Goal: Task Accomplishment & Management: Manage account settings

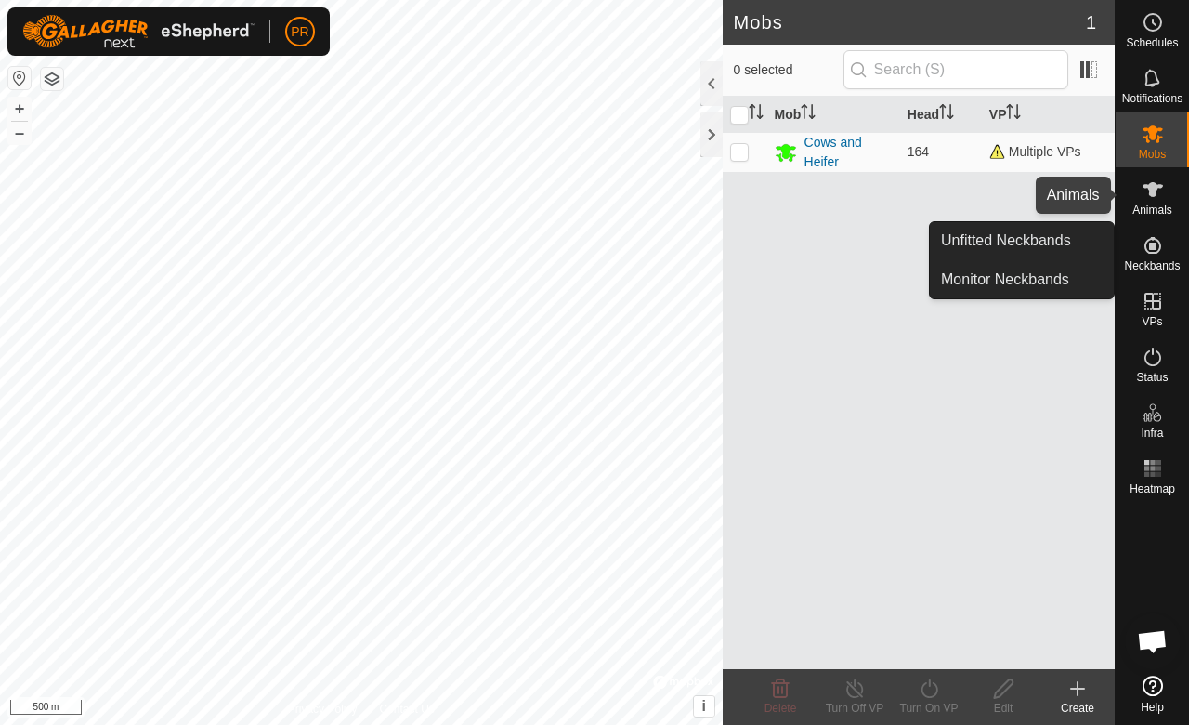
click at [1149, 193] on icon at bounding box center [1153, 189] width 22 height 22
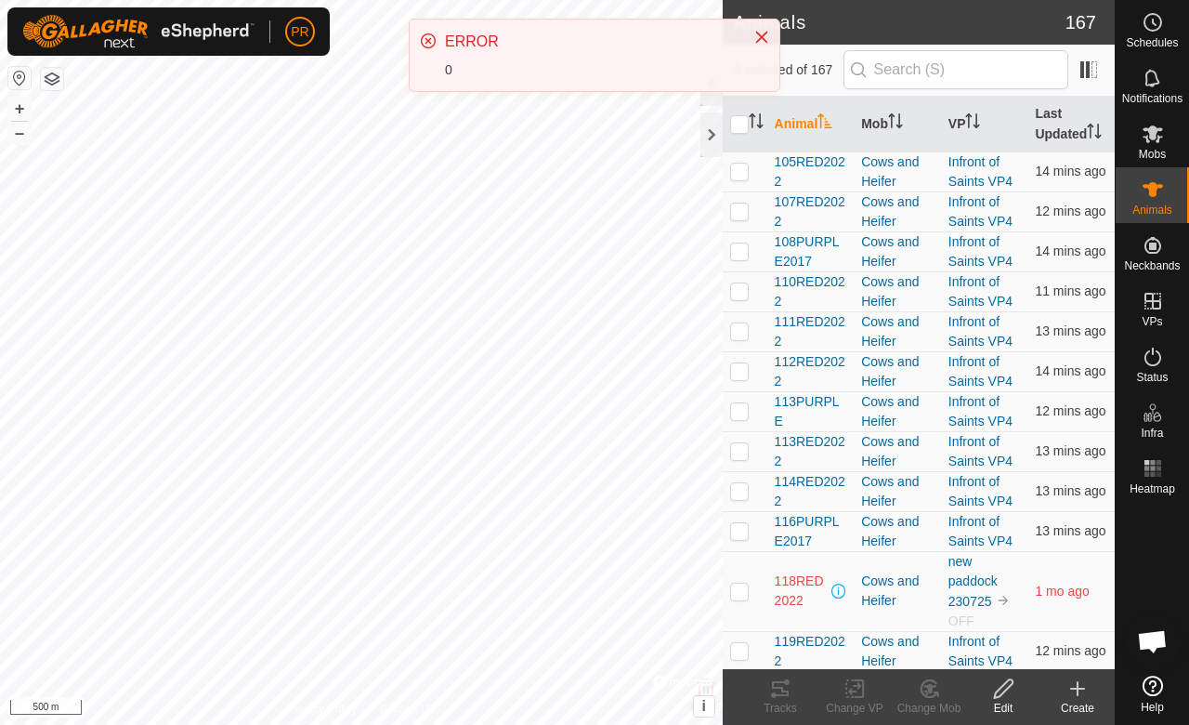
click at [1049, 130] on th "Last Updated" at bounding box center [1071, 125] width 87 height 56
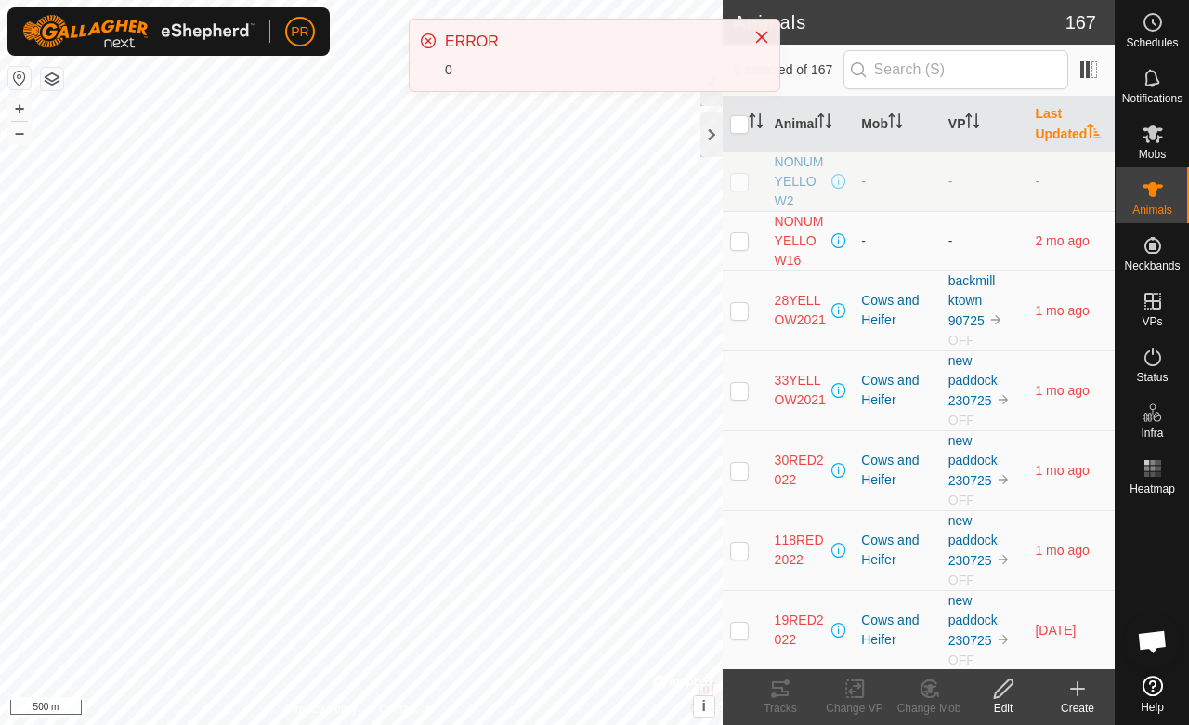
click at [770, 34] on button "Close" at bounding box center [762, 37] width 26 height 26
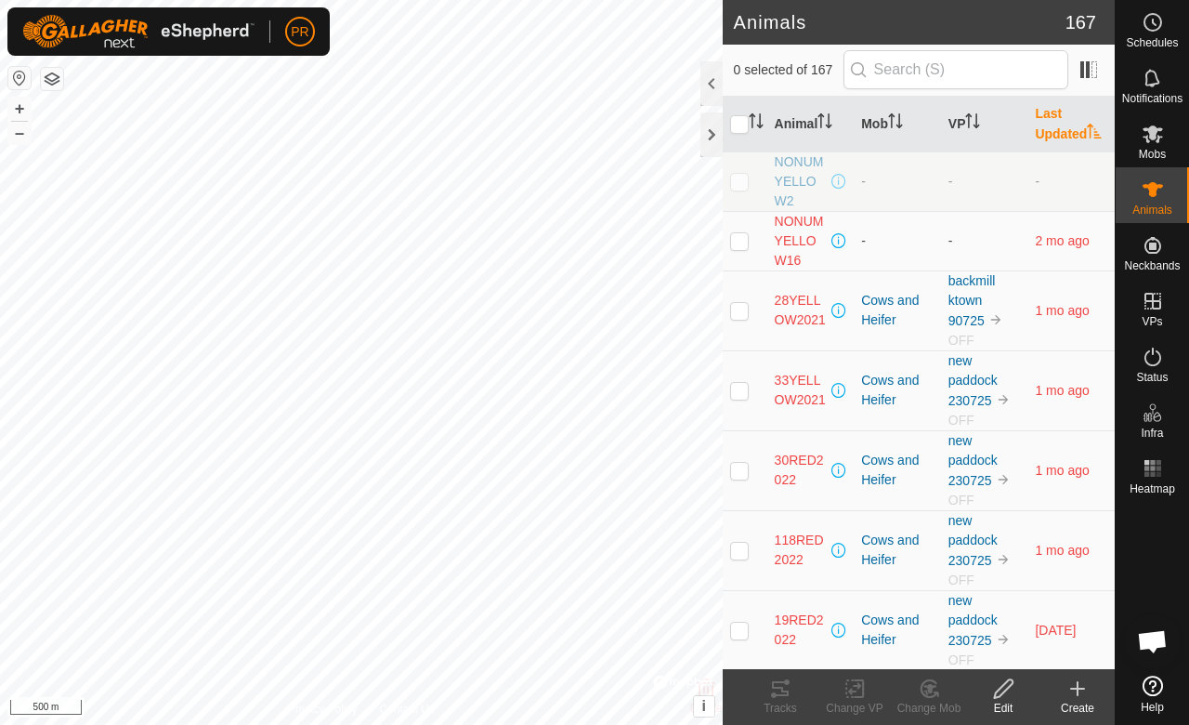
click at [770, 34] on button "Close" at bounding box center [762, 35] width 26 height 26
click at [702, 75] on div at bounding box center [712, 83] width 22 height 45
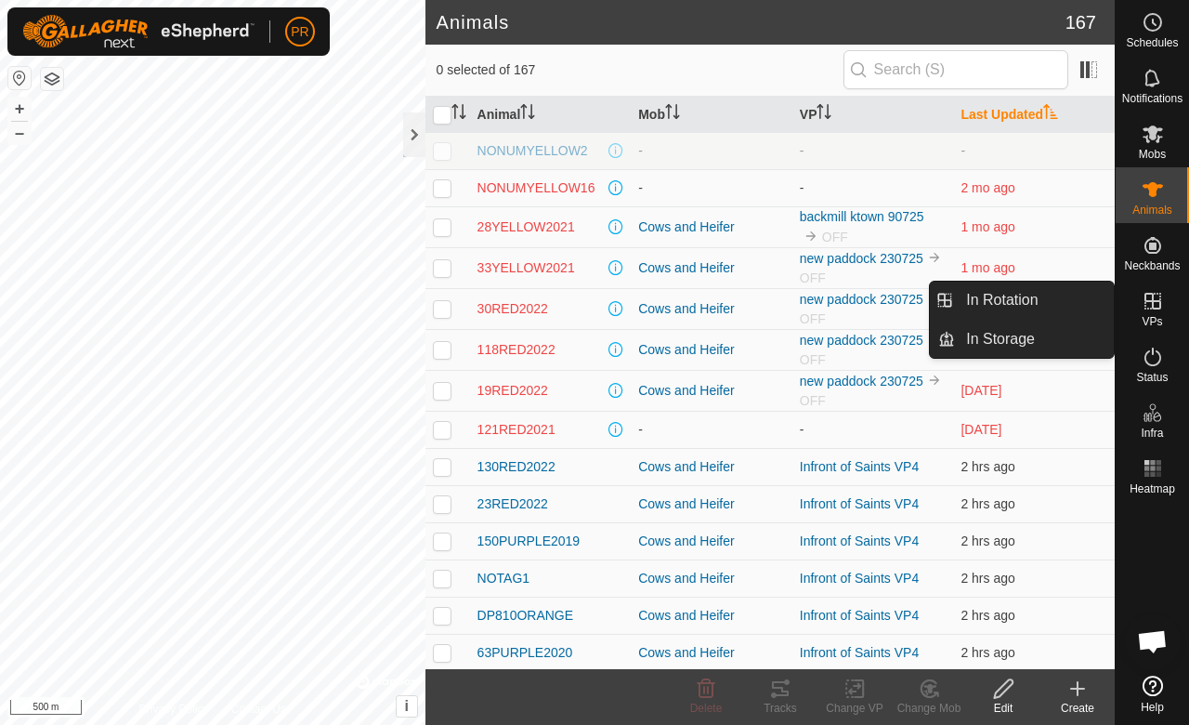
click at [1162, 310] on icon at bounding box center [1153, 301] width 22 height 22
click at [1152, 307] on icon at bounding box center [1153, 301] width 17 height 17
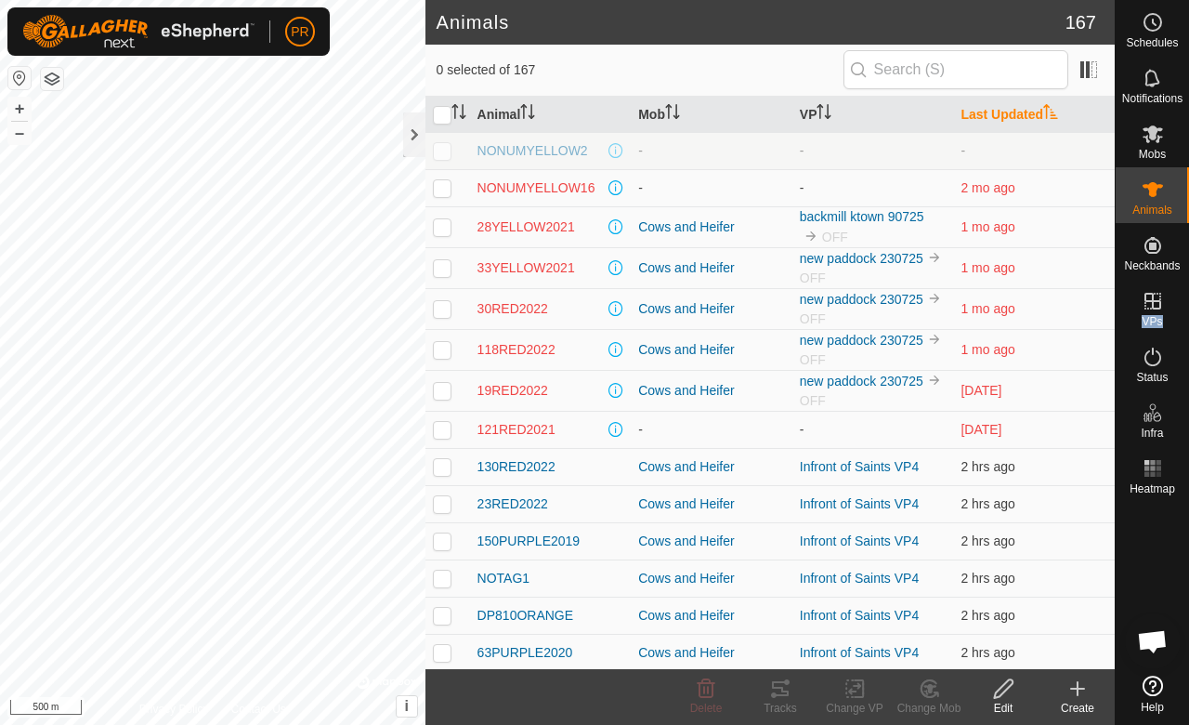
click at [1115, 724] on p-menu "In Rotation In Storage" at bounding box center [1115, 725] width 0 height 0
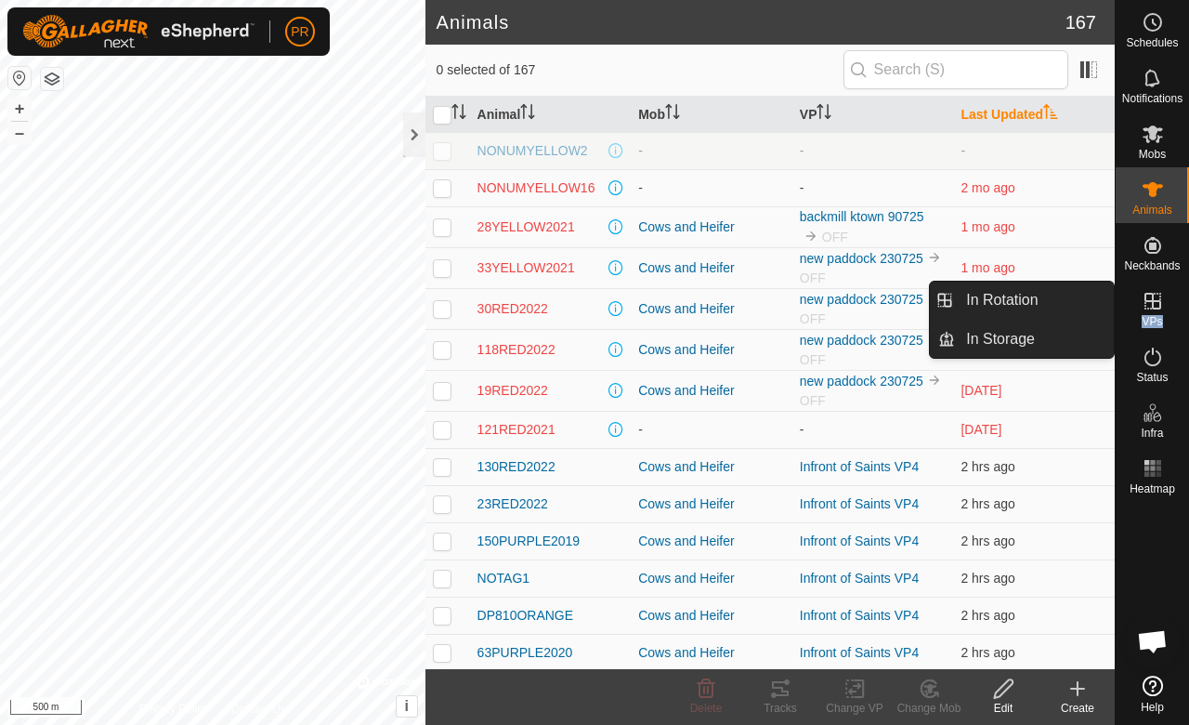
click at [1058, 307] on link "In Rotation" at bounding box center [1034, 300] width 159 height 37
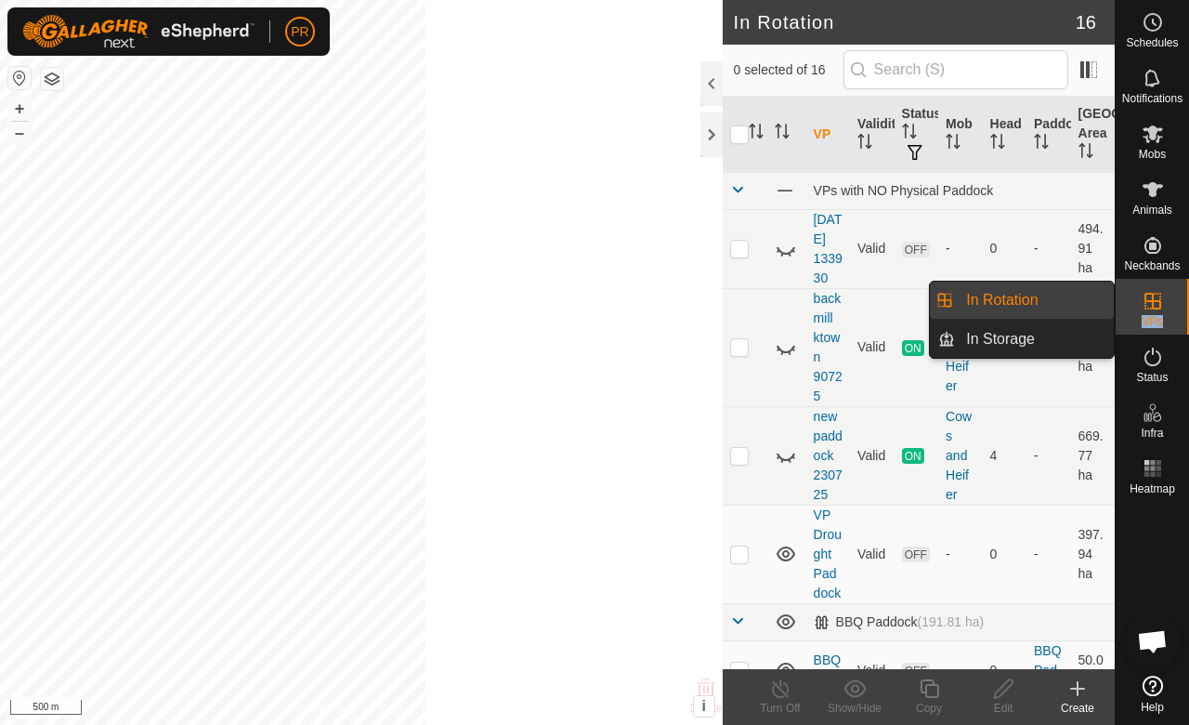
click at [1058, 307] on link "In Rotation" at bounding box center [1034, 300] width 159 height 37
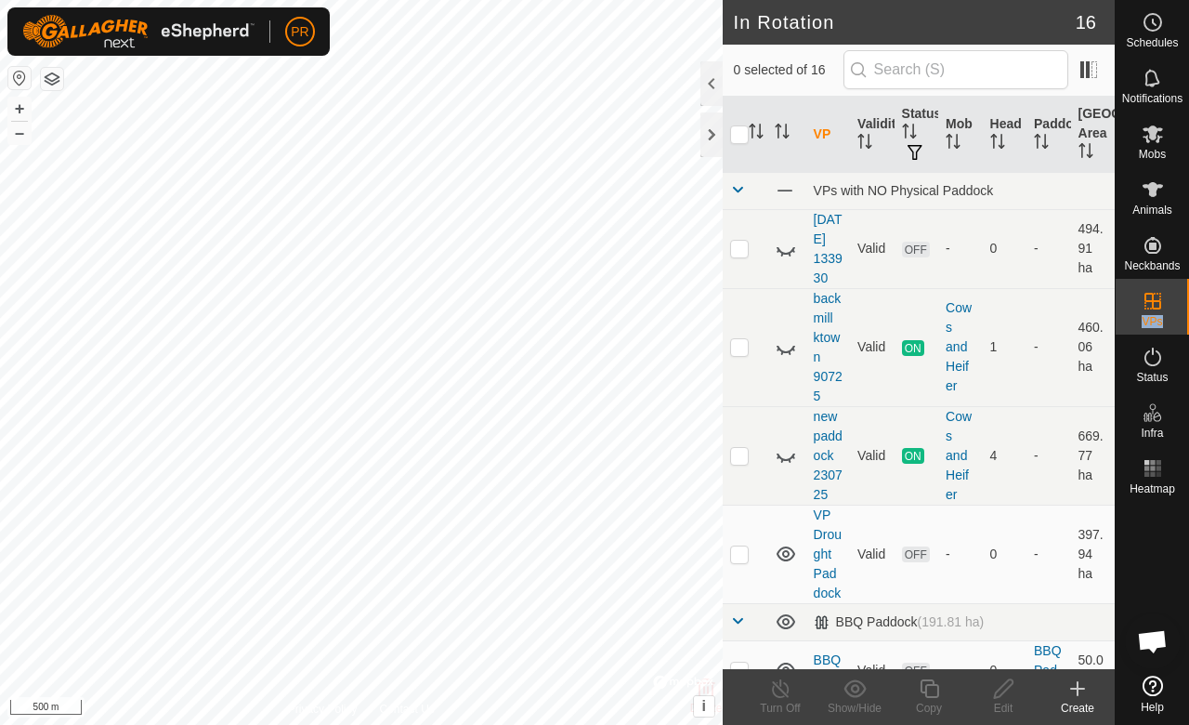
click at [707, 80] on div at bounding box center [712, 83] width 22 height 45
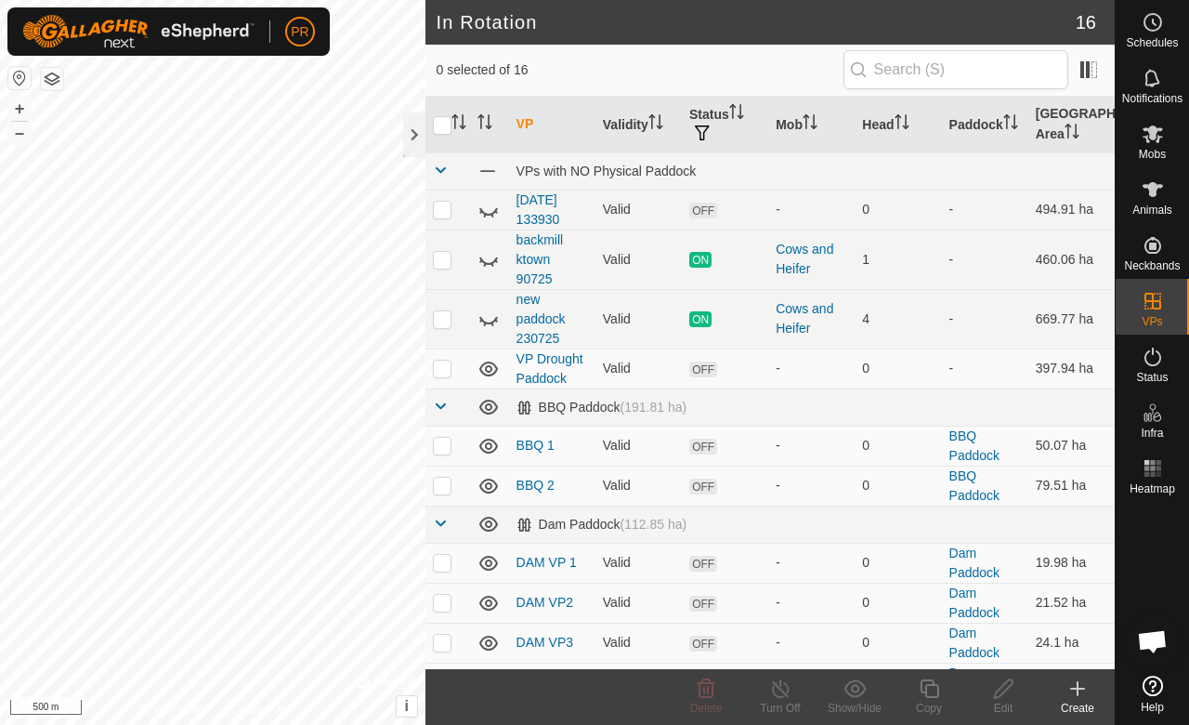
click at [482, 256] on icon at bounding box center [489, 259] width 22 height 22
click at [482, 314] on icon at bounding box center [489, 319] width 22 height 22
click at [491, 207] on icon at bounding box center [489, 210] width 22 height 22
click at [437, 208] on p-checkbox at bounding box center [442, 209] width 19 height 15
checkbox input "true"
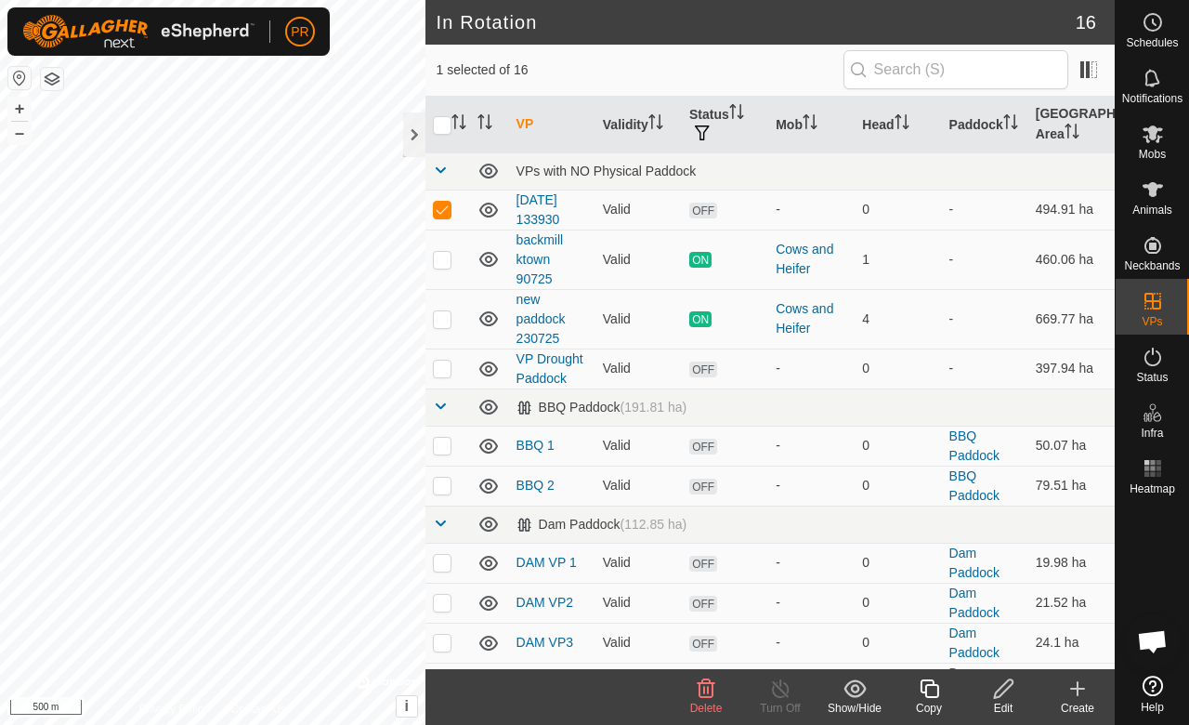
click at [698, 686] on icon at bounding box center [706, 688] width 22 height 22
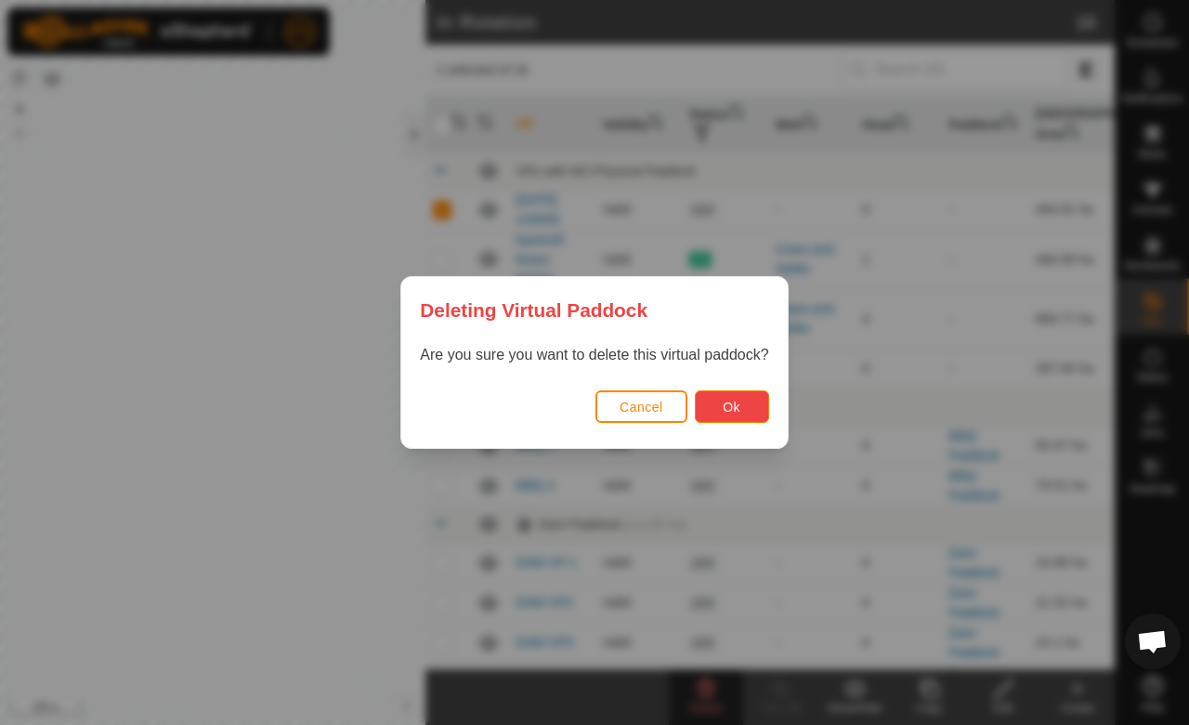
click at [716, 397] on button "Ok" at bounding box center [732, 406] width 74 height 33
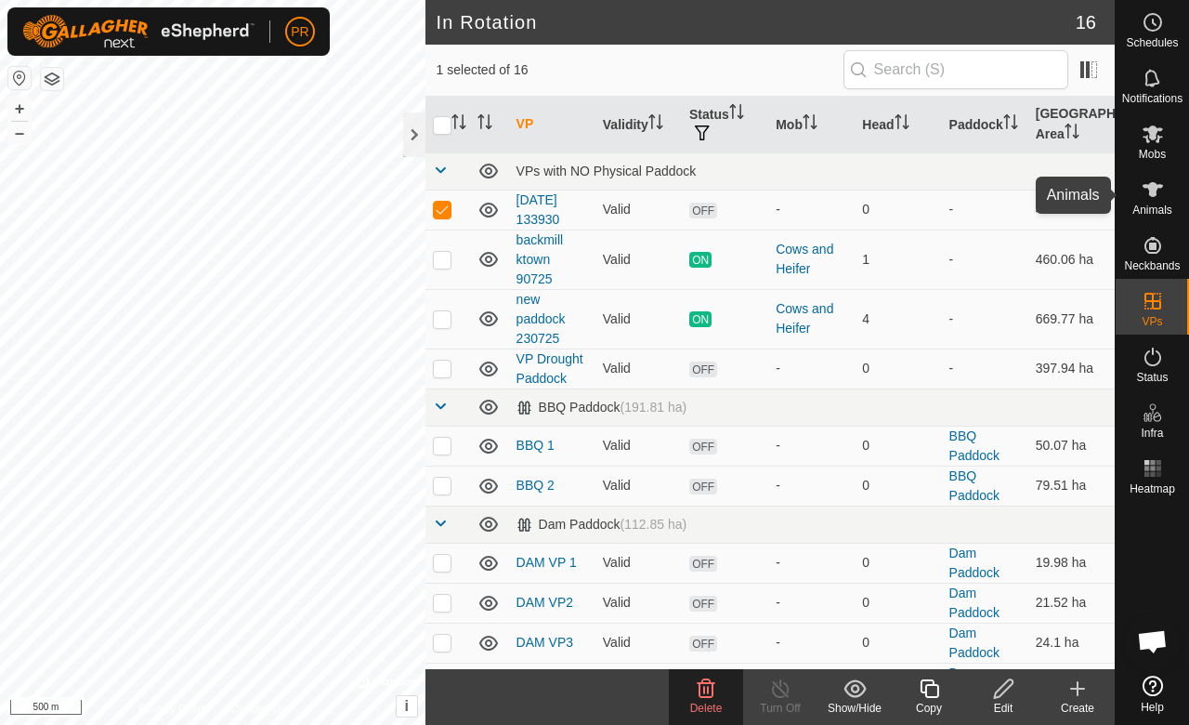
click at [1134, 199] on div "Animals" at bounding box center [1152, 195] width 73 height 56
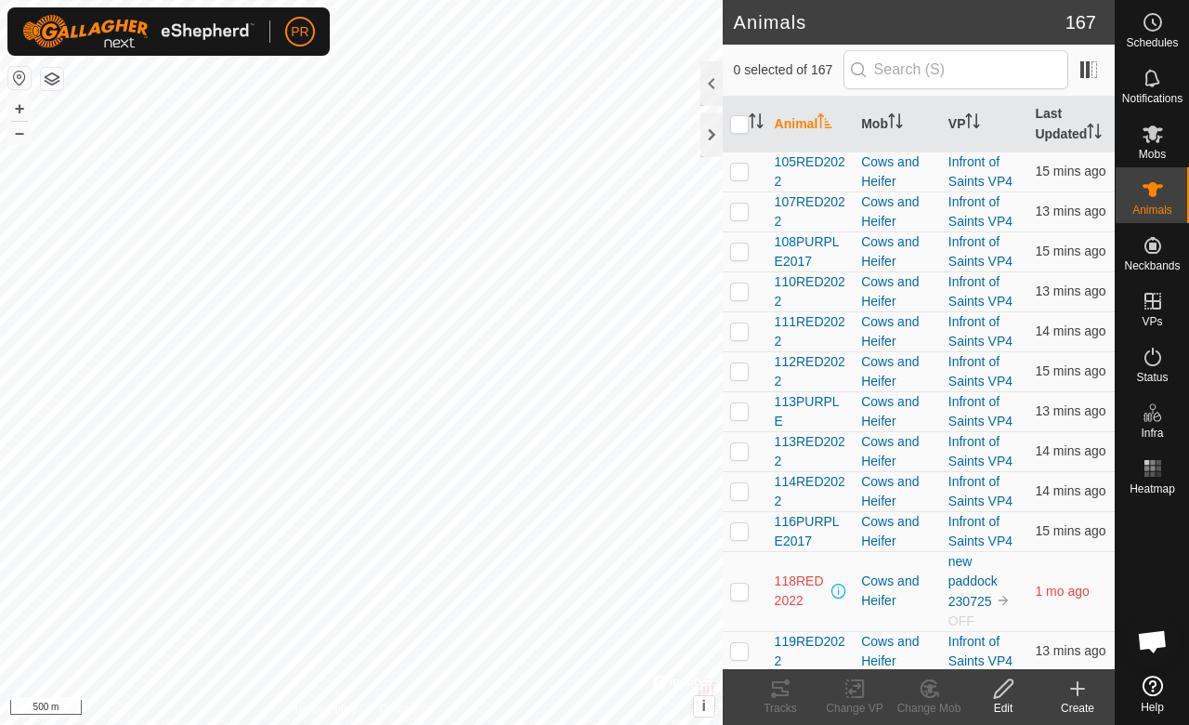
click at [1041, 121] on th "Last Updated" at bounding box center [1071, 125] width 87 height 56
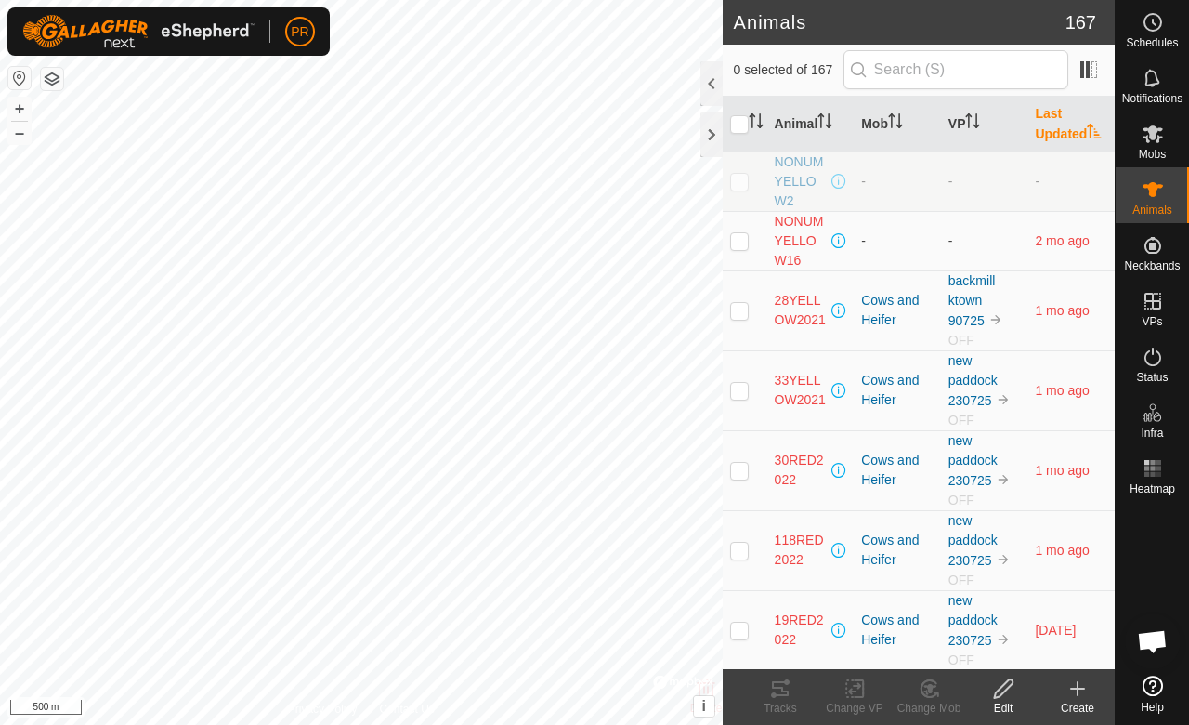
click at [741, 241] on p-checkbox at bounding box center [739, 240] width 19 height 15
checkbox input "true"
click at [730, 303] on p-checkbox at bounding box center [739, 310] width 19 height 15
checkbox input "true"
click at [737, 233] on p-checkbox at bounding box center [739, 240] width 19 height 15
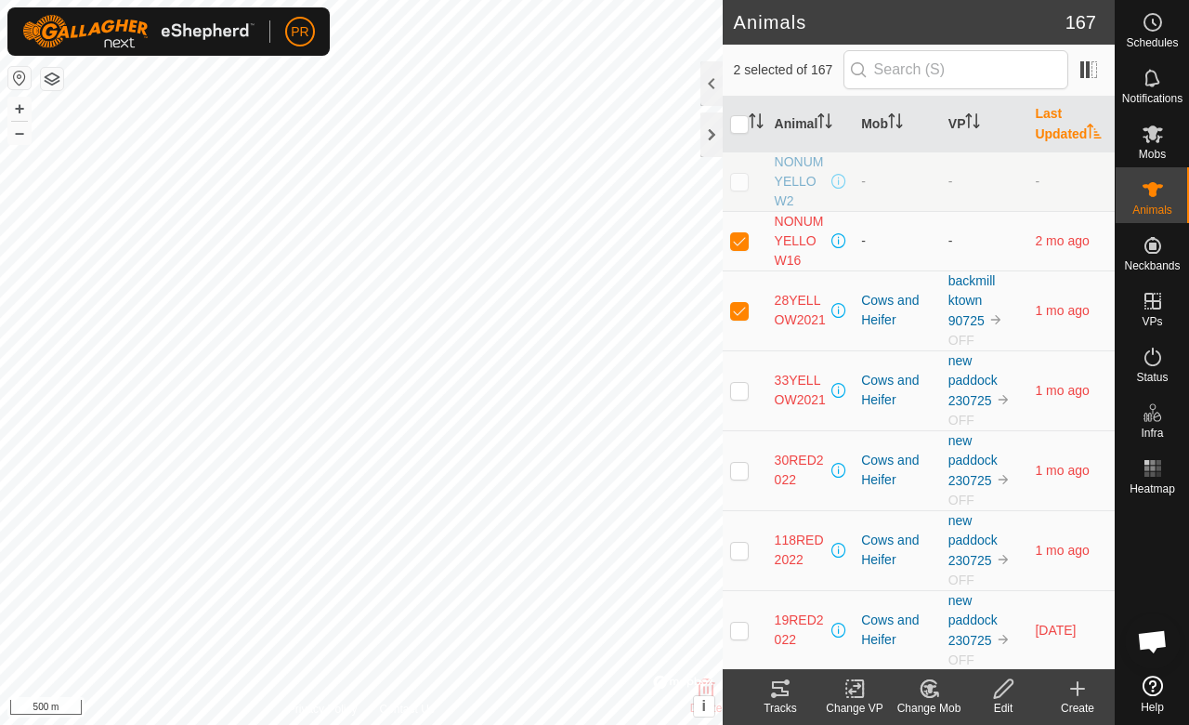
checkbox input "false"
click at [741, 385] on p-checkbox at bounding box center [739, 390] width 19 height 15
checkbox input "true"
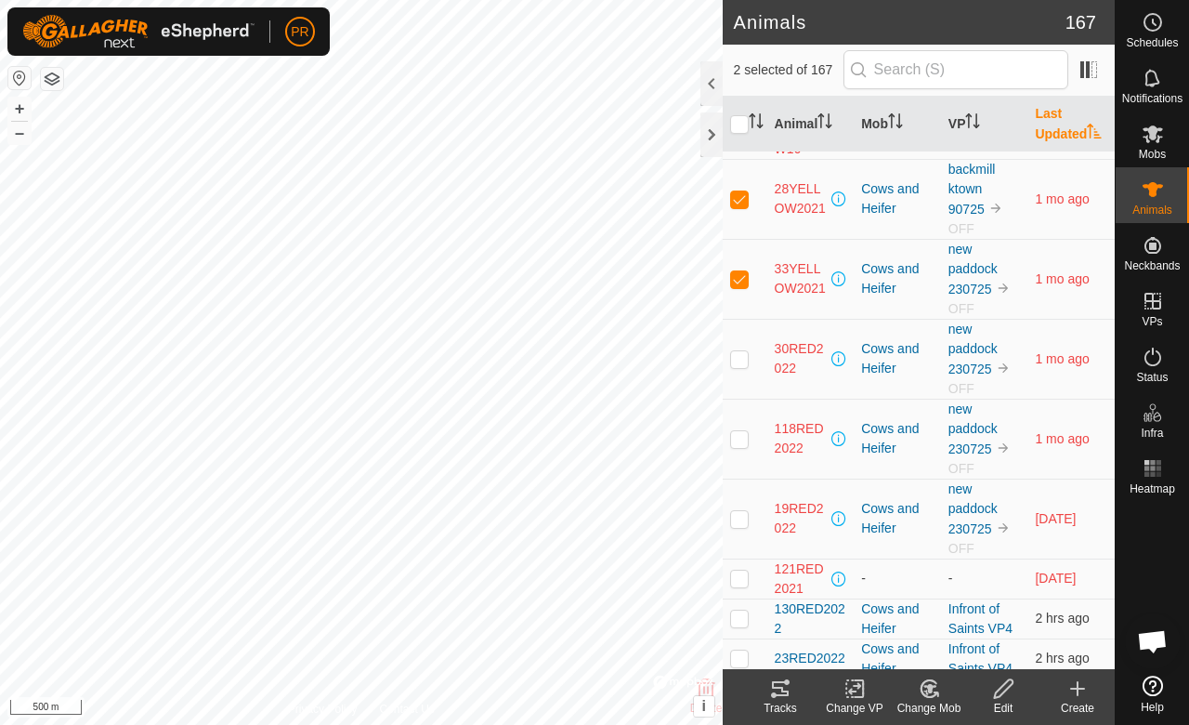
scroll to position [149, 0]
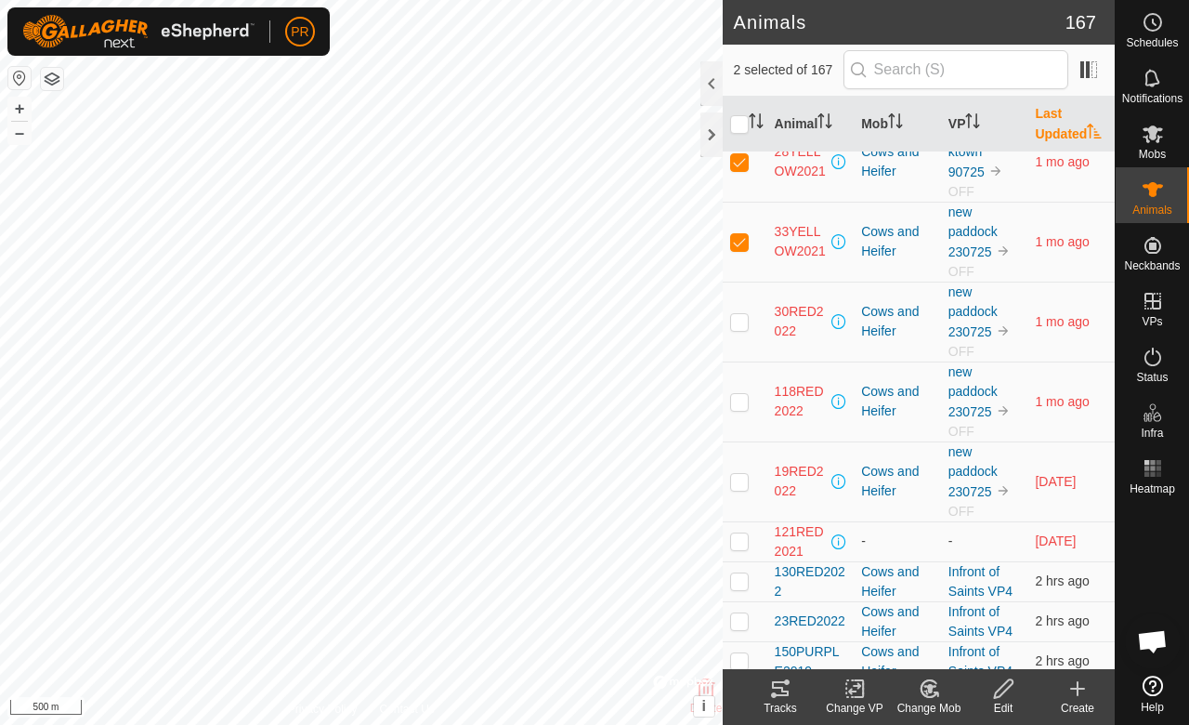
click at [779, 697] on icon at bounding box center [780, 688] width 22 height 22
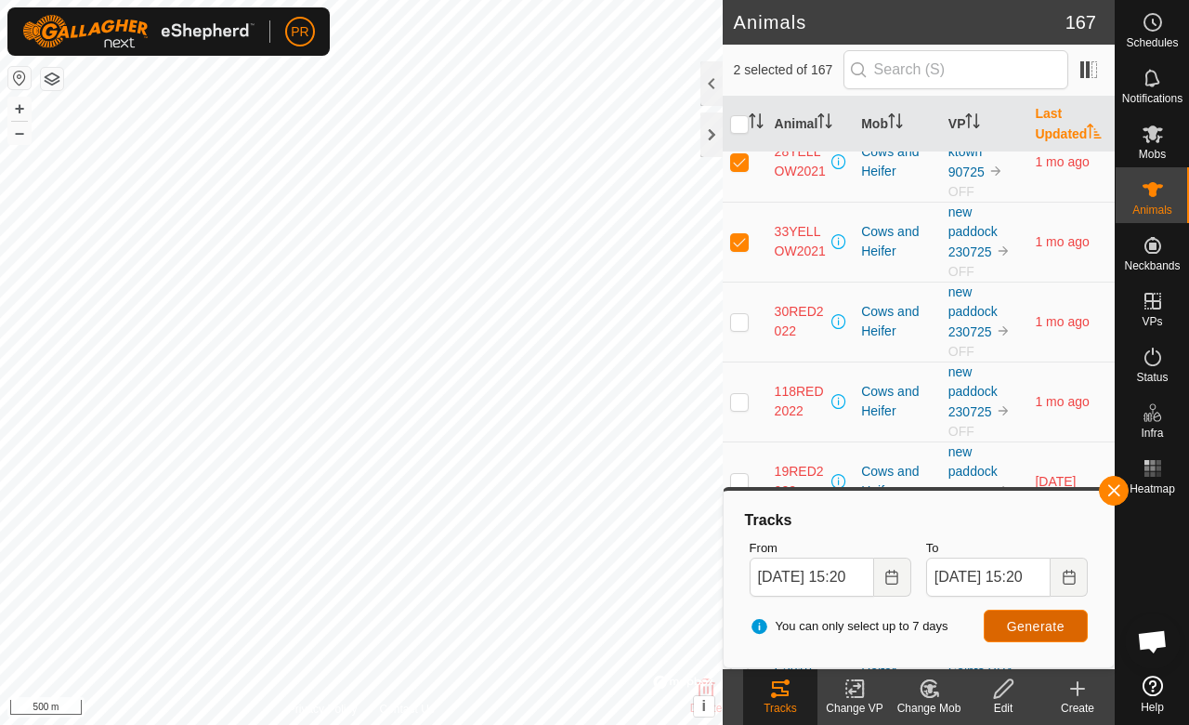
click at [1031, 615] on button "Generate" at bounding box center [1036, 626] width 104 height 33
click at [1112, 487] on button "button" at bounding box center [1114, 491] width 30 height 30
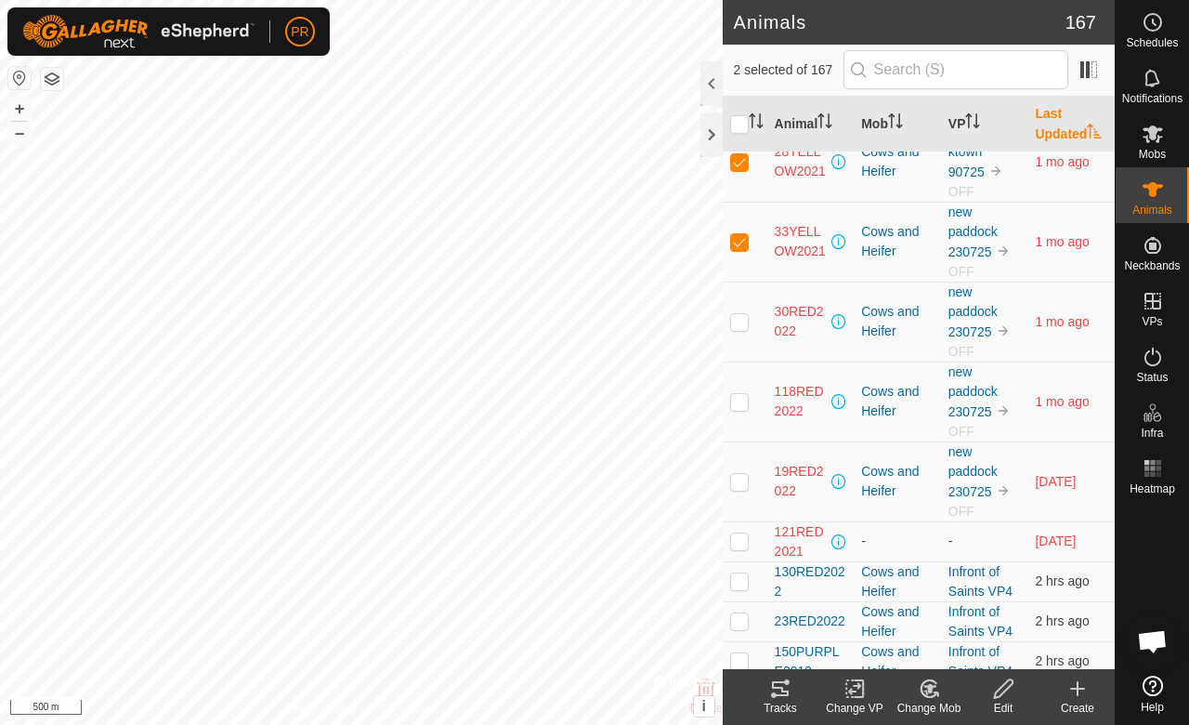
click at [1000, 690] on icon at bounding box center [1003, 688] width 23 height 22
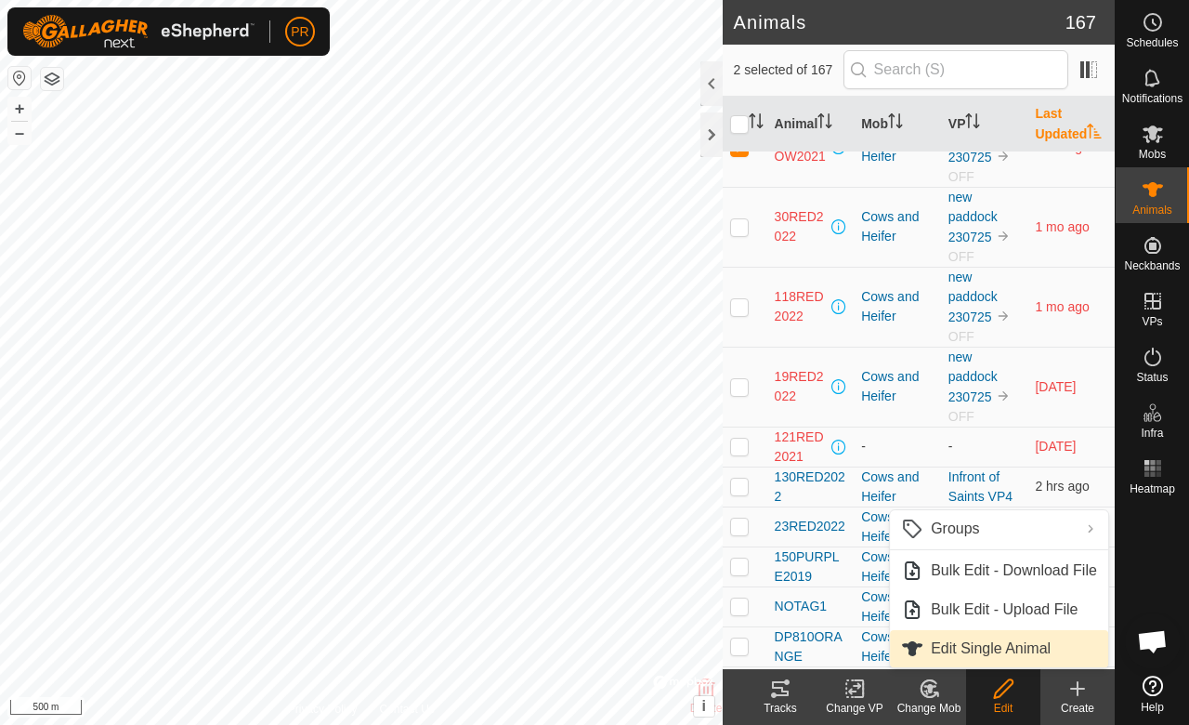
scroll to position [260, 0]
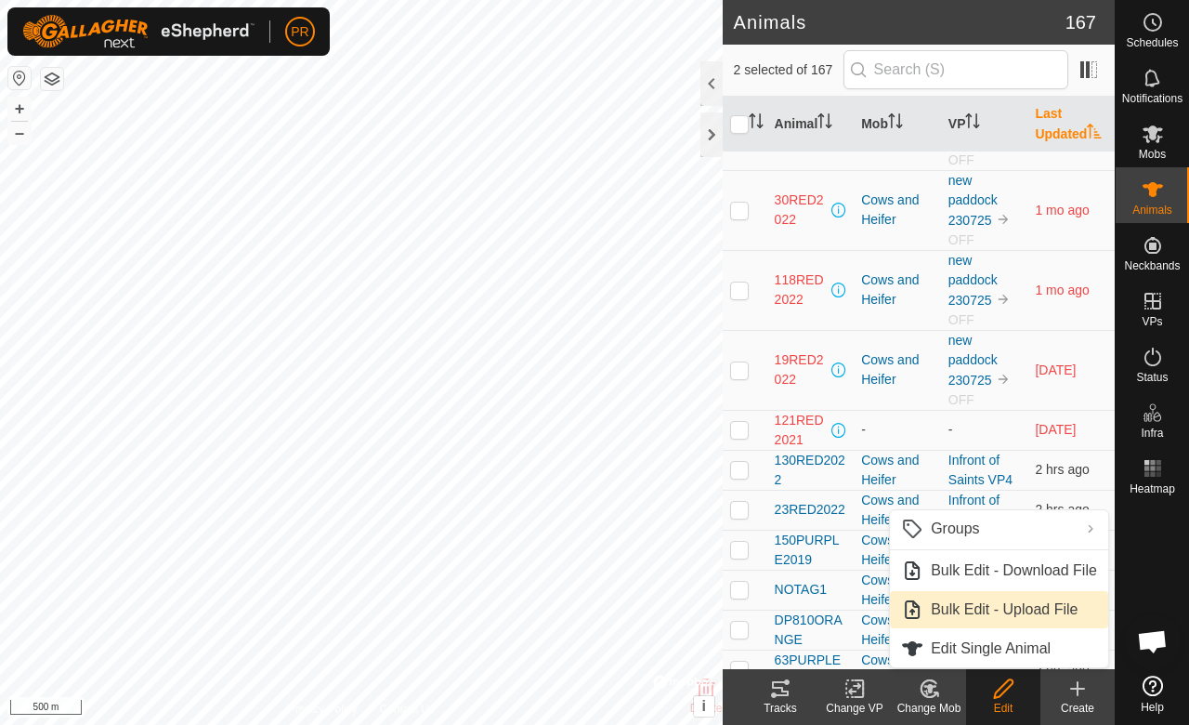
click at [745, 424] on p-checkbox at bounding box center [739, 429] width 19 height 15
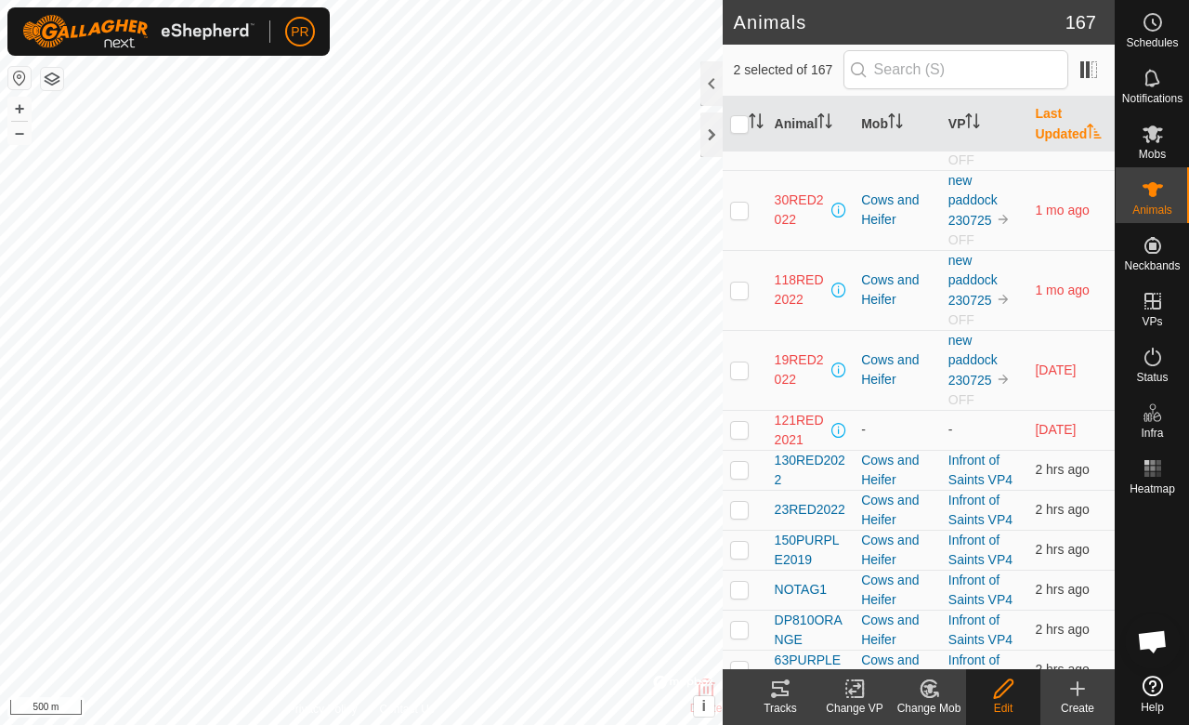
checkbox input "true"
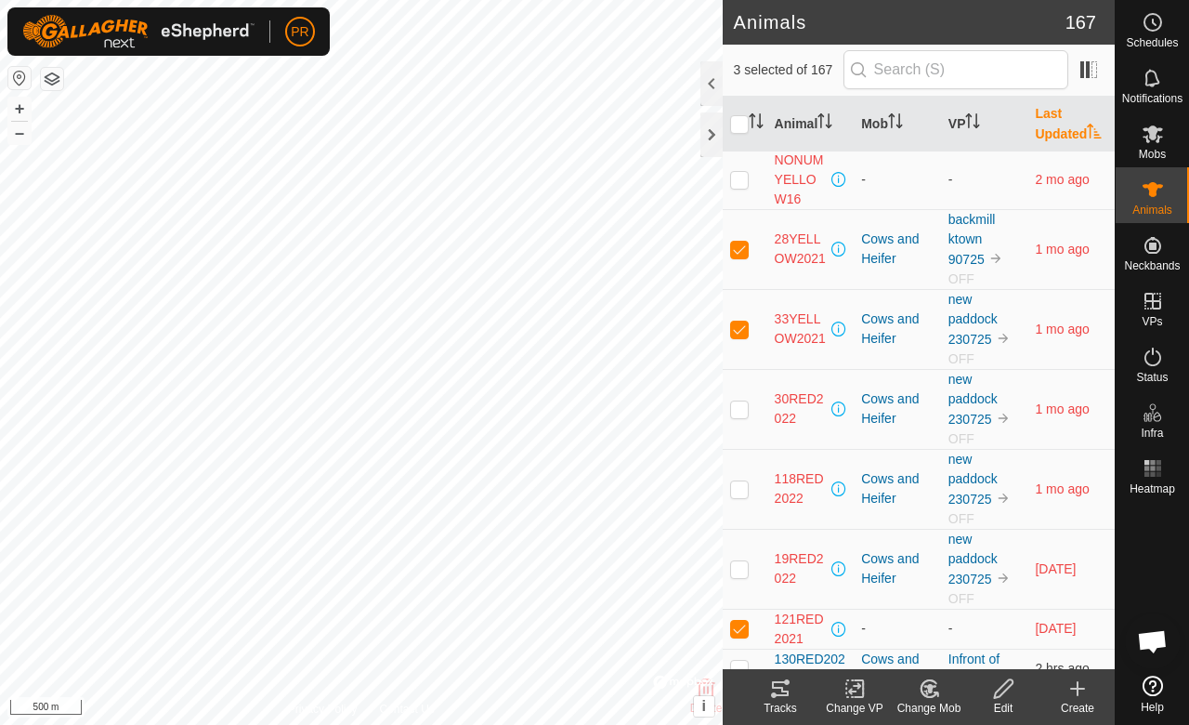
scroll to position [0, 0]
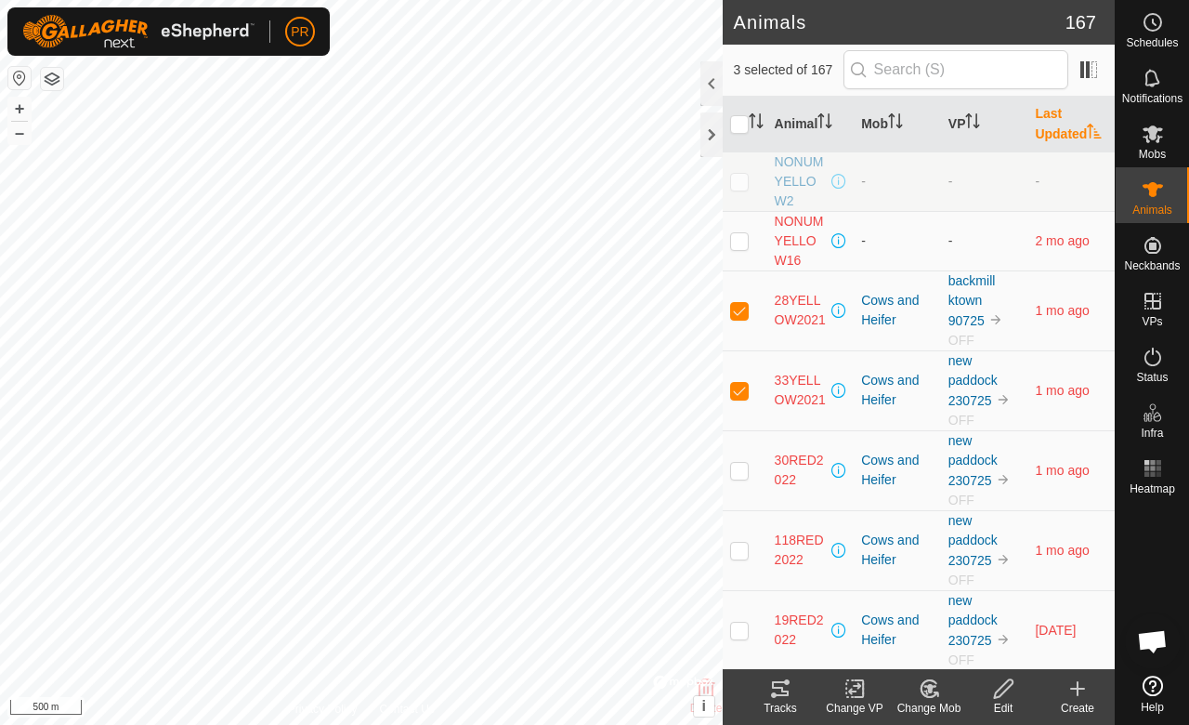
click at [1054, 112] on th "Last Updated" at bounding box center [1071, 125] width 87 height 56
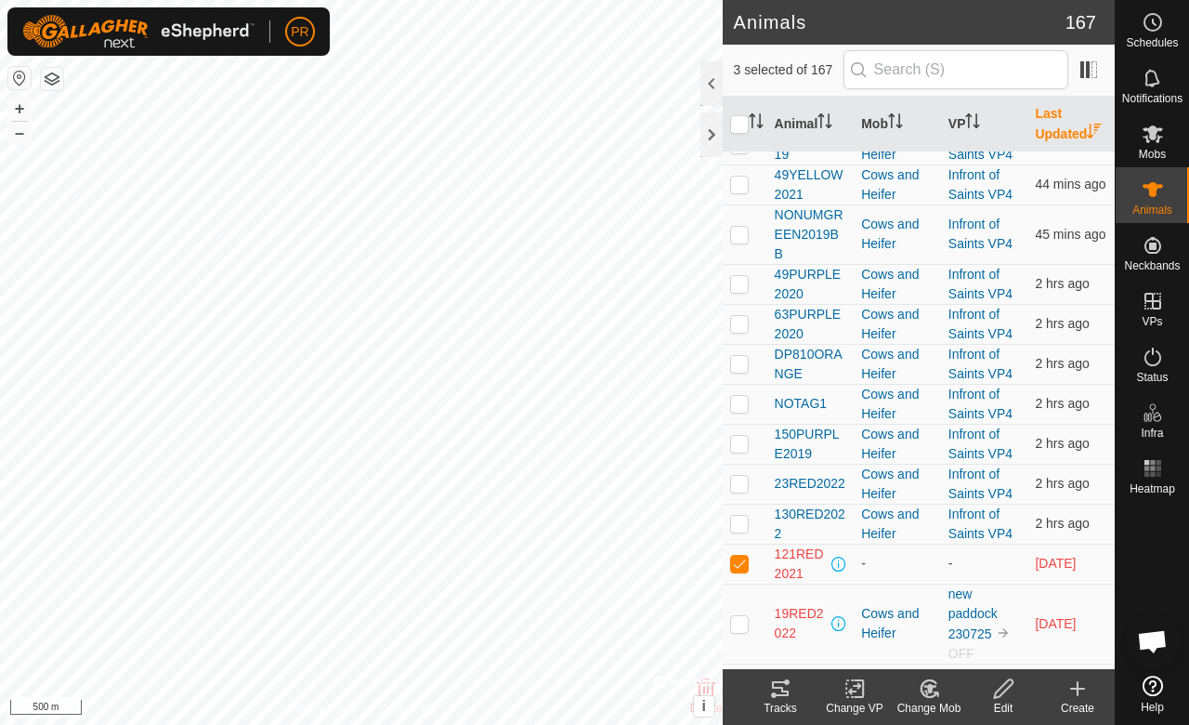
scroll to position [5933, 0]
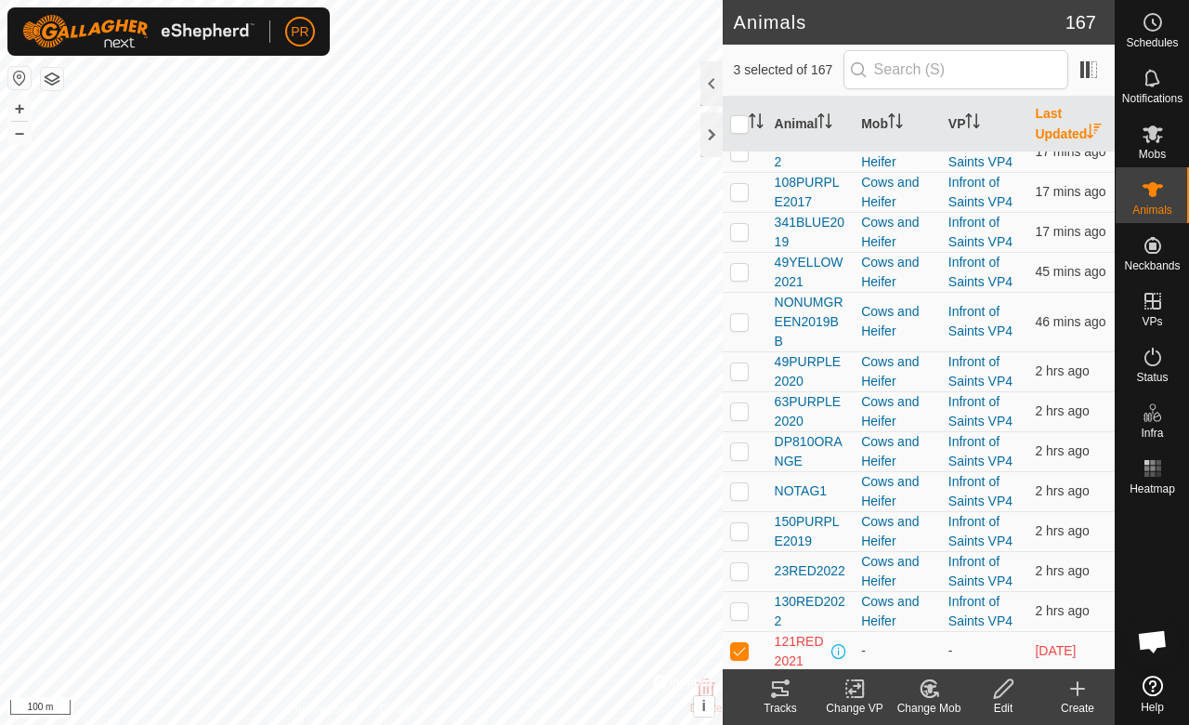
click at [706, 71] on div at bounding box center [712, 83] width 22 height 45
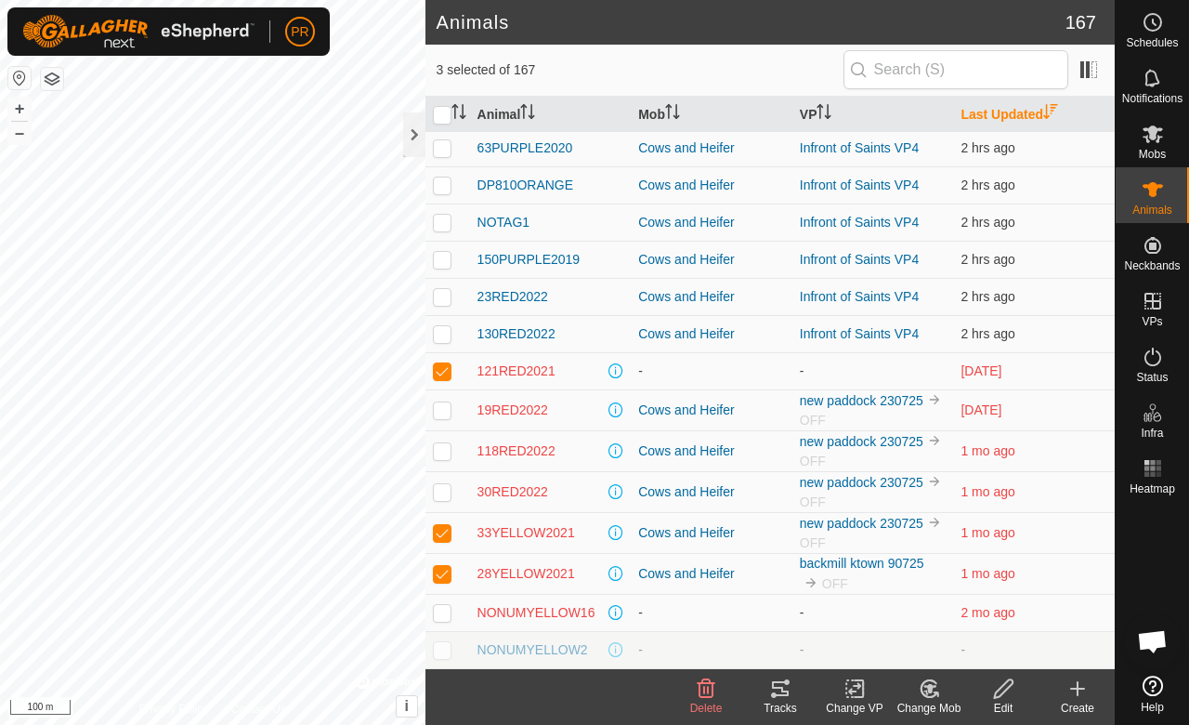
scroll to position [5687, 0]
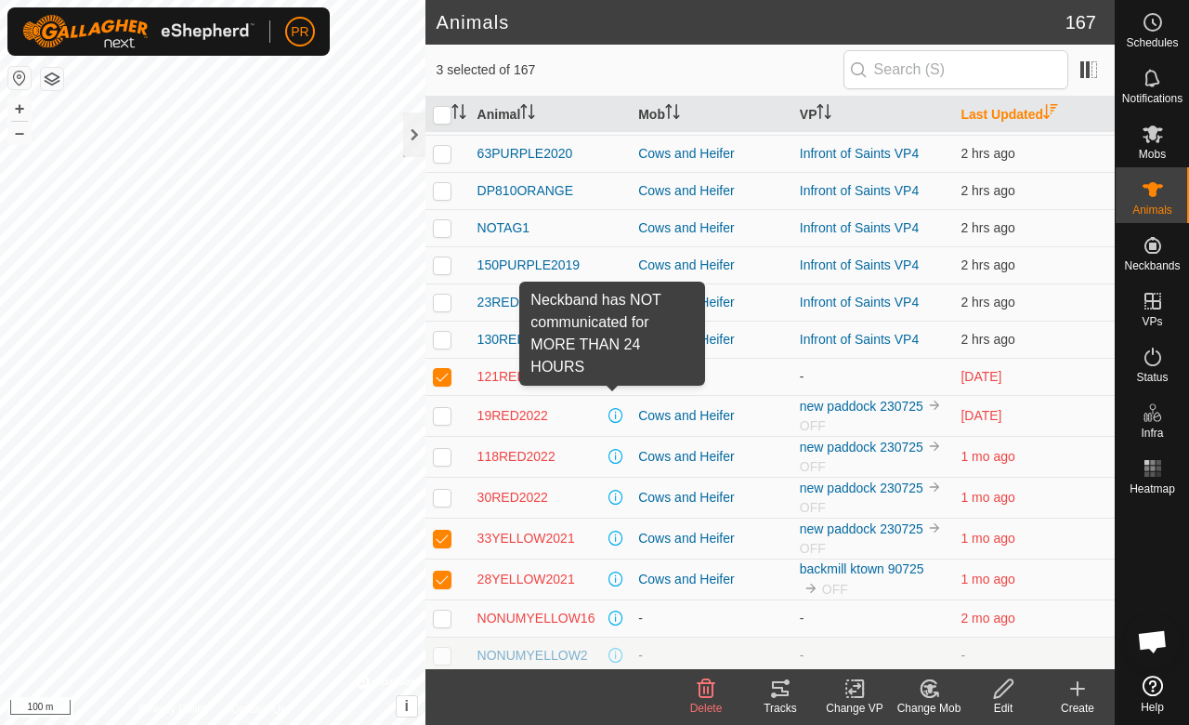
click at [615, 369] on span at bounding box center [616, 376] width 15 height 15
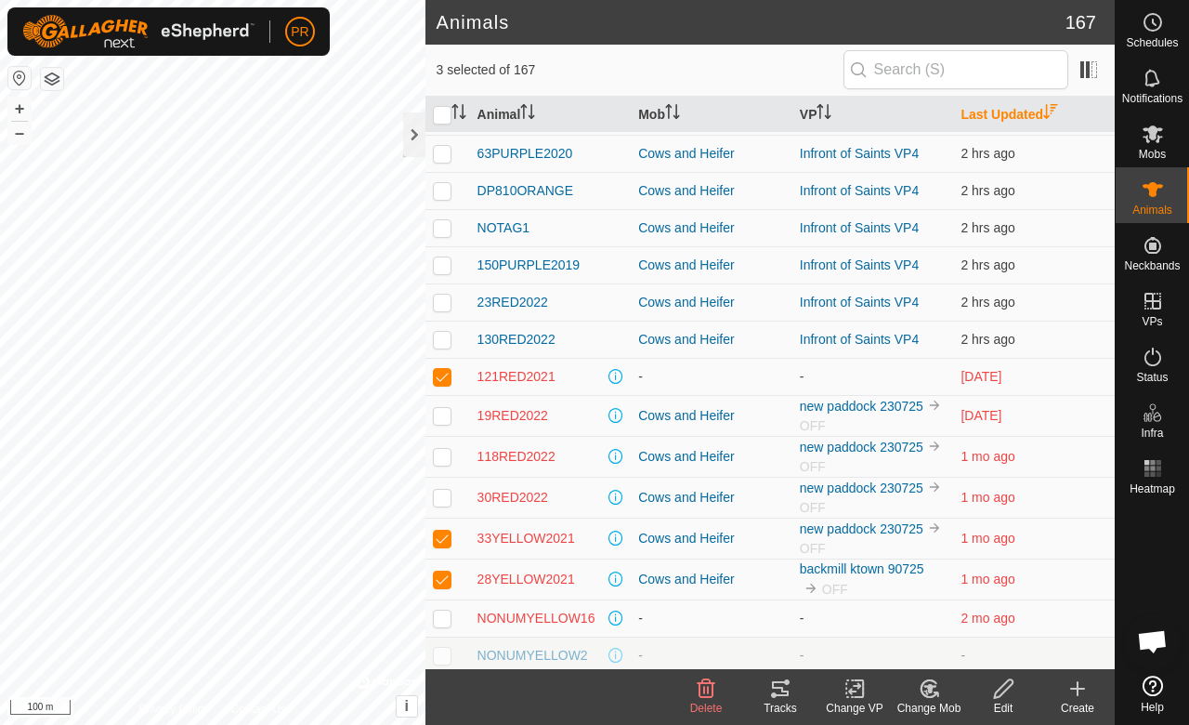
click at [442, 369] on p-checkbox at bounding box center [442, 376] width 19 height 15
checkbox input "false"
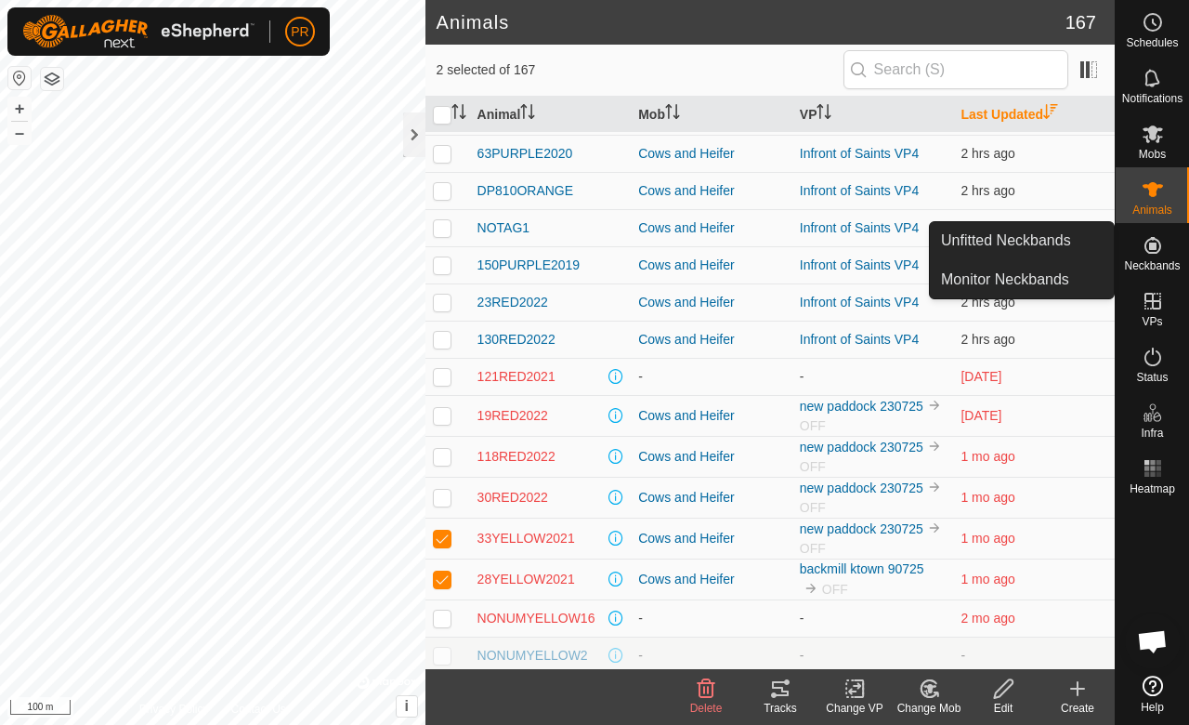
click at [1146, 242] on icon at bounding box center [1153, 245] width 17 height 17
click at [1033, 278] on link "Monitor Neckbands" at bounding box center [1022, 279] width 184 height 37
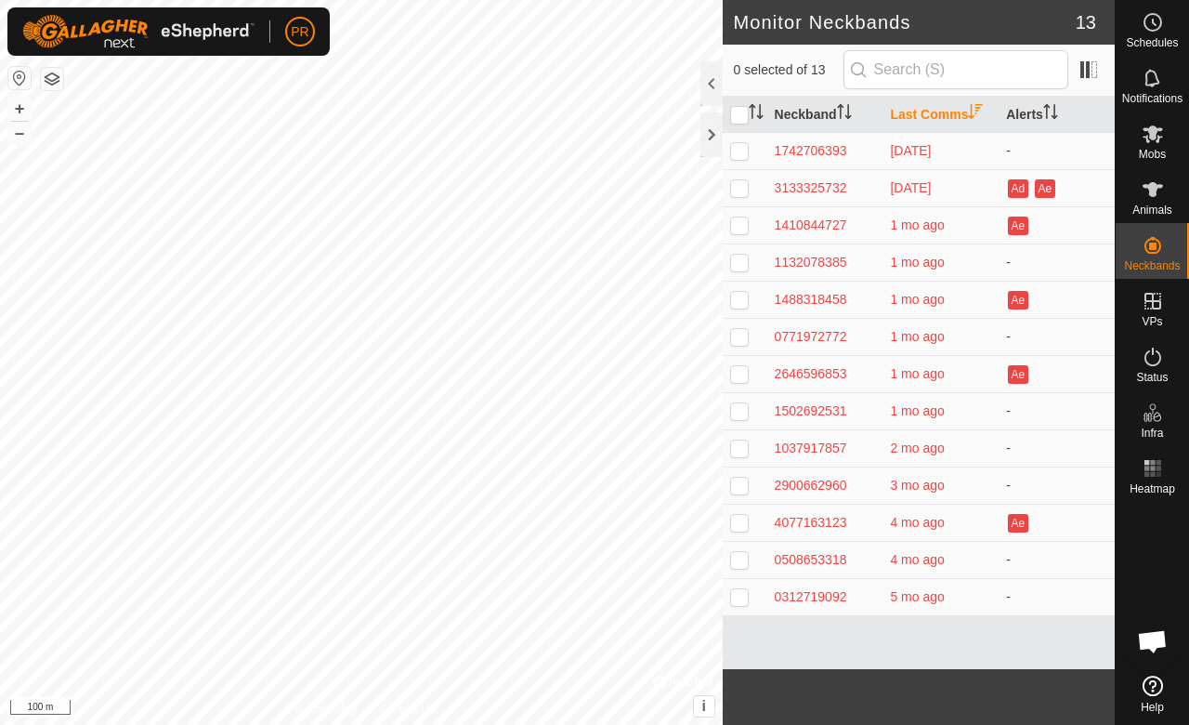
click at [709, 76] on div at bounding box center [712, 83] width 22 height 45
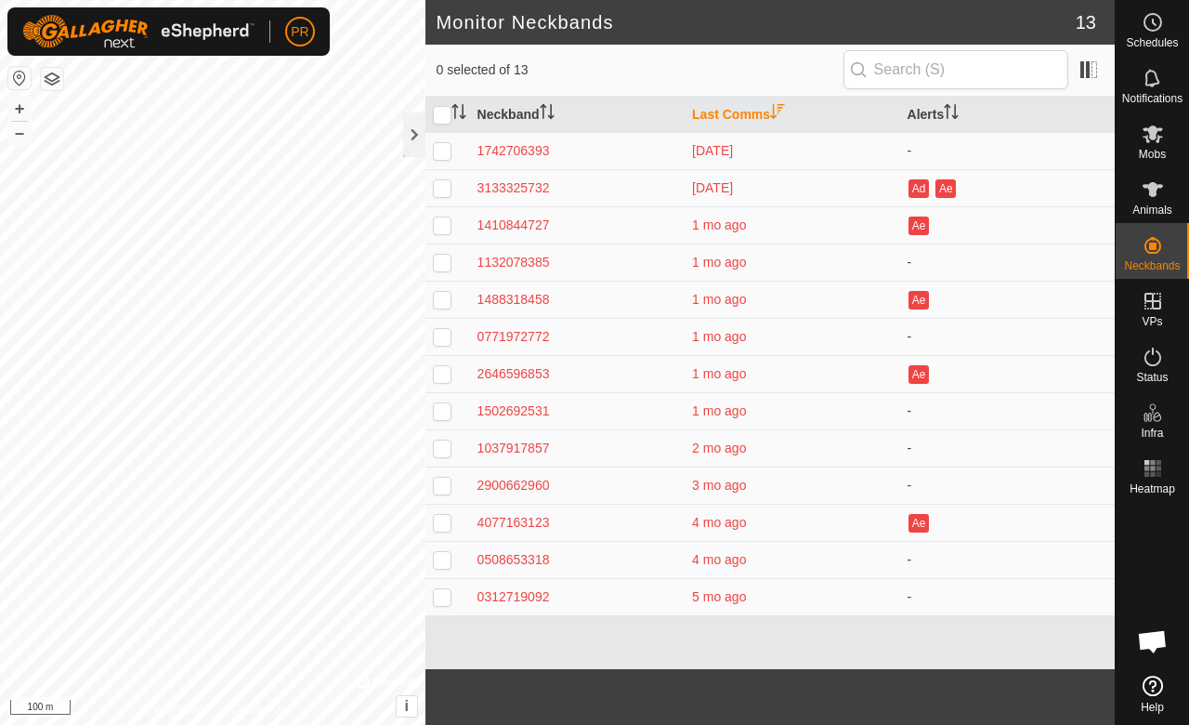
click at [443, 149] on p-checkbox at bounding box center [442, 150] width 19 height 15
checkbox input "true"
click at [438, 190] on p-checkbox at bounding box center [442, 187] width 19 height 15
checkbox input "true"
click at [438, 221] on p-checkbox at bounding box center [442, 224] width 19 height 15
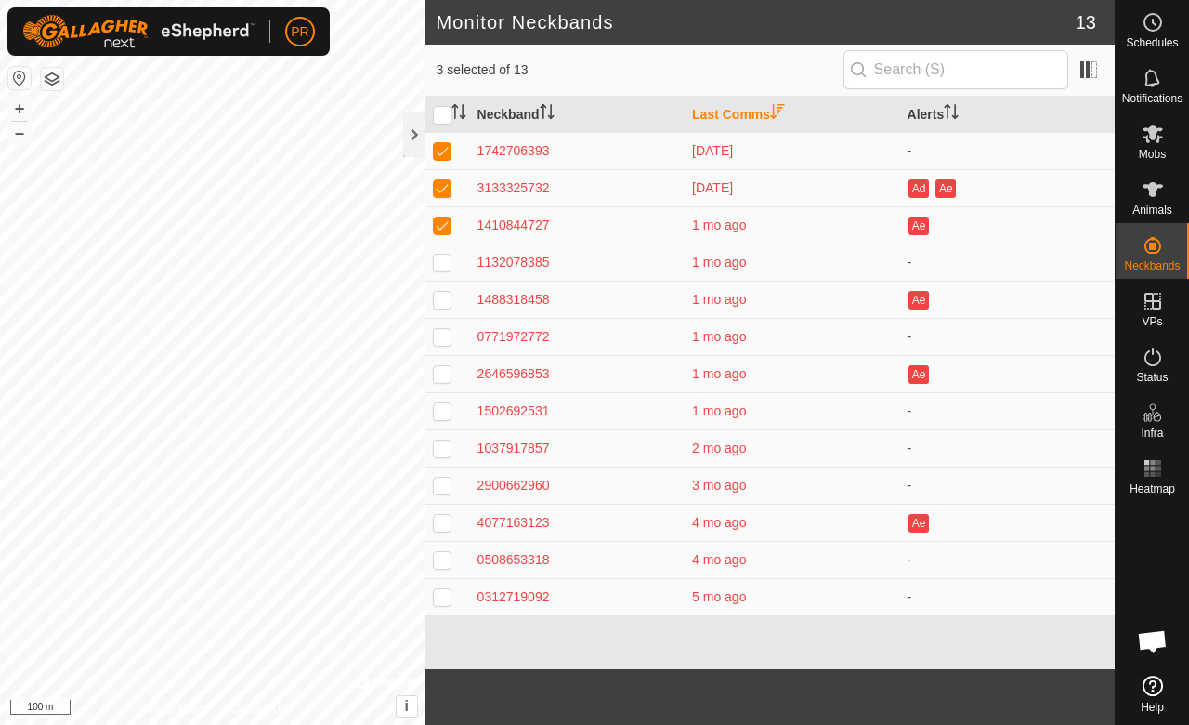
click at [441, 217] on p-checkbox at bounding box center [442, 224] width 19 height 15
checkbox input "false"
click at [436, 189] on p-checkbox at bounding box center [442, 187] width 19 height 15
checkbox input "false"
click at [440, 151] on p-checkbox at bounding box center [442, 150] width 19 height 15
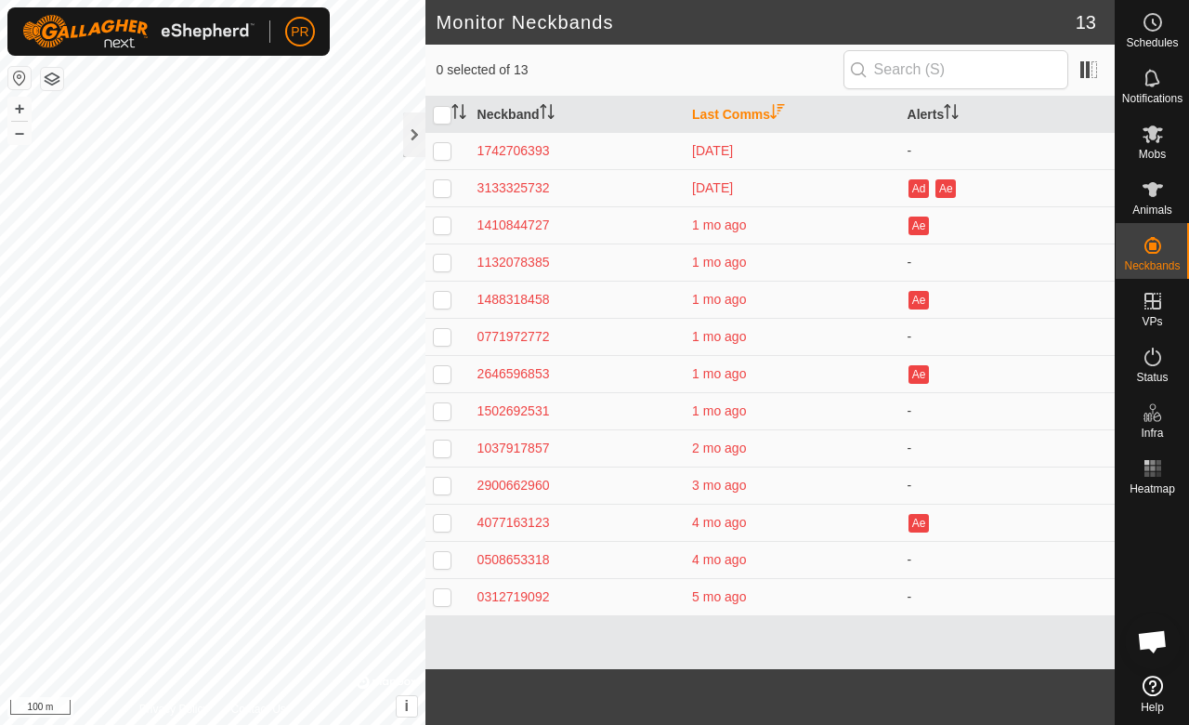
click at [440, 151] on p-checkbox at bounding box center [442, 150] width 19 height 15
click at [436, 145] on p-checkbox at bounding box center [442, 150] width 19 height 15
checkbox input "false"
click at [444, 257] on p-checkbox at bounding box center [442, 262] width 19 height 15
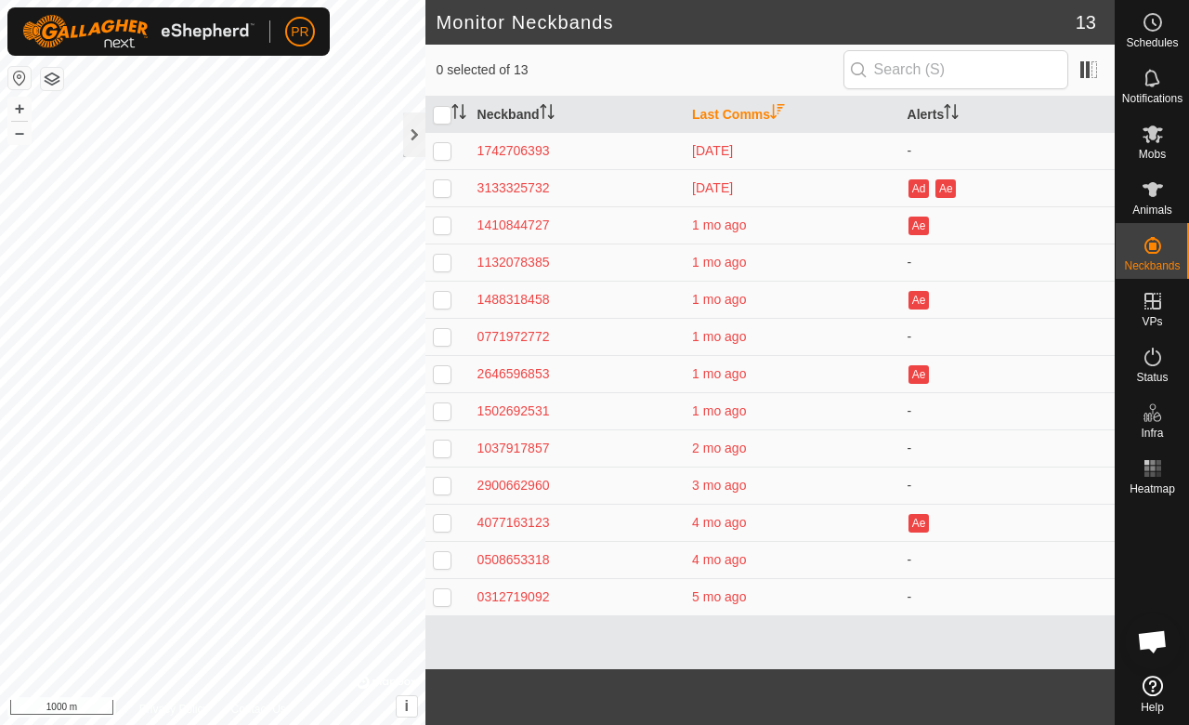
click at [444, 257] on p-checkbox at bounding box center [442, 262] width 19 height 15
click at [439, 258] on p-checkbox at bounding box center [442, 262] width 19 height 15
checkbox input "false"
click at [437, 305] on p-tablecheckbox at bounding box center [442, 299] width 19 height 15
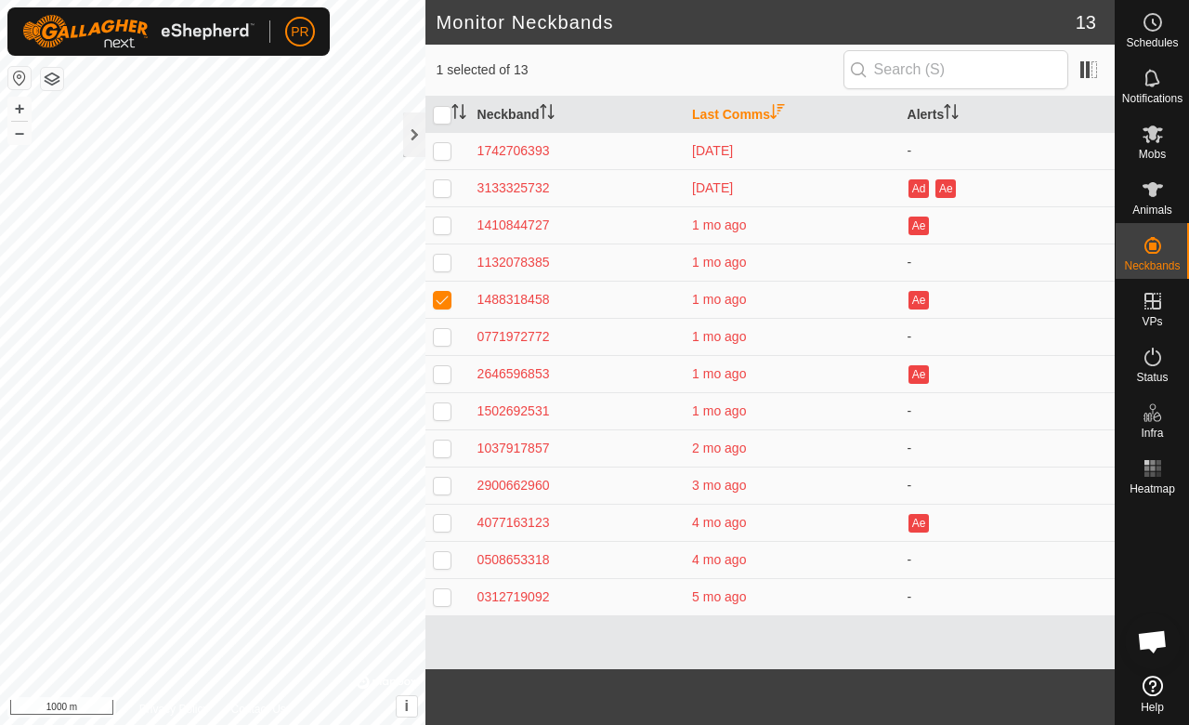
checkbox input "false"
click at [440, 331] on p-checkbox at bounding box center [442, 336] width 19 height 15
checkbox input "true"
click at [493, 328] on div "0771972772" at bounding box center [578, 337] width 200 height 20
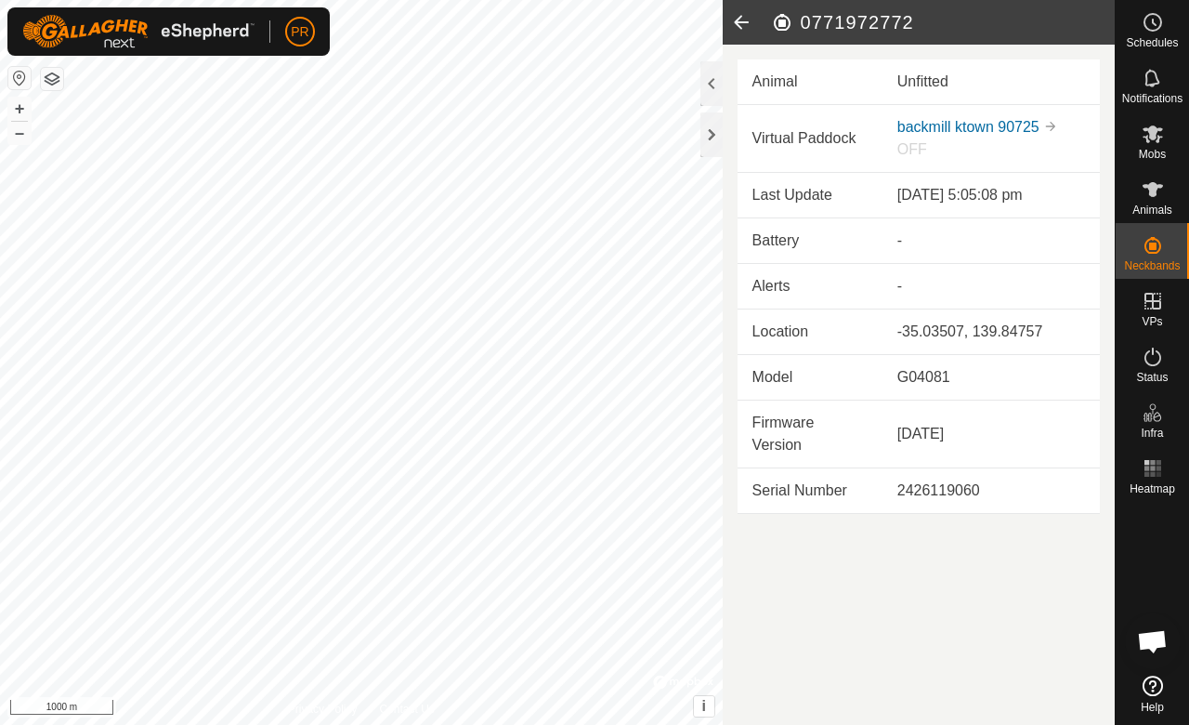
click at [740, 33] on icon at bounding box center [741, 22] width 37 height 45
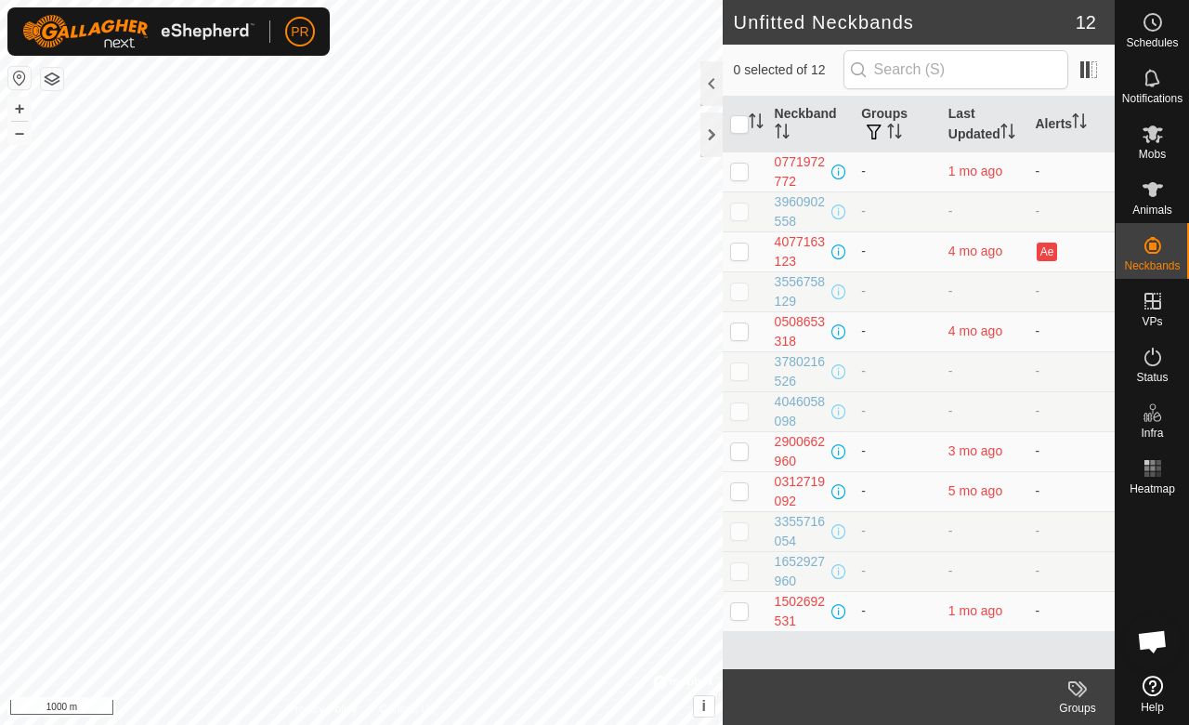
click at [703, 75] on div at bounding box center [712, 83] width 22 height 45
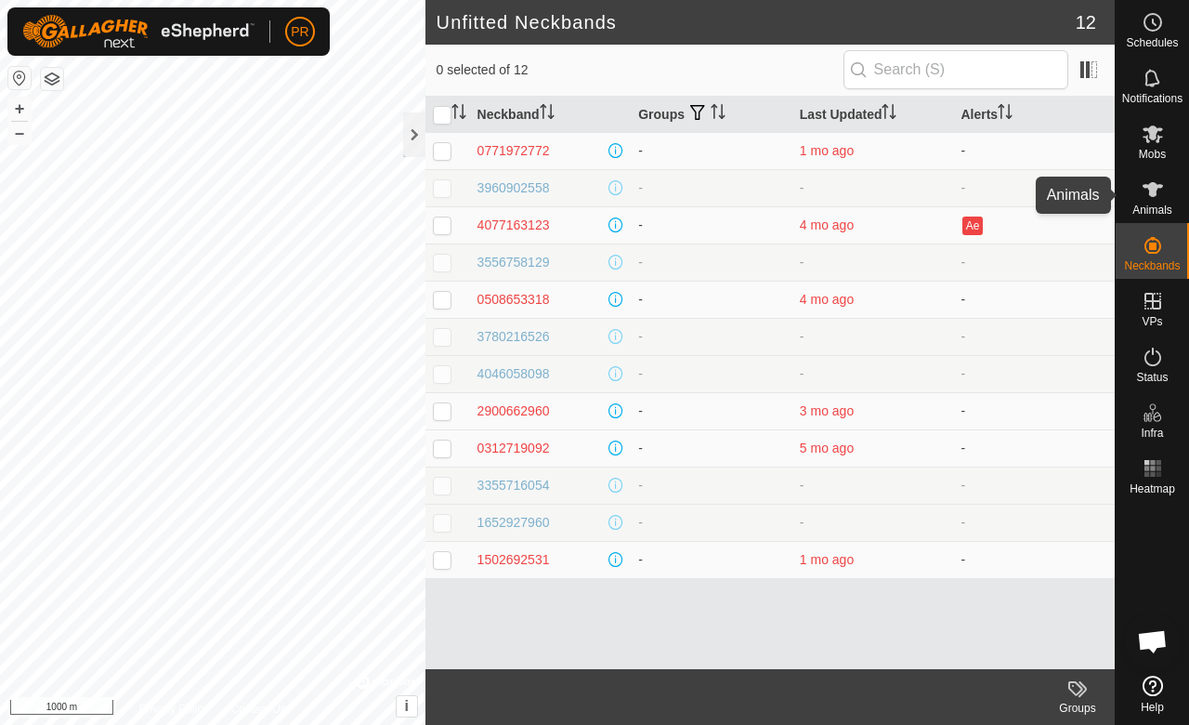
click at [1141, 206] on span "Animals" at bounding box center [1153, 209] width 40 height 11
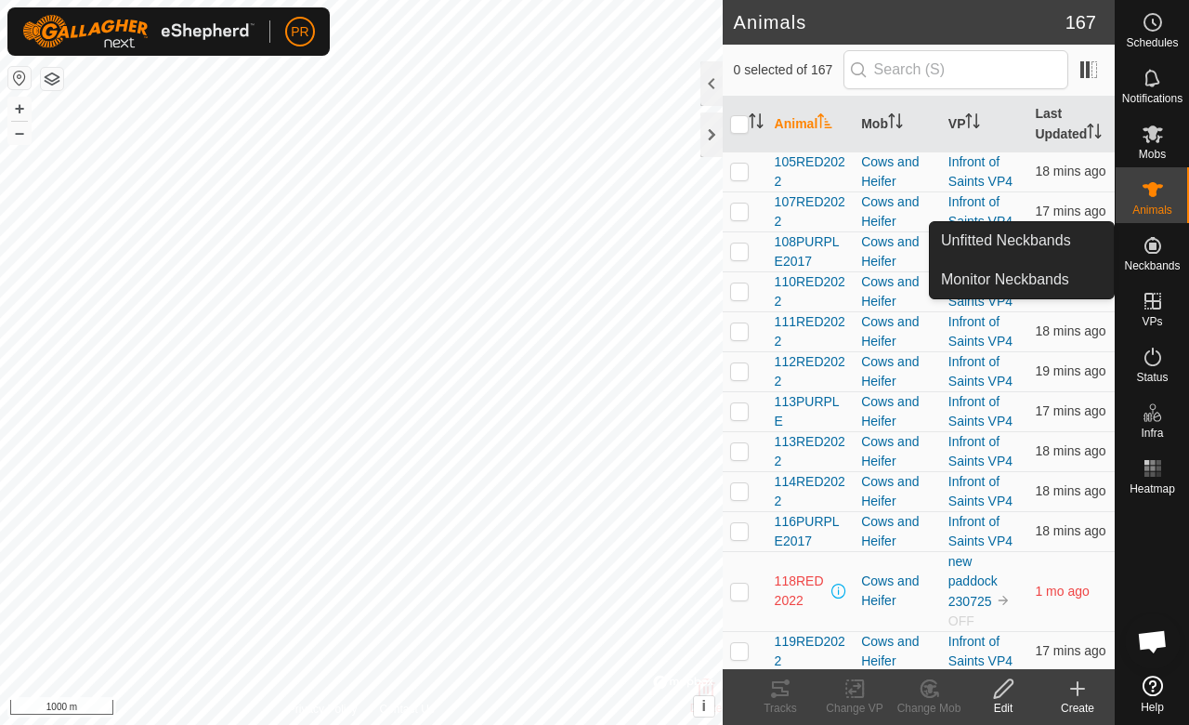
click at [1043, 273] on link "Monitor Neckbands" at bounding box center [1022, 279] width 184 height 37
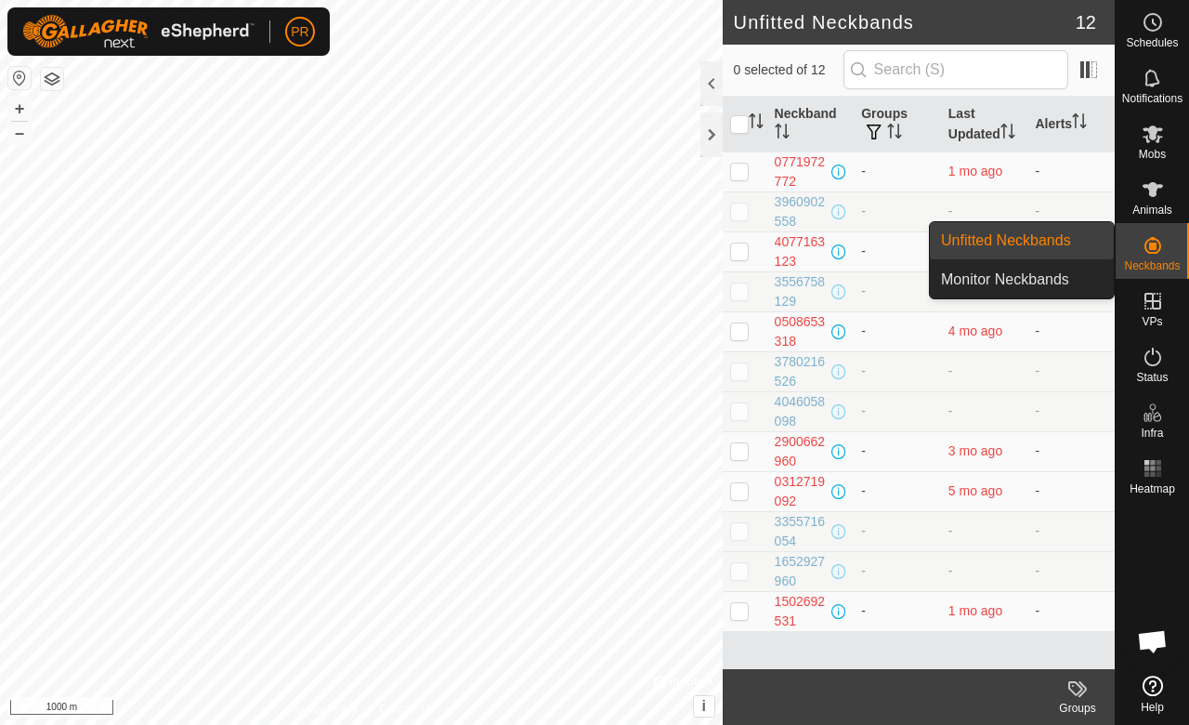
click at [1156, 255] on icon at bounding box center [1153, 245] width 22 height 22
click at [1024, 273] on link "Monitor Neckbands" at bounding box center [1022, 279] width 184 height 37
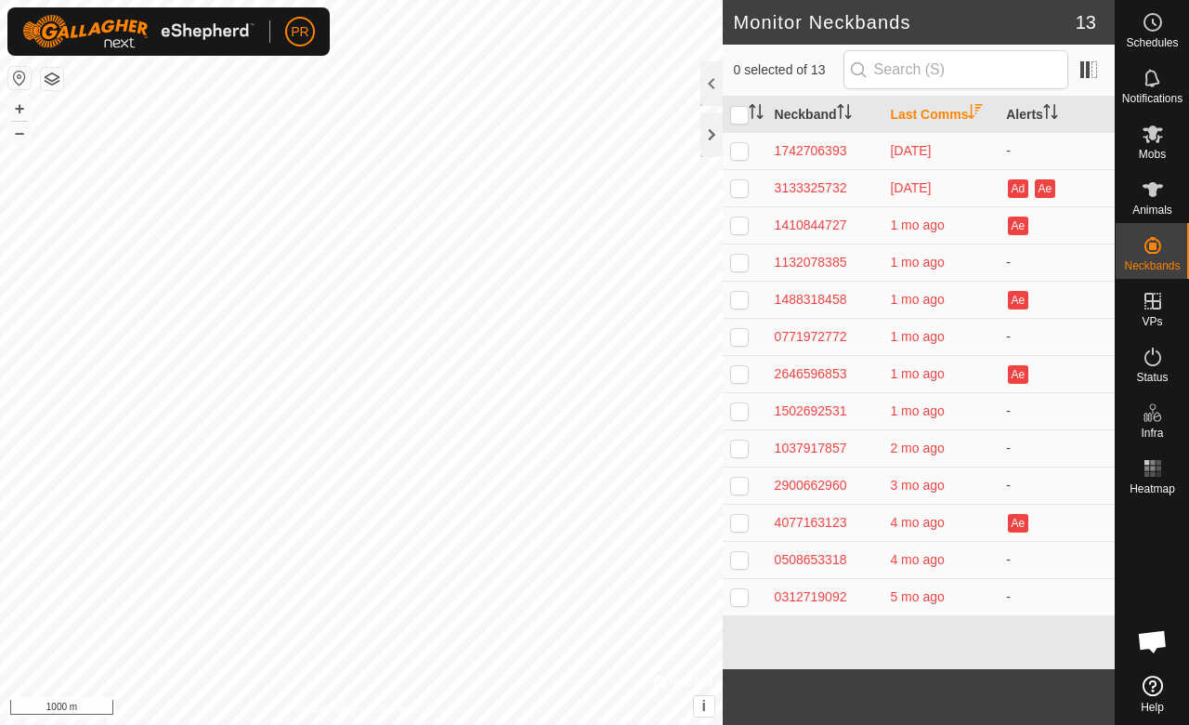
click at [733, 143] on p-checkbox at bounding box center [739, 150] width 19 height 15
checkbox input "false"
click at [742, 184] on p-checkbox at bounding box center [739, 187] width 19 height 15
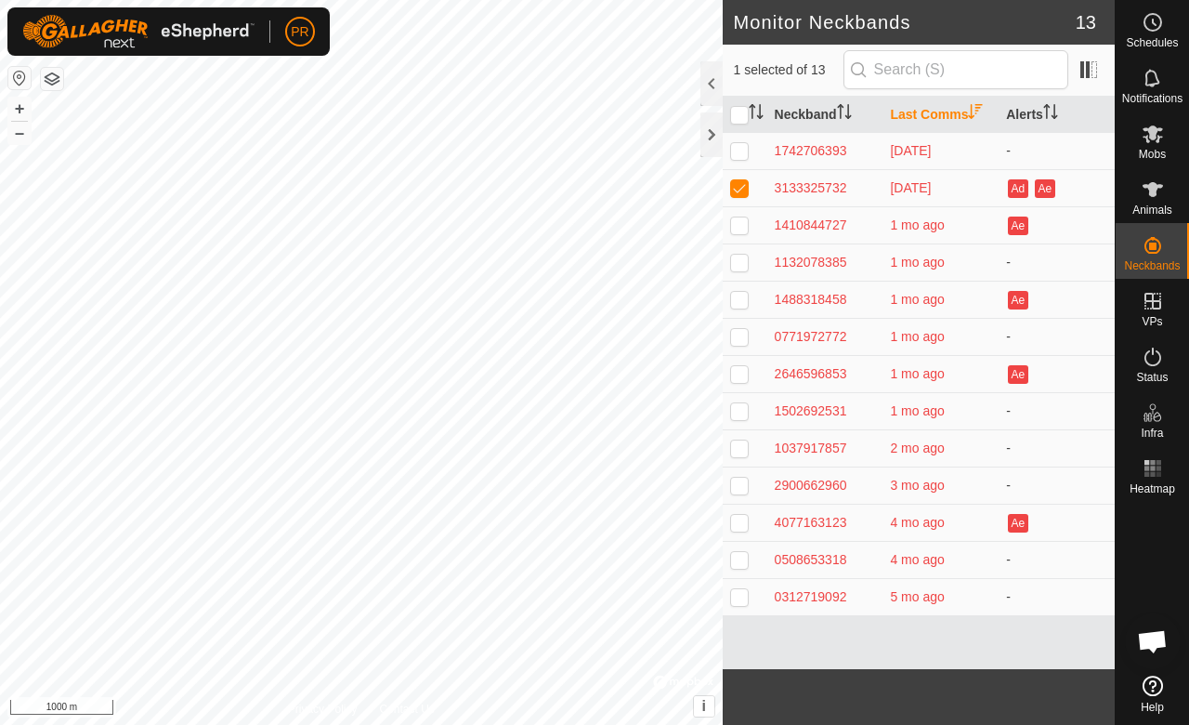
checkbox input "false"
click at [742, 225] on p-checkbox at bounding box center [739, 224] width 19 height 15
checkbox input "false"
click at [735, 258] on p-checkbox at bounding box center [739, 262] width 19 height 15
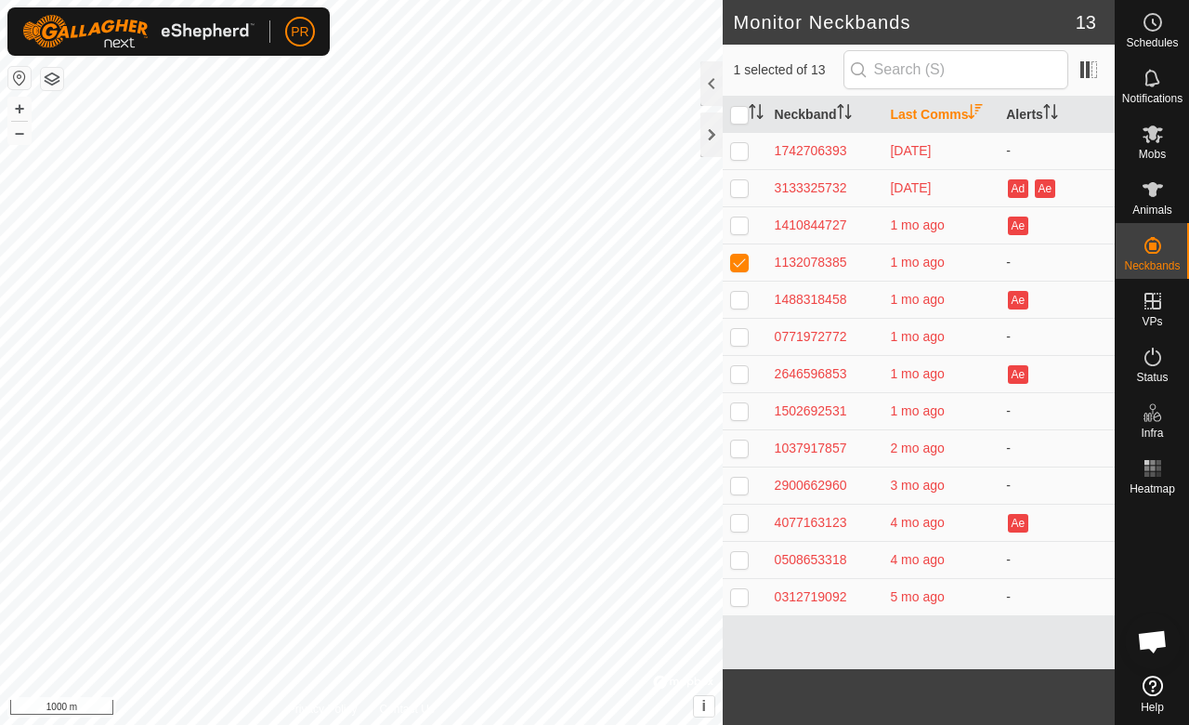
click at [735, 258] on p-checkbox at bounding box center [739, 262] width 19 height 15
checkbox input "true"
click at [810, 184] on div "3133325732" at bounding box center [825, 188] width 101 height 20
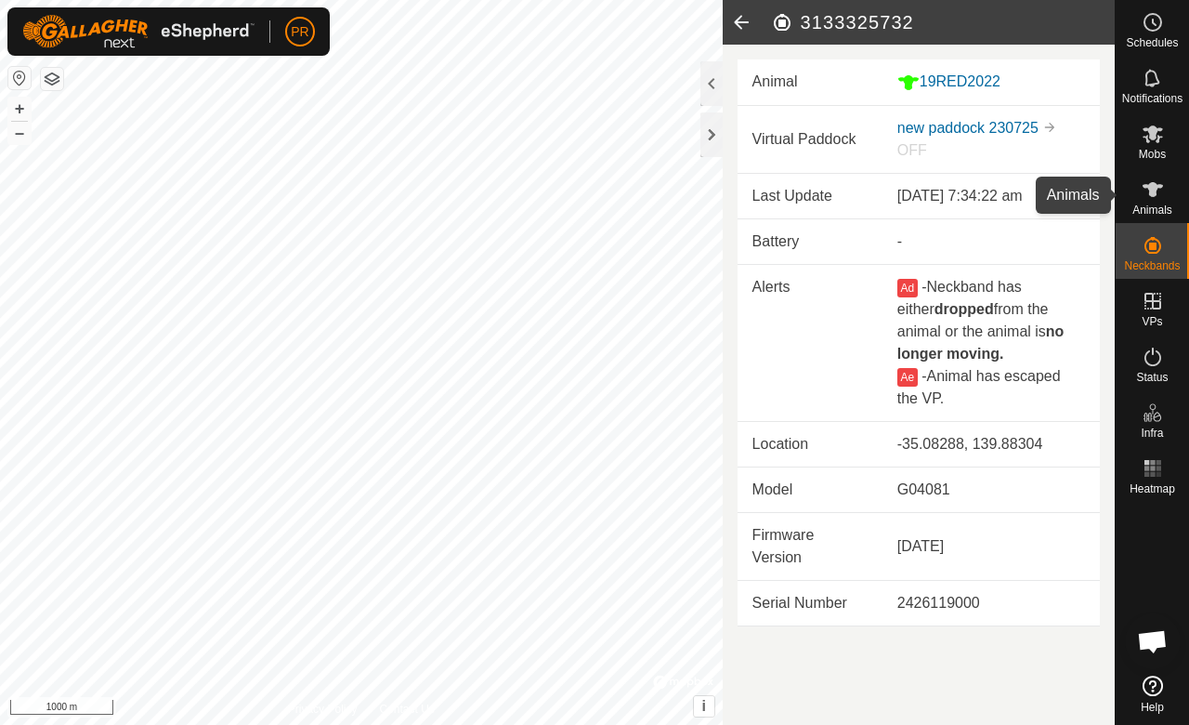
click at [1150, 201] on es-animals-svg-icon at bounding box center [1153, 190] width 33 height 30
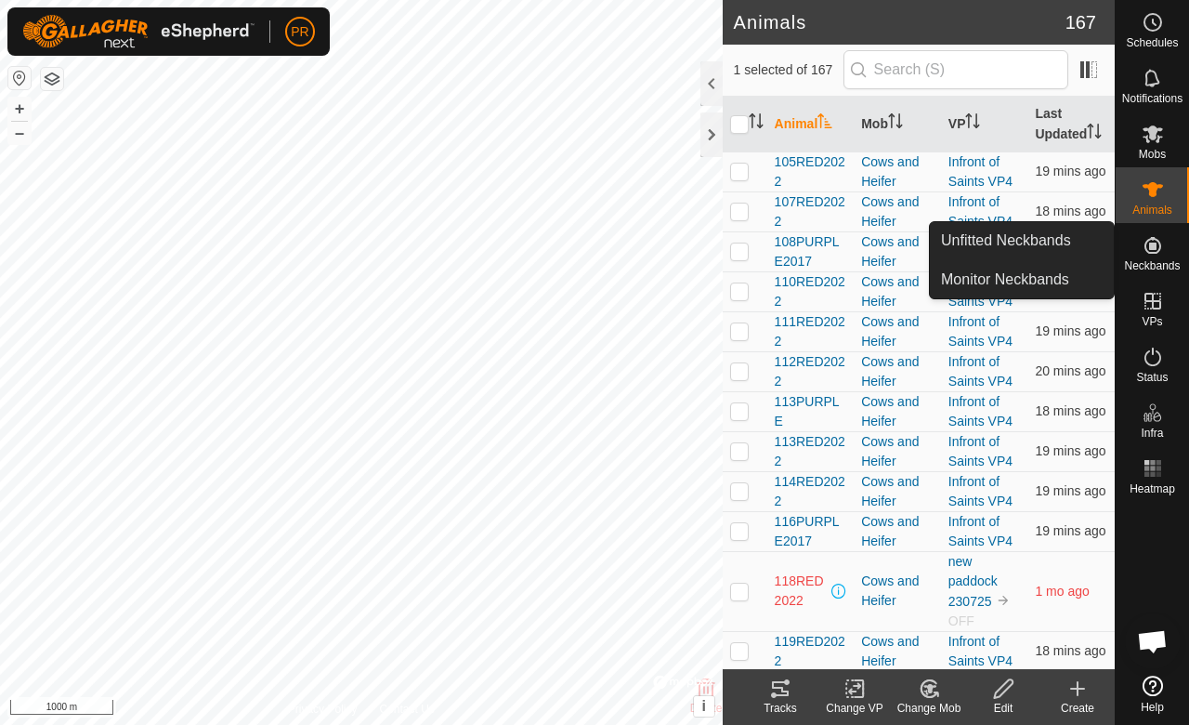
click at [1148, 256] on es-neckbands-svg-icon at bounding box center [1153, 245] width 33 height 30
click at [1054, 272] on span "Monitor Neckbands" at bounding box center [1005, 280] width 128 height 22
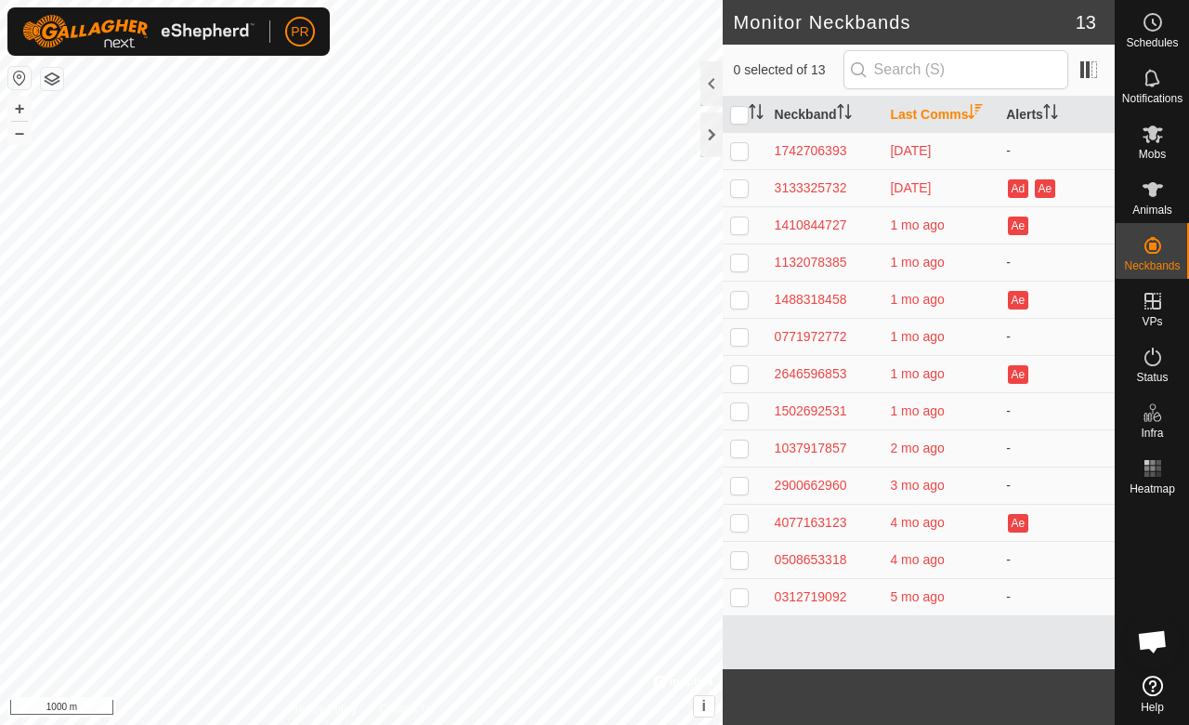
click at [737, 186] on p-checkbox at bounding box center [739, 187] width 19 height 15
checkbox input "false"
click at [731, 217] on p-checkbox at bounding box center [739, 224] width 19 height 15
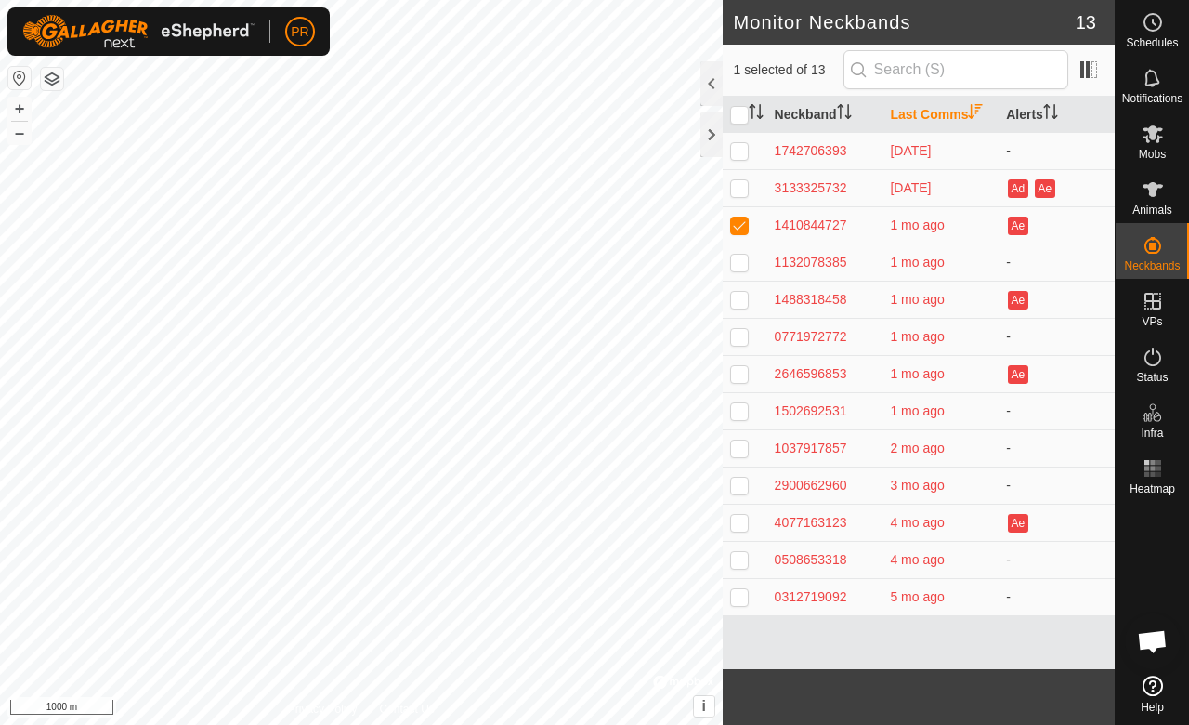
checkbox input "false"
click at [736, 255] on p-checkbox at bounding box center [739, 262] width 19 height 15
checkbox input "false"
click at [736, 294] on p-checkbox at bounding box center [739, 299] width 19 height 15
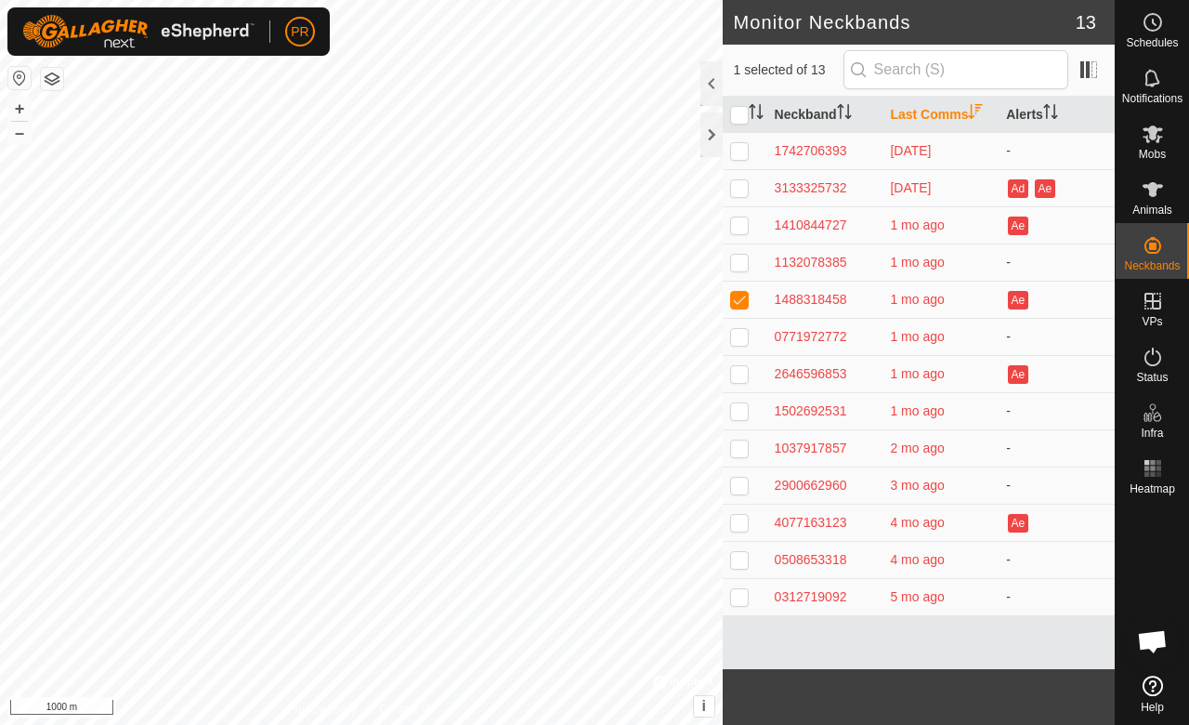
click at [736, 294] on p-checkbox at bounding box center [739, 299] width 19 height 15
checkbox input "false"
click at [734, 331] on p-checkbox at bounding box center [739, 336] width 19 height 15
checkbox input "true"
click at [737, 366] on p-checkbox at bounding box center [739, 373] width 19 height 15
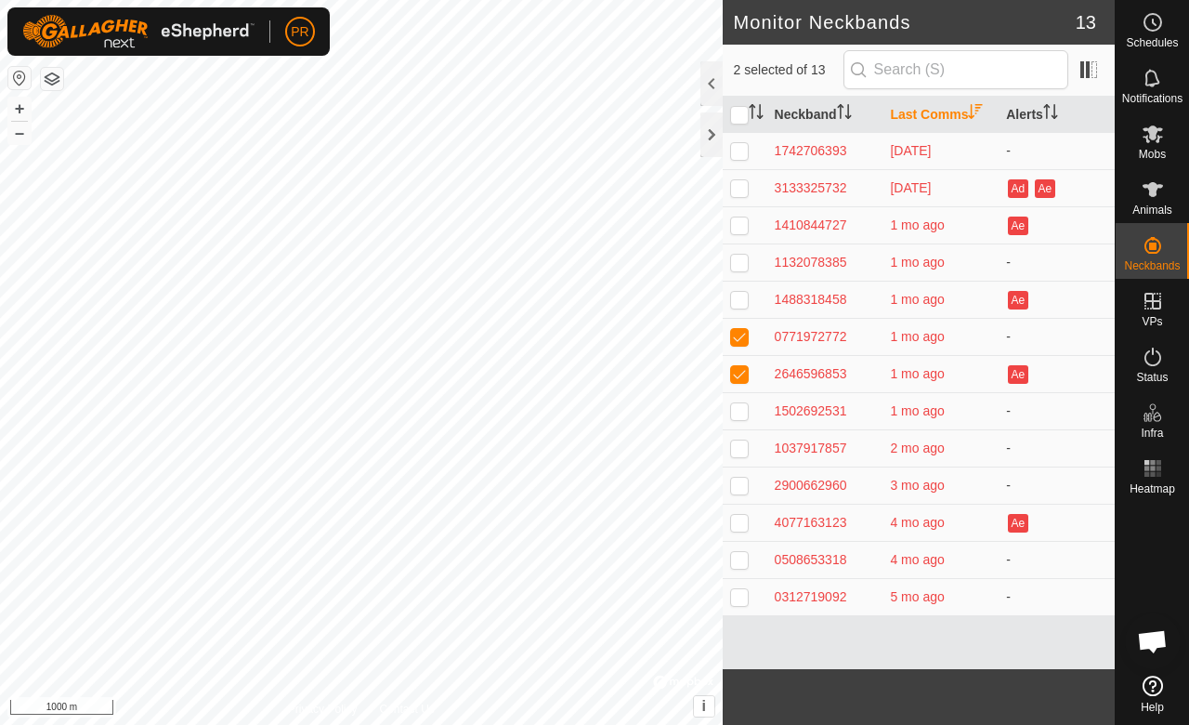
click at [734, 369] on p-checkbox at bounding box center [739, 373] width 19 height 15
checkbox input "false"
click at [742, 335] on p-checkbox at bounding box center [739, 336] width 19 height 15
drag, startPoint x: 1147, startPoint y: 193, endPoint x: 734, endPoint y: 332, distance: 435.2
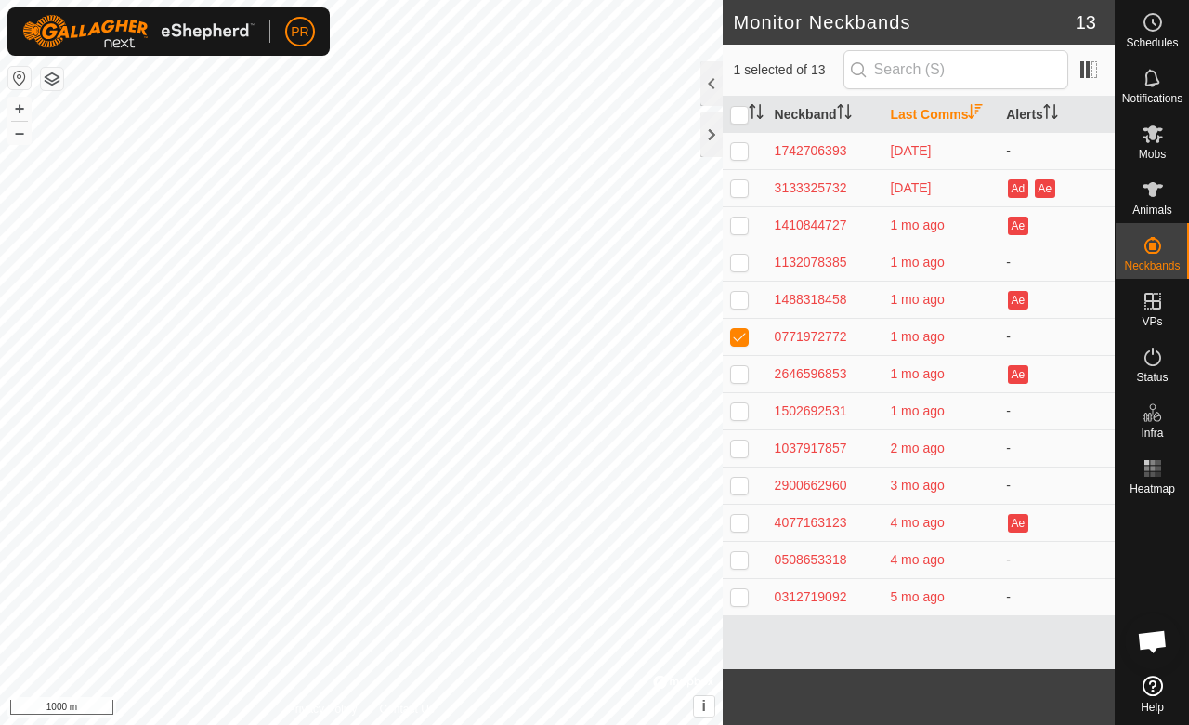
click at [734, 332] on p-checkbox at bounding box center [739, 336] width 19 height 15
checkbox input "false"
drag, startPoint x: 1149, startPoint y: 199, endPoint x: 1076, endPoint y: 186, distance: 73.6
click at [1076, 186] on div "Ad Ae" at bounding box center [1056, 188] width 101 height 22
click at [1161, 193] on icon at bounding box center [1153, 189] width 22 height 22
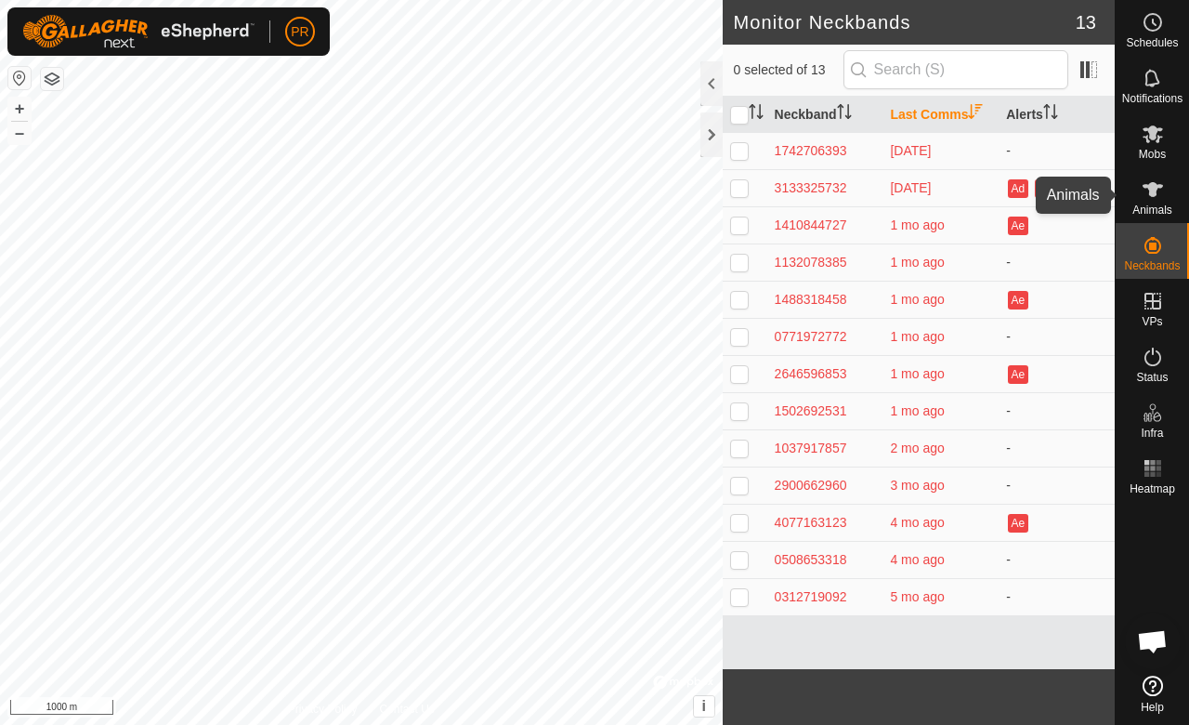
click at [1161, 193] on icon at bounding box center [1153, 189] width 22 height 22
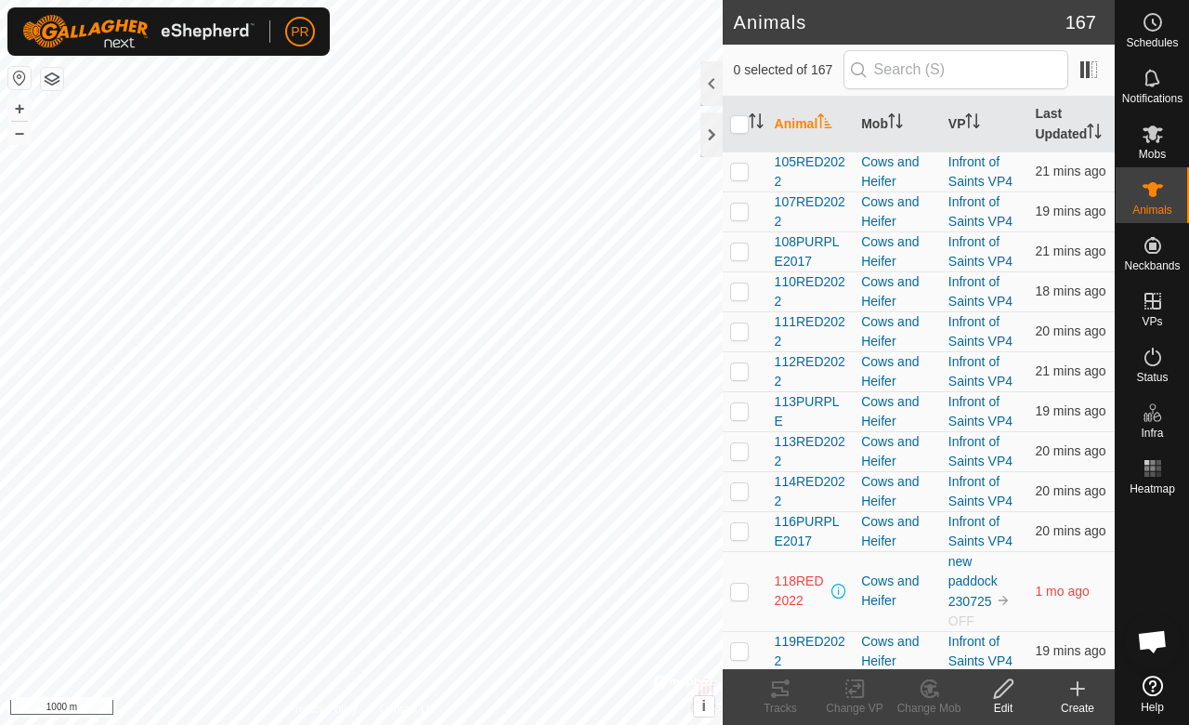
click at [705, 74] on div at bounding box center [712, 83] width 22 height 45
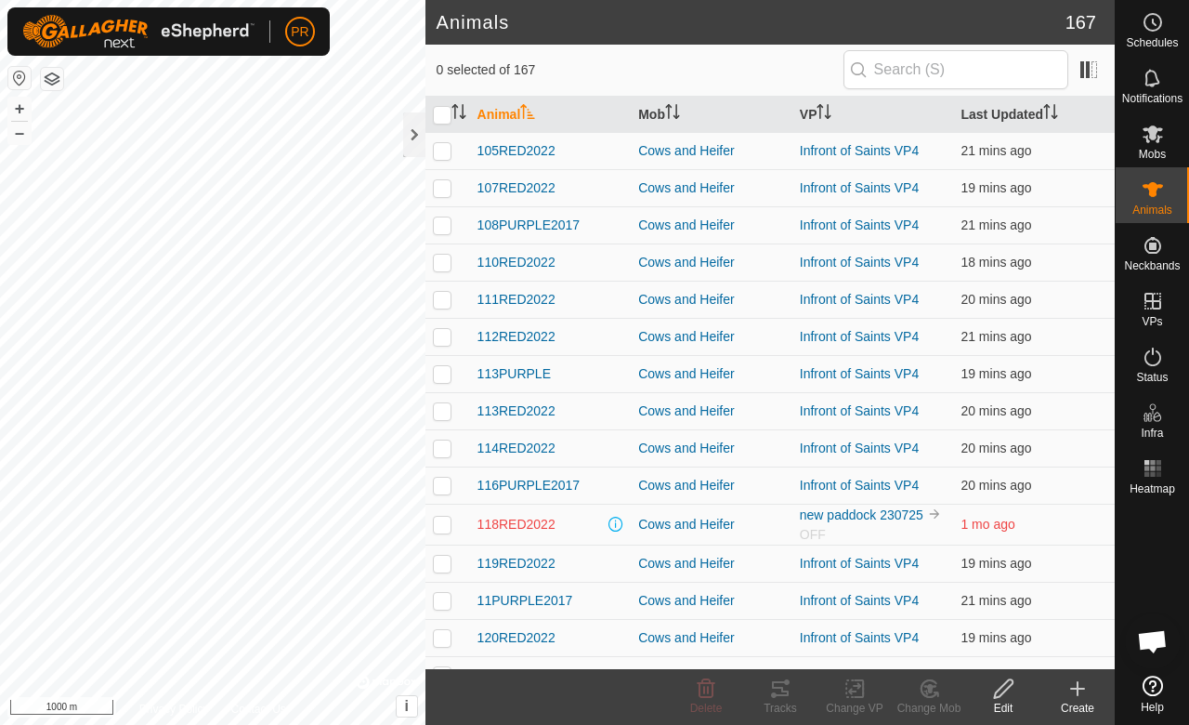
drag, startPoint x: 597, startPoint y: 374, endPoint x: 647, endPoint y: 261, distance: 123.1
click at [608, 368] on div "113PURPLE" at bounding box center [551, 374] width 147 height 20
click at [901, 52] on input "text" at bounding box center [956, 69] width 225 height 39
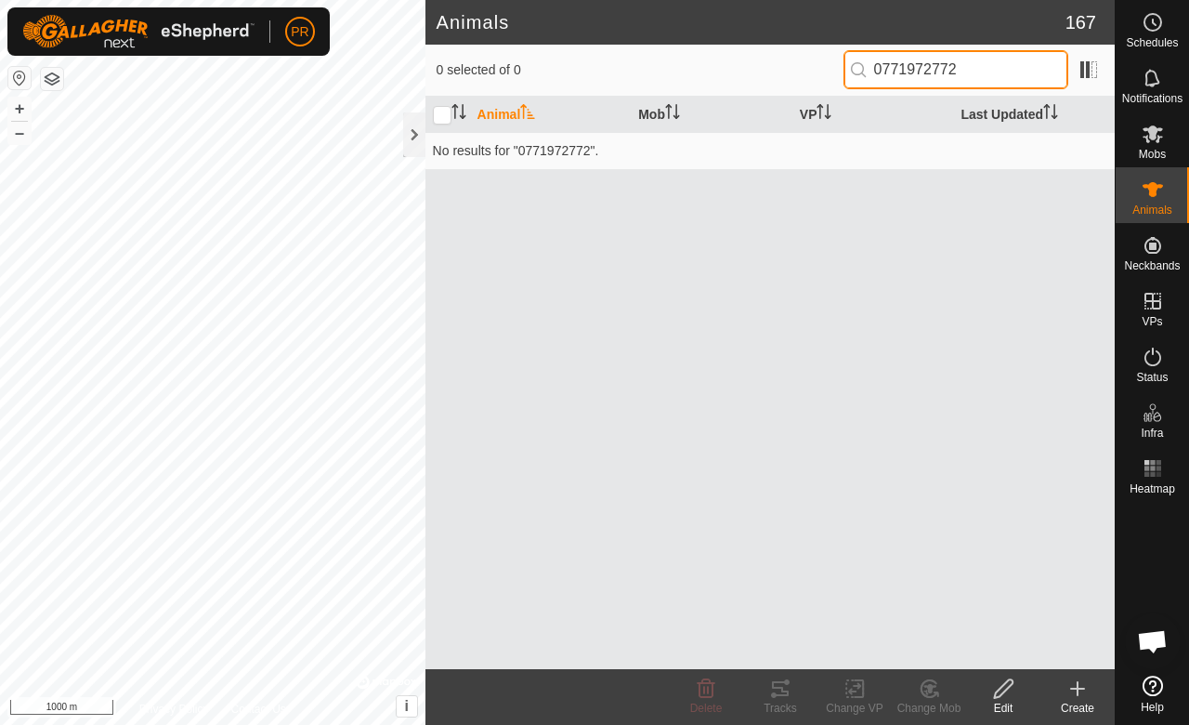
type input "0771972772"
drag, startPoint x: 942, startPoint y: 121, endPoint x: 939, endPoint y: 196, distance: 75.4
click at [939, 196] on div "Animal Mob VP Last Updated No results for "0771972772"." at bounding box center [771, 383] width 690 height 572
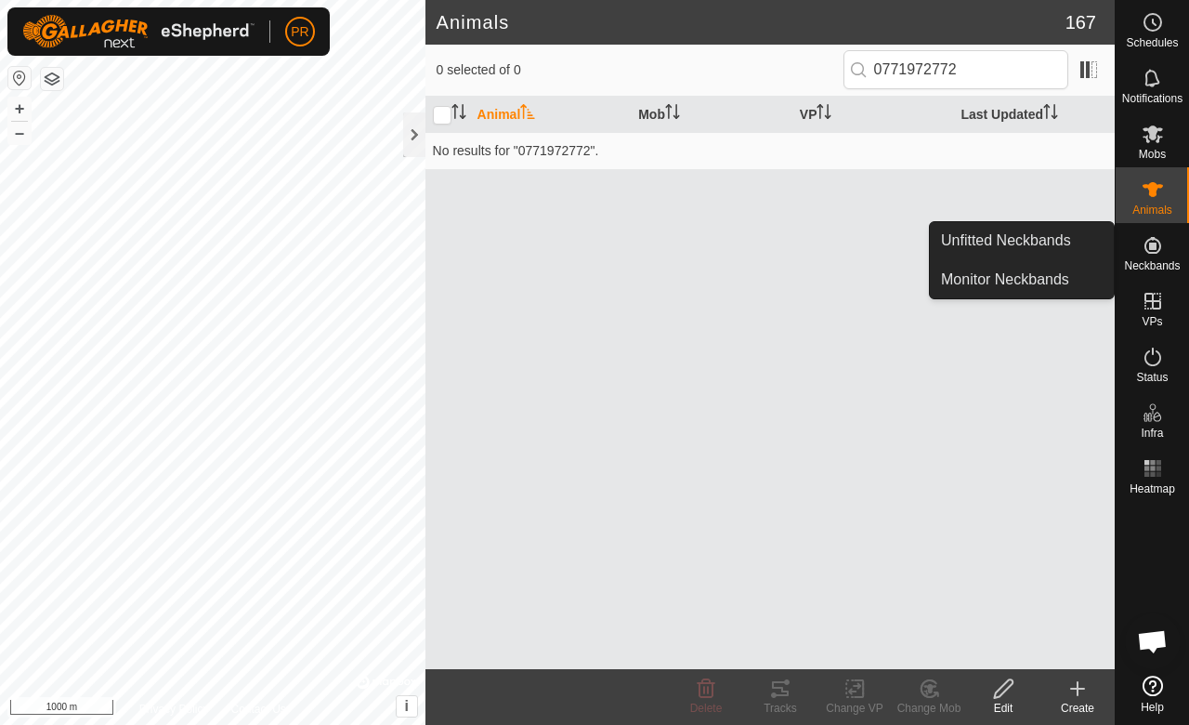
click at [1154, 243] on icon at bounding box center [1153, 245] width 17 height 17
click at [1143, 251] on icon at bounding box center [1153, 245] width 22 height 22
click at [1024, 271] on link "Monitor Neckbands" at bounding box center [1022, 279] width 184 height 37
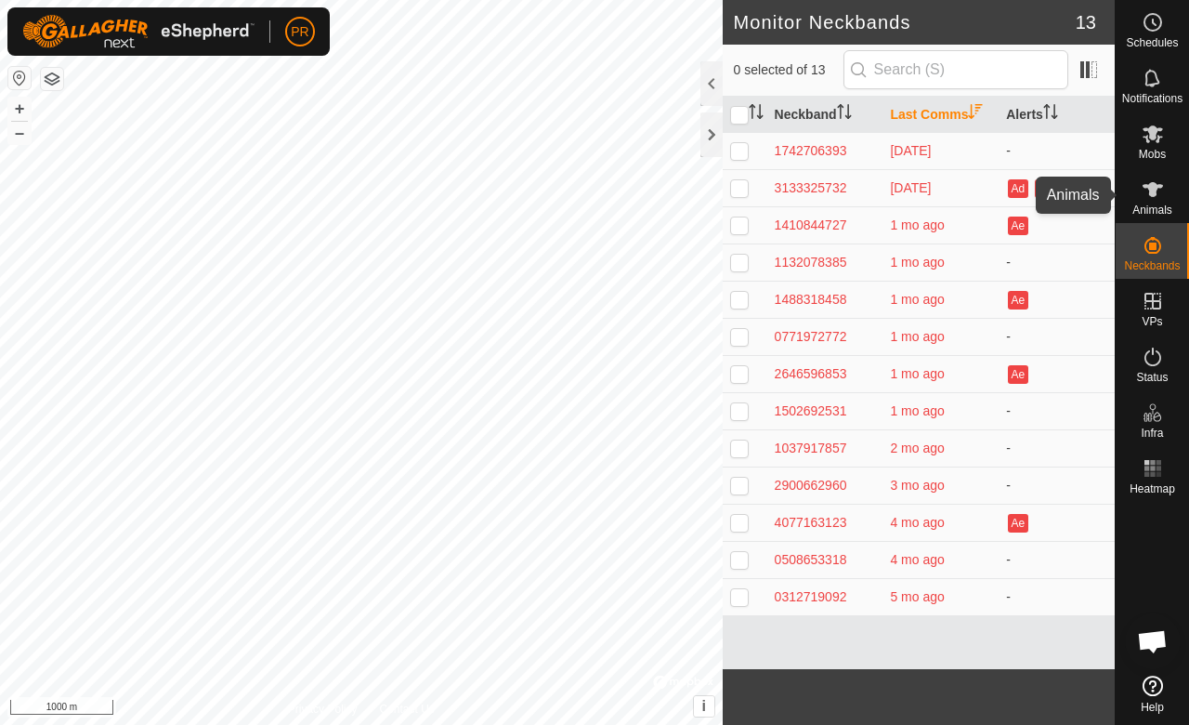
click at [1163, 199] on es-animals-svg-icon at bounding box center [1153, 190] width 33 height 30
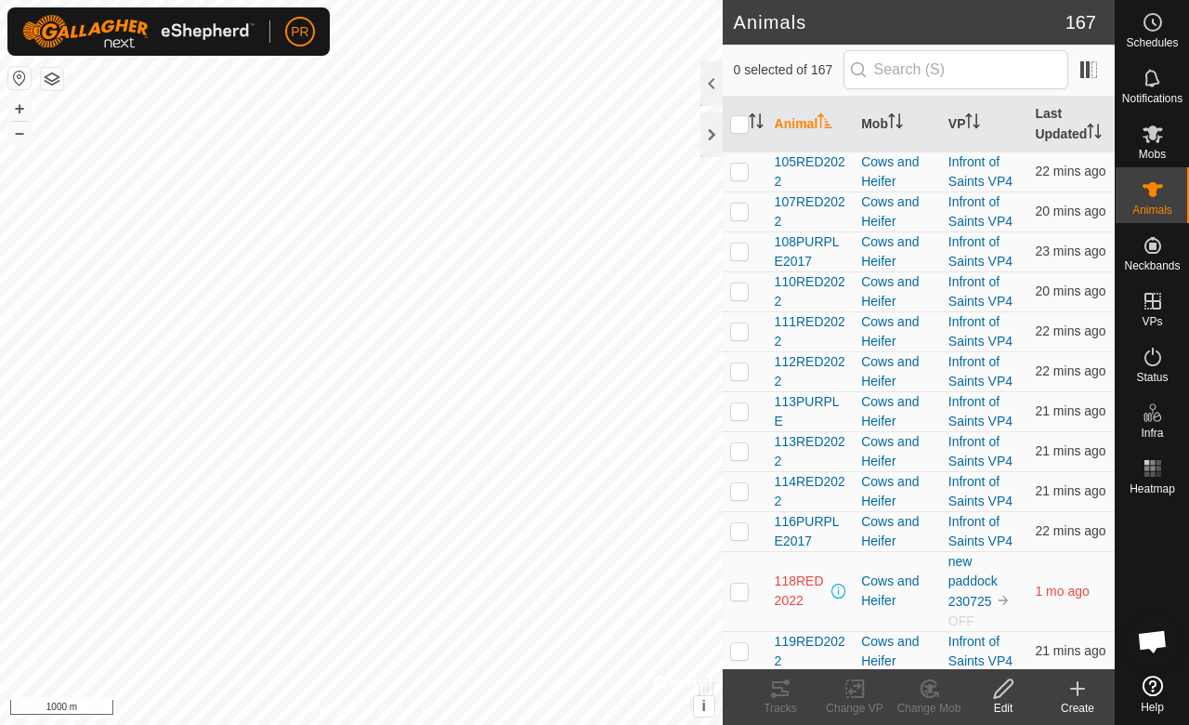
click at [716, 76] on div at bounding box center [712, 83] width 22 height 45
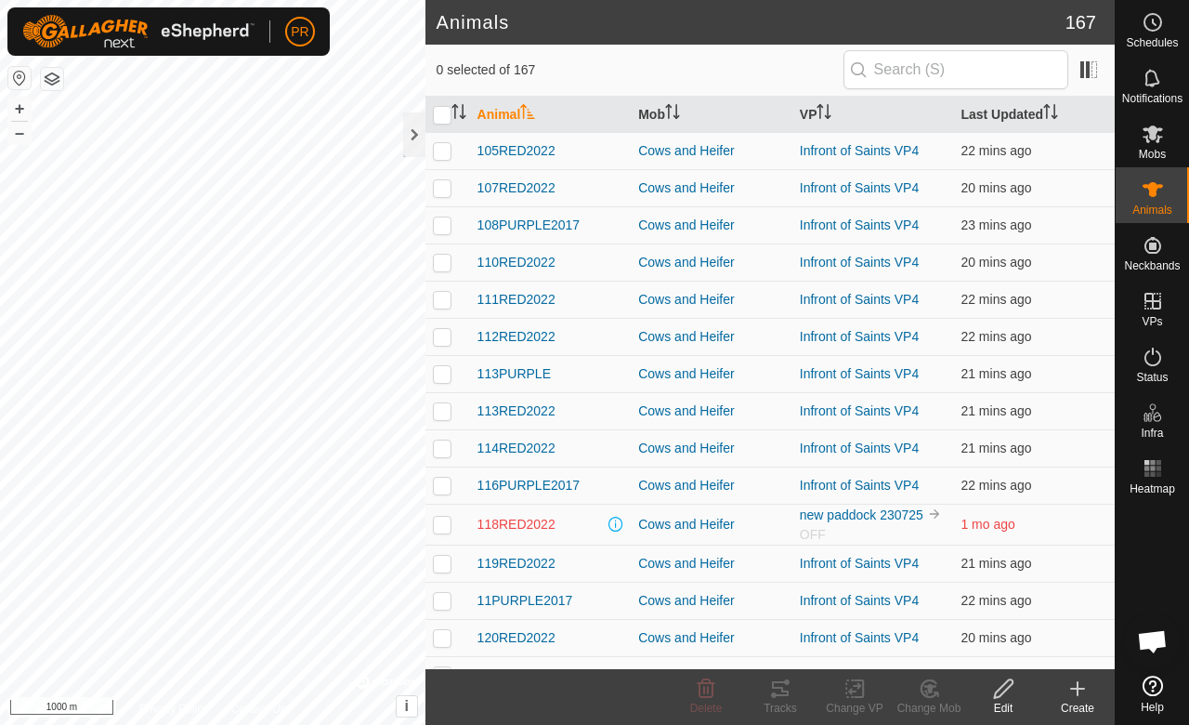
click at [496, 113] on th "Animal" at bounding box center [551, 115] width 162 height 36
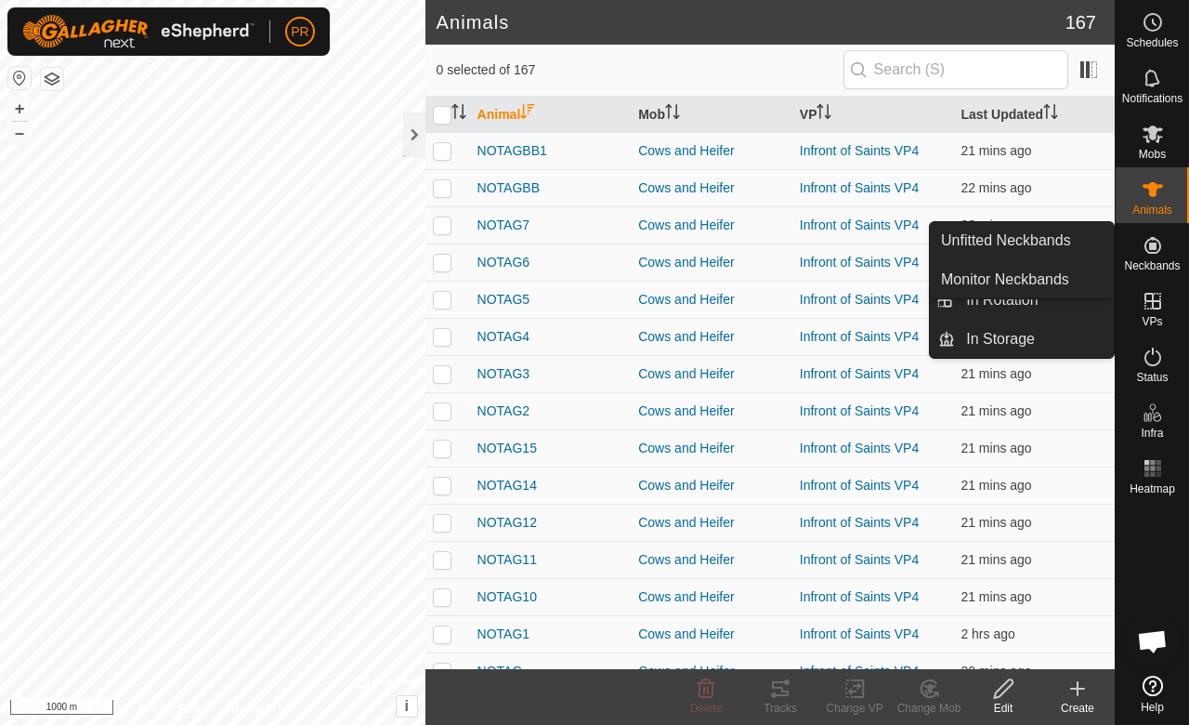
click at [1154, 258] on es-neckbands-svg-icon at bounding box center [1153, 245] width 33 height 30
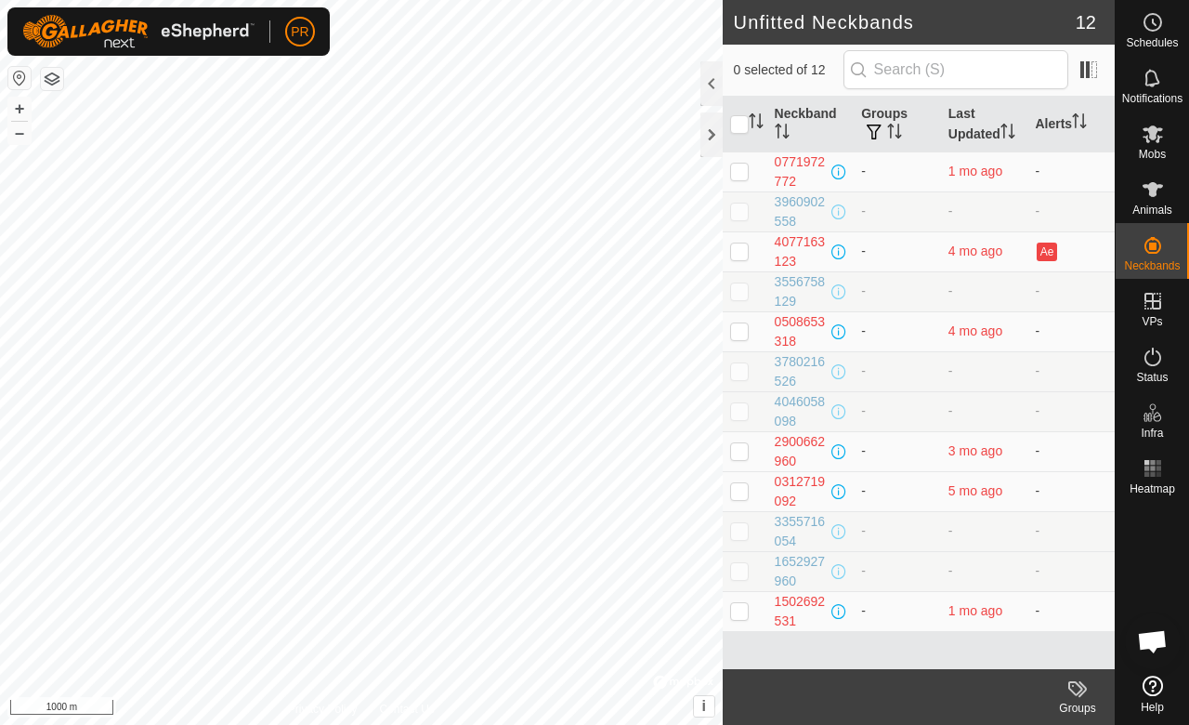
click at [706, 83] on div at bounding box center [712, 83] width 22 height 45
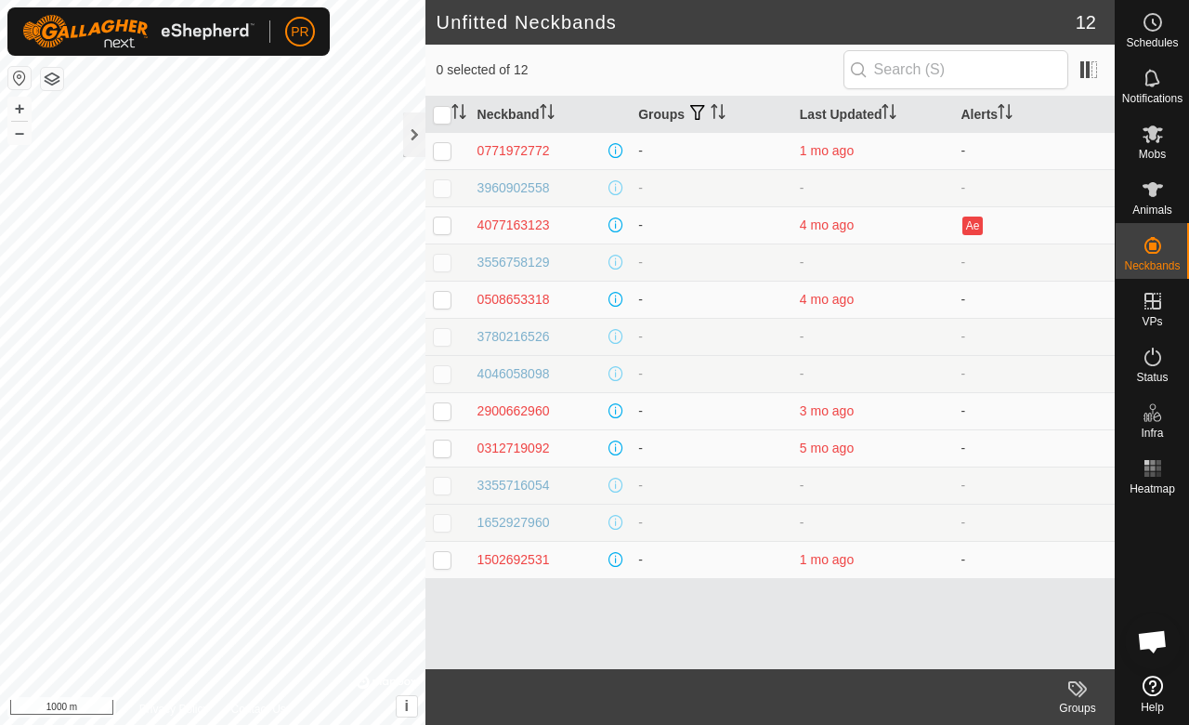
click at [449, 297] on p-checkbox at bounding box center [442, 299] width 19 height 15
checkbox input "true"
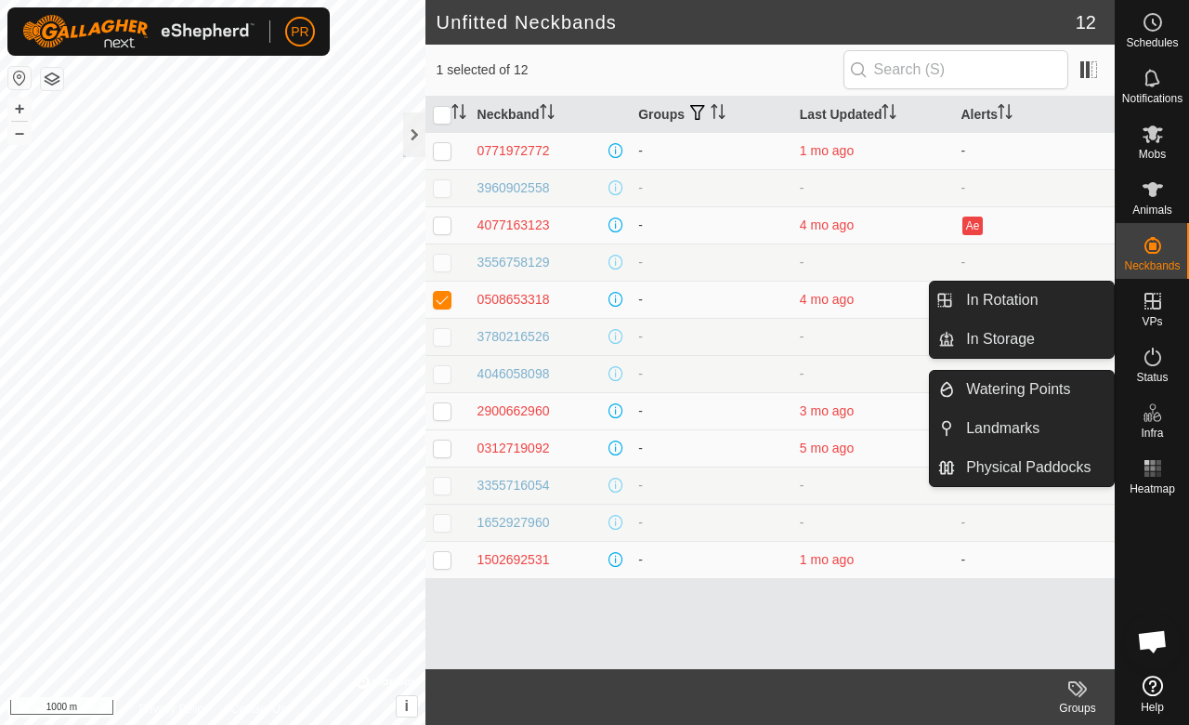
drag, startPoint x: 1113, startPoint y: 318, endPoint x: 1088, endPoint y: 305, distance: 28.3
click at [1088, 305] on link "In Rotation" at bounding box center [1034, 300] width 159 height 37
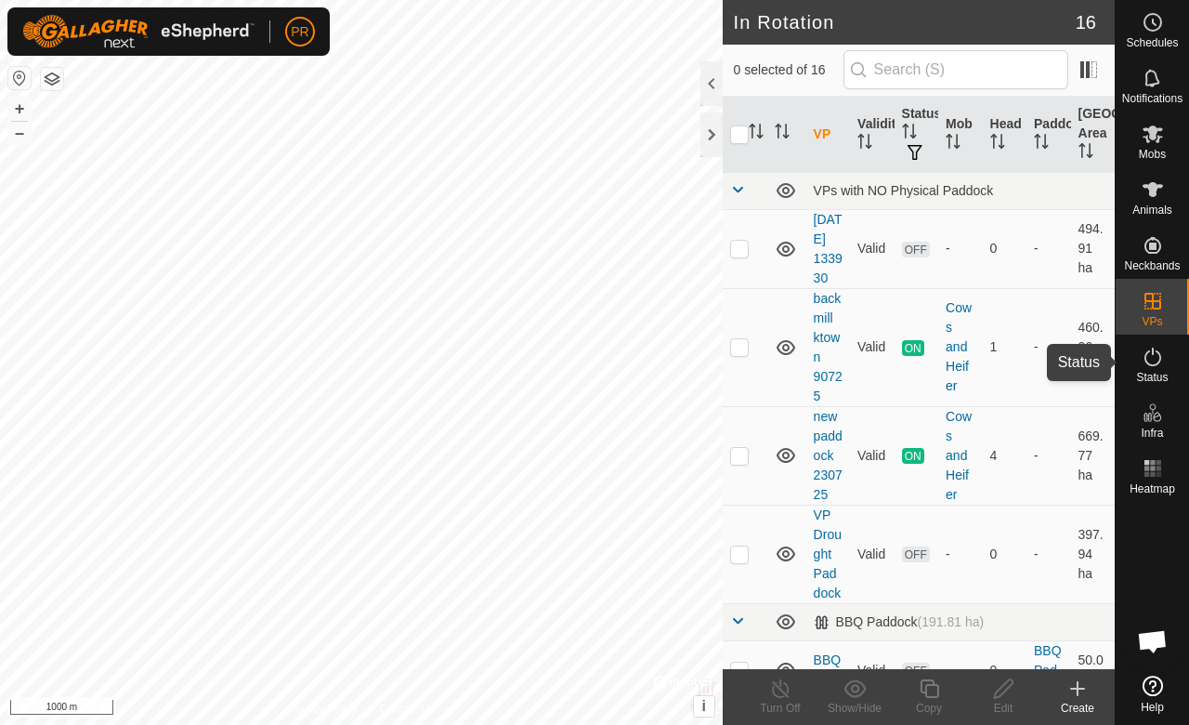
click at [1150, 372] on span "Status" at bounding box center [1153, 377] width 32 height 11
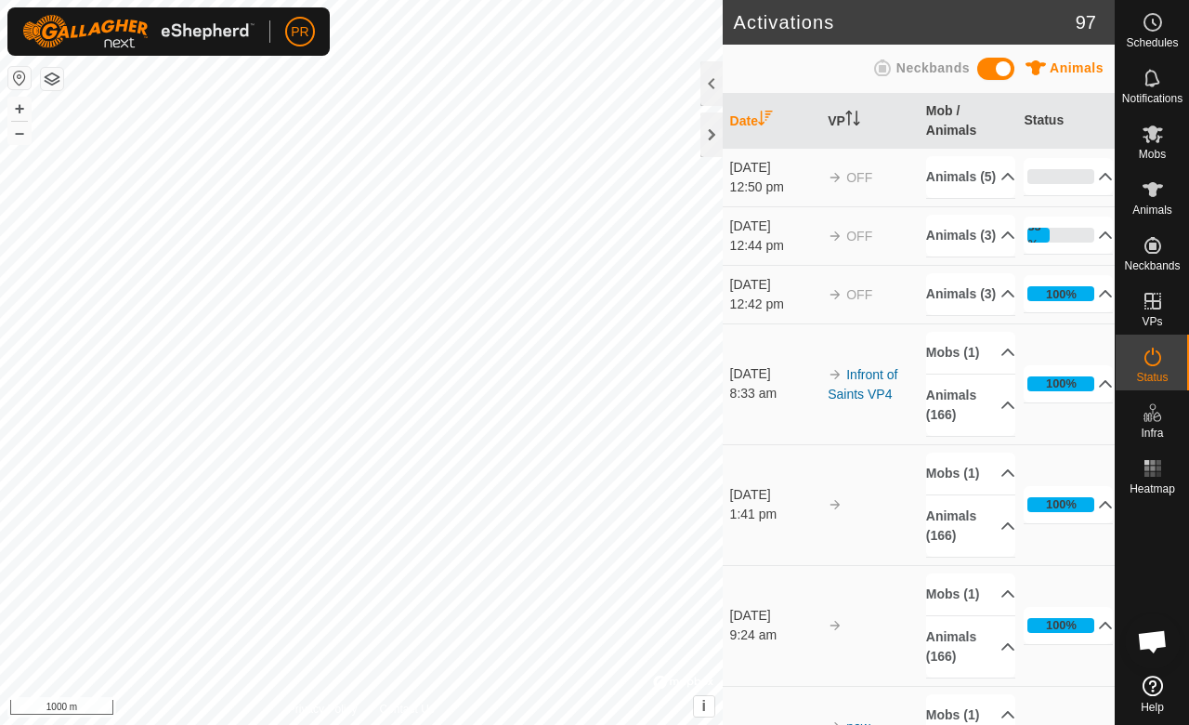
click at [715, 80] on div at bounding box center [712, 83] width 22 height 45
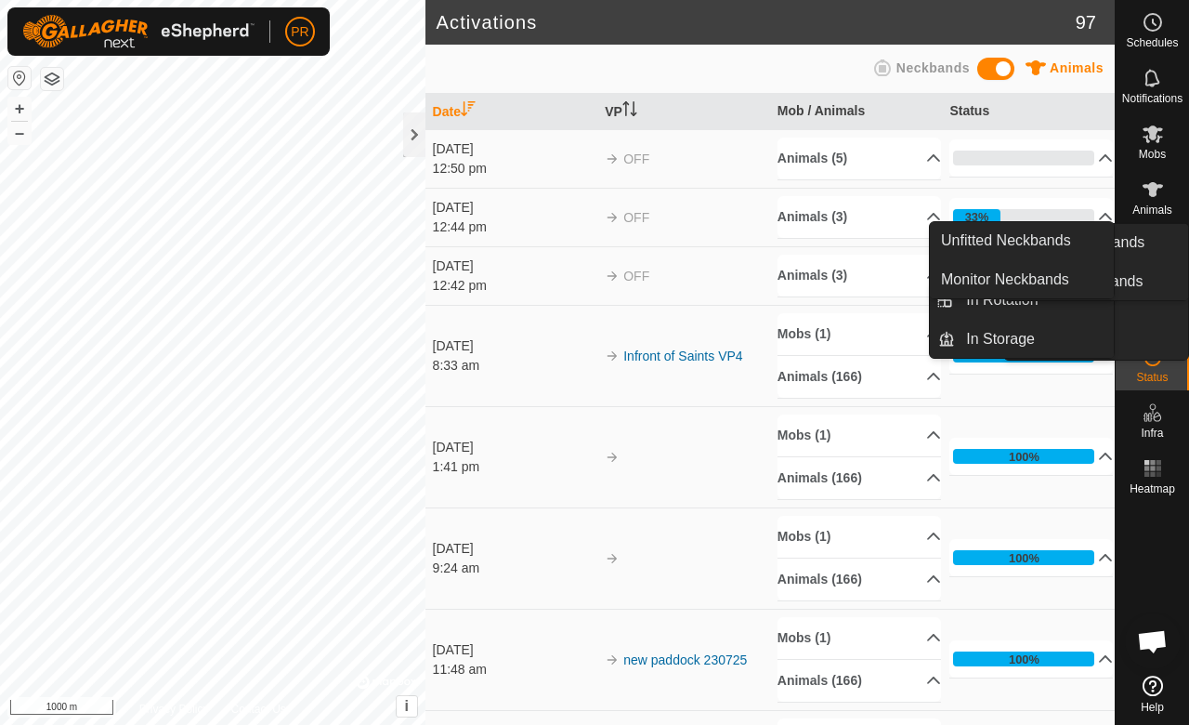
click at [1148, 263] on span "Neckbands" at bounding box center [1152, 265] width 56 height 11
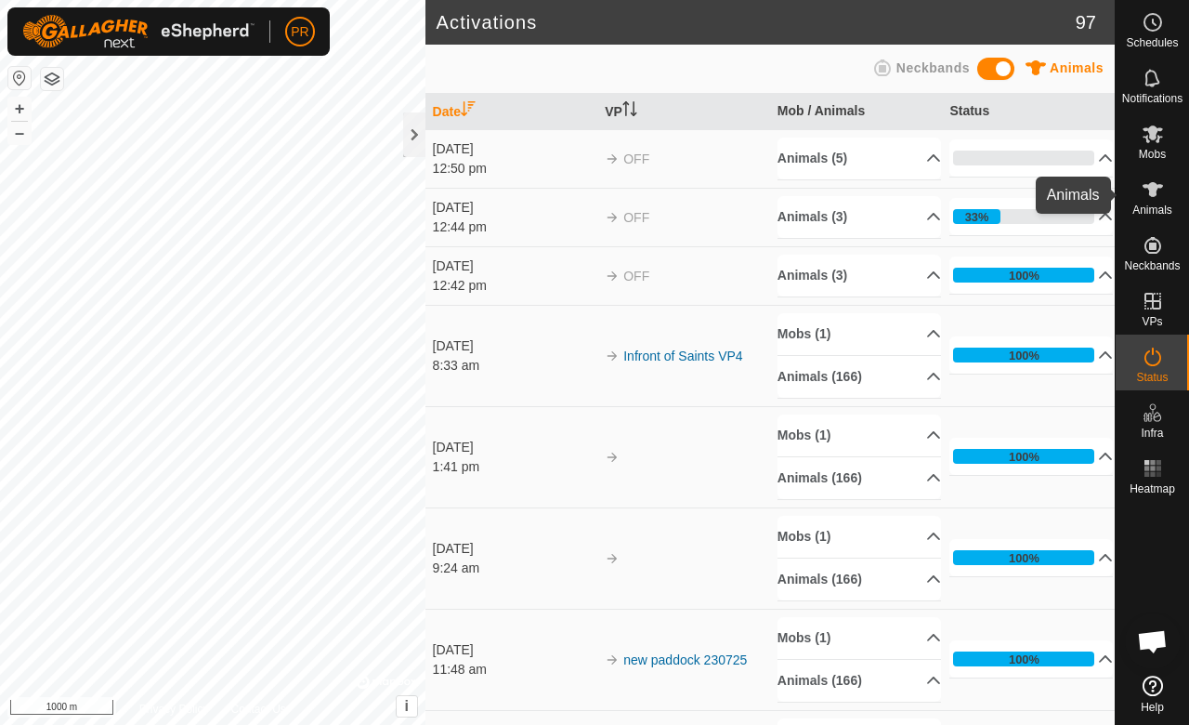
click at [1144, 200] on icon at bounding box center [1153, 189] width 22 height 22
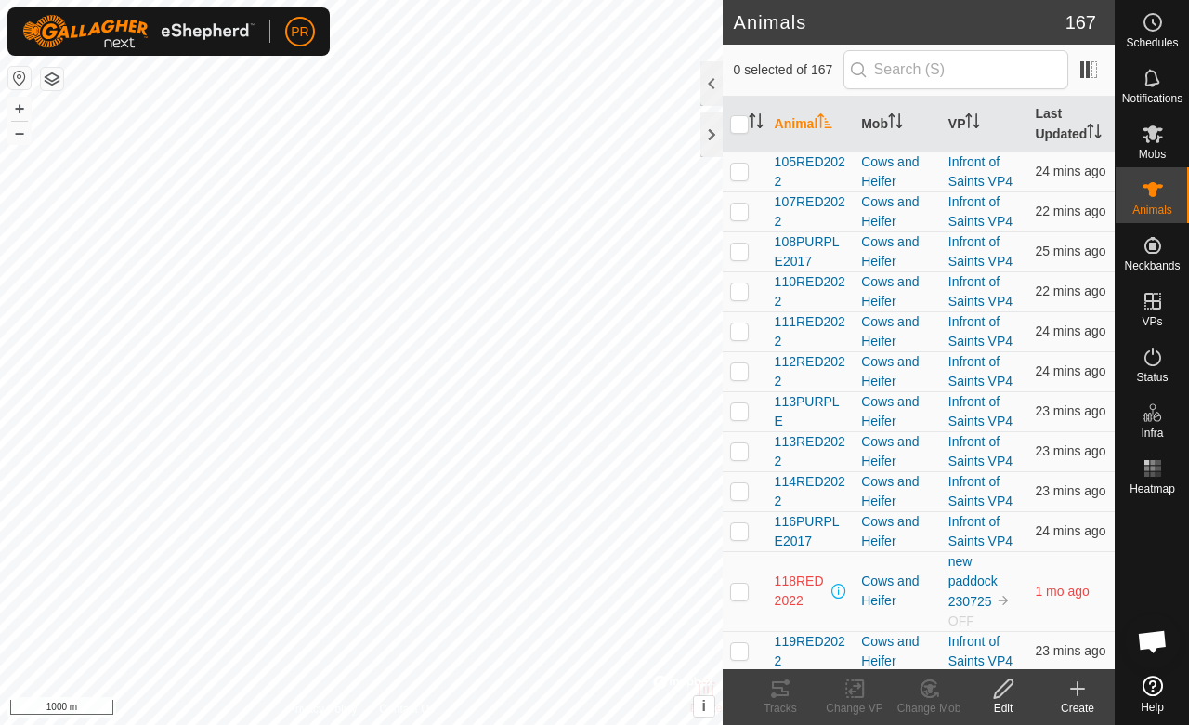
click at [1052, 116] on th "Last Updated" at bounding box center [1071, 125] width 87 height 56
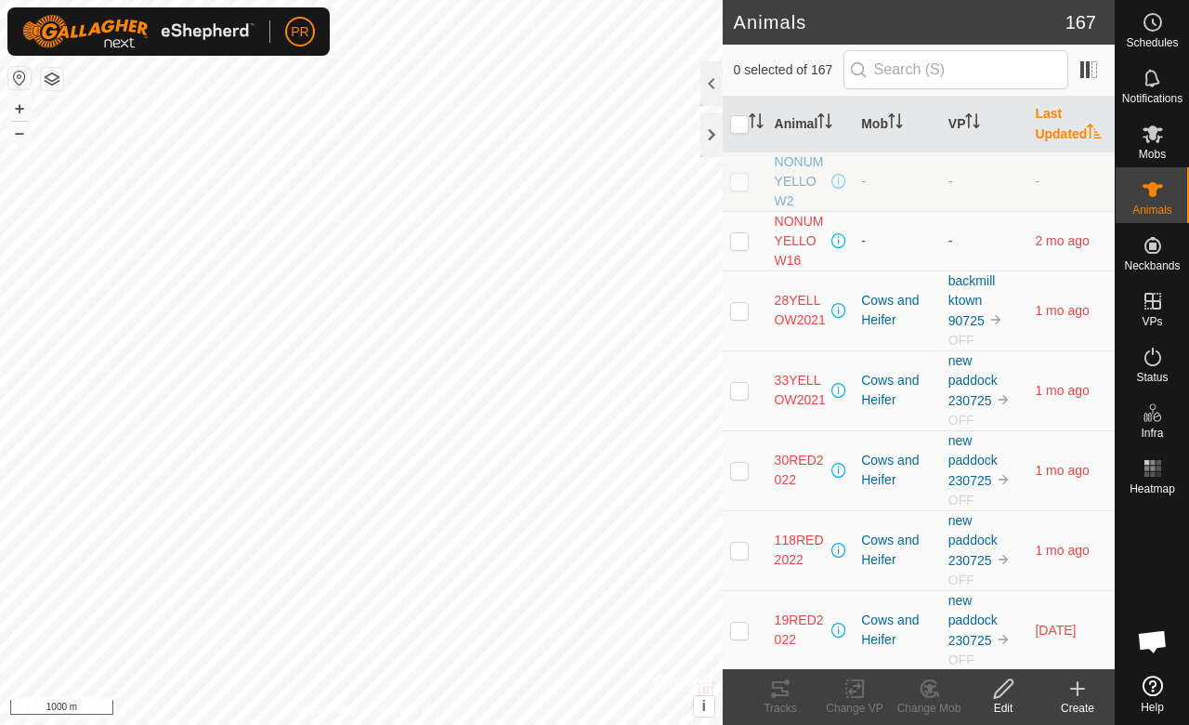
click at [704, 82] on div at bounding box center [712, 83] width 22 height 45
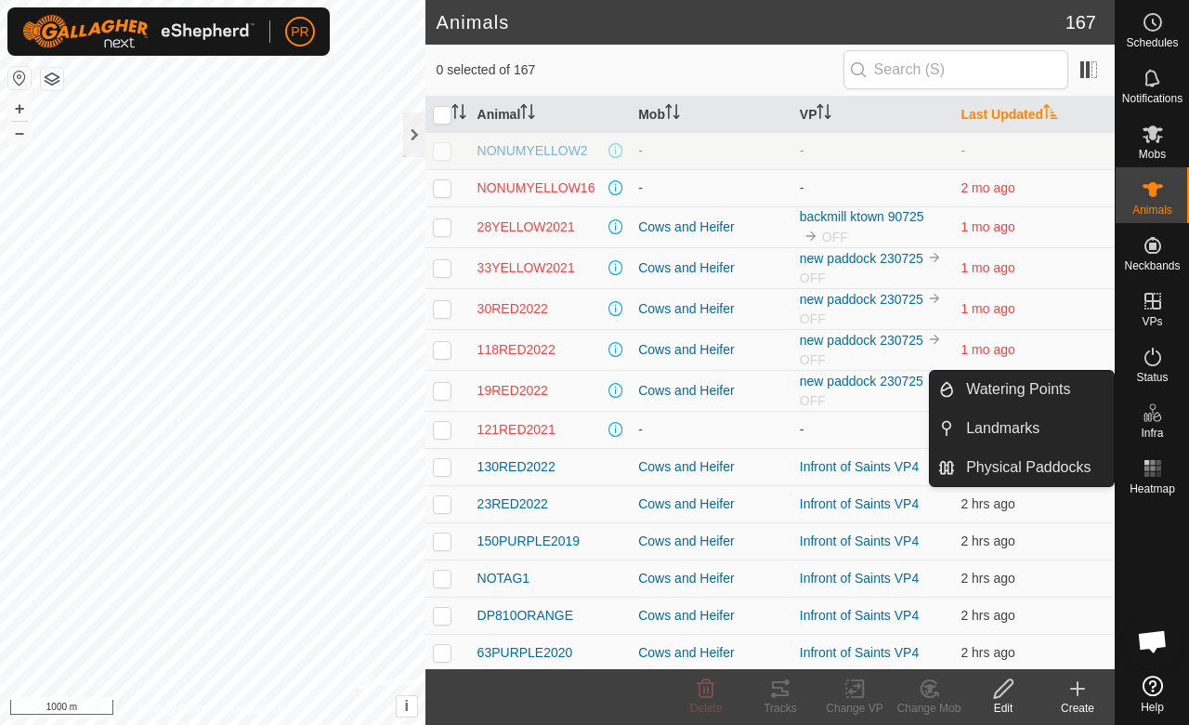
click at [1153, 420] on icon at bounding box center [1153, 412] width 22 height 22
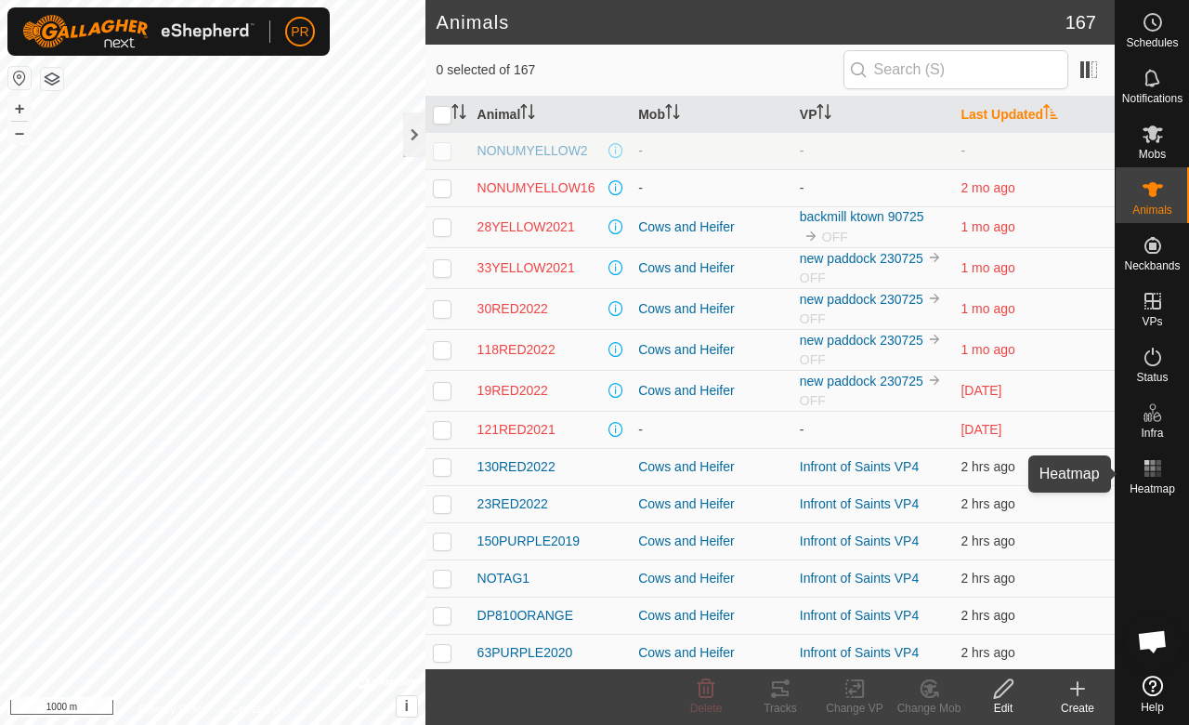
click at [1143, 476] on icon at bounding box center [1153, 468] width 22 height 22
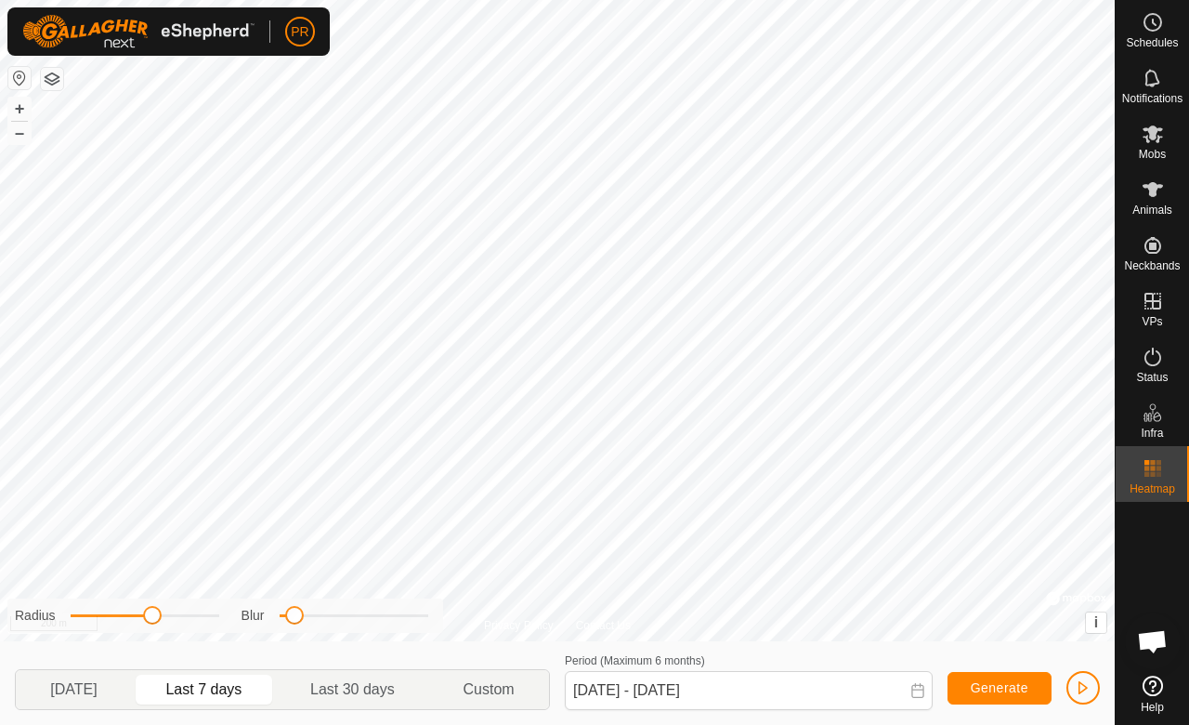
click at [341, 695] on span "Last 30 days" at bounding box center [352, 689] width 85 height 22
click at [425, 687] on span "Last 30 days" at bounding box center [353, 690] width 144 height 30
click at [966, 697] on button "Generate" at bounding box center [1000, 688] width 104 height 33
click at [89, 697] on span "[DATE]" at bounding box center [73, 689] width 46 height 22
type input "16 Sep, 2025 - 16 Sep, 2025"
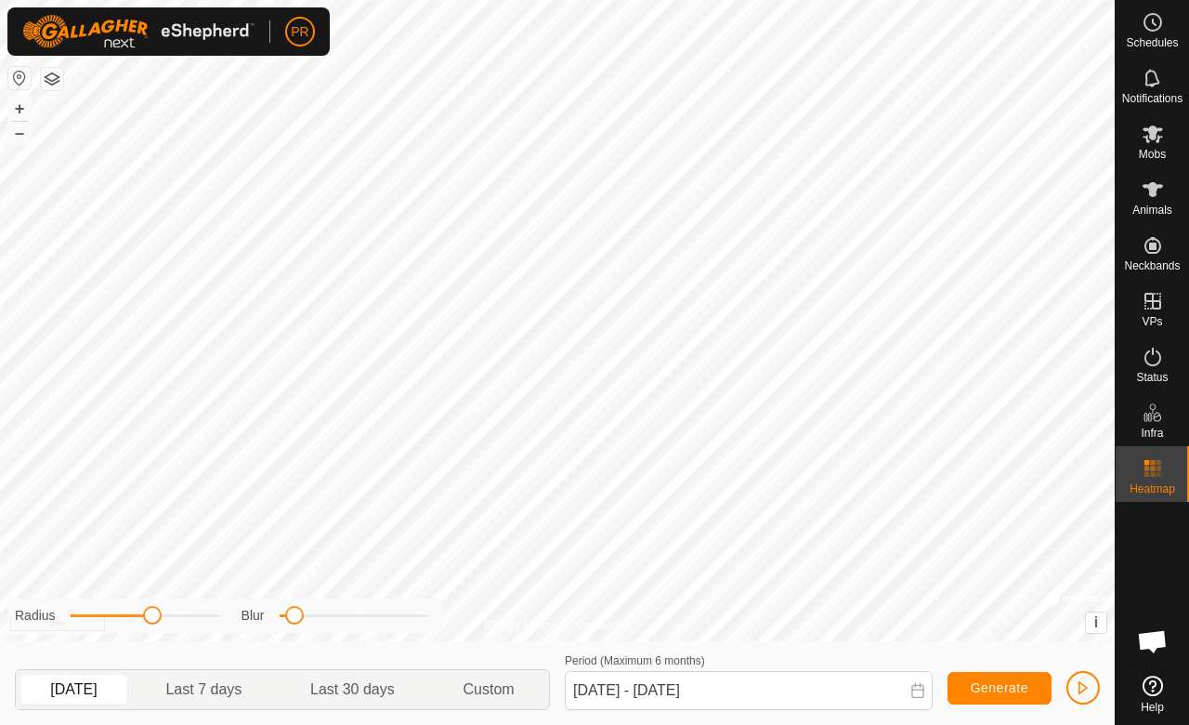
click at [1163, 15] on icon at bounding box center [1153, 22] width 22 height 22
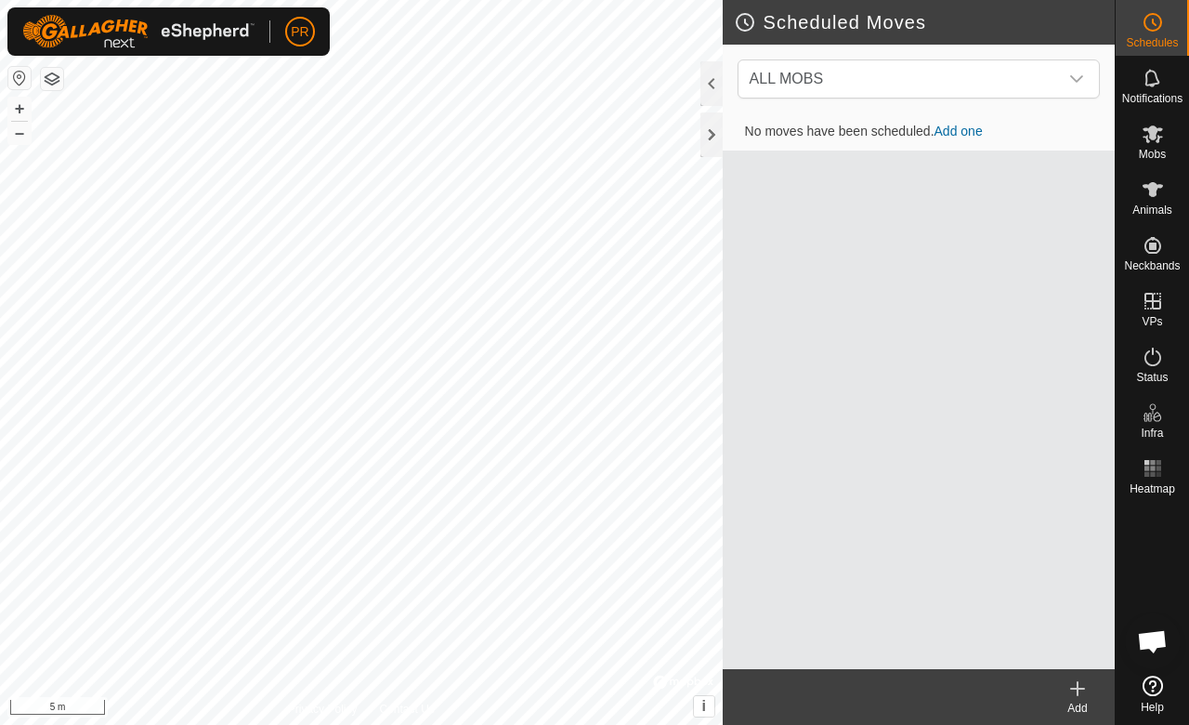
click at [1150, 72] on icon at bounding box center [1153, 78] width 22 height 22
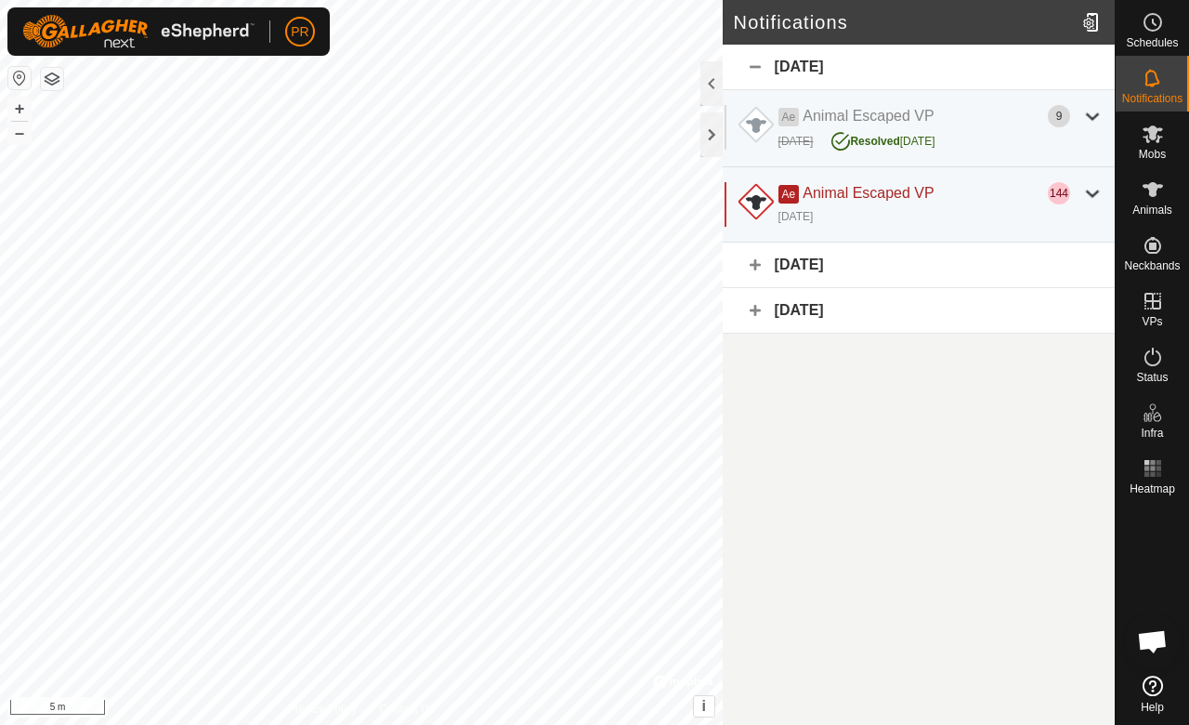
click at [978, 204] on div "[DATE]" at bounding box center [941, 215] width 325 height 22
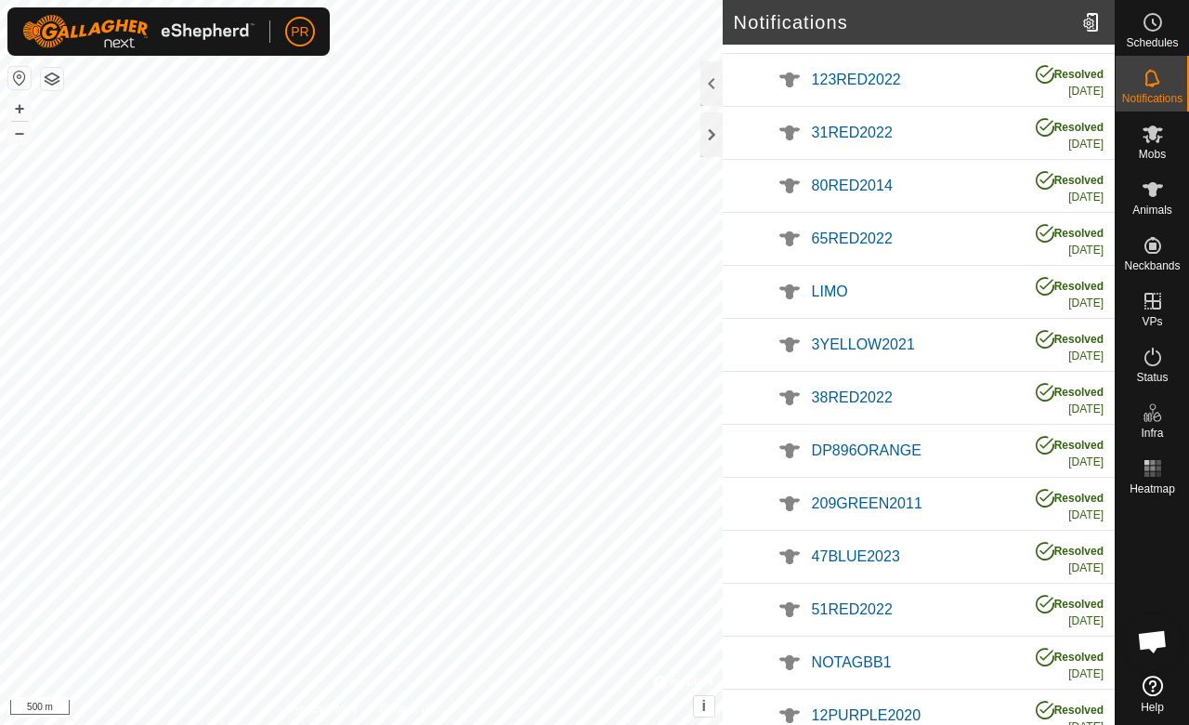
scroll to position [1091, 0]
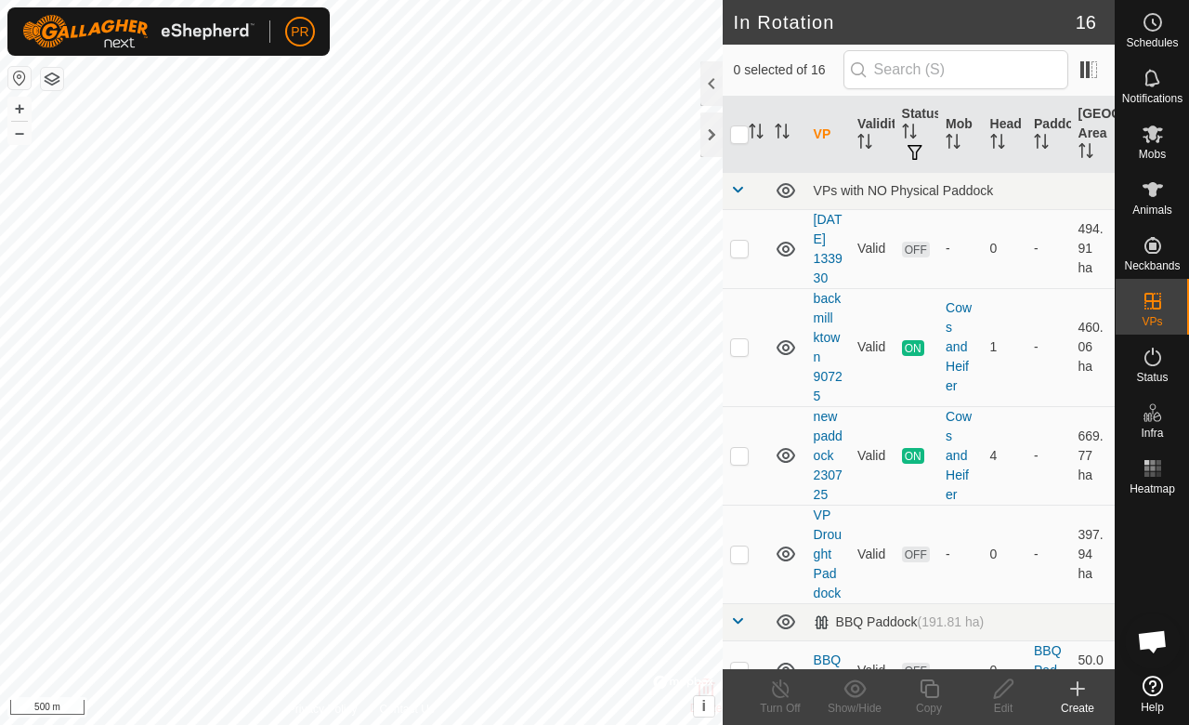
click at [1141, 206] on span "Animals" at bounding box center [1153, 209] width 40 height 11
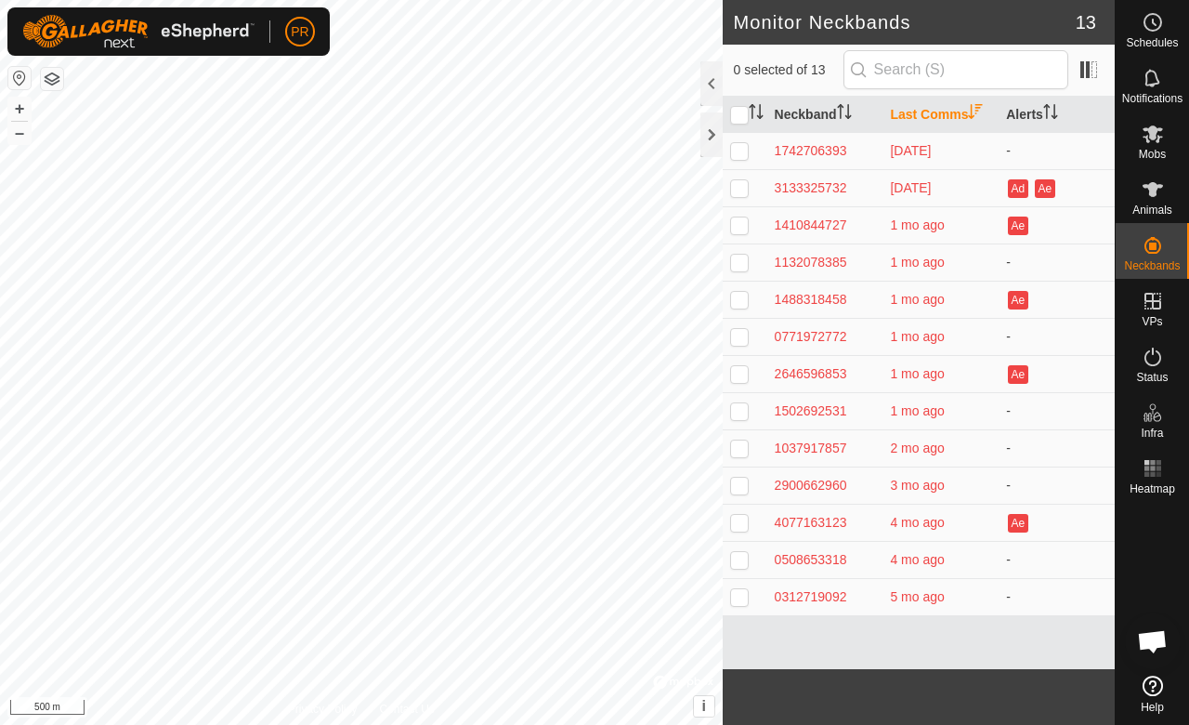
click at [725, 320] on td at bounding box center [745, 336] width 45 height 37
checkbox input "true"
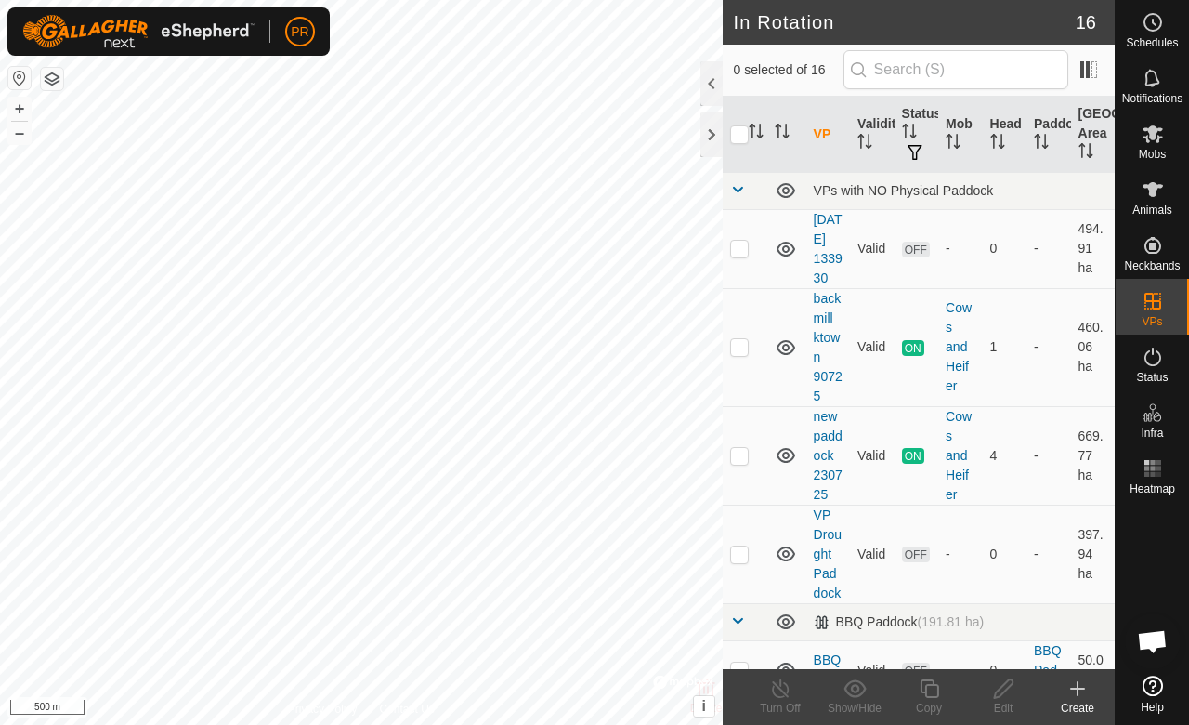
click at [710, 81] on div at bounding box center [712, 83] width 22 height 45
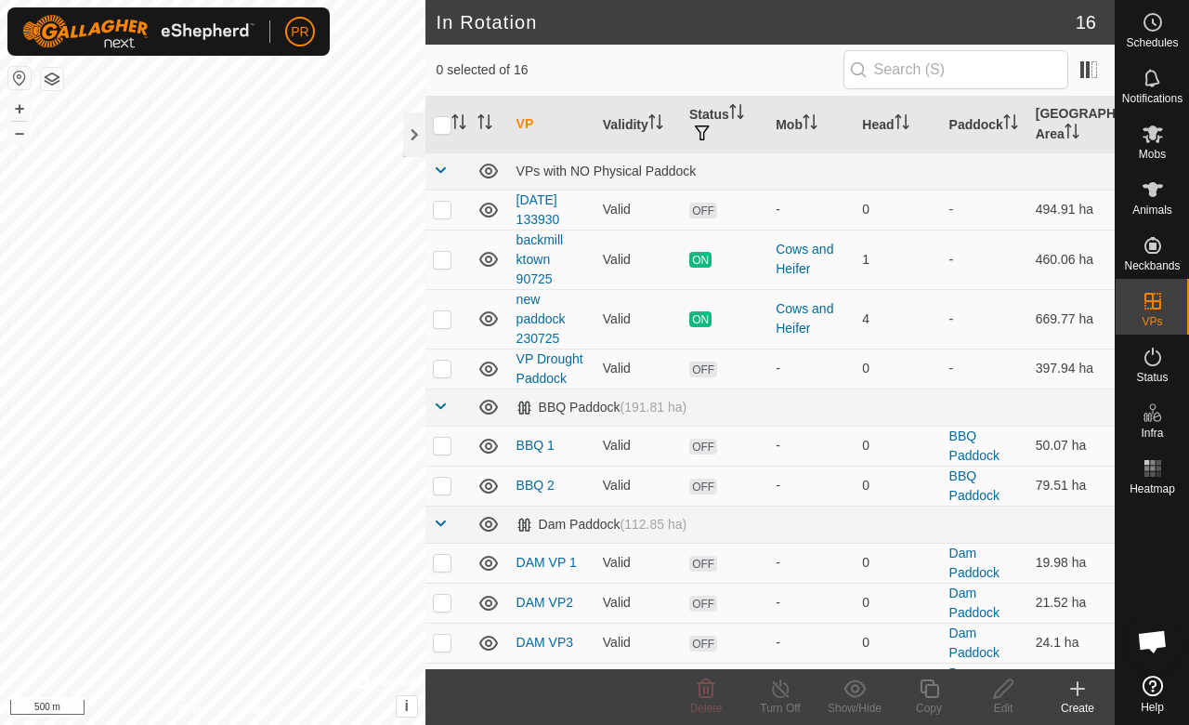
click at [1147, 95] on span "Notifications" at bounding box center [1153, 98] width 60 height 11
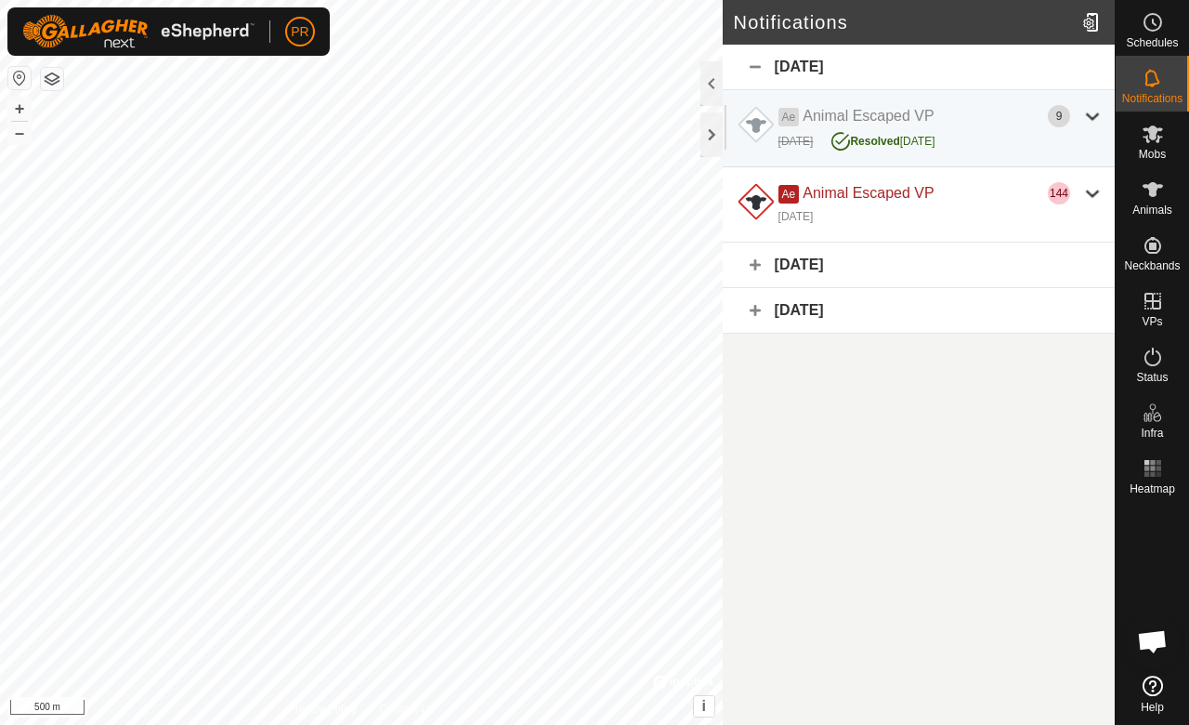
click at [1152, 154] on span "Mobs" at bounding box center [1152, 154] width 27 height 11
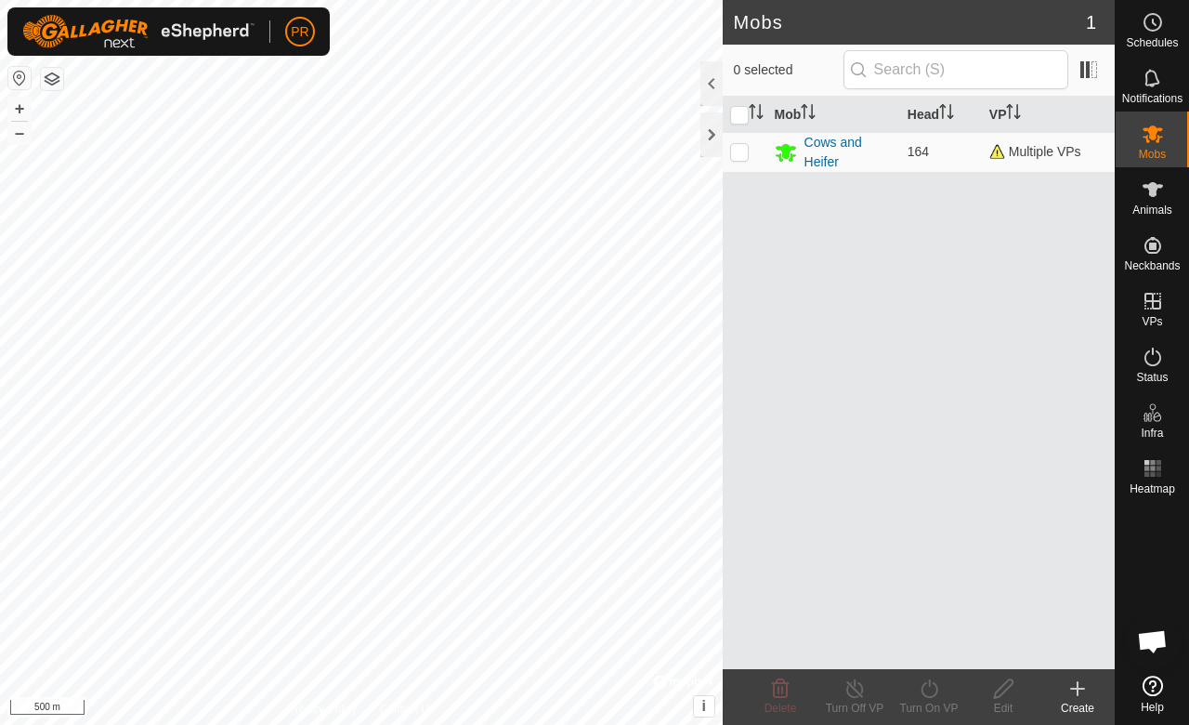
click at [1150, 215] on span "Animals" at bounding box center [1153, 209] width 40 height 11
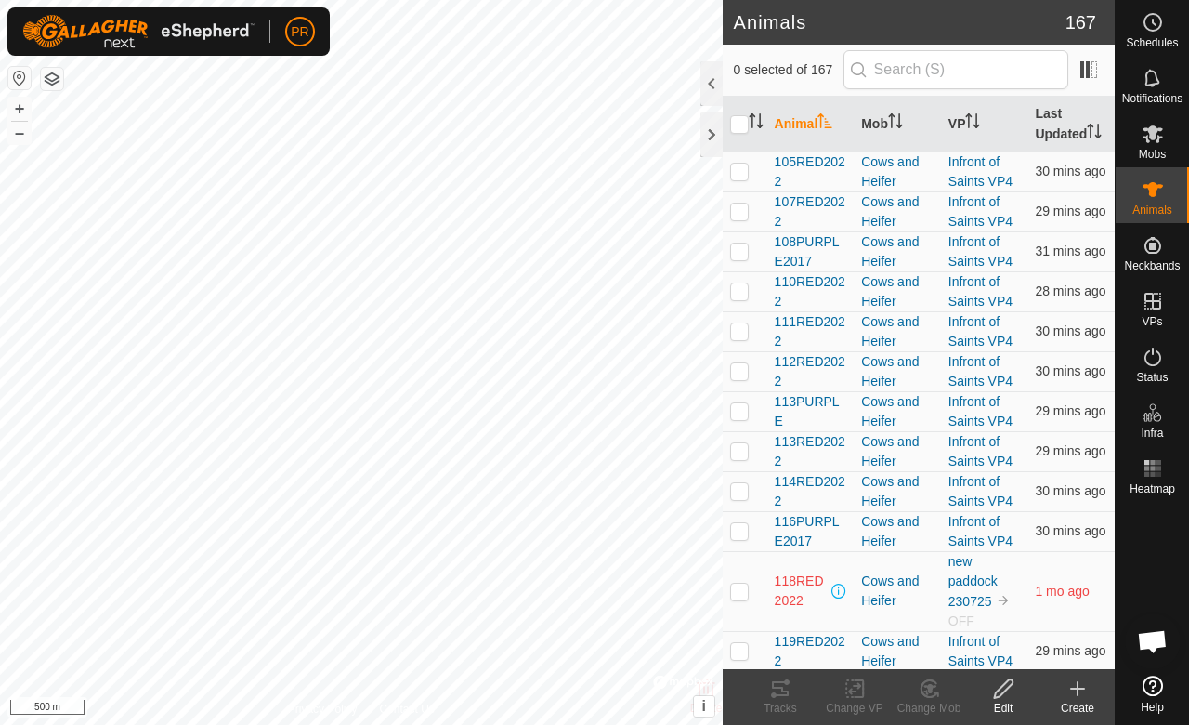
click at [1034, 123] on th "Last Updated" at bounding box center [1071, 125] width 87 height 56
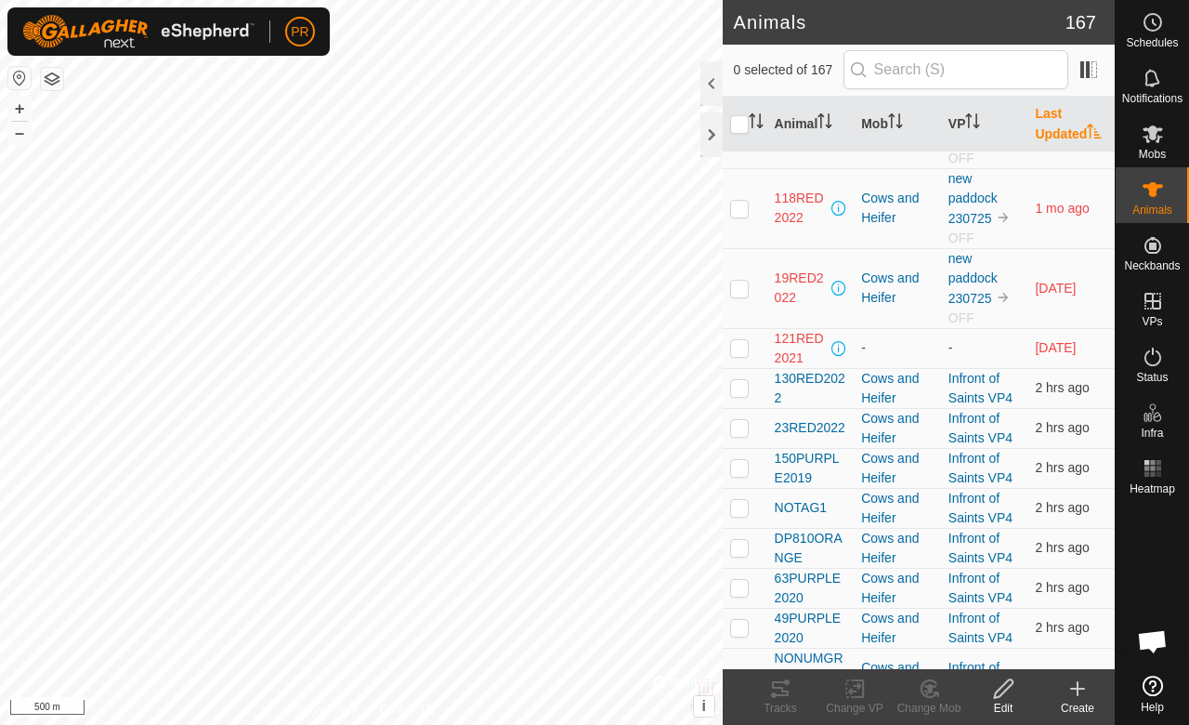
scroll to position [347, 0]
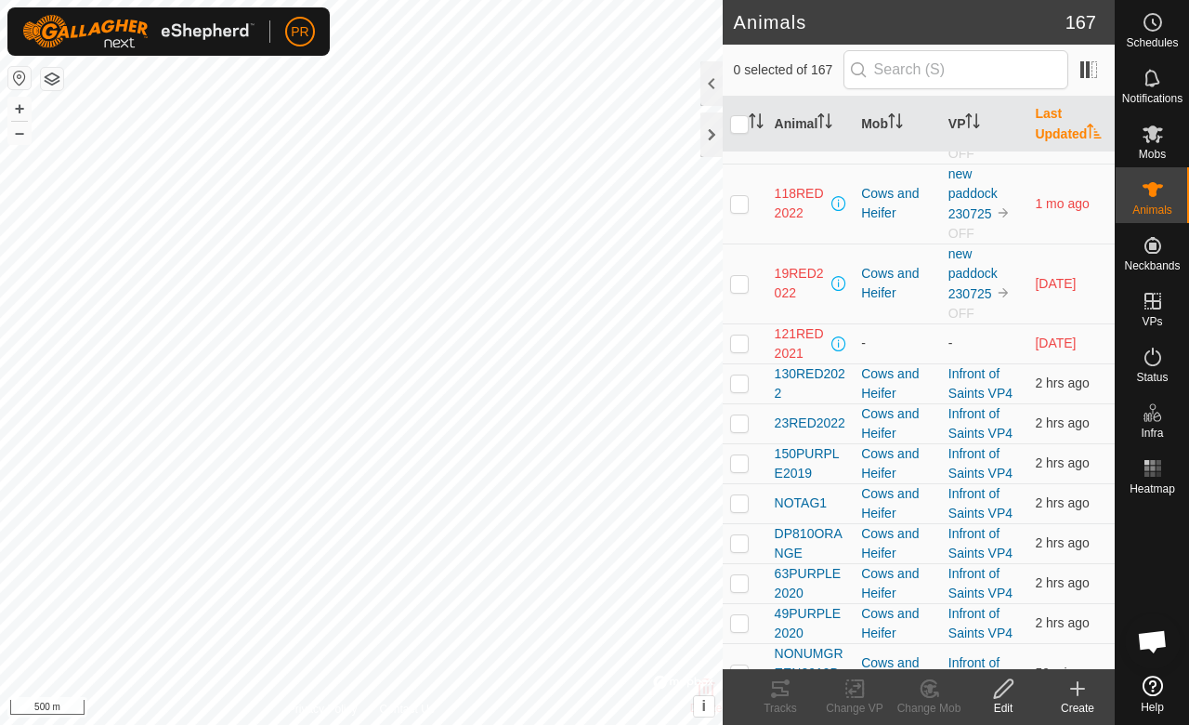
click at [811, 381] on span "130RED2022" at bounding box center [811, 383] width 72 height 39
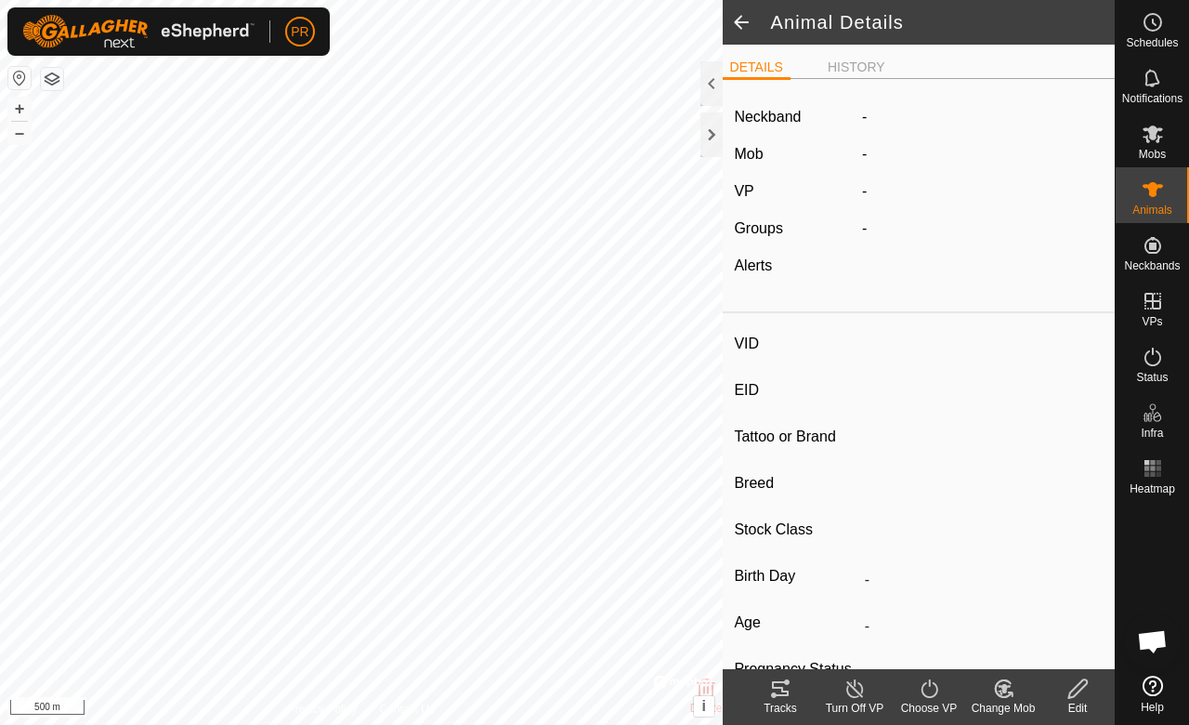
type input "130RED2022"
type input "-"
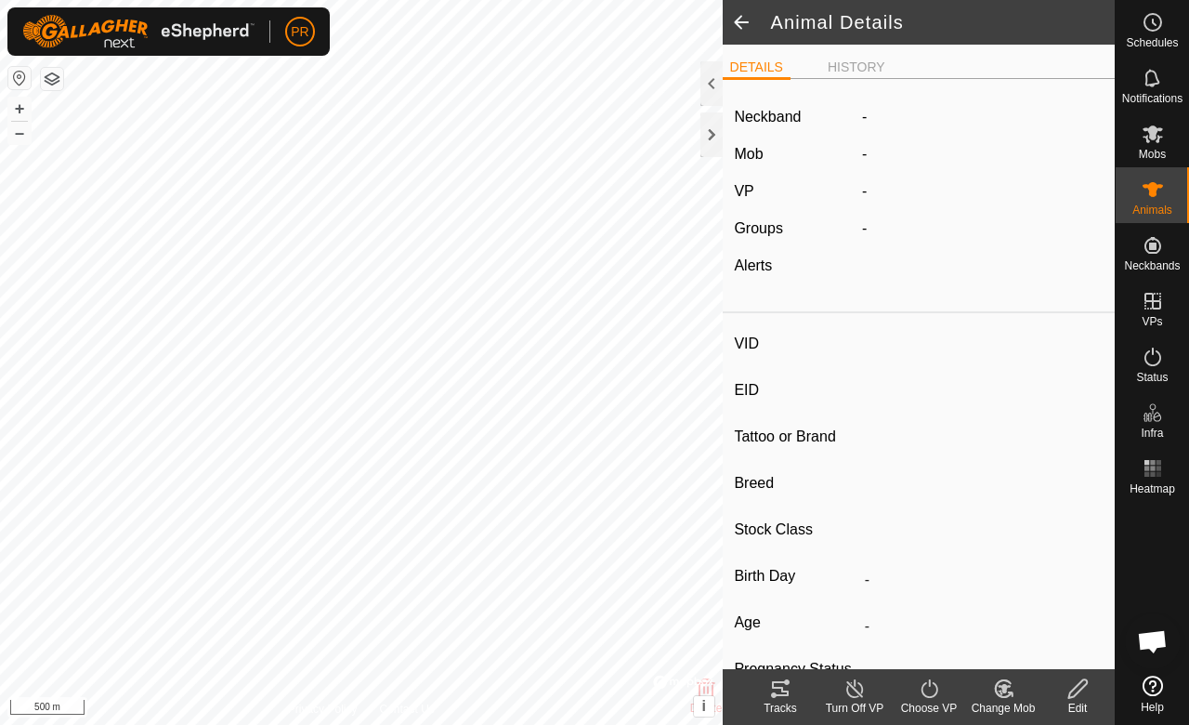
type input "0 kg"
type input "-"
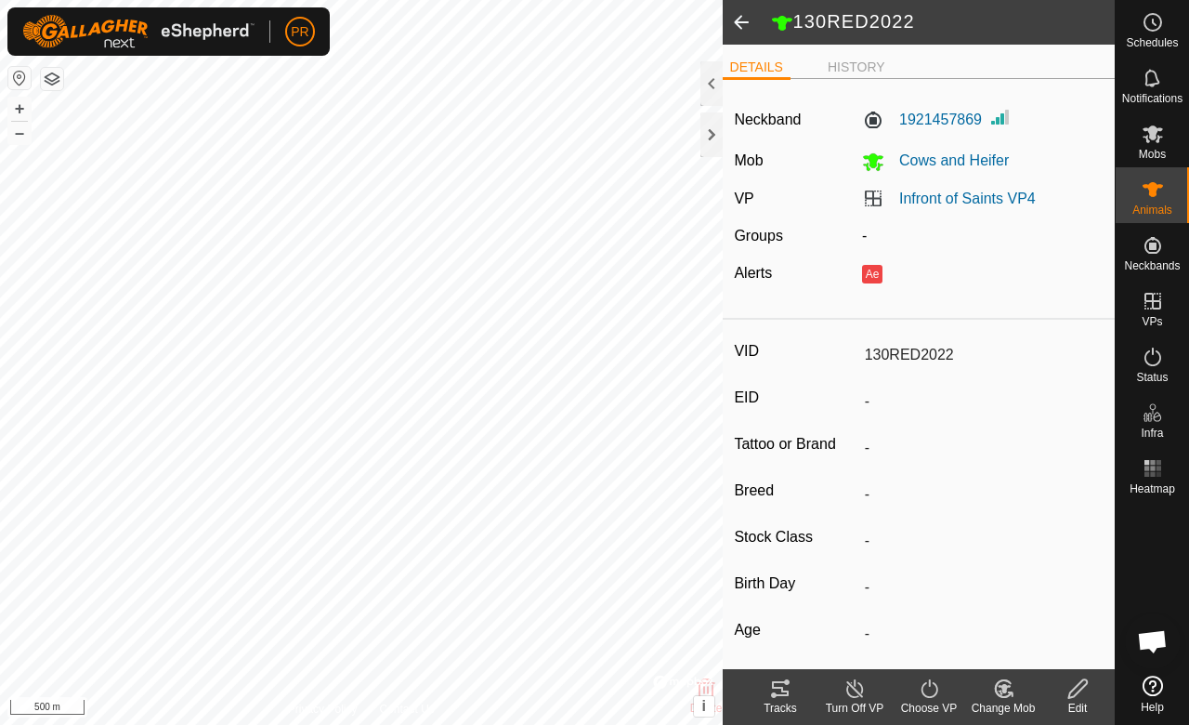
click at [783, 691] on icon at bounding box center [780, 688] width 17 height 15
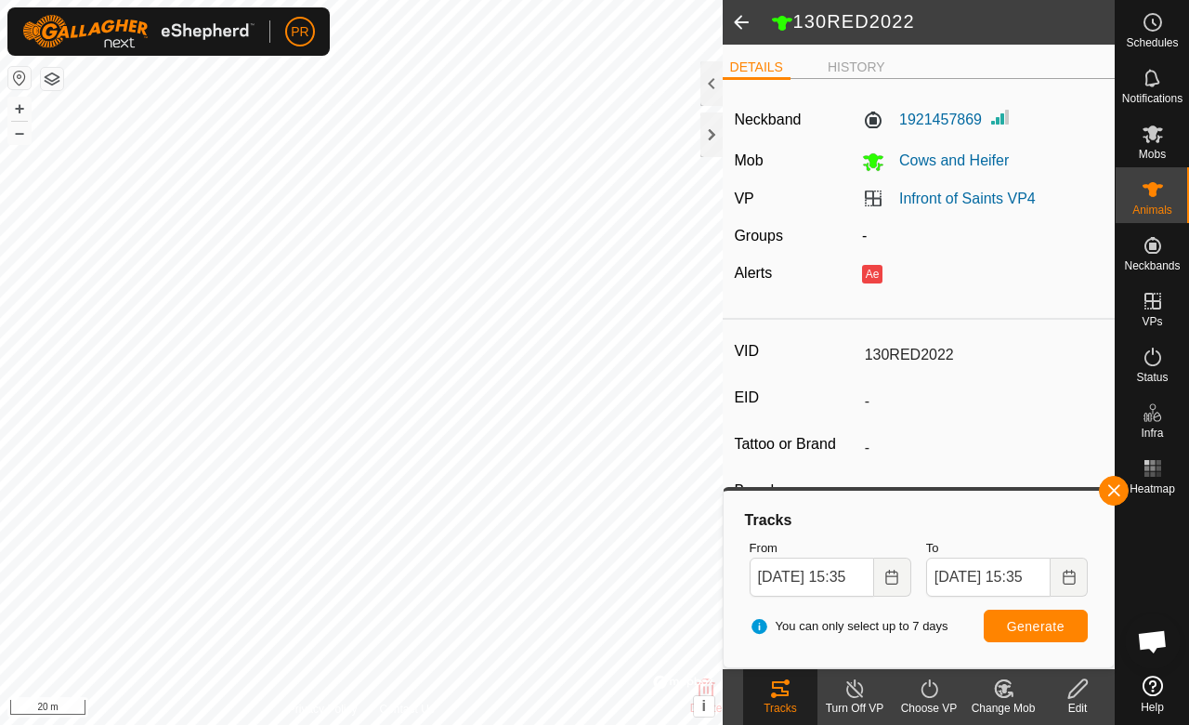
click at [857, 74] on li "HISTORY" at bounding box center [857, 68] width 72 height 20
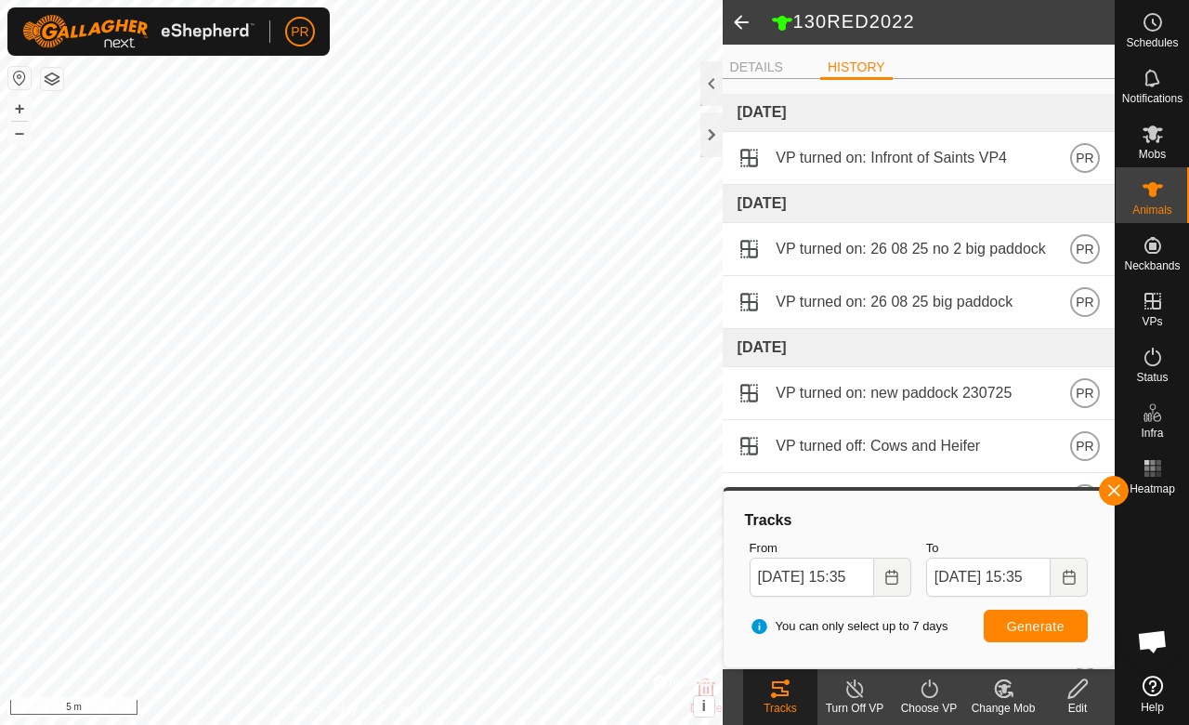
click at [714, 86] on div at bounding box center [712, 83] width 22 height 45
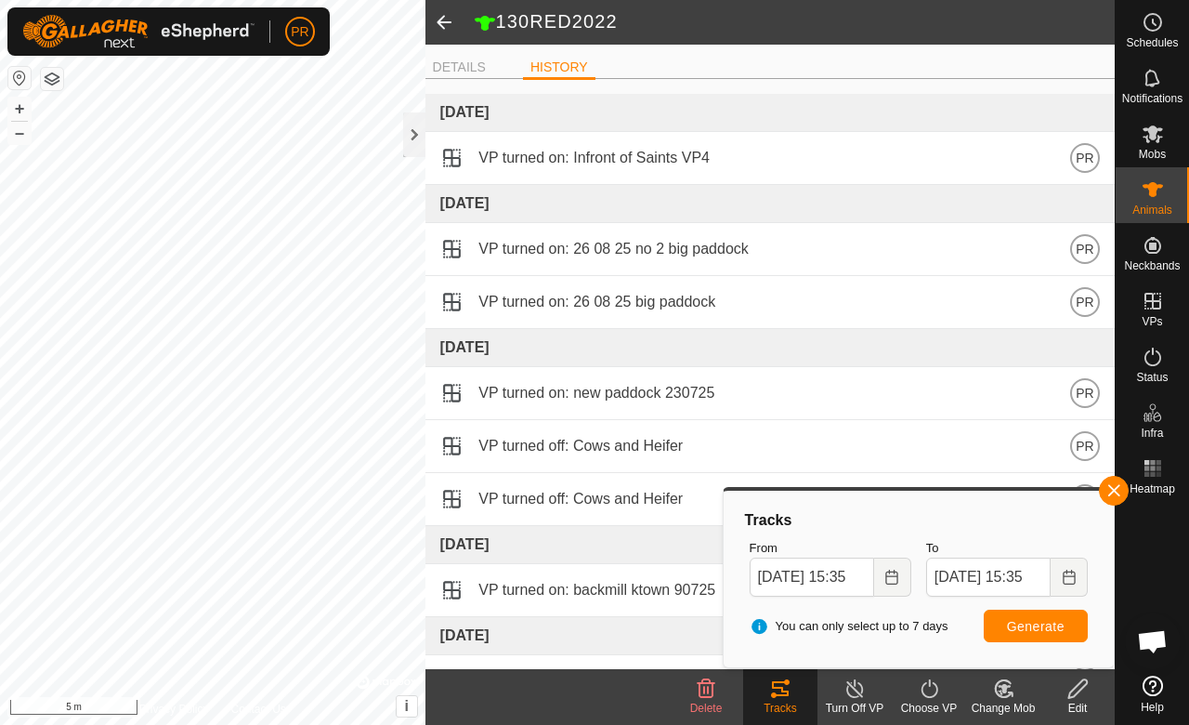
click at [442, 32] on span at bounding box center [444, 22] width 37 height 45
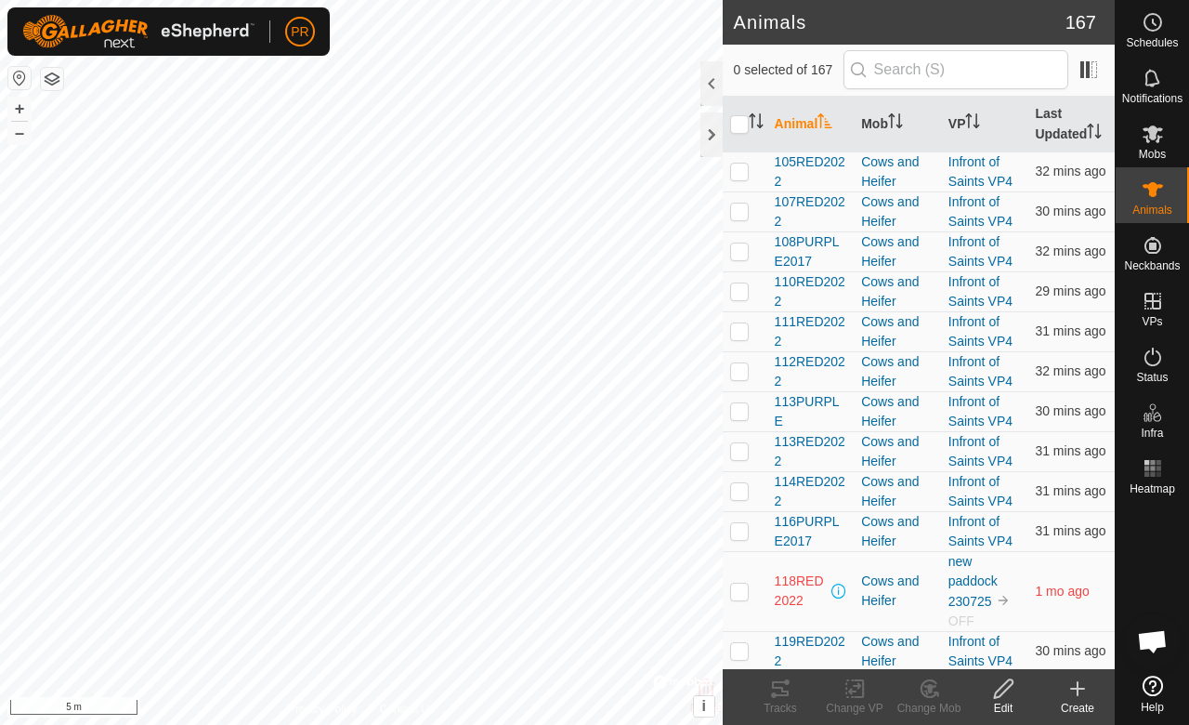
click at [821, 488] on span "114RED2022" at bounding box center [811, 491] width 72 height 39
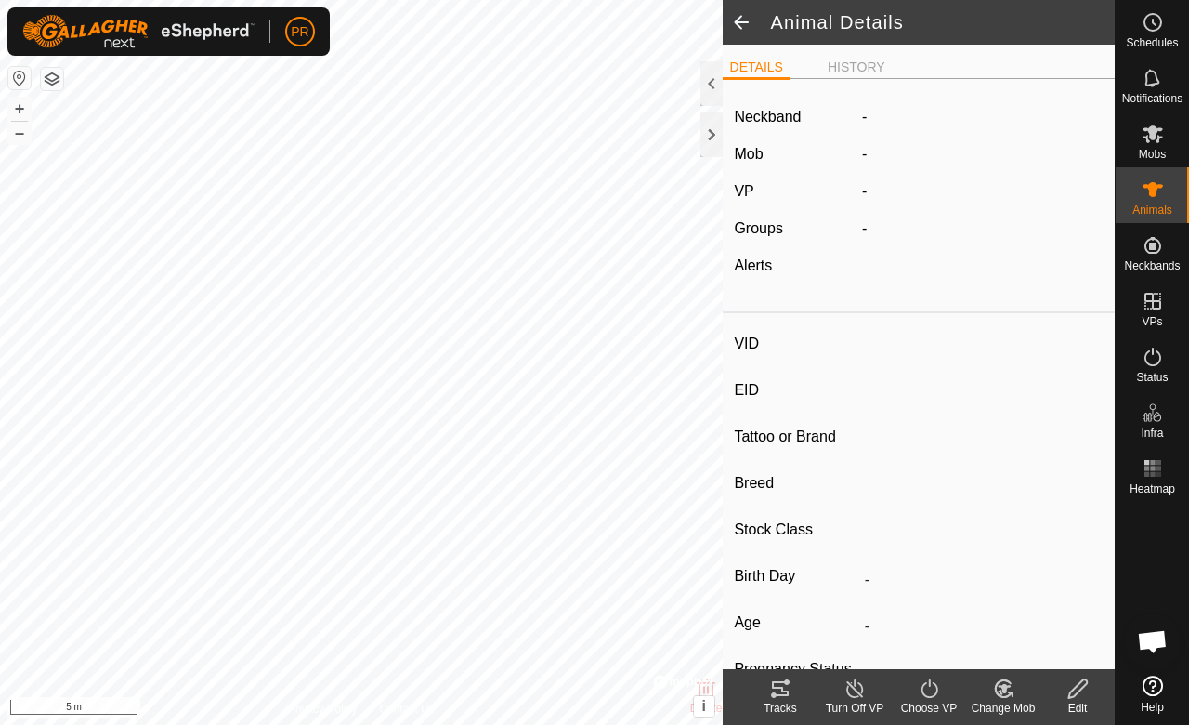
type input "114RED2022"
type input "-"
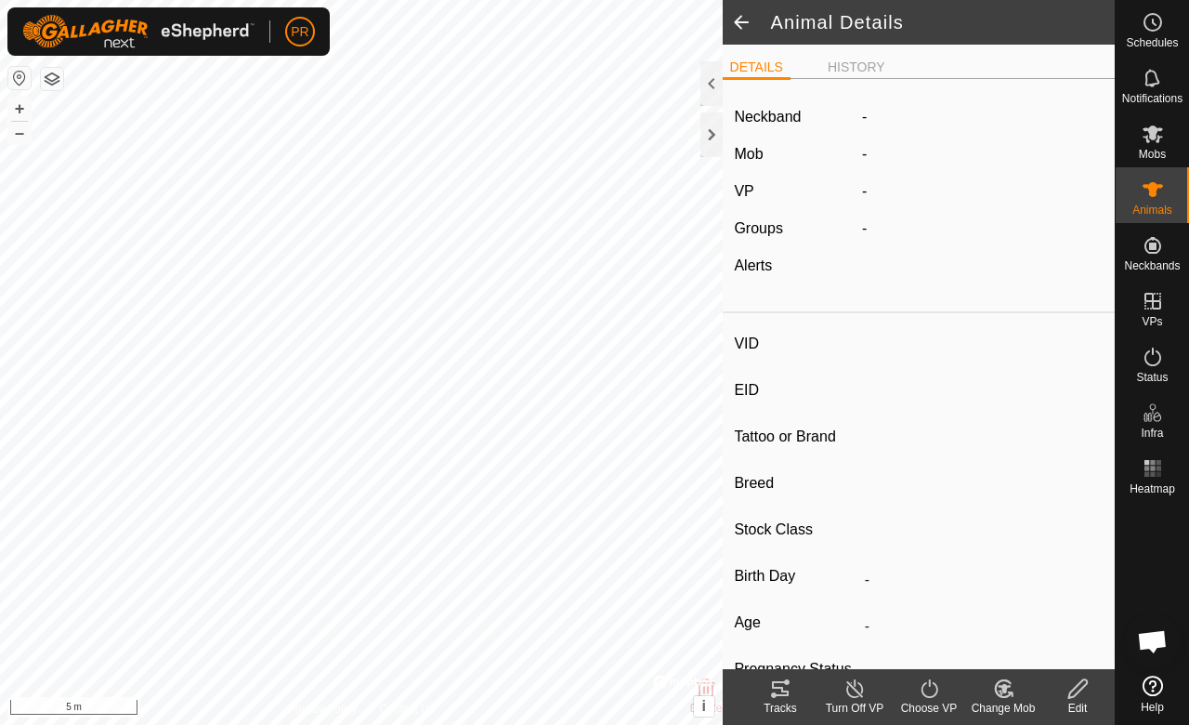
type input "0 kg"
type input "-"
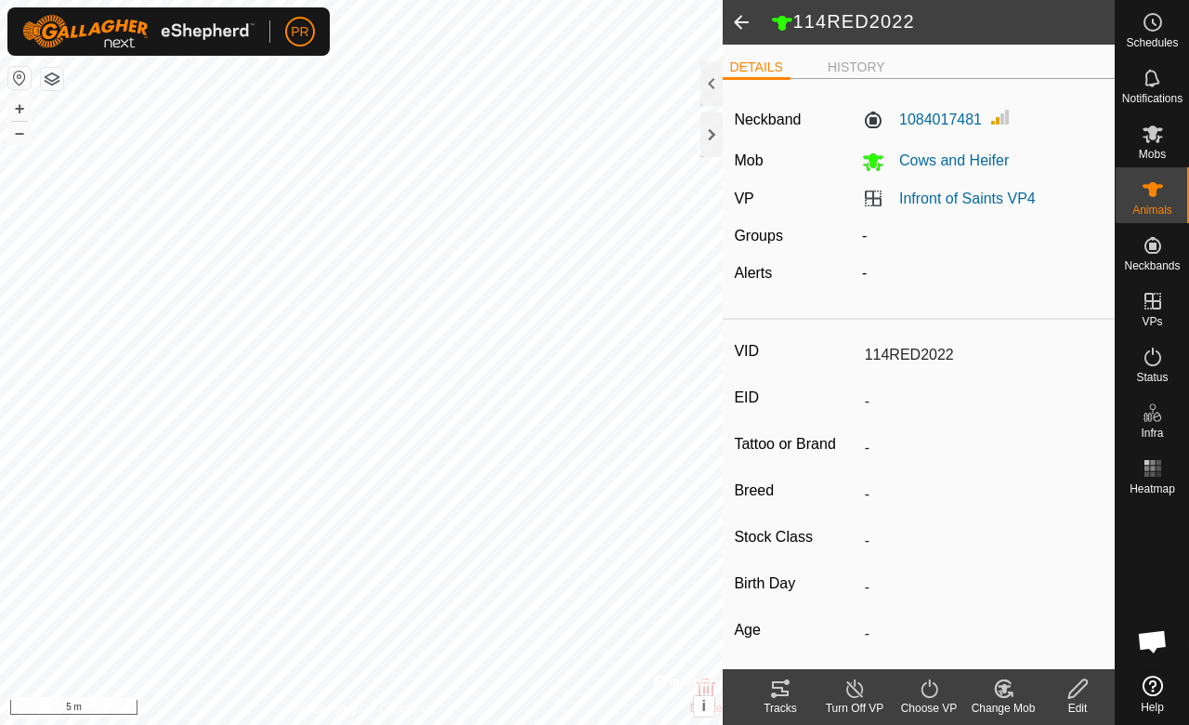
click at [768, 704] on div "Tracks" at bounding box center [780, 708] width 74 height 17
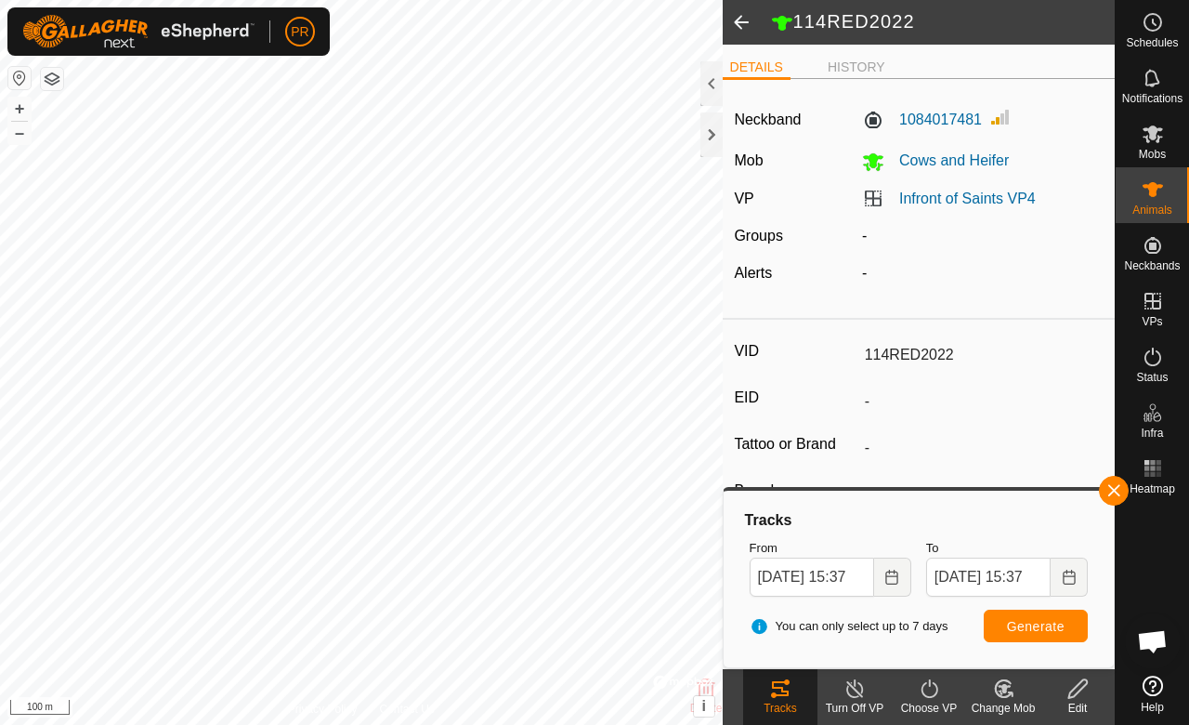
click at [736, 27] on span at bounding box center [741, 22] width 37 height 45
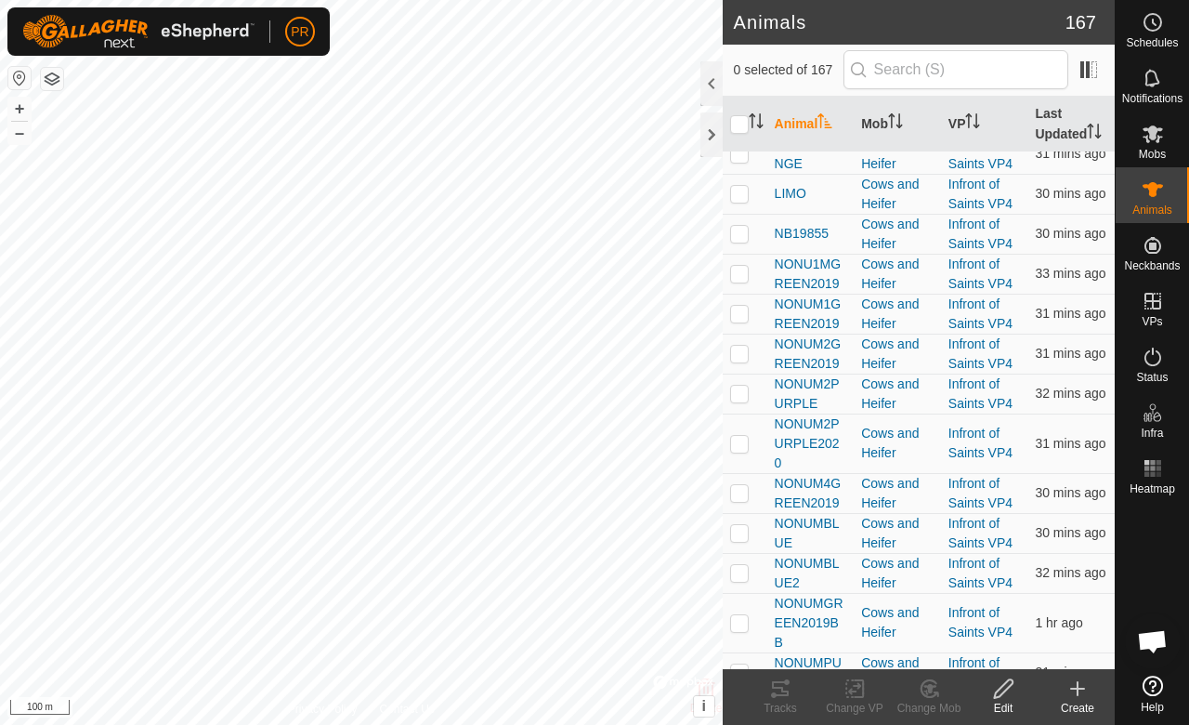
scroll to position [5293, 0]
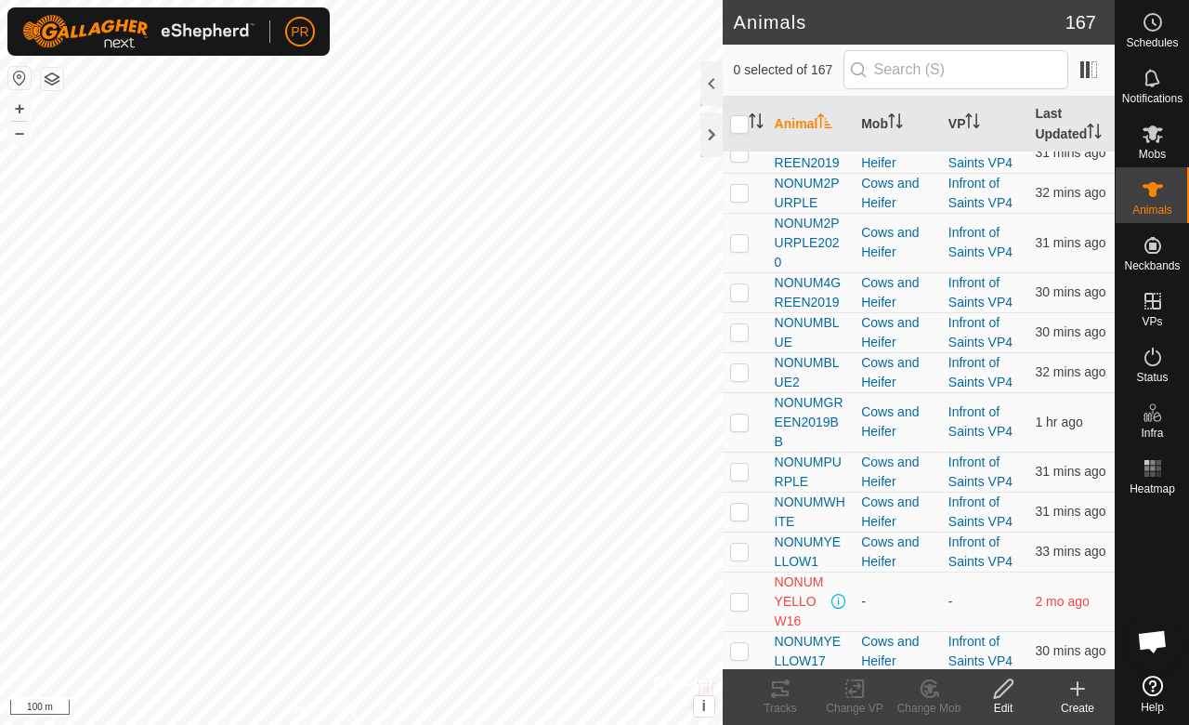
click at [1062, 146] on th "Last Updated" at bounding box center [1071, 125] width 87 height 56
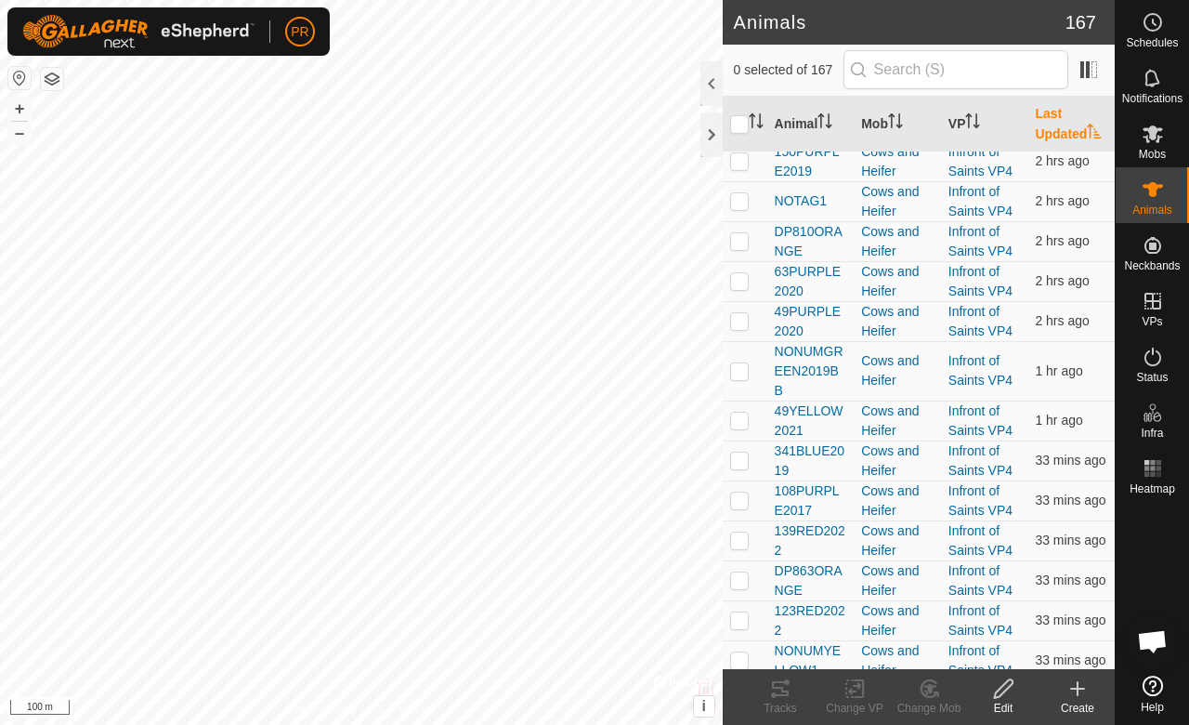
scroll to position [651, 0]
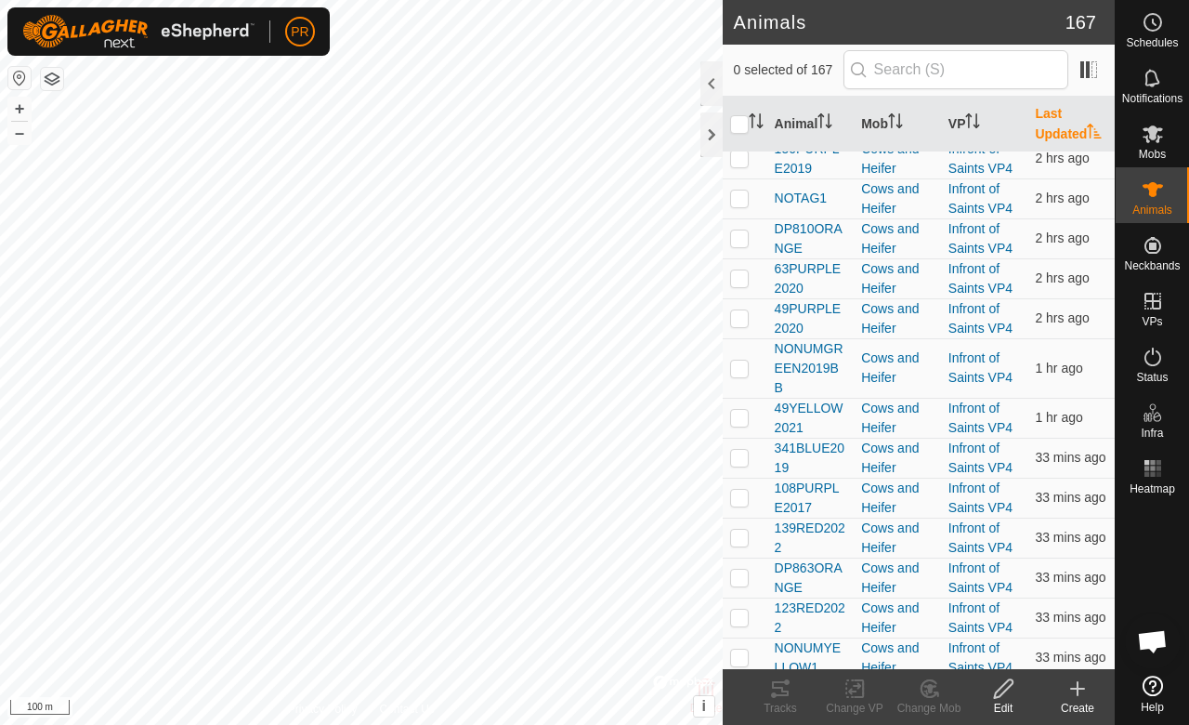
click at [815, 319] on span "49PURPLE2020" at bounding box center [811, 318] width 72 height 39
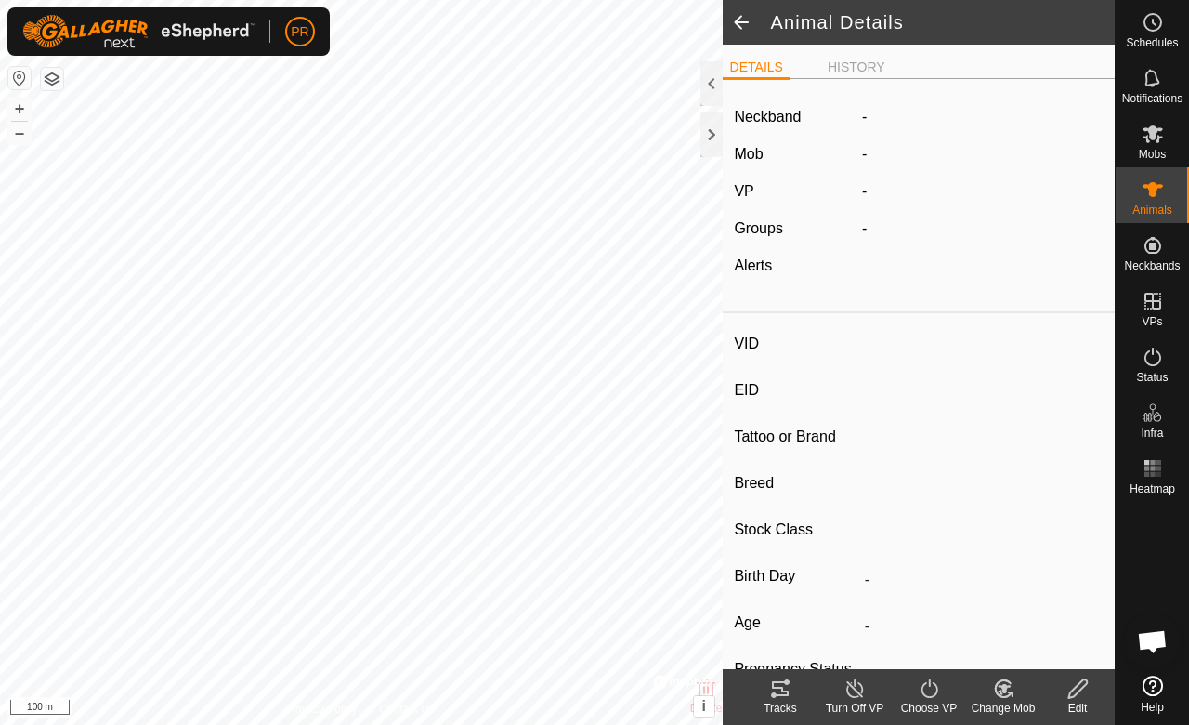
type input "49PURPLE2020"
type input "-"
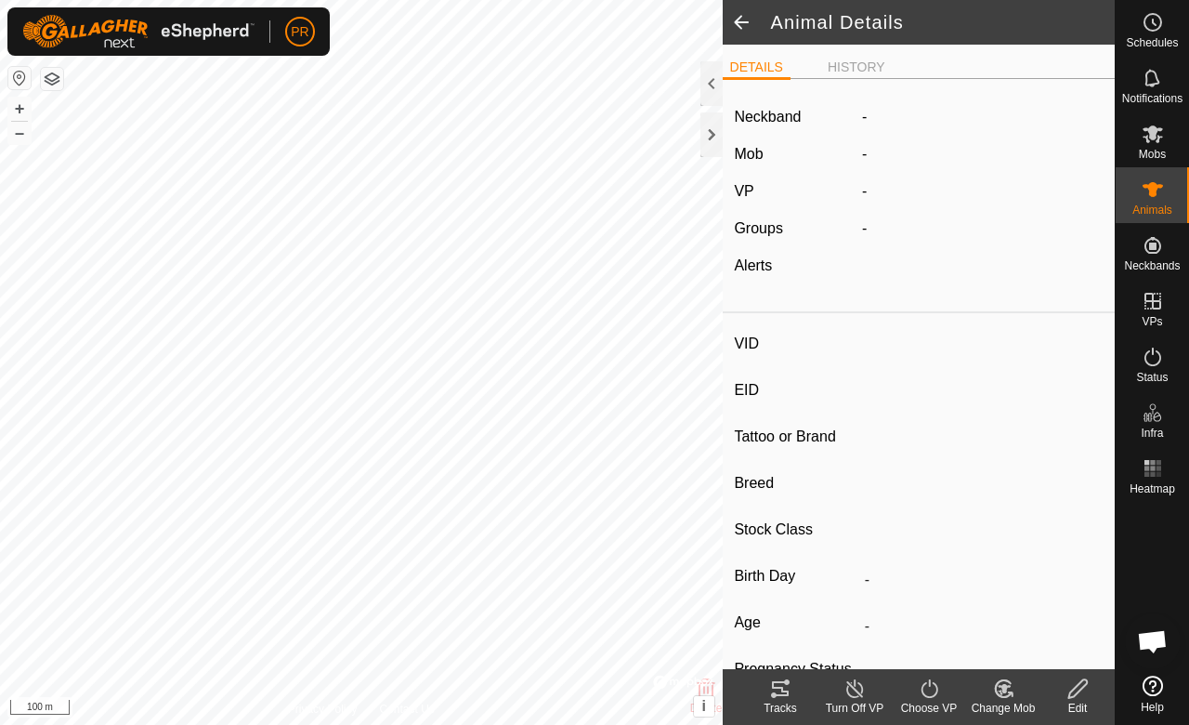
type input "0 kg"
type input "-"
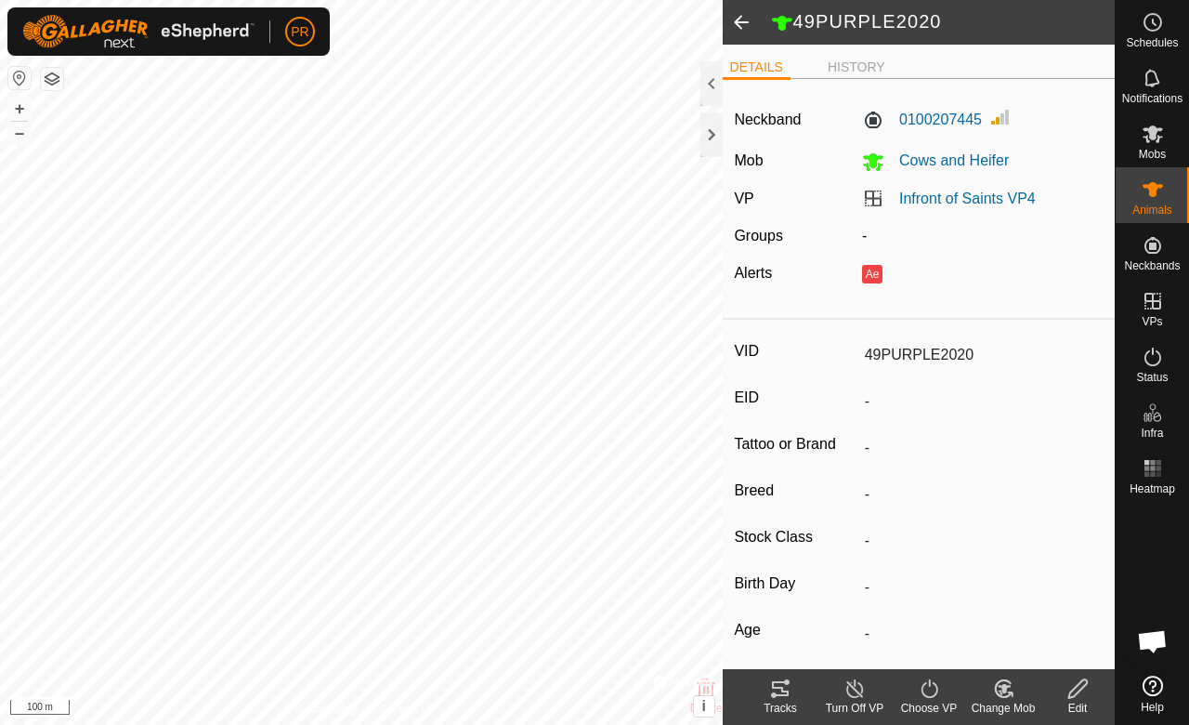
click at [781, 698] on icon at bounding box center [780, 688] width 22 height 22
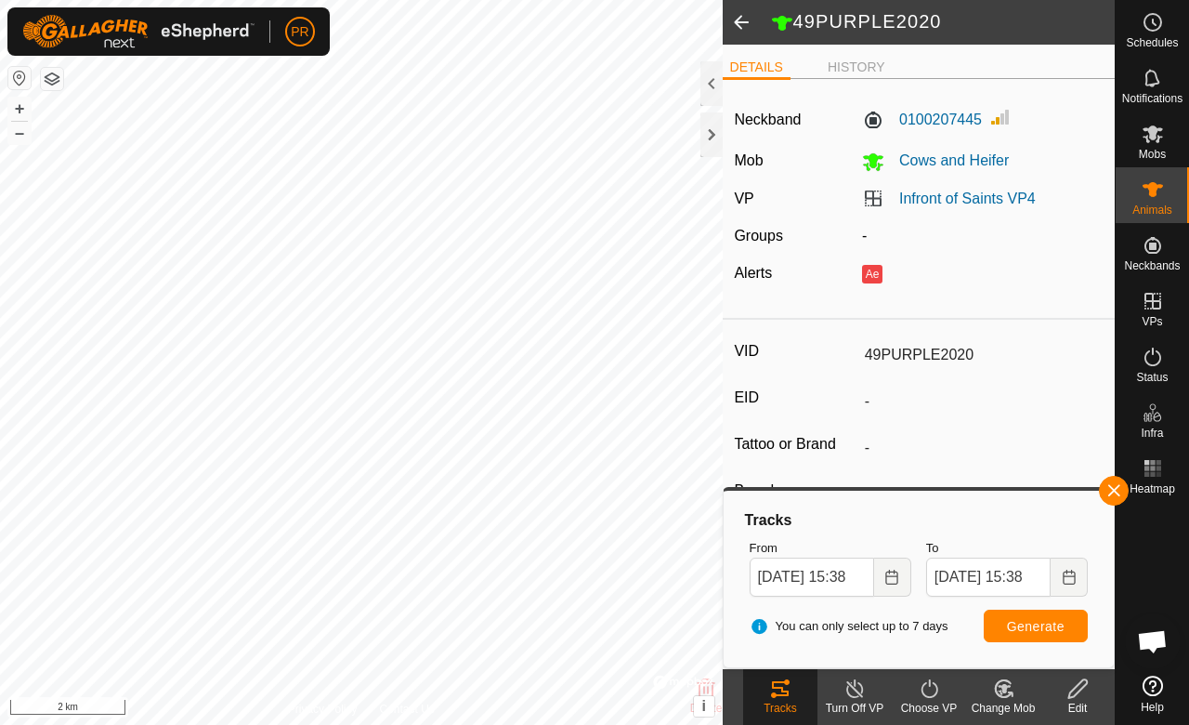
click at [744, 21] on span at bounding box center [741, 22] width 37 height 45
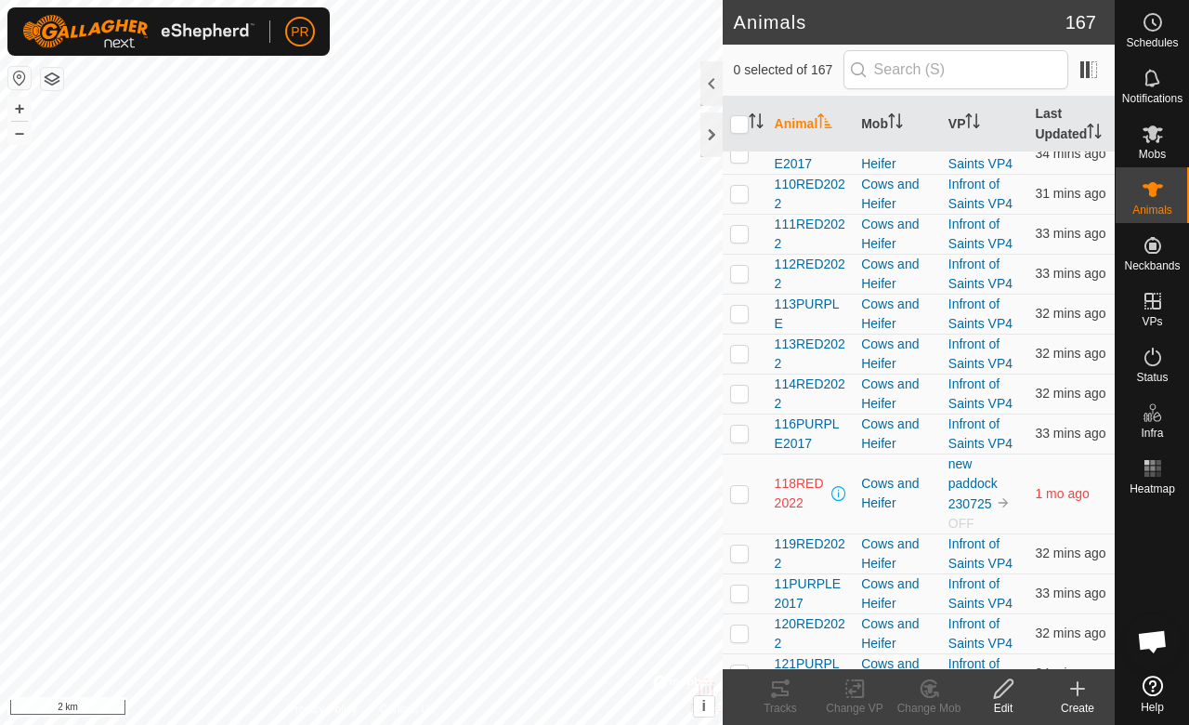
scroll to position [99, 0]
click at [755, 485] on td at bounding box center [745, 493] width 45 height 80
click at [791, 704] on div "Tracks" at bounding box center [780, 708] width 74 height 17
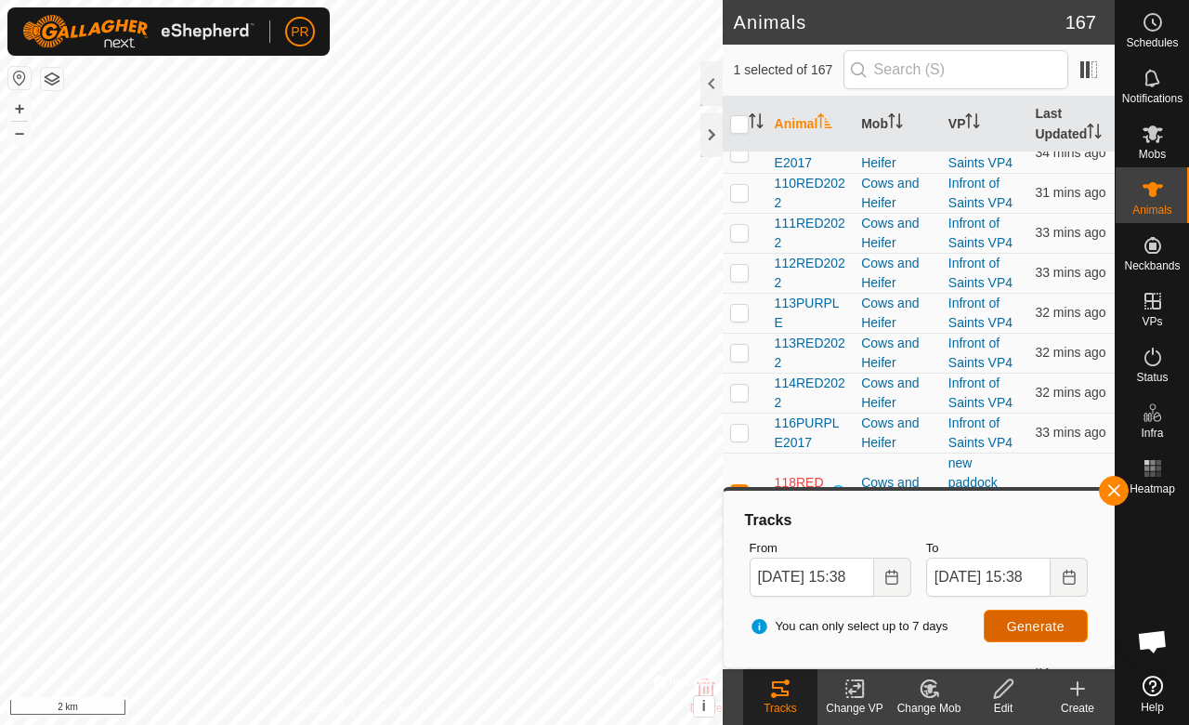
click at [1023, 625] on span "Generate" at bounding box center [1036, 626] width 58 height 15
checkbox input "false"
checkbox input "true"
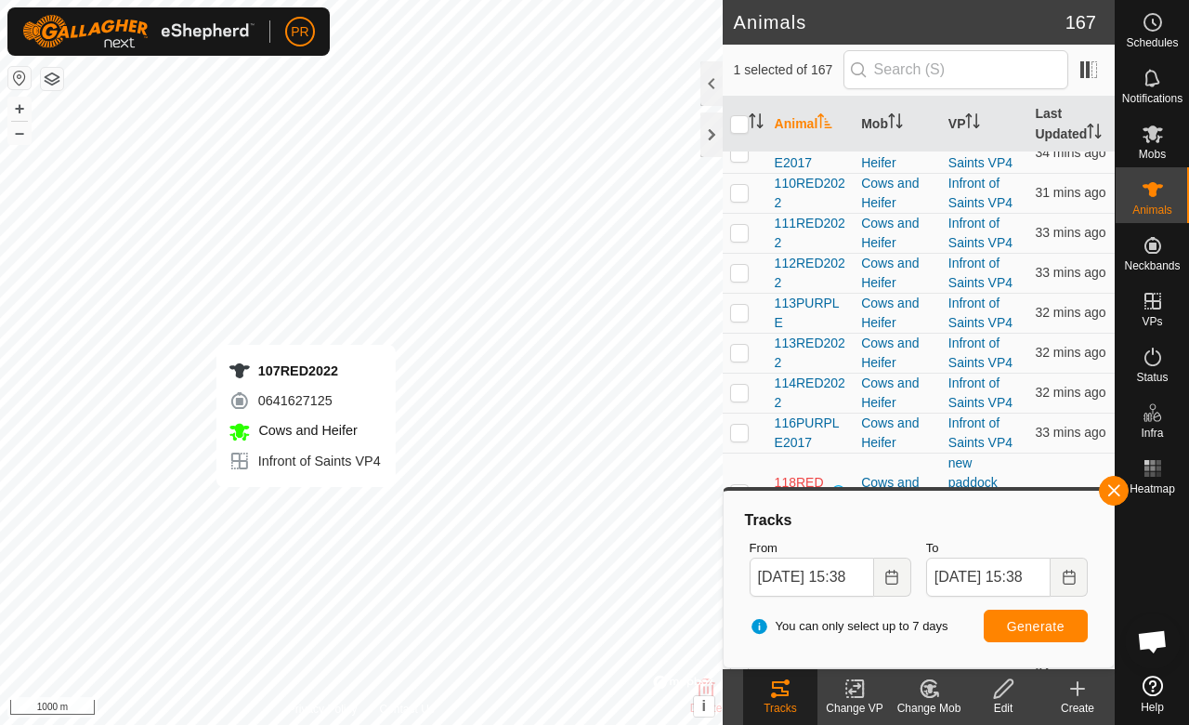
click at [899, 336] on div "Cows and Heifer" at bounding box center [897, 353] width 72 height 39
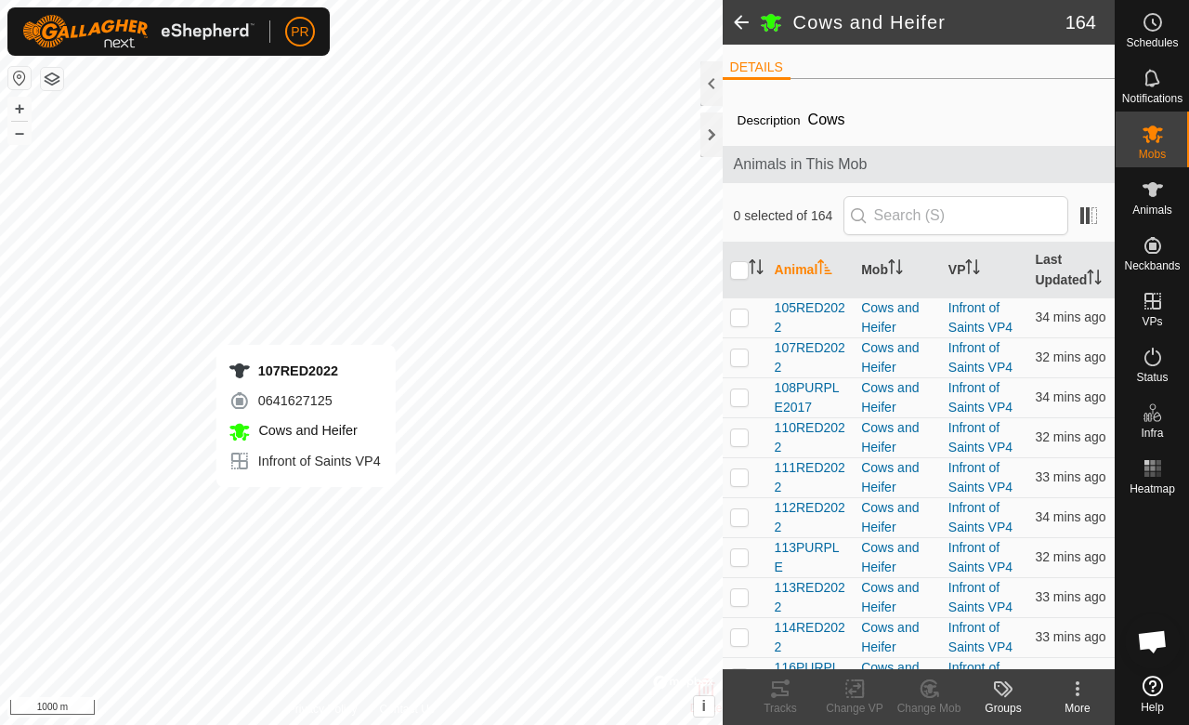
click at [749, 522] on td at bounding box center [745, 517] width 45 height 40
checkbox input "true"
click at [777, 701] on div "Tracks" at bounding box center [780, 708] width 74 height 17
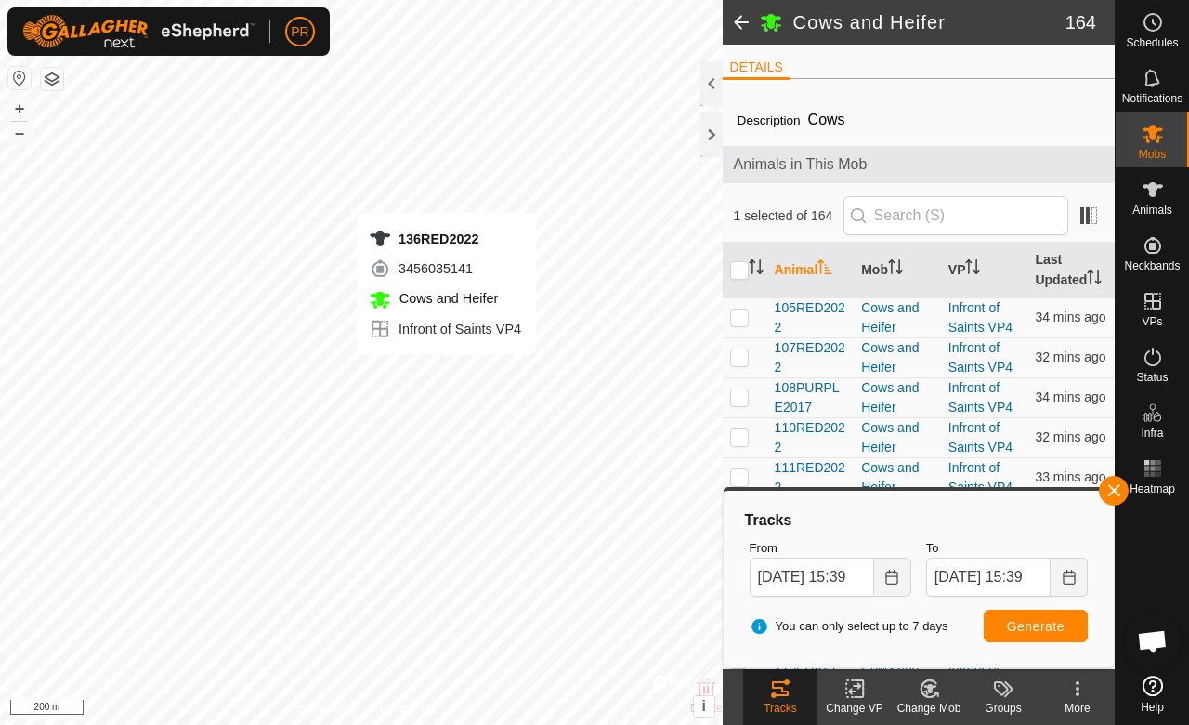
click at [463, 291] on span "Cows and Heifer" at bounding box center [446, 298] width 103 height 15
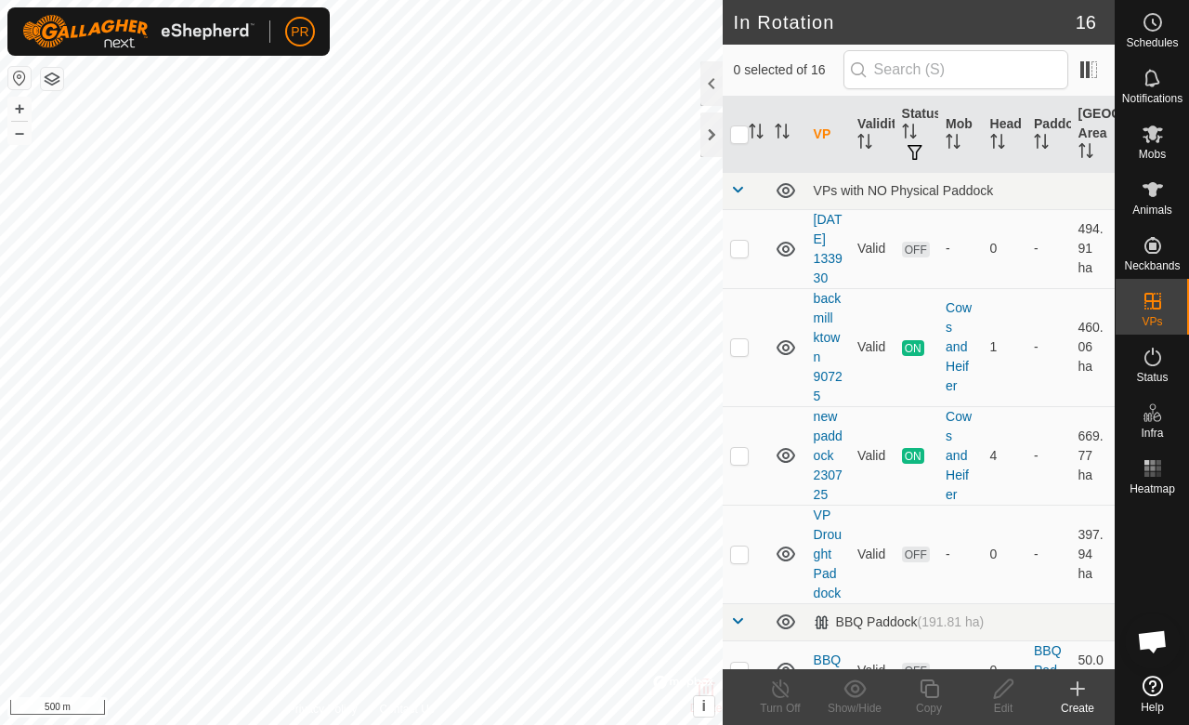
click at [736, 256] on p-checkbox at bounding box center [739, 248] width 19 height 15
checkbox input "true"
click at [1013, 703] on div "Edit" at bounding box center [1003, 708] width 74 height 17
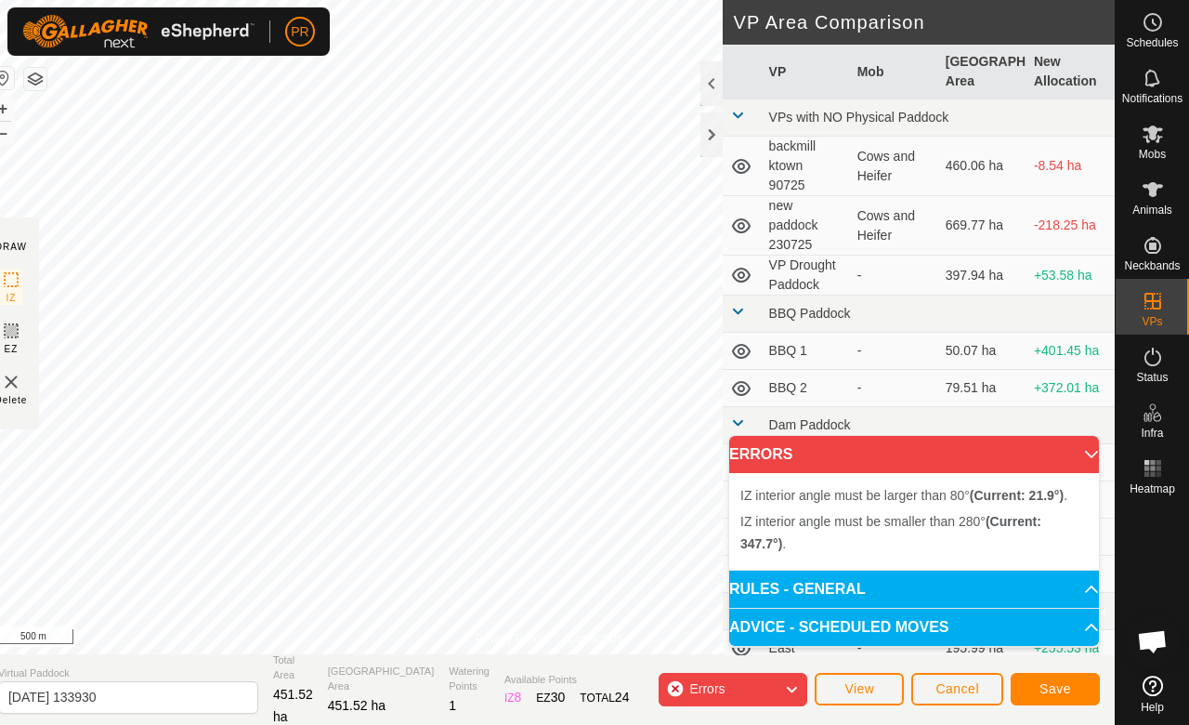
click at [1061, 467] on p-accordion-header "ERRORS" at bounding box center [914, 454] width 370 height 37
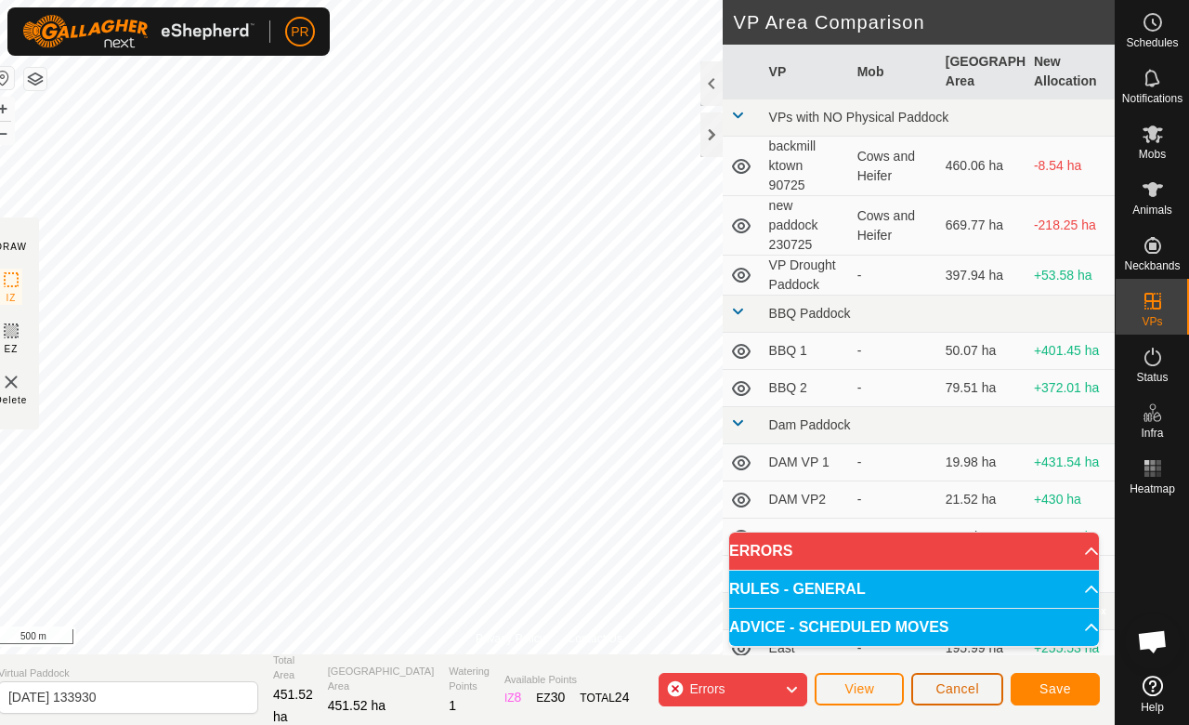
click at [964, 693] on span "Cancel" at bounding box center [958, 688] width 44 height 15
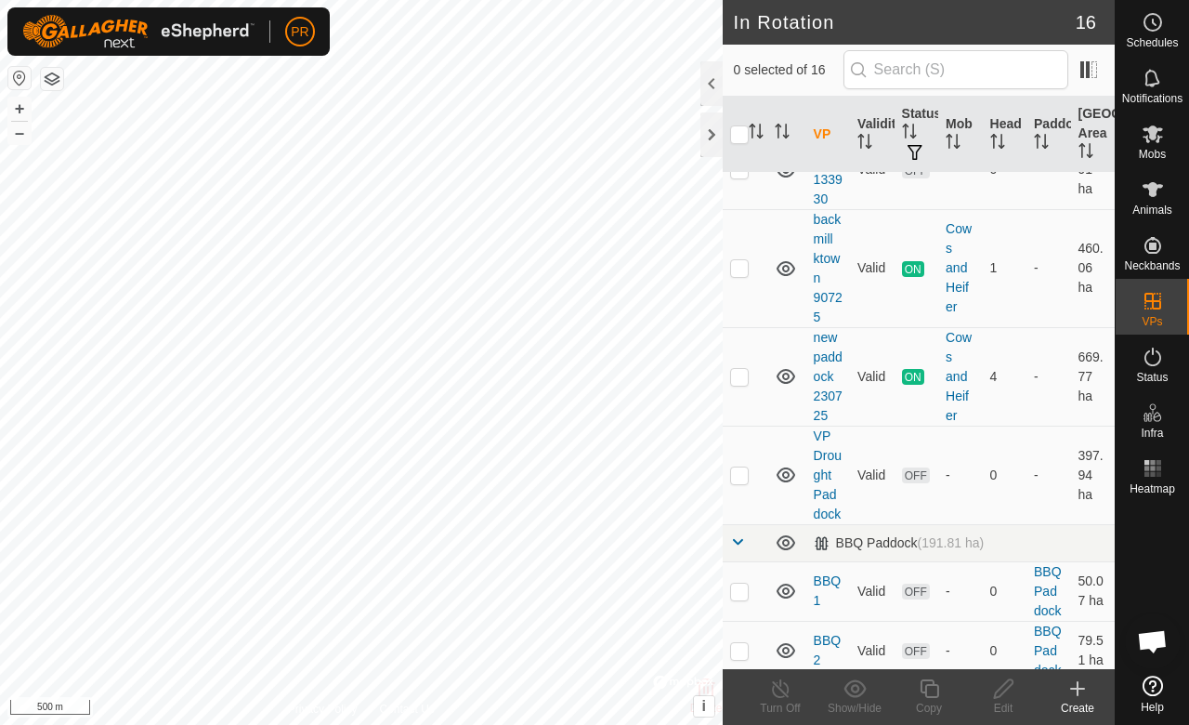
scroll to position [81, 0]
click at [756, 522] on td at bounding box center [745, 473] width 45 height 99
click at [716, 84] on div at bounding box center [712, 83] width 22 height 45
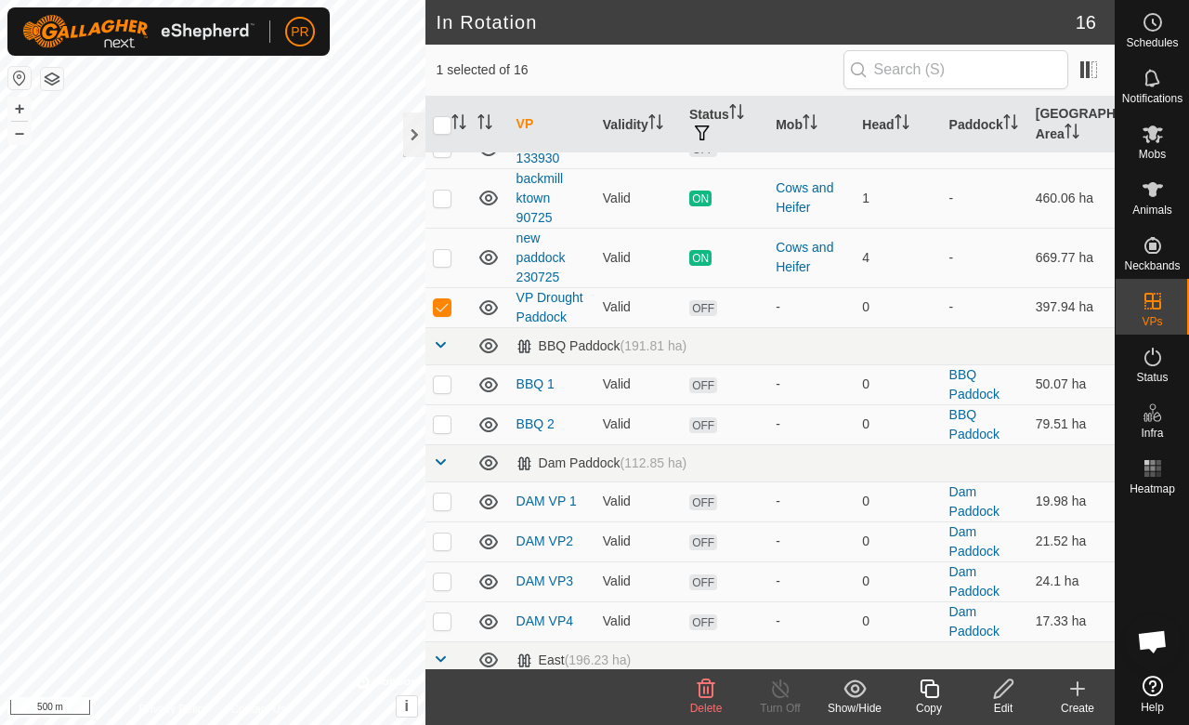
click at [701, 703] on span "Delete" at bounding box center [706, 708] width 33 height 13
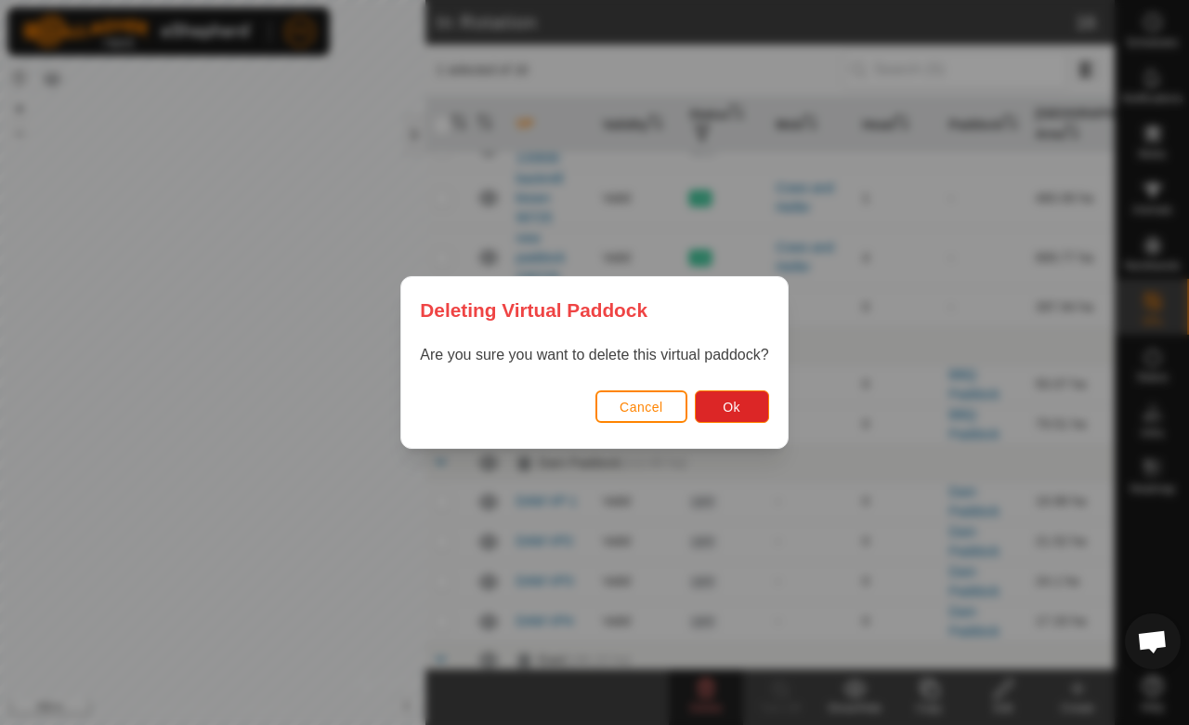
click at [731, 407] on span "Ok" at bounding box center [732, 407] width 18 height 15
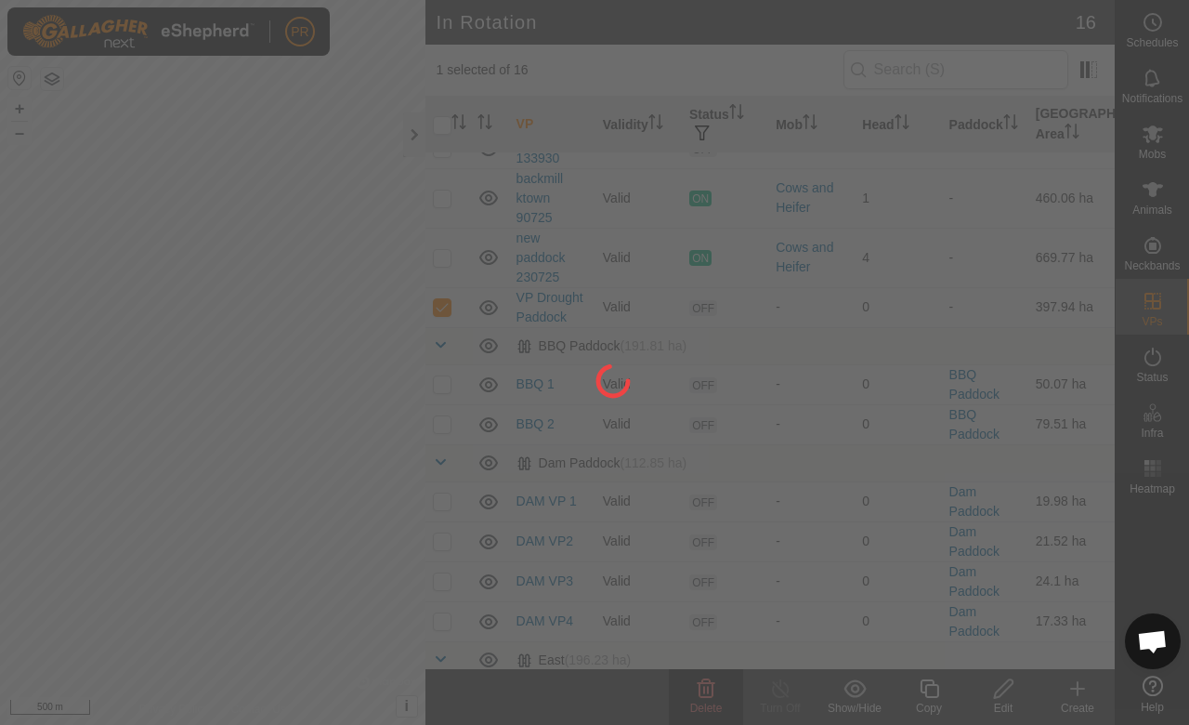
checkbox input "false"
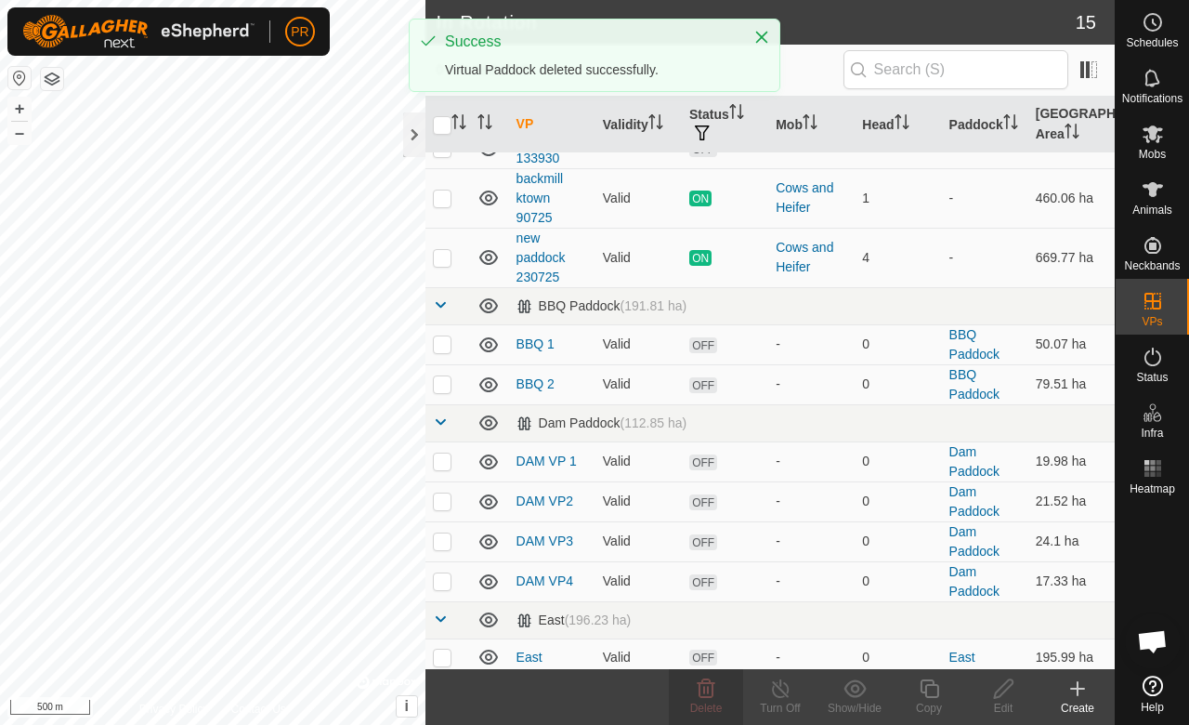
scroll to position [0, 0]
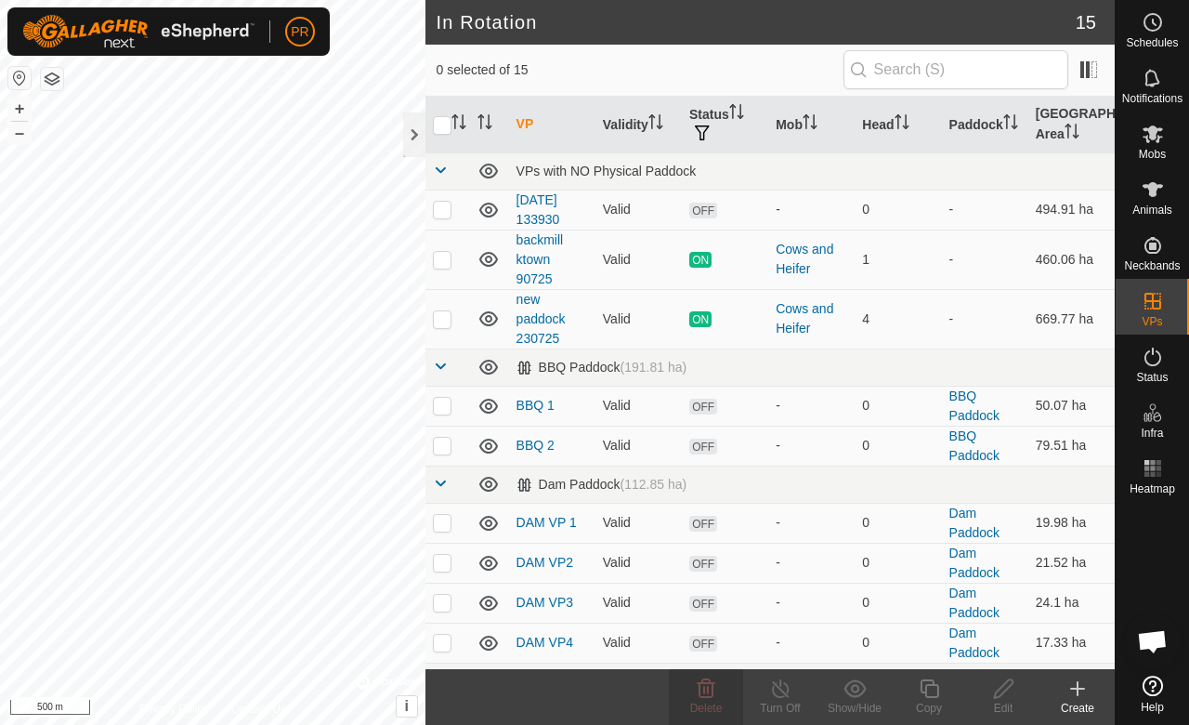
click at [452, 209] on td at bounding box center [448, 210] width 45 height 40
checkbox input "true"
click at [704, 697] on icon at bounding box center [707, 688] width 18 height 19
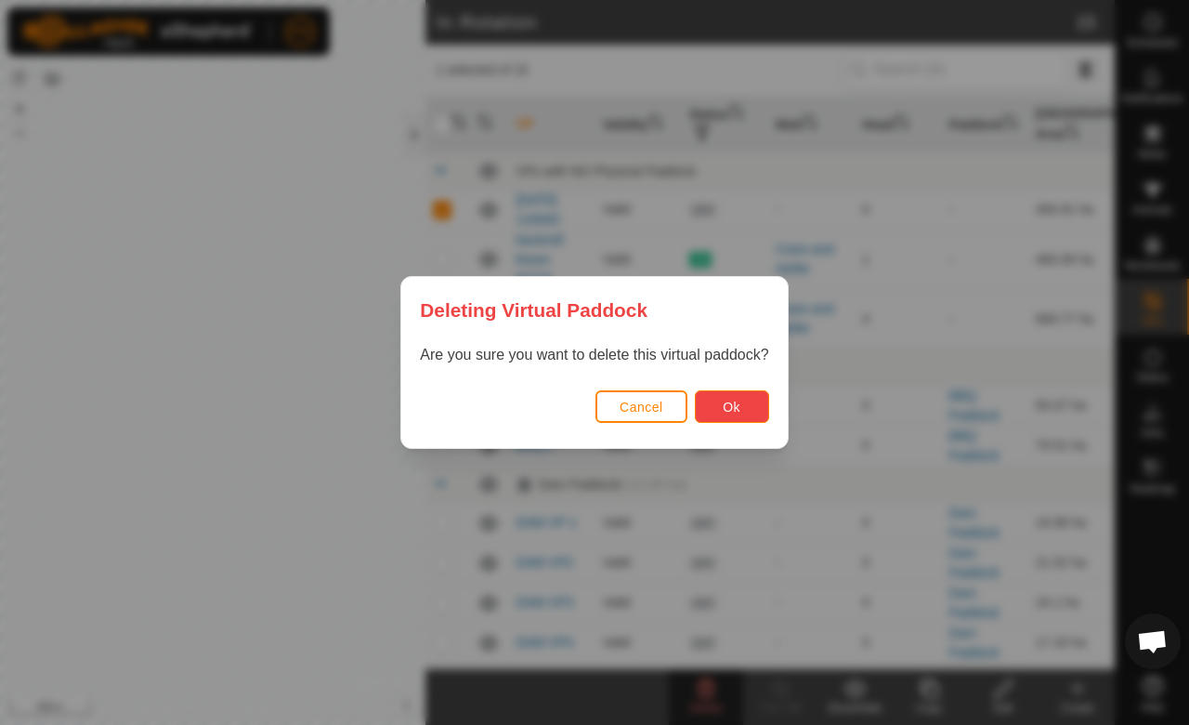
click at [727, 411] on span "Ok" at bounding box center [732, 407] width 18 height 15
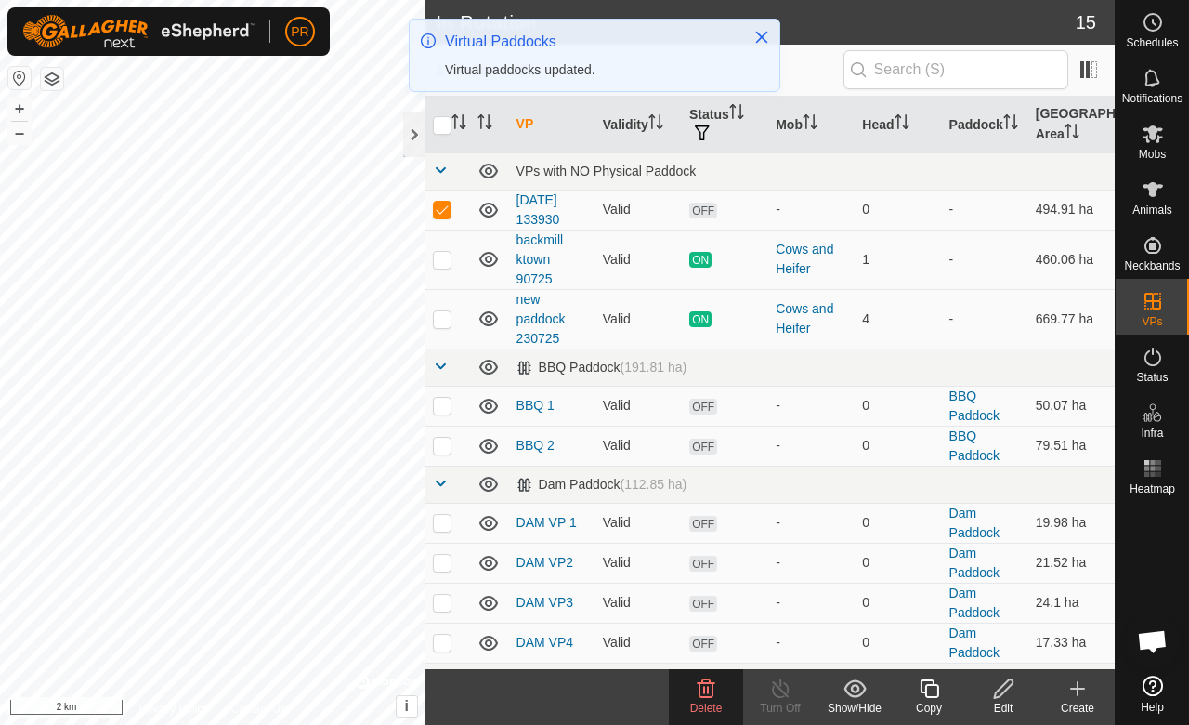
click at [703, 692] on icon at bounding box center [707, 688] width 18 height 19
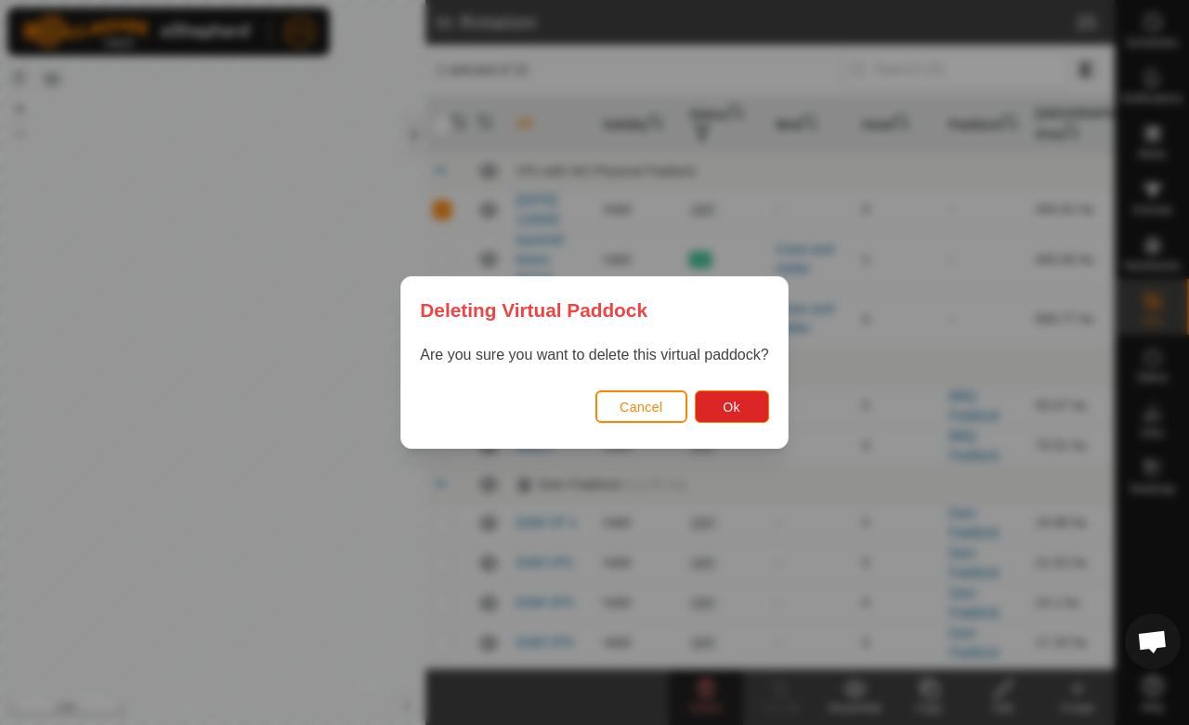
click at [727, 410] on span "Ok" at bounding box center [732, 407] width 18 height 15
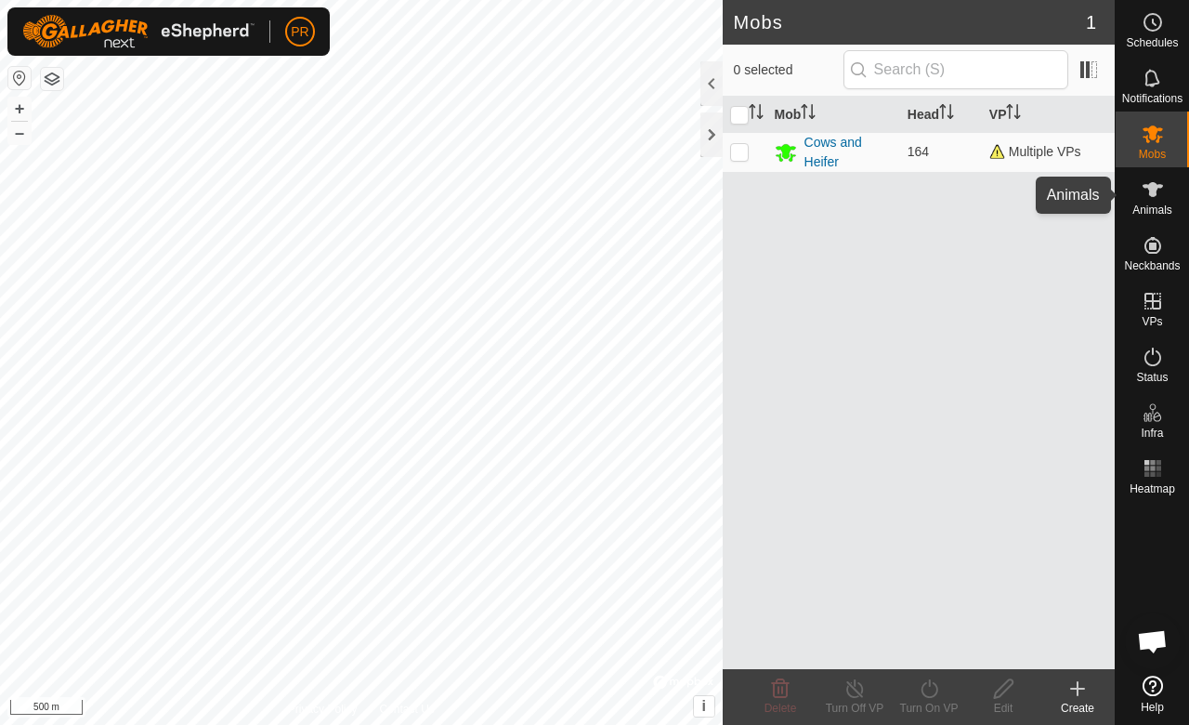
click at [1158, 199] on icon at bounding box center [1153, 189] width 22 height 22
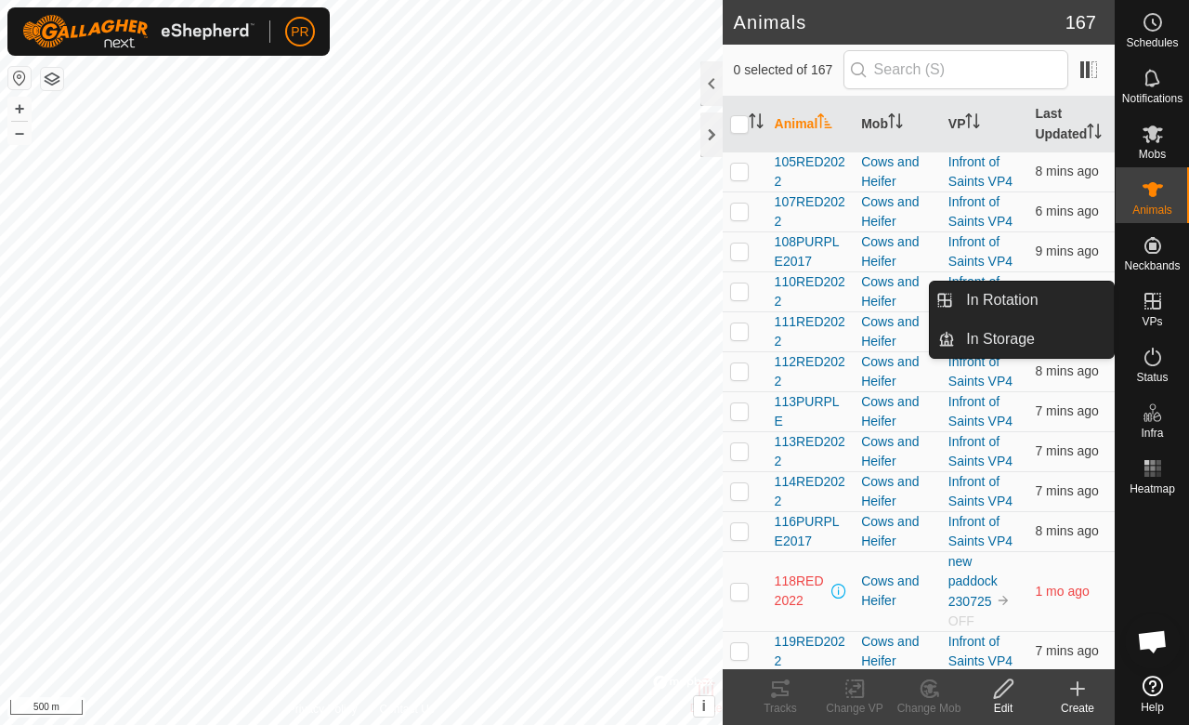
click at [1149, 297] on icon at bounding box center [1153, 301] width 22 height 22
click at [1024, 294] on link "In Rotation" at bounding box center [1034, 300] width 159 height 37
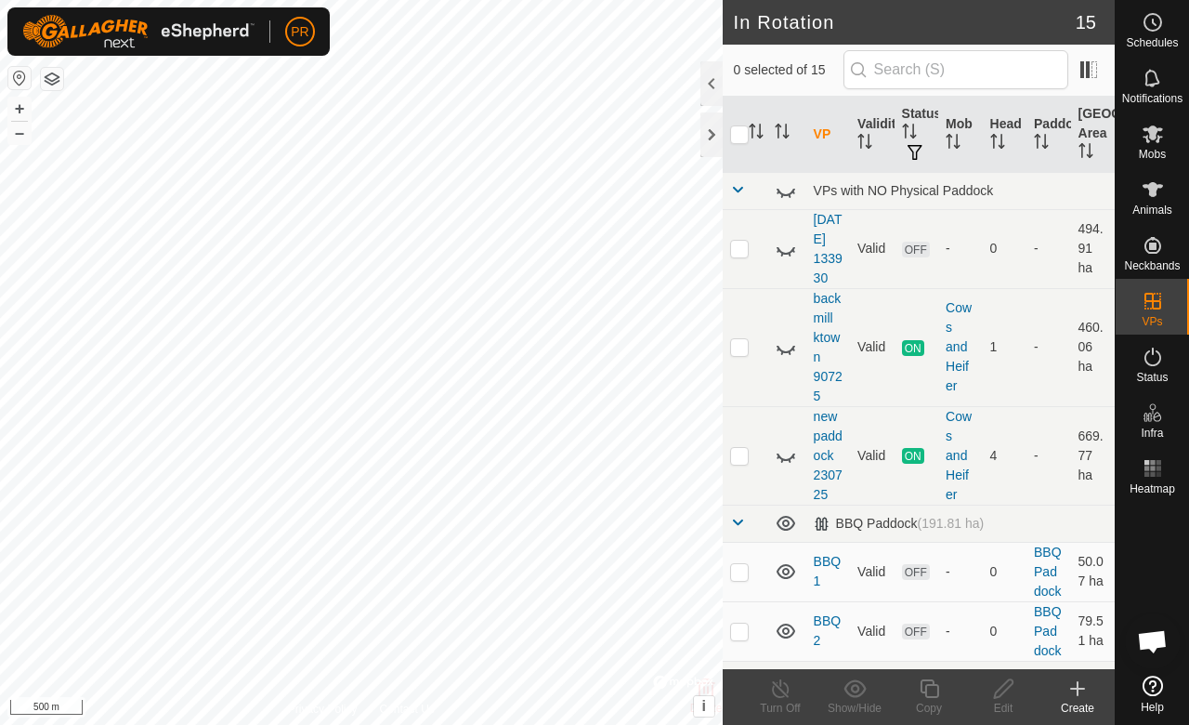
click at [716, 77] on div at bounding box center [712, 83] width 22 height 45
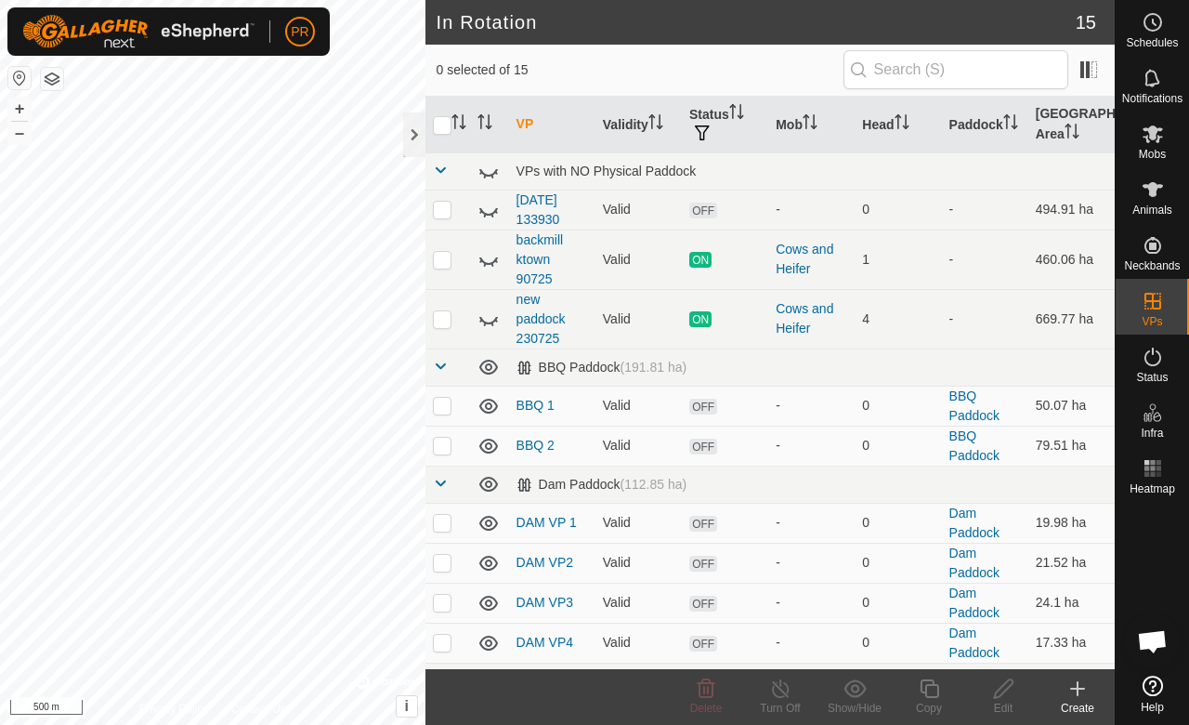
click at [491, 203] on icon at bounding box center [489, 210] width 22 height 22
click at [482, 256] on icon at bounding box center [489, 259] width 22 height 22
click at [482, 253] on icon at bounding box center [489, 259] width 19 height 15
click at [439, 204] on p-checkbox at bounding box center [442, 209] width 19 height 15
click at [708, 685] on icon at bounding box center [706, 688] width 22 height 22
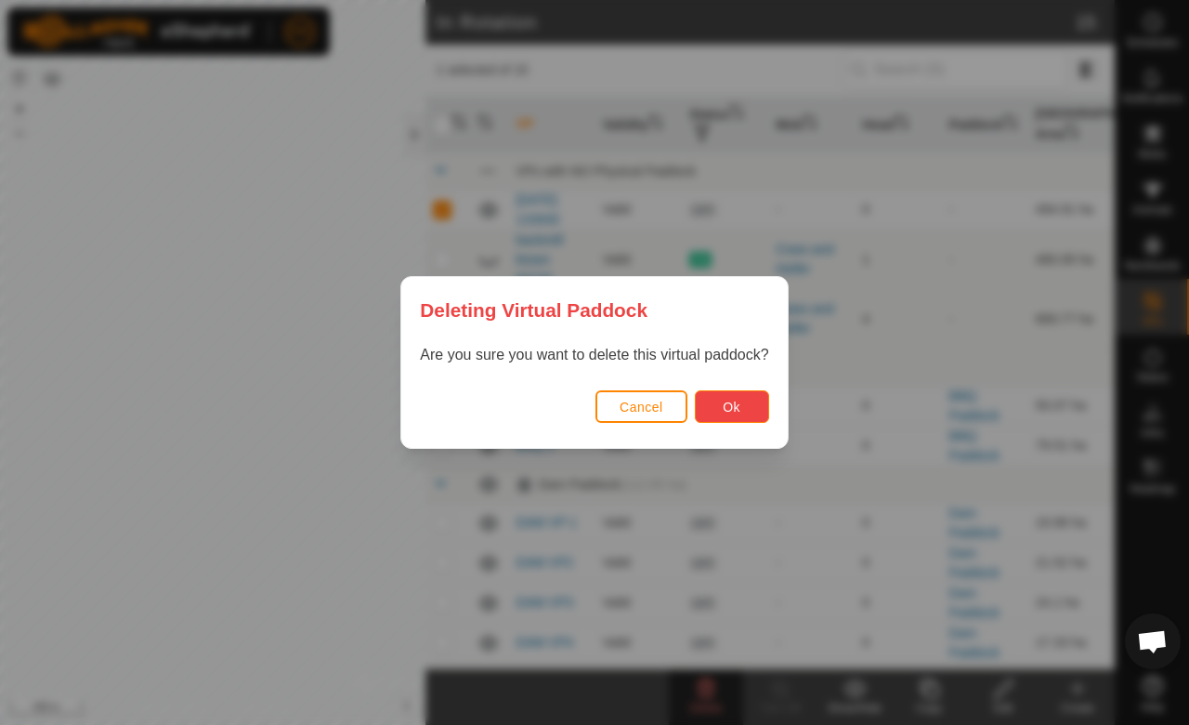
click at [731, 390] on button "Ok" at bounding box center [732, 406] width 74 height 33
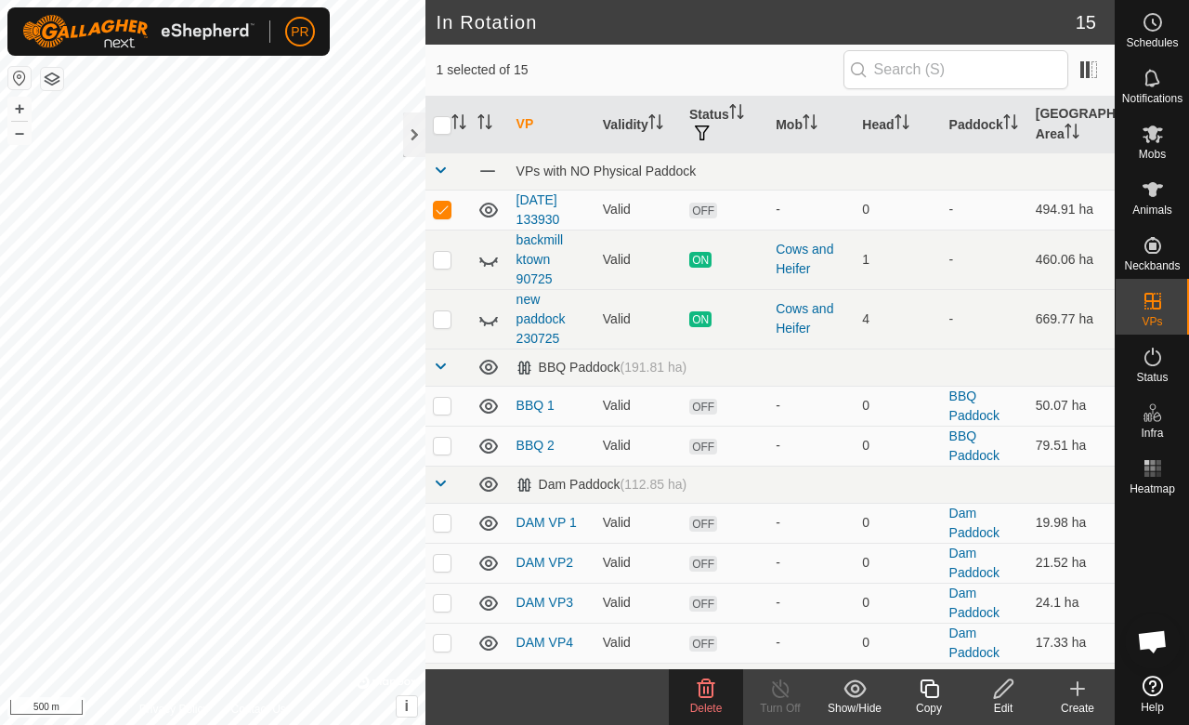
click at [447, 212] on p-checkbox at bounding box center [442, 209] width 19 height 15
click at [436, 204] on p-checkbox at bounding box center [442, 209] width 19 height 15
checkbox input "true"
click at [481, 256] on icon at bounding box center [489, 259] width 22 height 22
click at [481, 309] on icon at bounding box center [489, 319] width 22 height 22
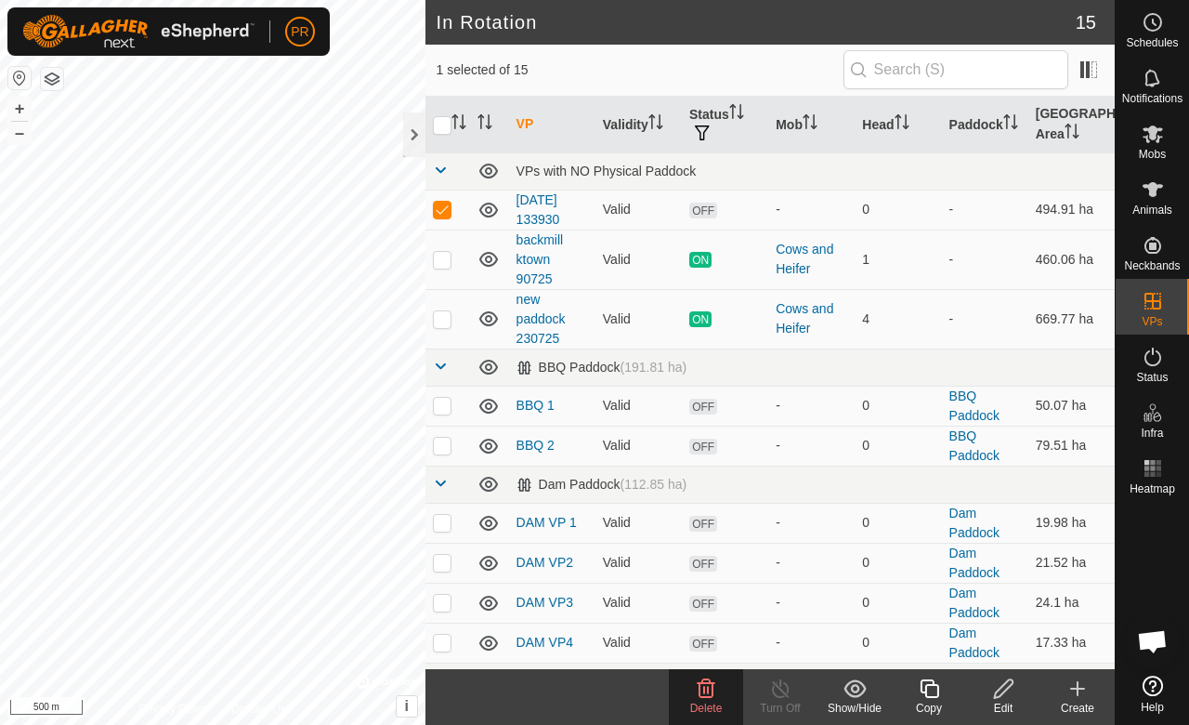
click at [433, 312] on p-checkbox at bounding box center [442, 318] width 19 height 15
checkbox input "true"
click at [442, 258] on p-checkbox at bounding box center [442, 259] width 19 height 15
checkbox input "true"
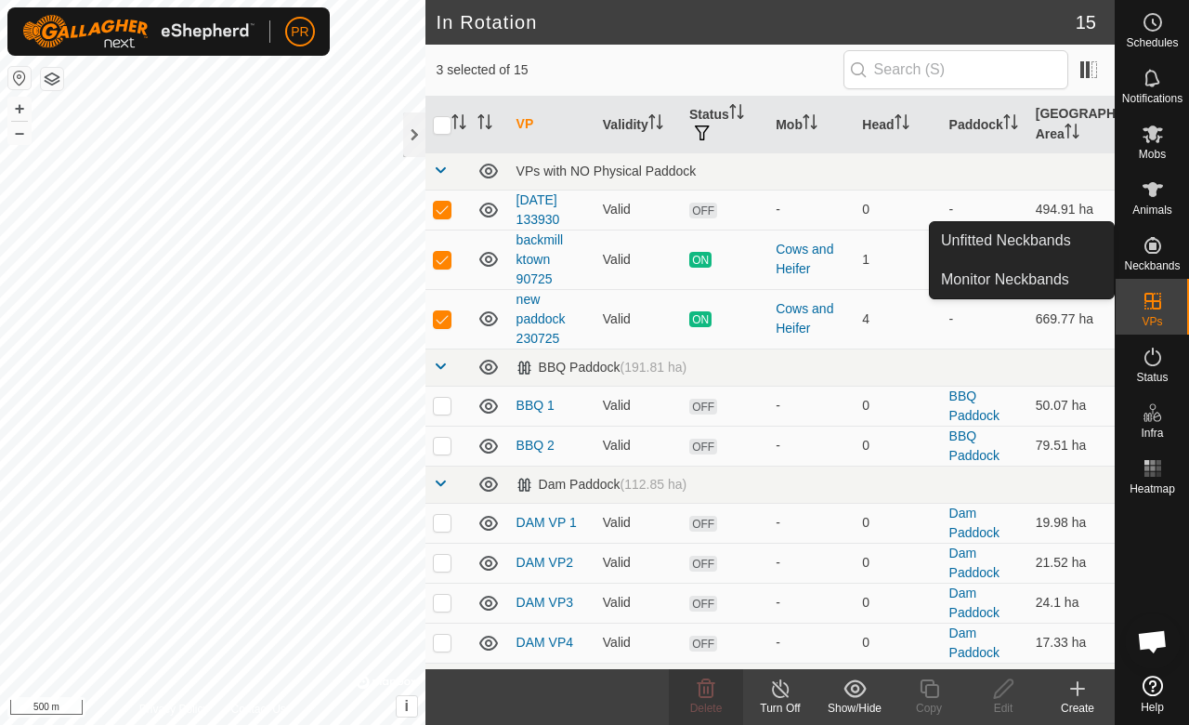
click at [1149, 253] on icon at bounding box center [1153, 245] width 17 height 17
click at [1059, 249] on link "Unfitted Neckbands" at bounding box center [1022, 240] width 184 height 37
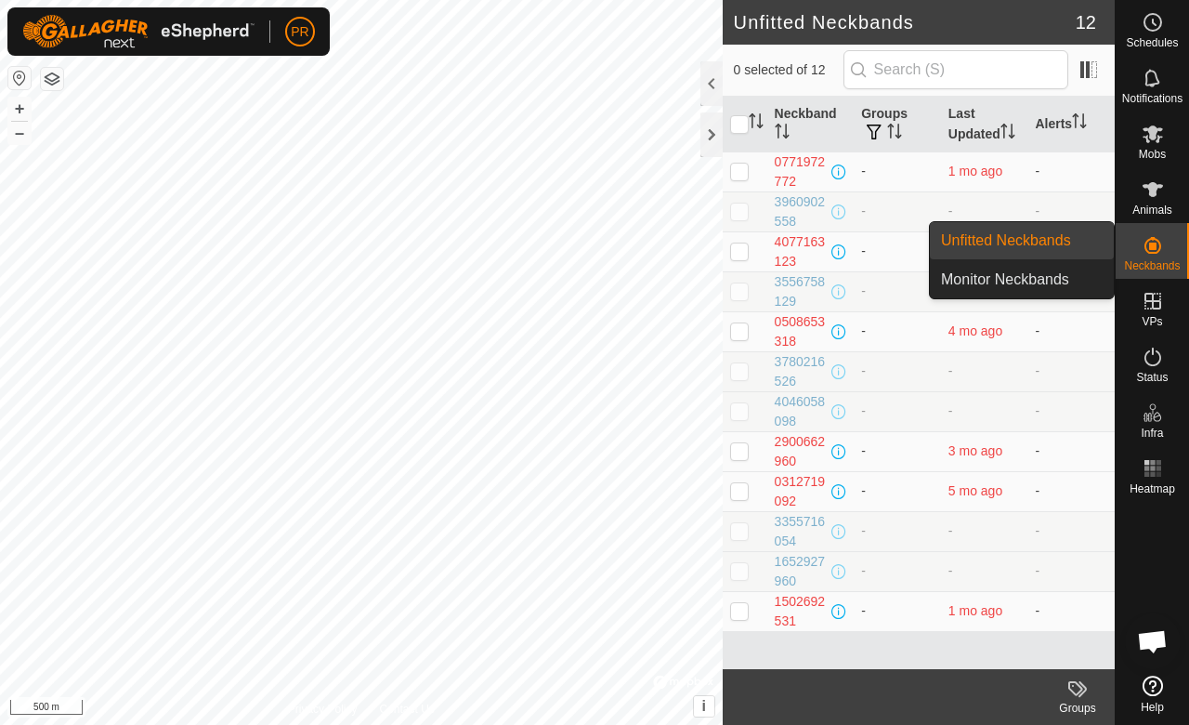
click at [1057, 279] on link "Monitor Neckbands" at bounding box center [1022, 279] width 184 height 37
click at [1128, 239] on div "Neckbands" at bounding box center [1152, 251] width 73 height 56
click at [1024, 269] on link "Monitor Neckbands" at bounding box center [1022, 279] width 184 height 37
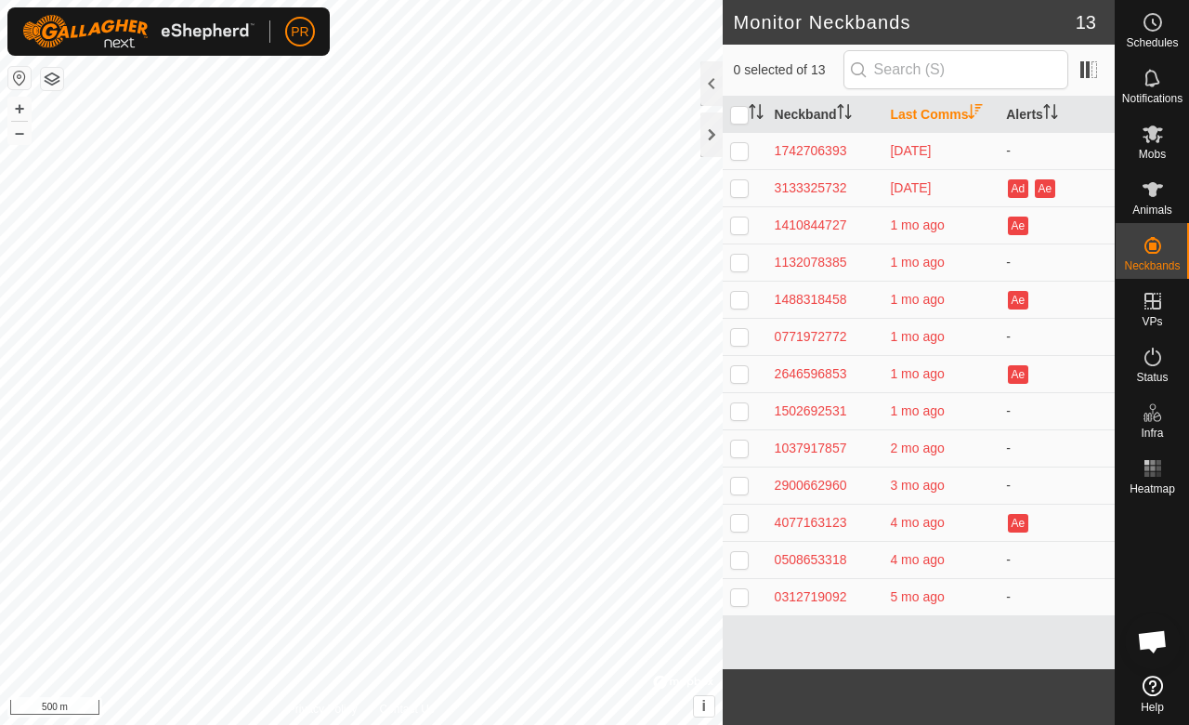
click at [706, 89] on div at bounding box center [712, 83] width 22 height 45
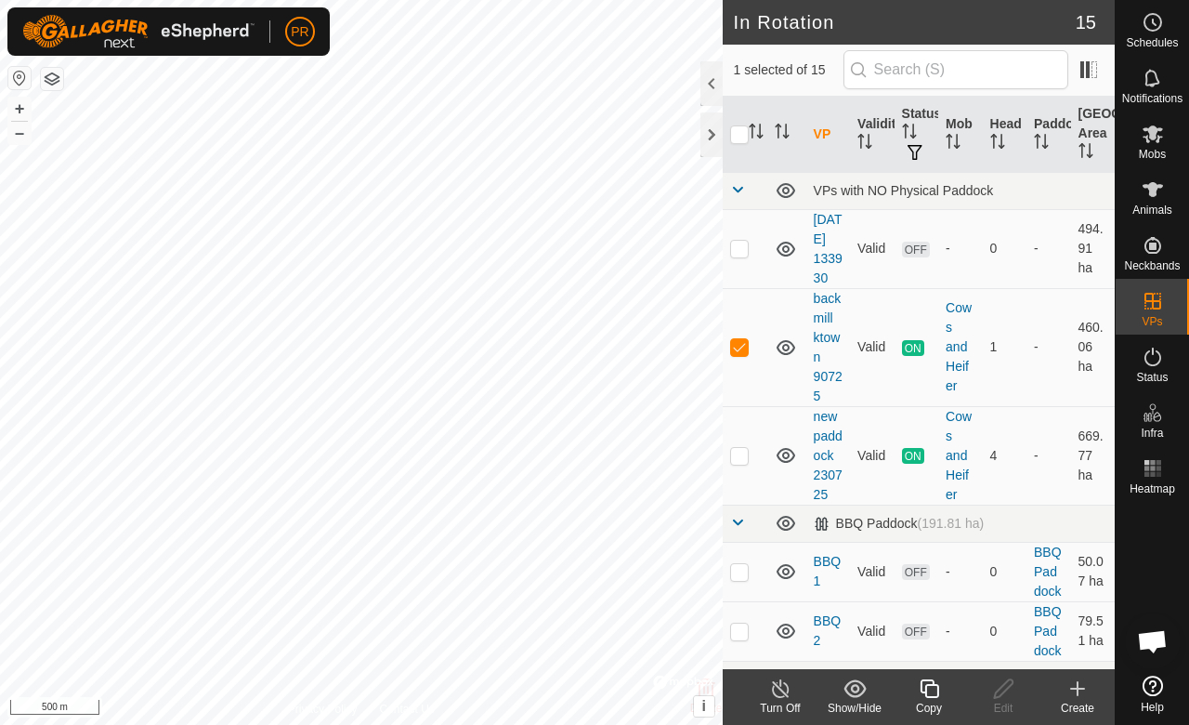
click at [701, 74] on div at bounding box center [712, 83] width 22 height 45
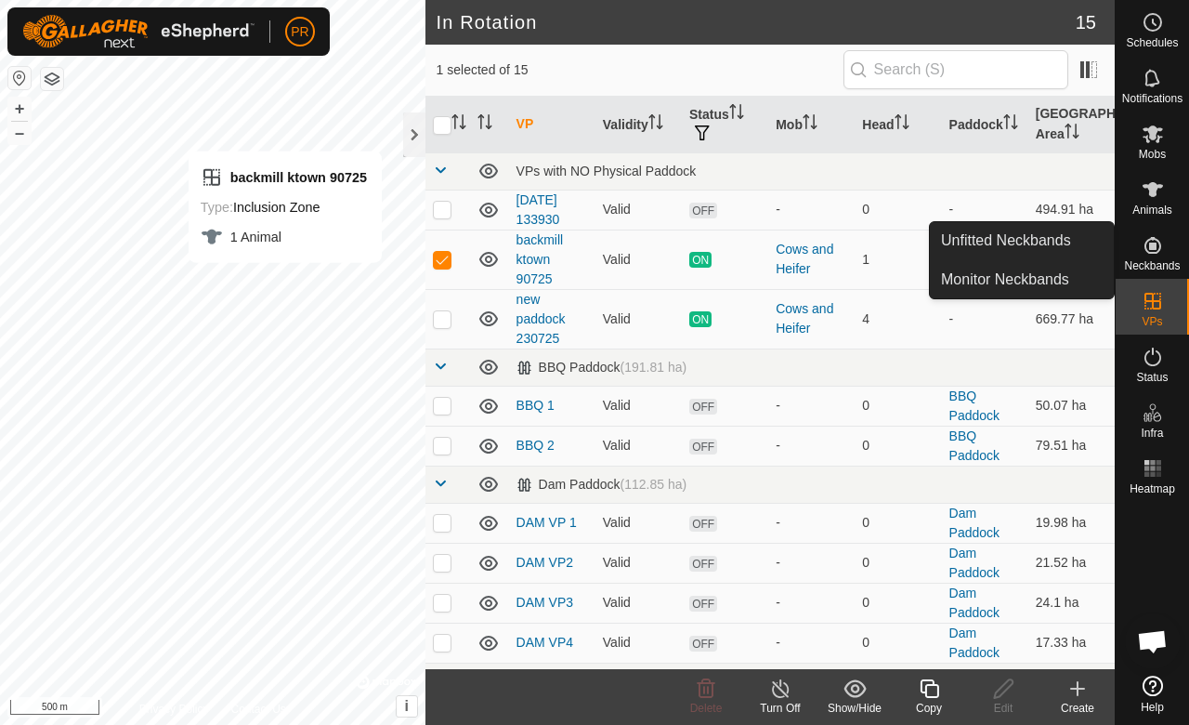
click at [1058, 238] on link "Unfitted Neckbands" at bounding box center [1022, 240] width 184 height 37
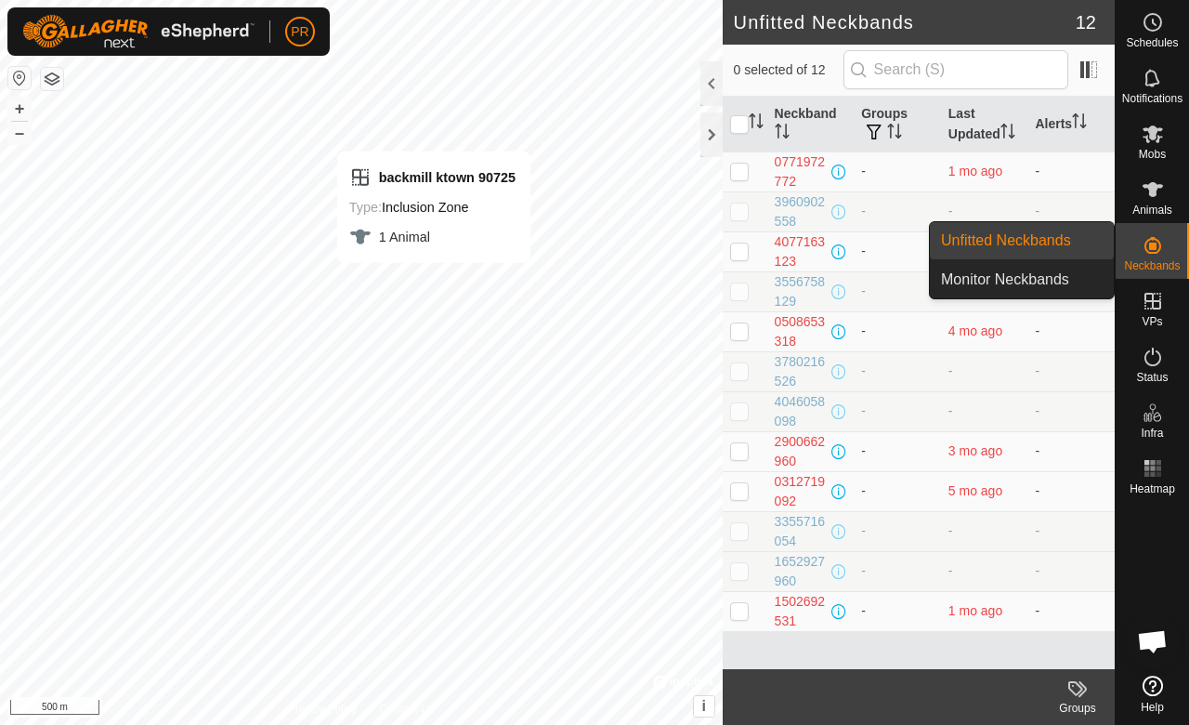
click at [1035, 275] on span "Monitor Neckbands" at bounding box center [1005, 280] width 128 height 22
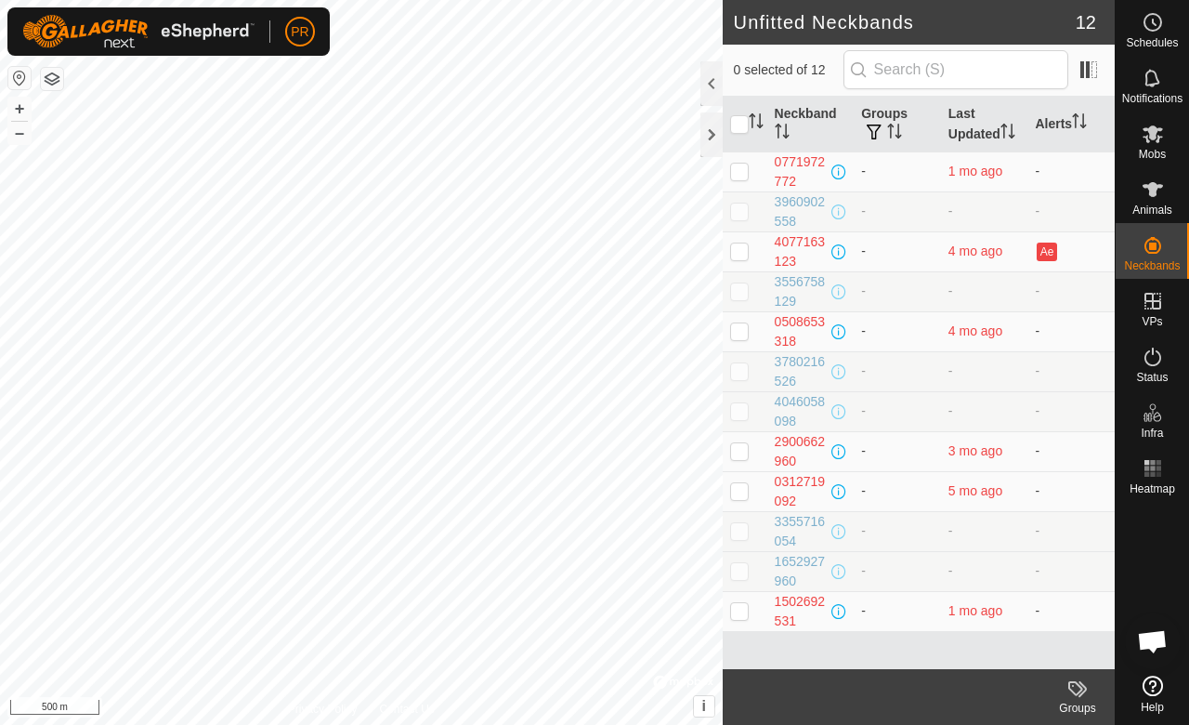
click at [704, 82] on div at bounding box center [712, 83] width 22 height 45
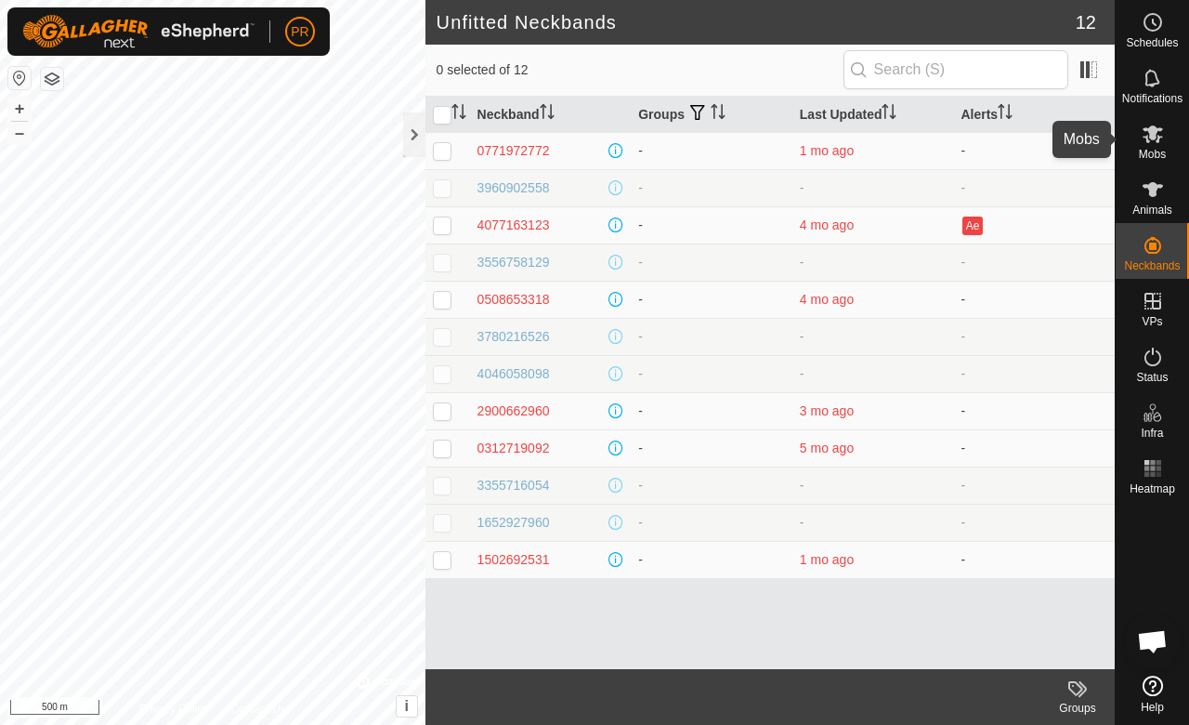
click at [1154, 130] on icon at bounding box center [1153, 134] width 20 height 18
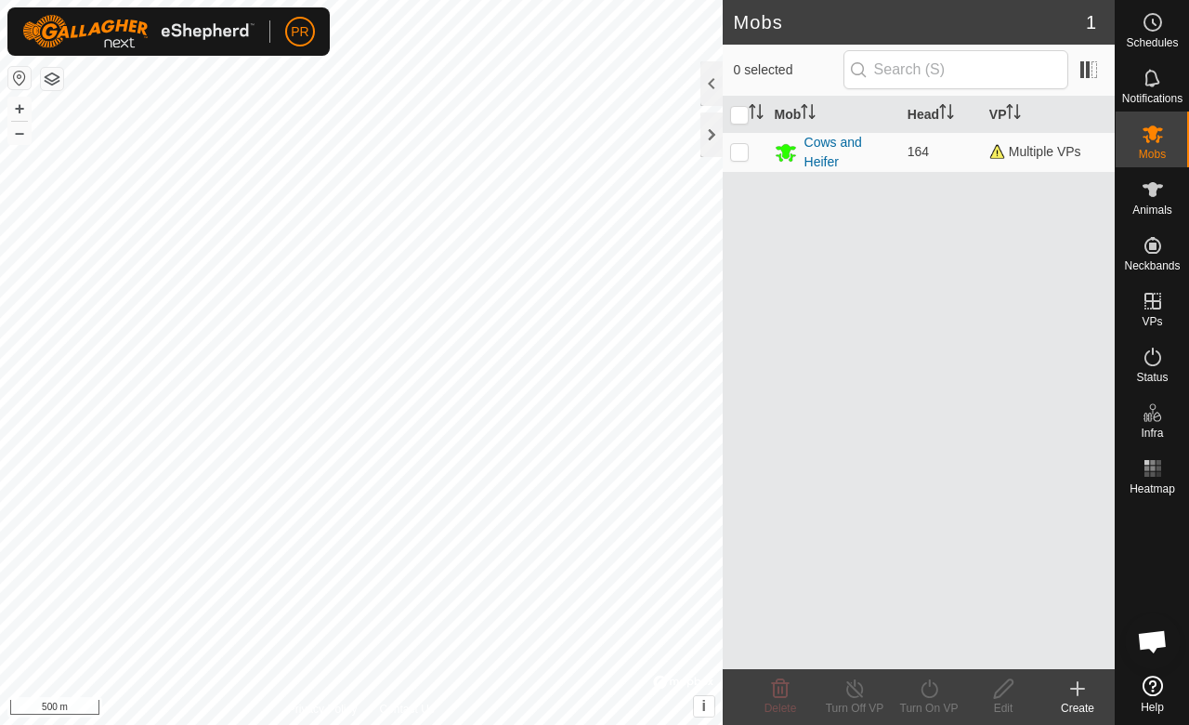
click at [838, 142] on div "Cows and Heifer" at bounding box center [849, 152] width 88 height 39
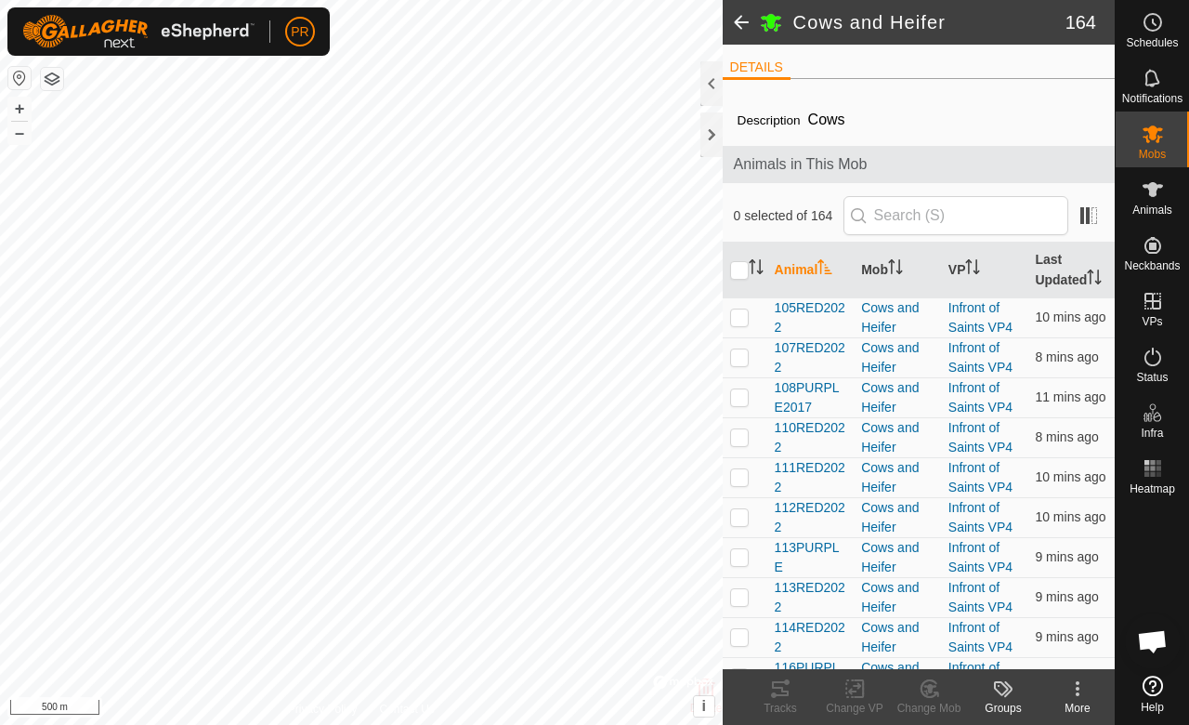
click at [708, 76] on div at bounding box center [712, 83] width 22 height 45
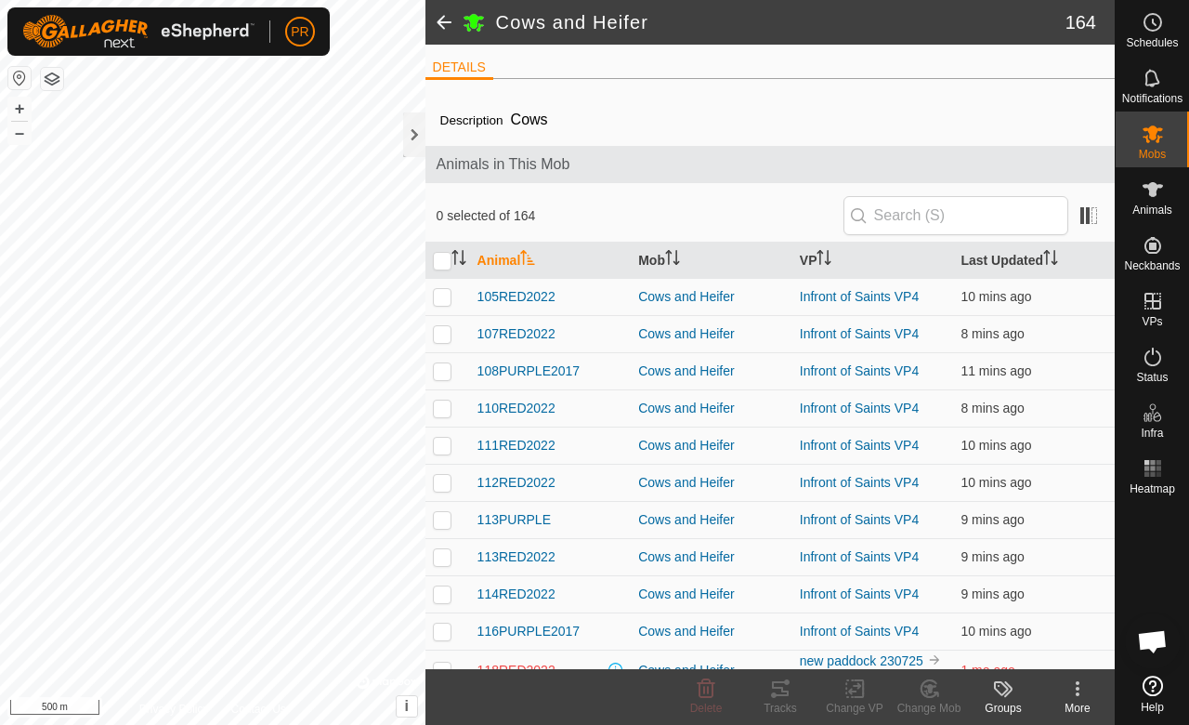
click at [446, 285] on td at bounding box center [448, 296] width 45 height 37
checkbox input "false"
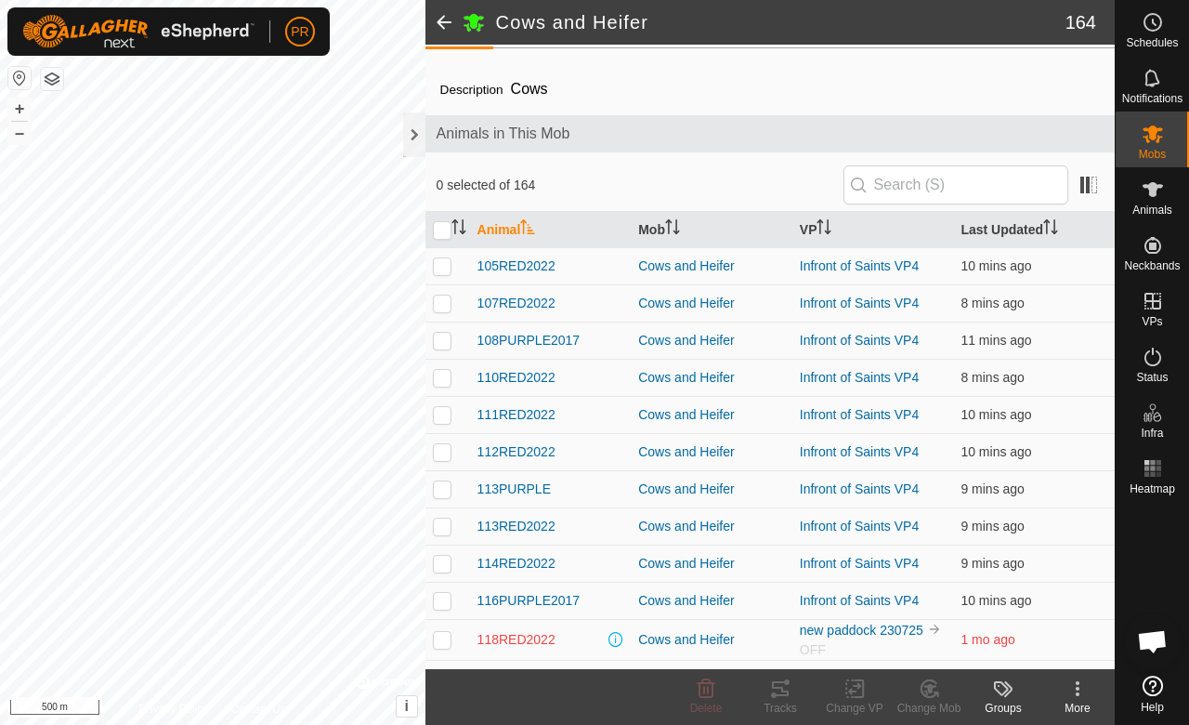
drag, startPoint x: 1048, startPoint y: 477, endPoint x: 1104, endPoint y: 661, distance: 192.3
click at [1104, 661] on div "DETAILS Description Cows Animals in This Mob 0 selected of 164 Animal Mob VP La…" at bounding box center [771, 357] width 690 height 624
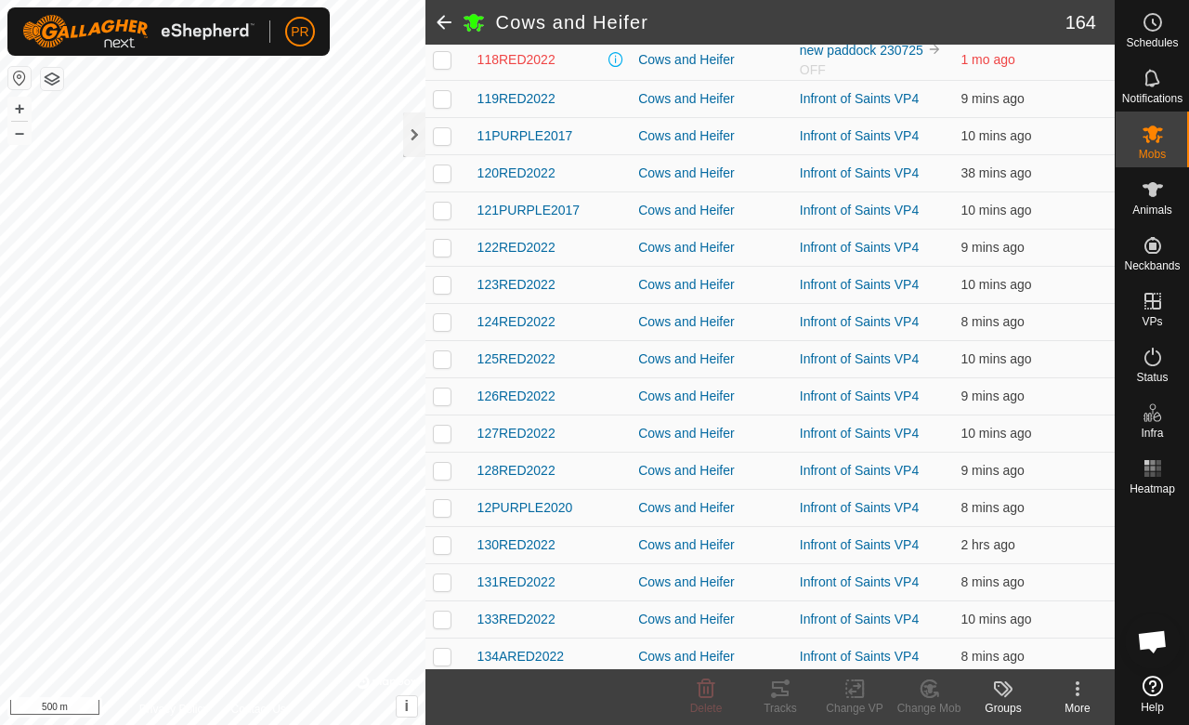
scroll to position [660, 0]
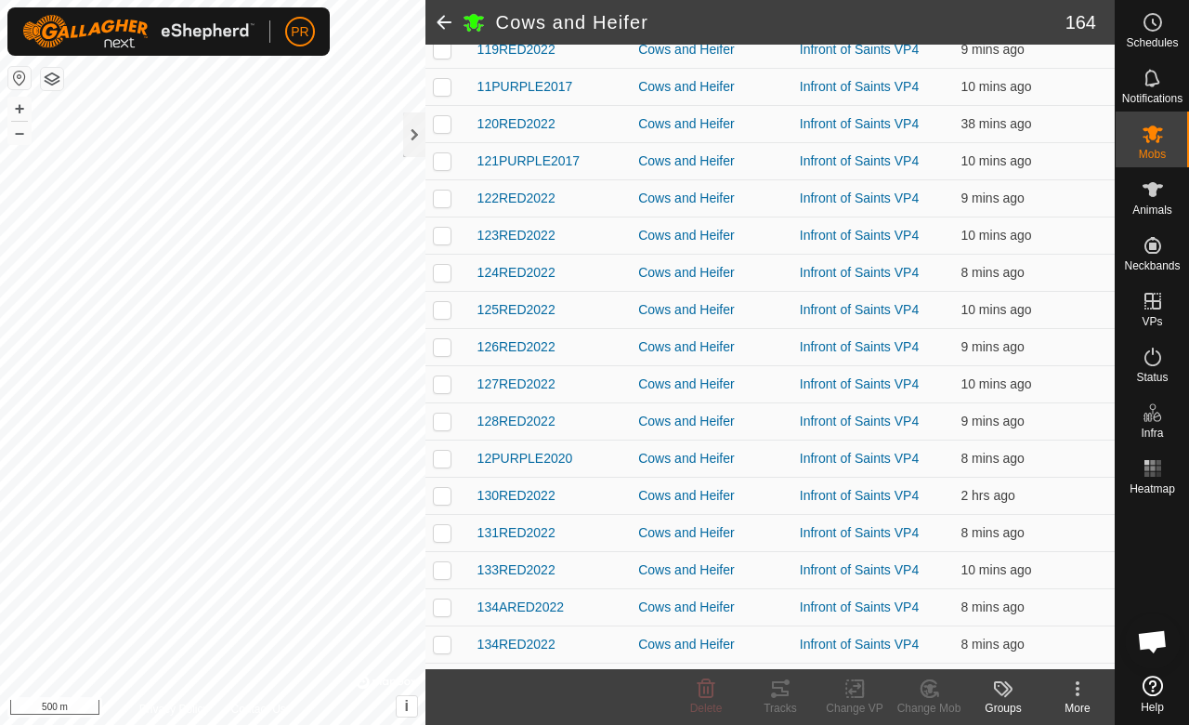
click at [431, 22] on span at bounding box center [444, 22] width 37 height 45
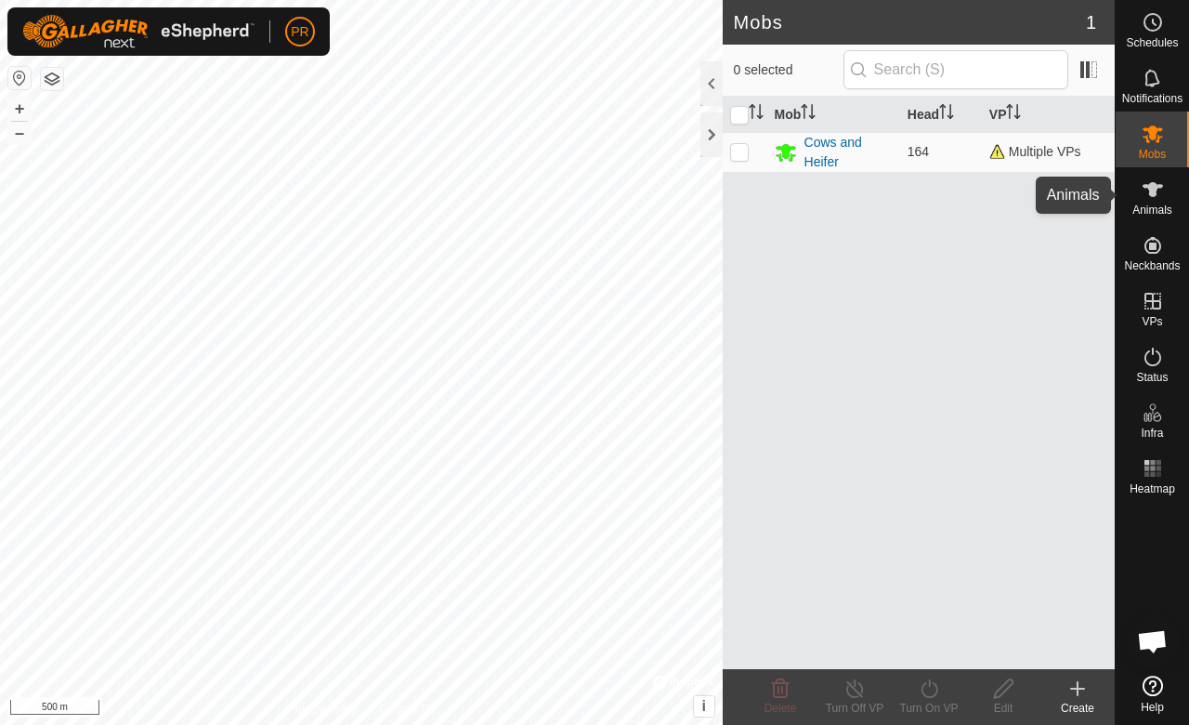
click at [1150, 201] on es-animals-svg-icon at bounding box center [1153, 190] width 33 height 30
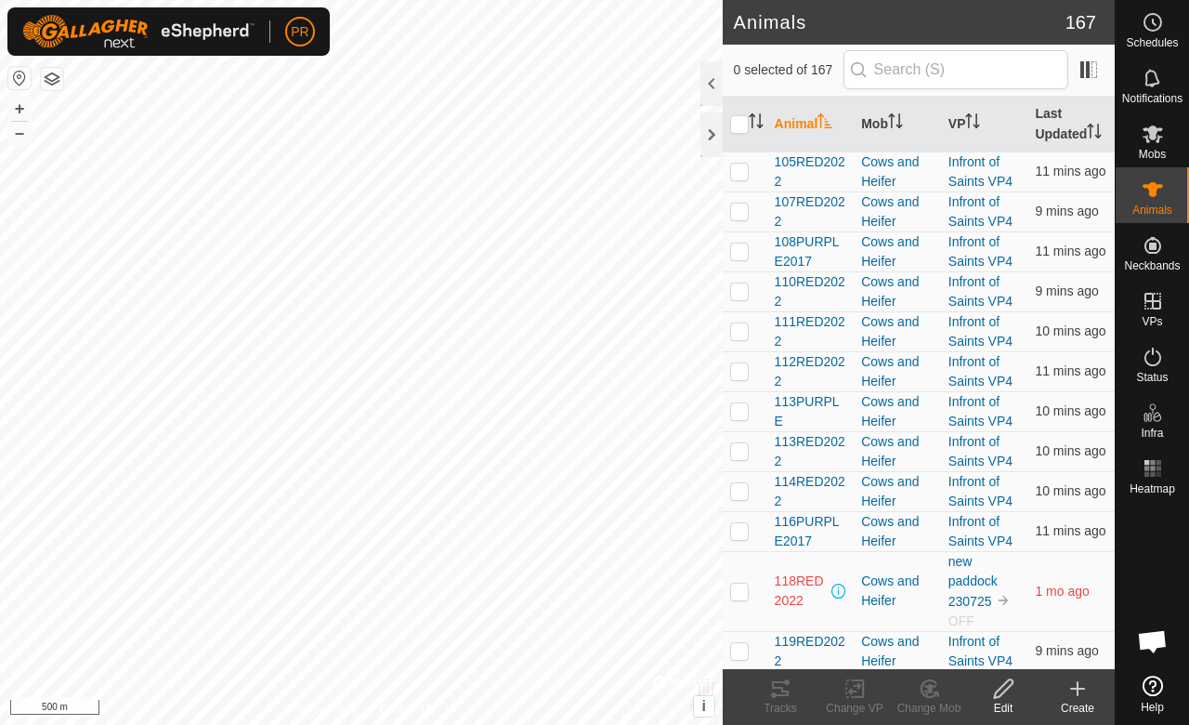
click at [707, 81] on div at bounding box center [712, 83] width 22 height 45
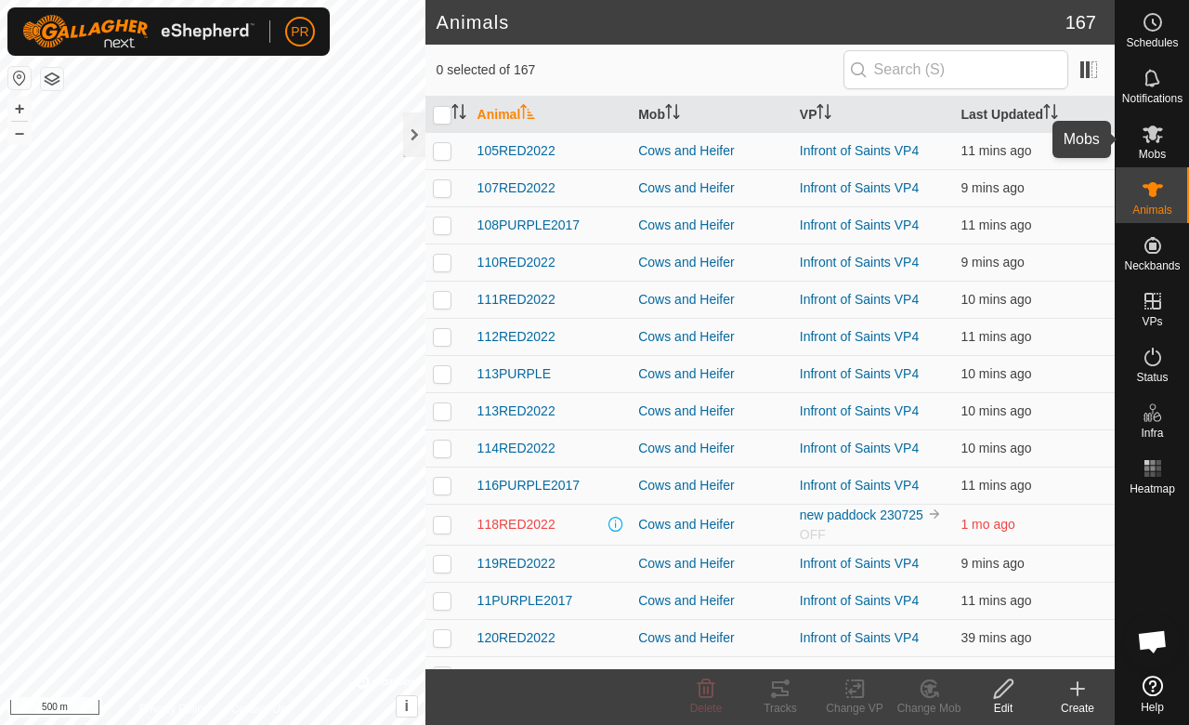
click at [1142, 145] on es-mob-svg-icon at bounding box center [1153, 134] width 33 height 30
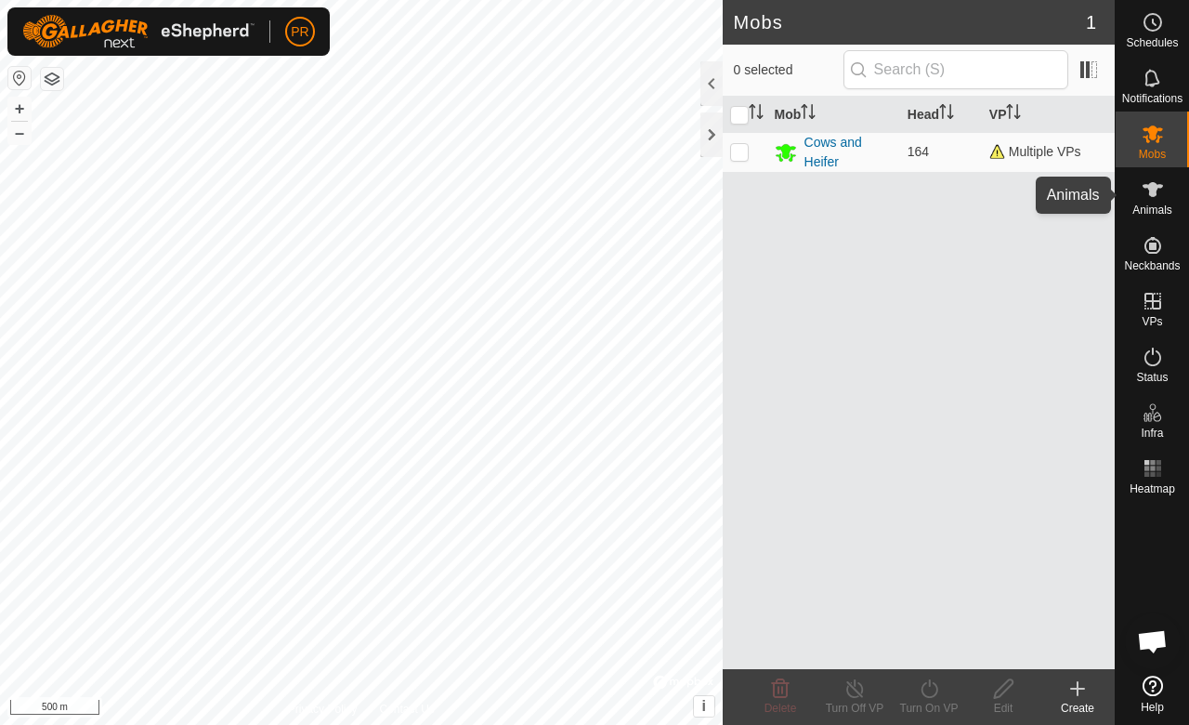
click at [1165, 195] on es-animals-svg-icon at bounding box center [1153, 190] width 33 height 30
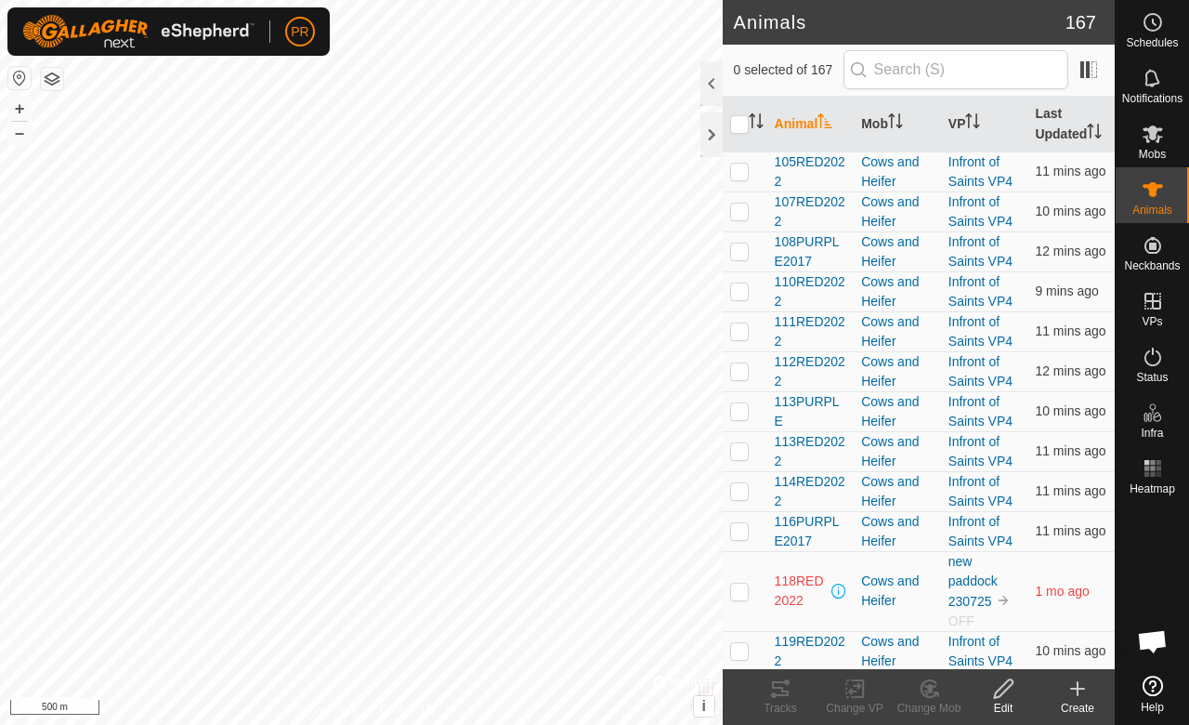
click at [722, 94] on div at bounding box center [712, 83] width 22 height 45
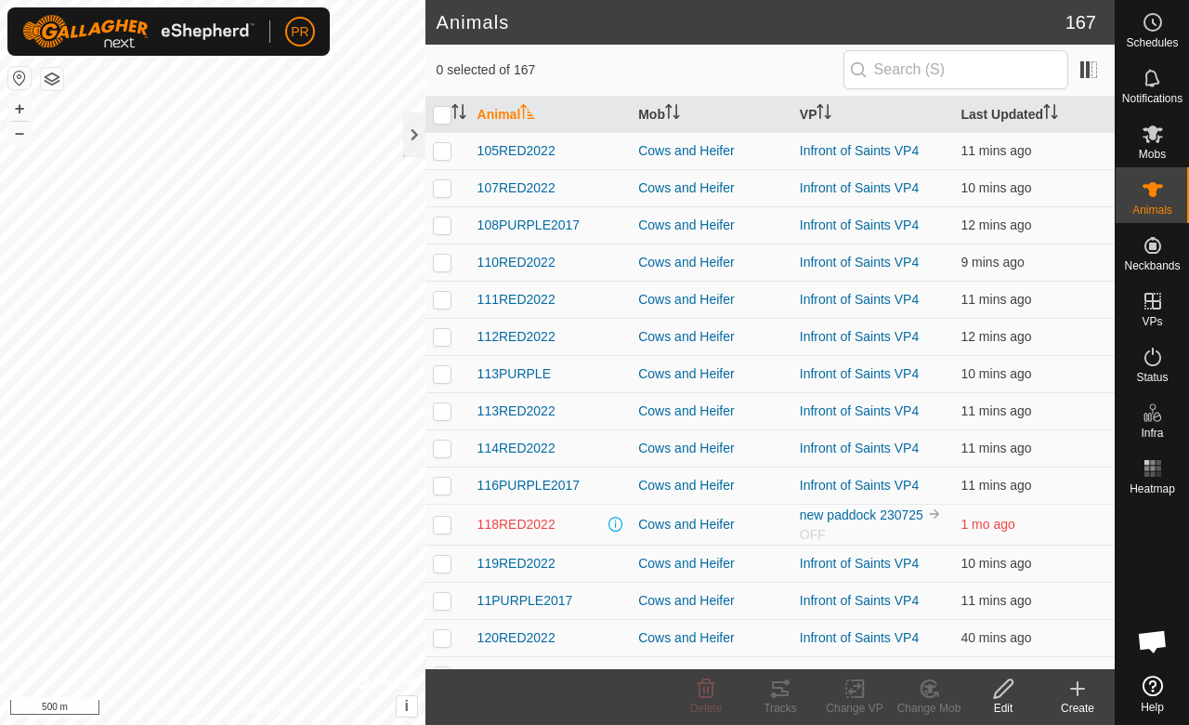
click at [918, 109] on th "VP" at bounding box center [874, 115] width 162 height 36
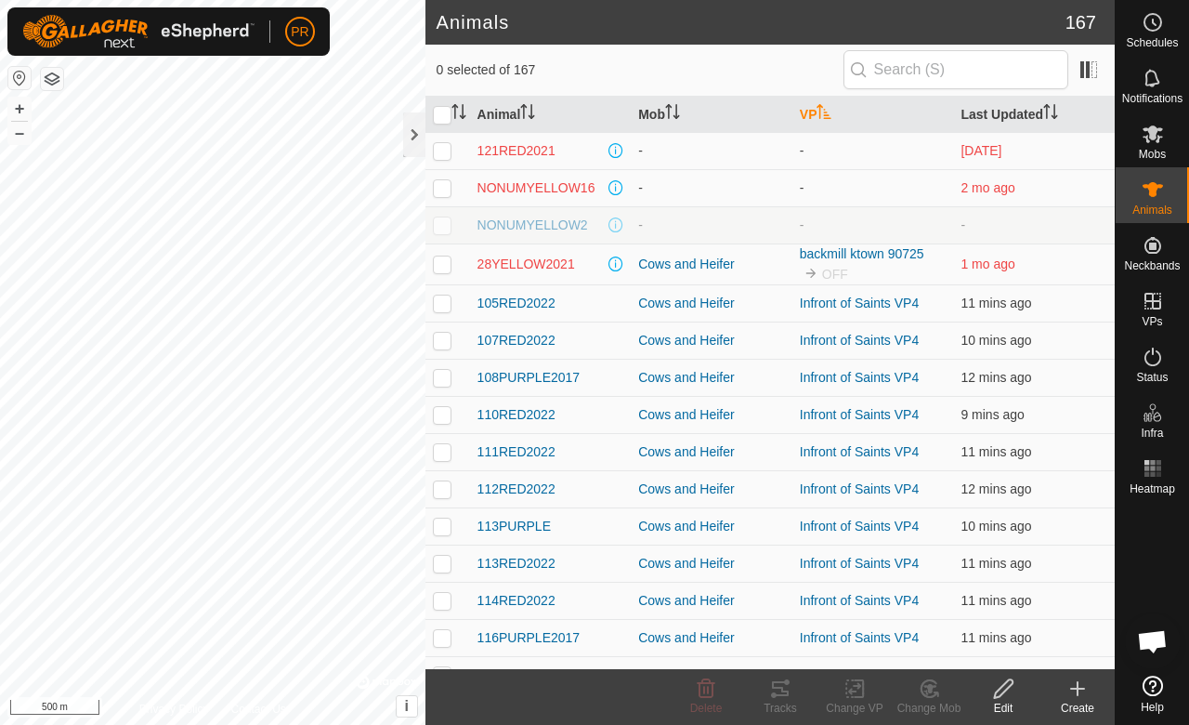
click at [918, 109] on th "VP" at bounding box center [874, 115] width 162 height 36
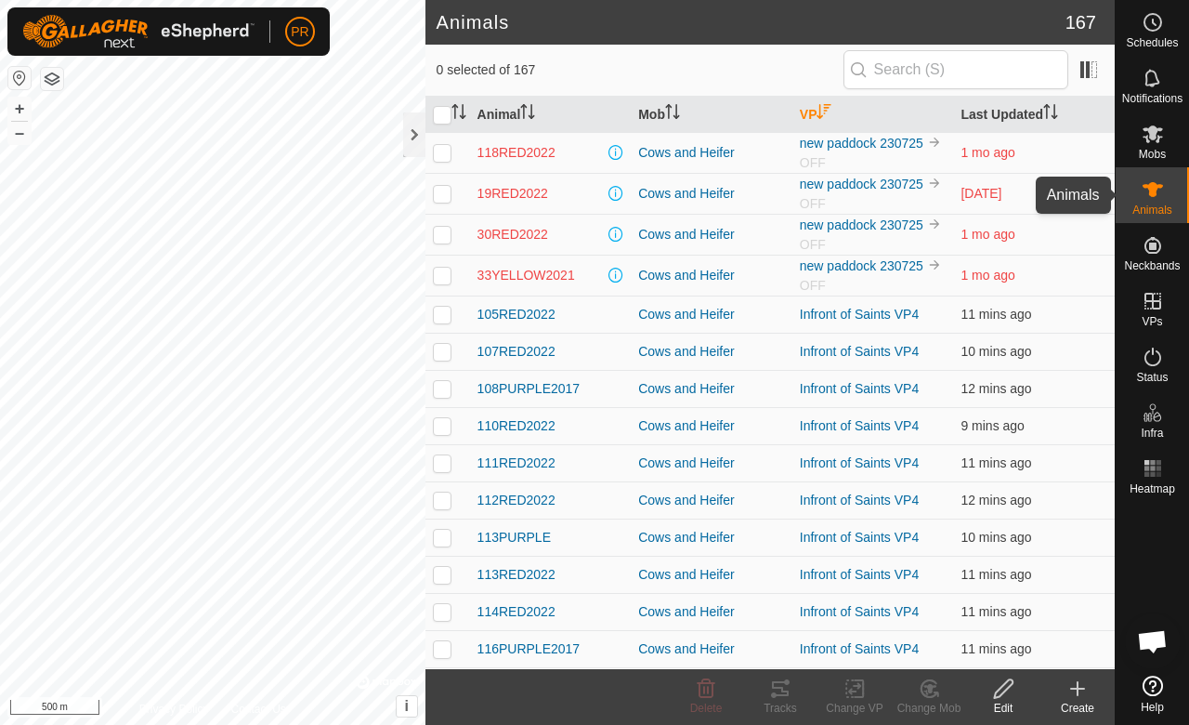
click at [1117, 192] on div "Animals" at bounding box center [1152, 195] width 73 height 56
click at [1082, 28] on span "167" at bounding box center [1081, 22] width 31 height 28
click at [1090, 72] on span at bounding box center [1089, 70] width 30 height 30
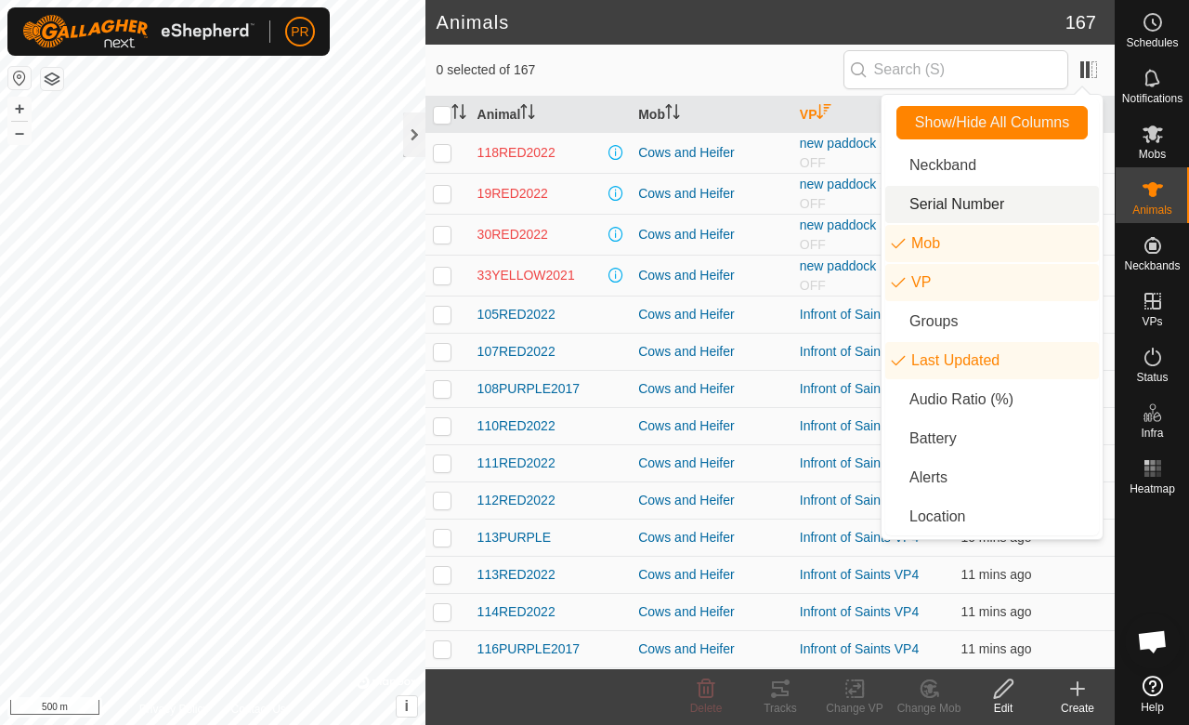
click at [966, 204] on li "Serial Number" at bounding box center [993, 204] width 214 height 37
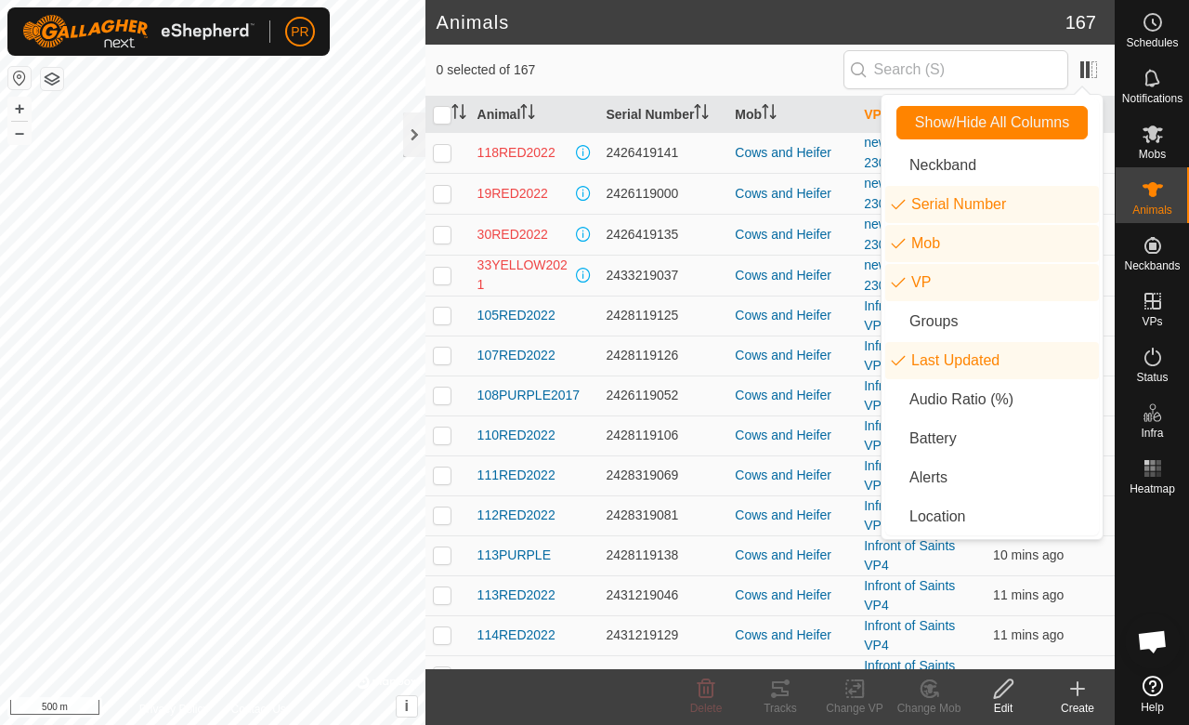
click at [580, 78] on span "0 selected of 167" at bounding box center [640, 70] width 407 height 20
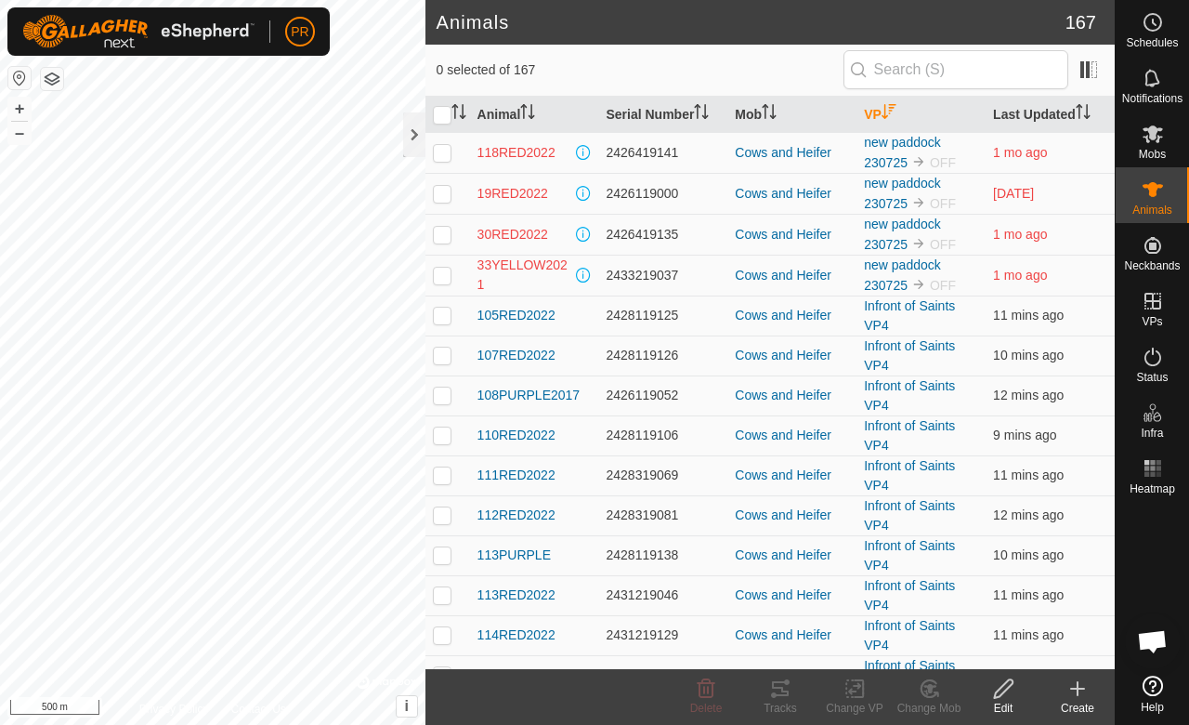
click at [632, 110] on th "Serial Number" at bounding box center [662, 115] width 129 height 36
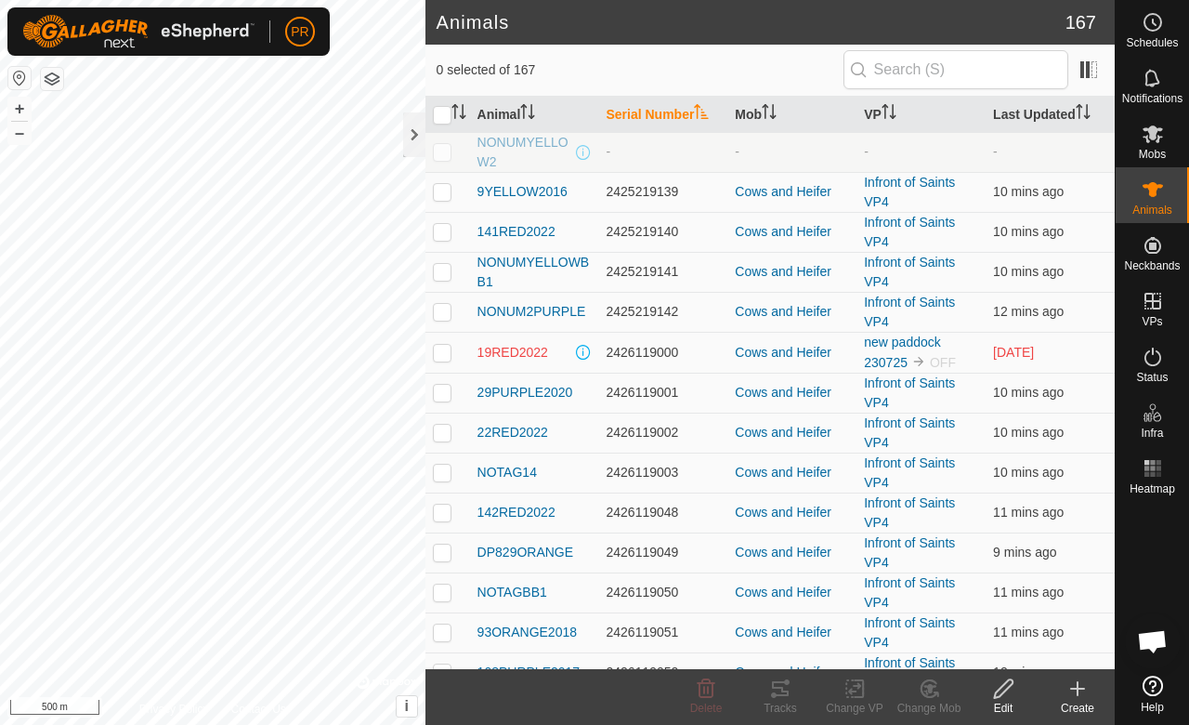
click at [632, 110] on th "Serial Number" at bounding box center [662, 115] width 129 height 36
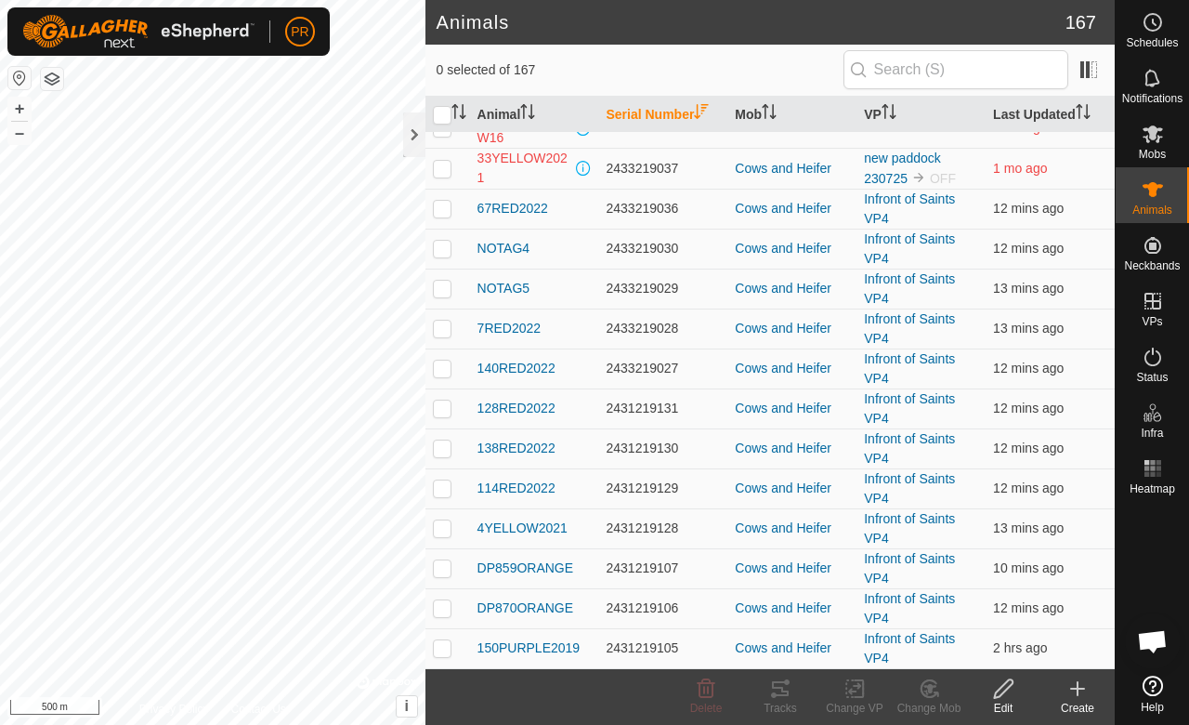
scroll to position [532, 0]
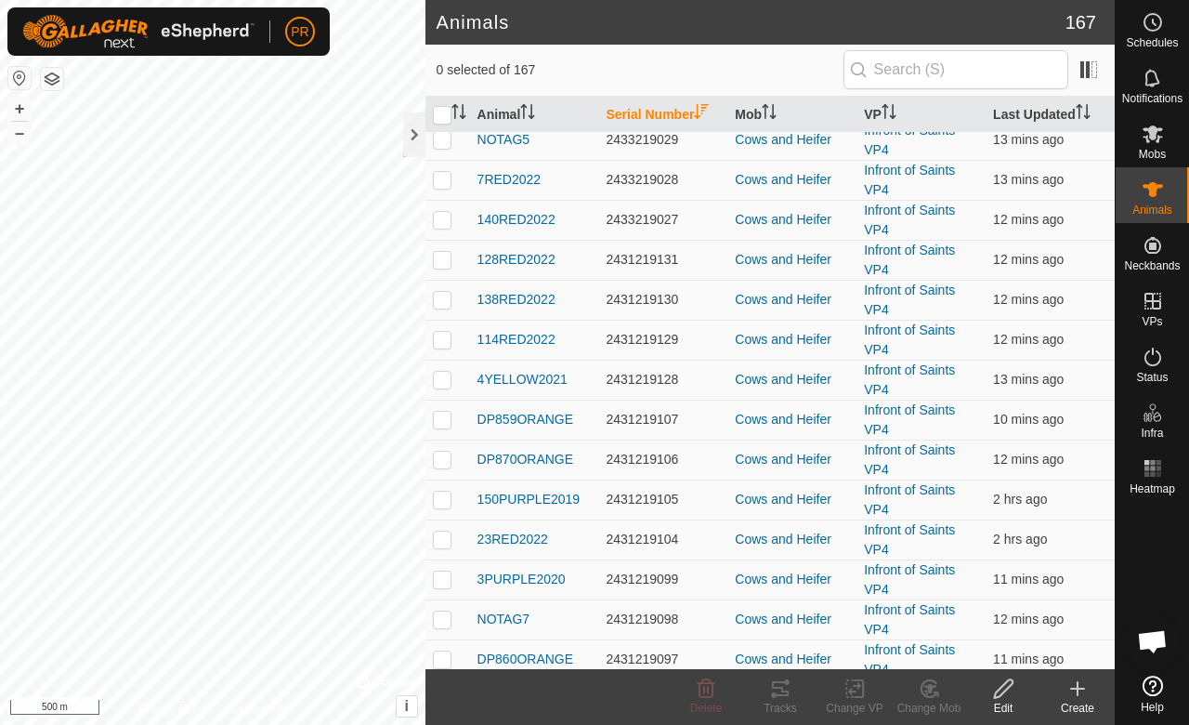
click at [255, 708] on link "Contact Us" at bounding box center [257, 709] width 55 height 17
click at [1084, 78] on span at bounding box center [1089, 70] width 30 height 30
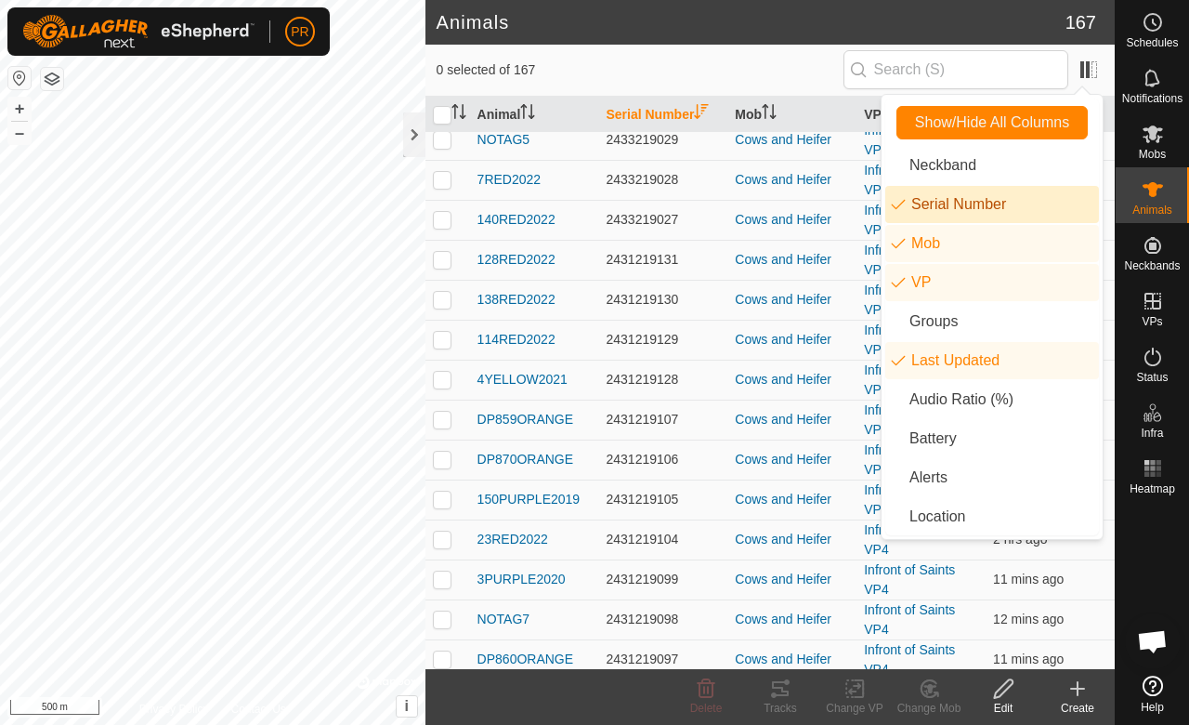
click at [892, 197] on li "Serial Number" at bounding box center [993, 204] width 214 height 37
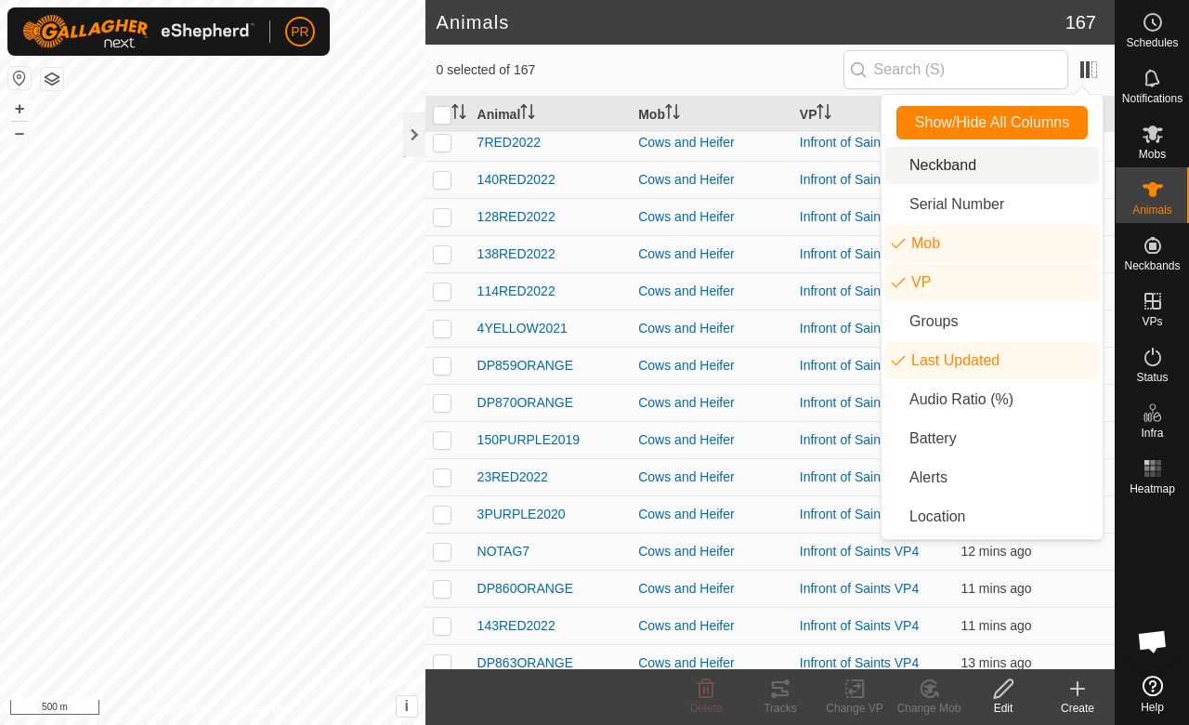
click at [926, 165] on li "Neckband" at bounding box center [993, 165] width 214 height 37
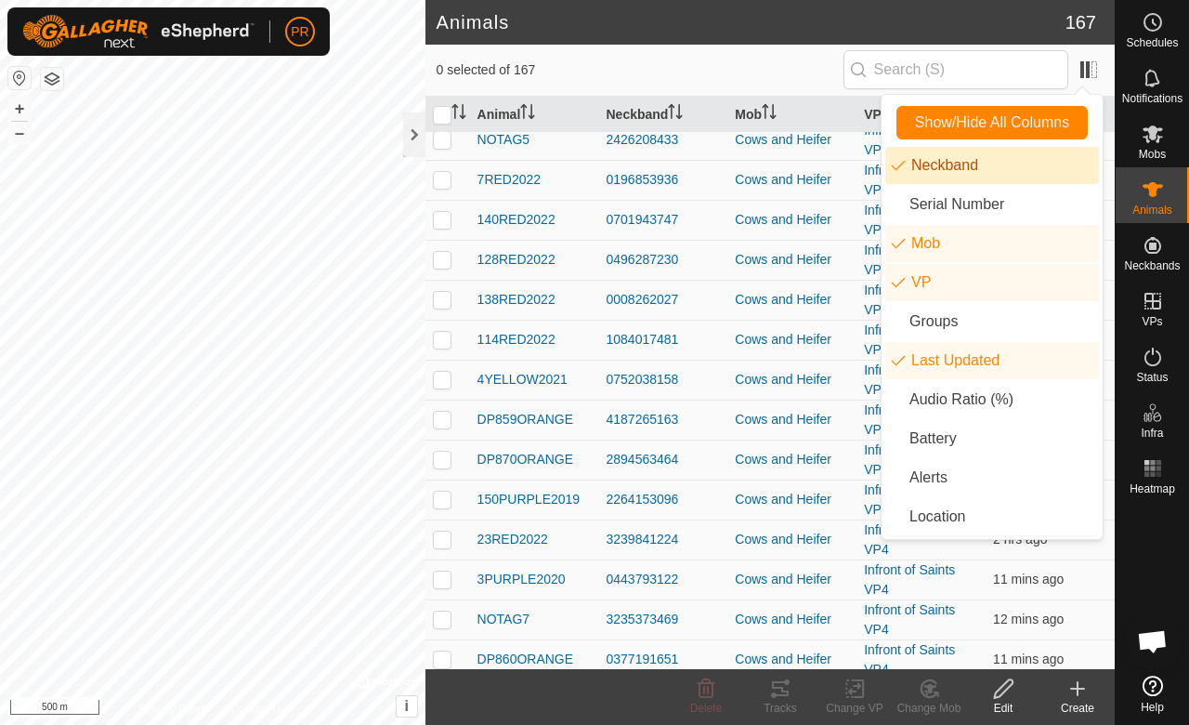
click at [627, 121] on th "Neckband" at bounding box center [662, 115] width 129 height 36
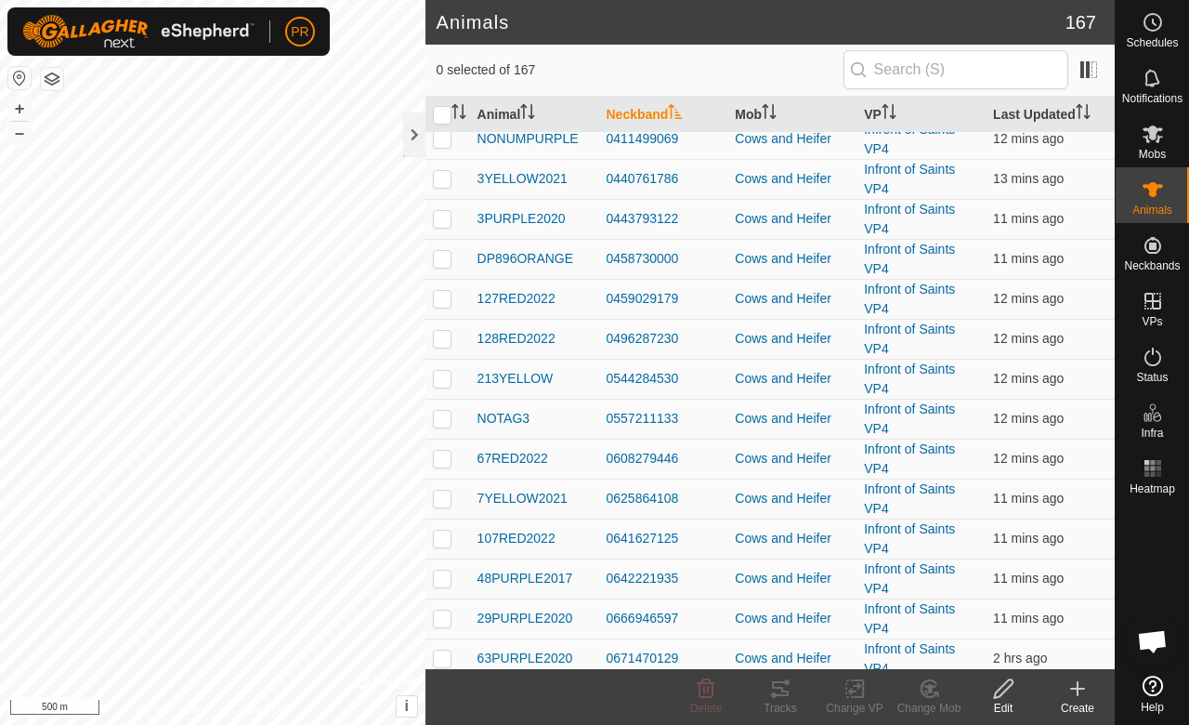
scroll to position [0, 0]
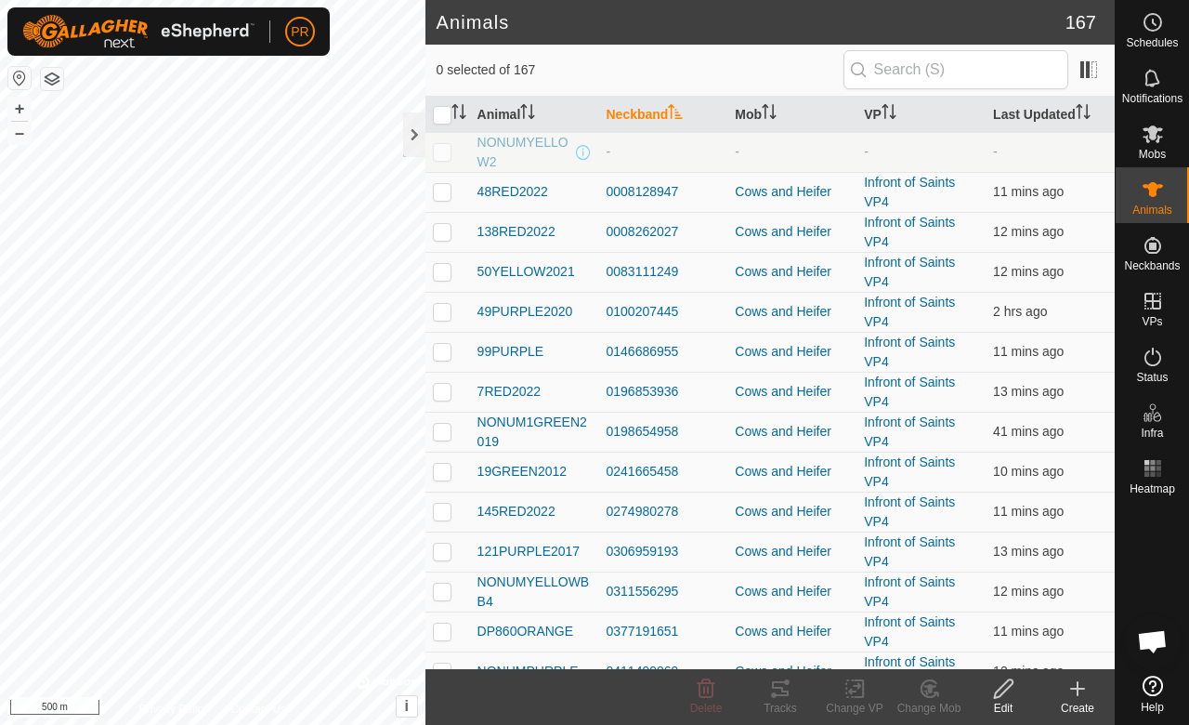
drag, startPoint x: 626, startPoint y: 121, endPoint x: 631, endPoint y: 197, distance: 76.3
click at [631, 197] on div "0008128947" at bounding box center [663, 192] width 114 height 20
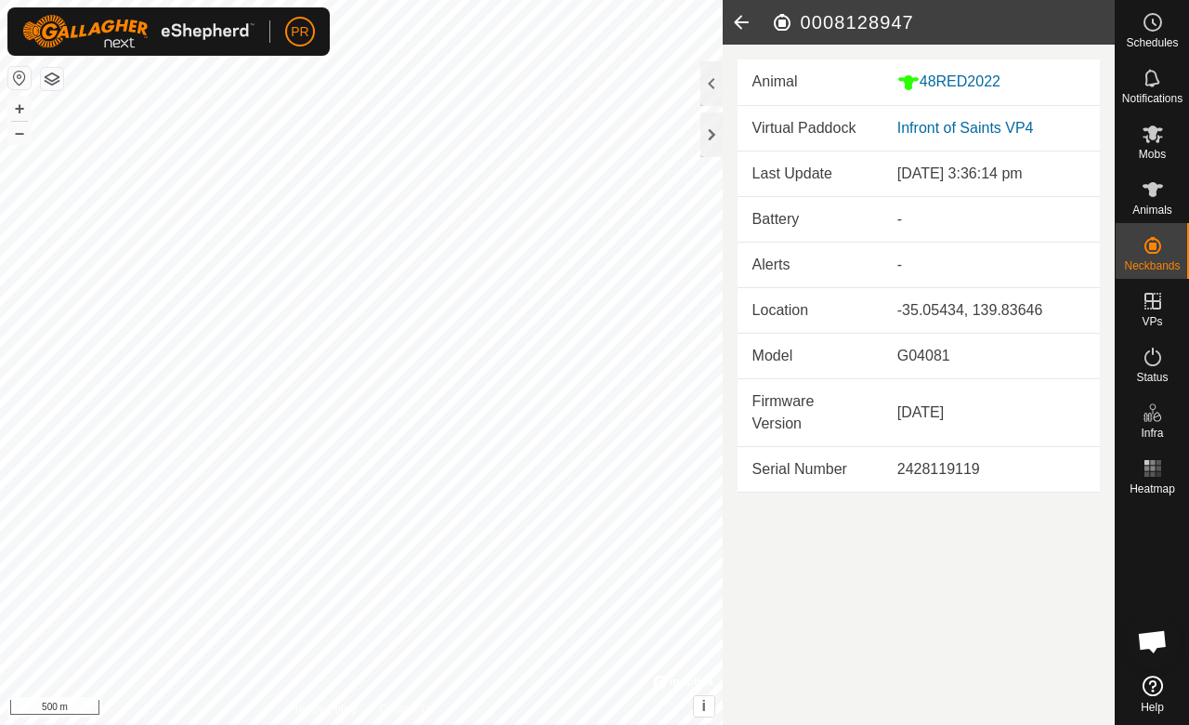
click at [747, 17] on icon at bounding box center [741, 22] width 37 height 45
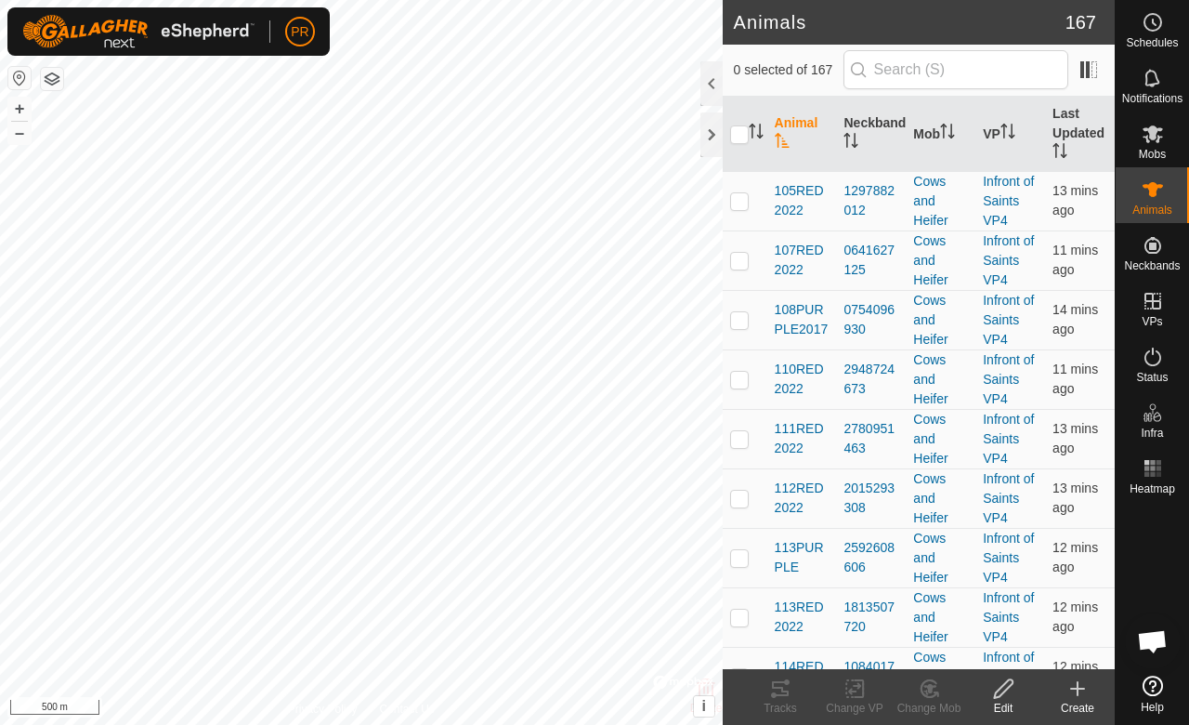
click at [706, 80] on div at bounding box center [712, 83] width 22 height 45
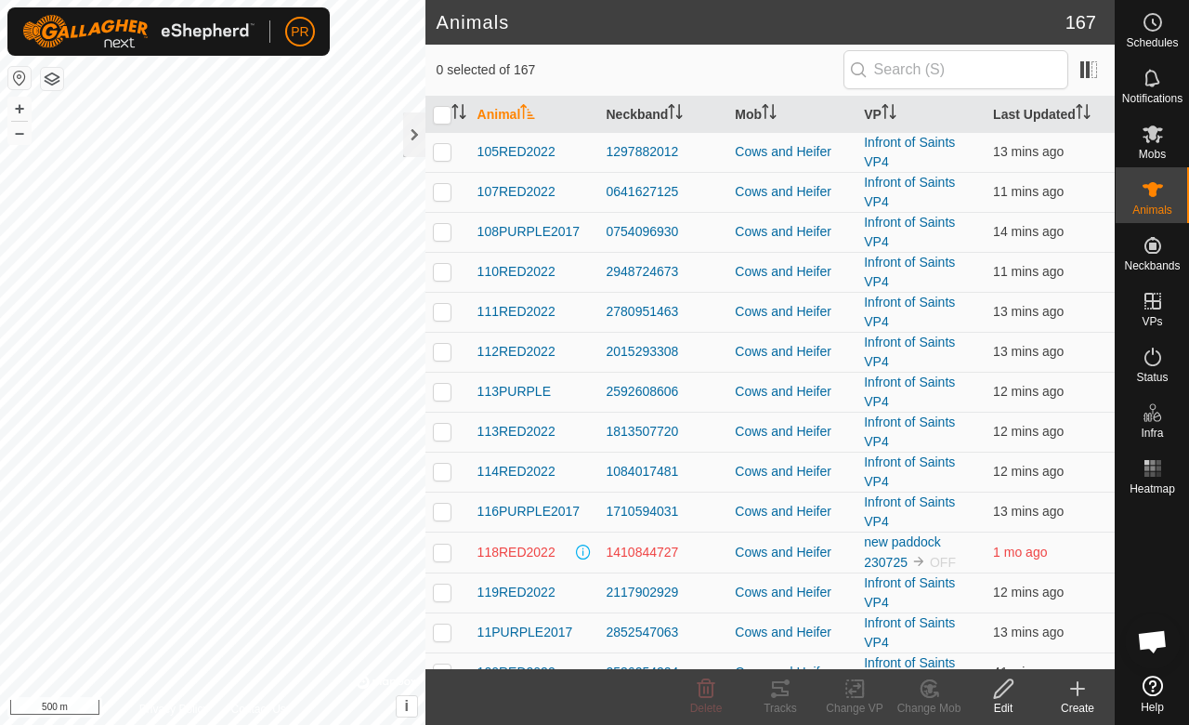
click at [641, 104] on th "Neckband" at bounding box center [662, 115] width 129 height 36
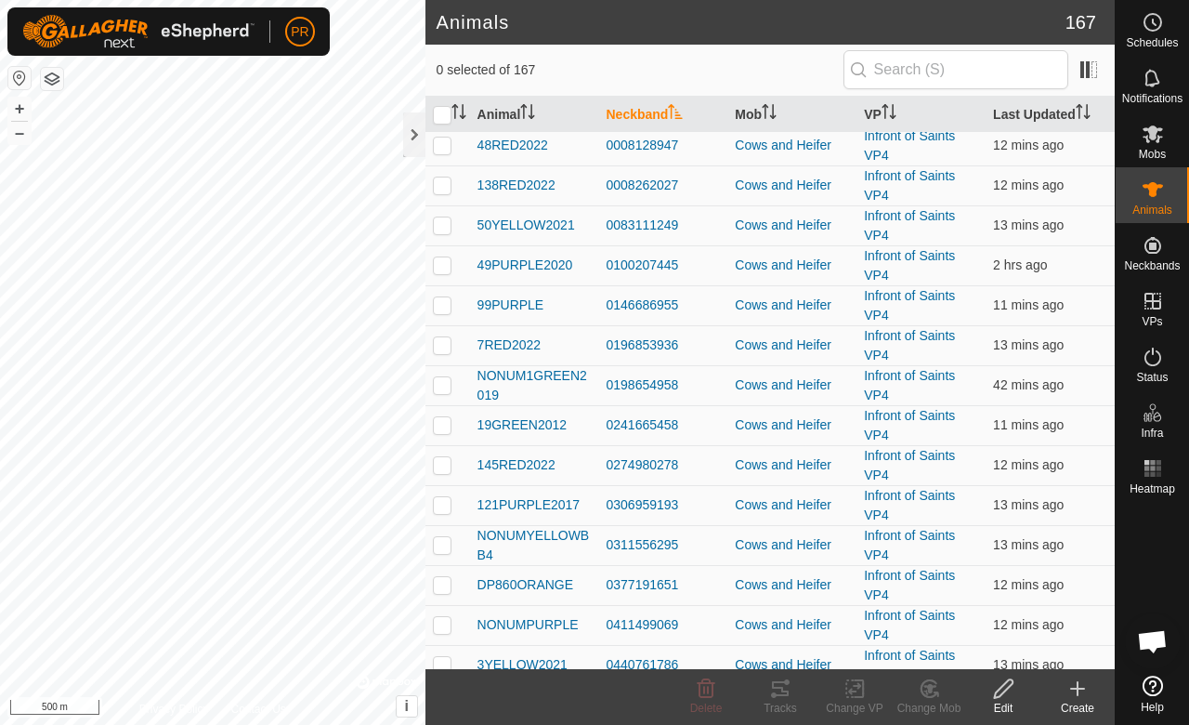
scroll to position [548, 0]
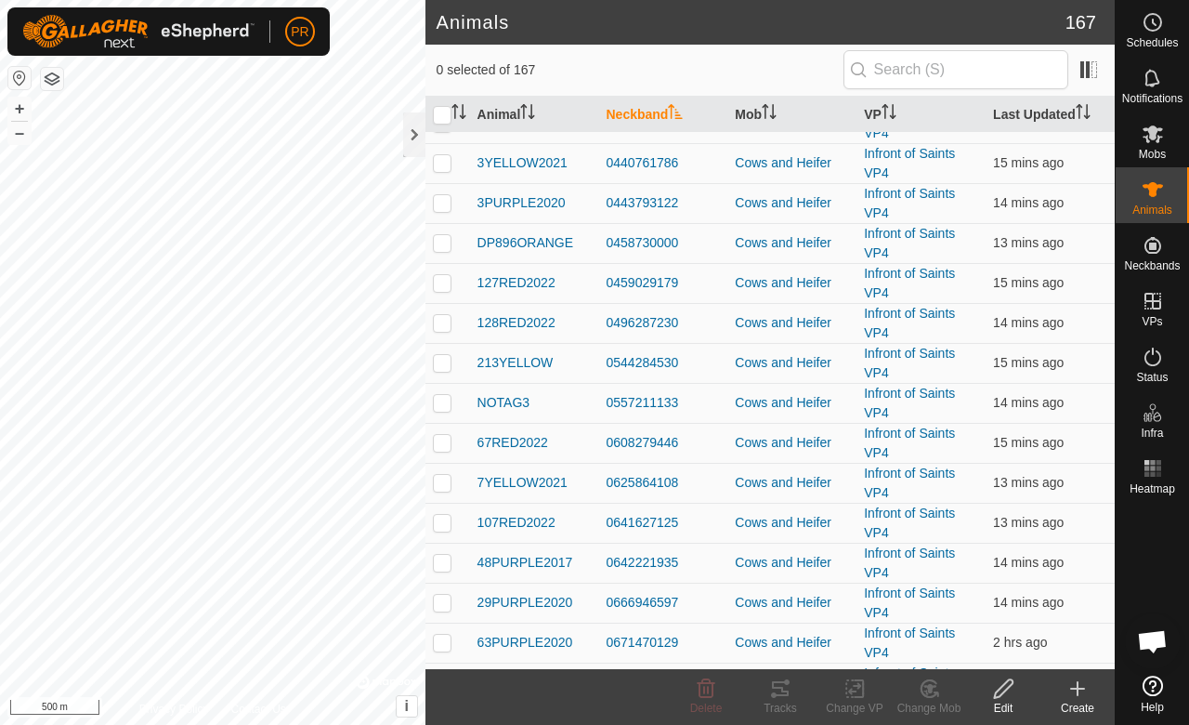
click at [1099, 663] on td "15 mins ago" at bounding box center [1050, 683] width 129 height 40
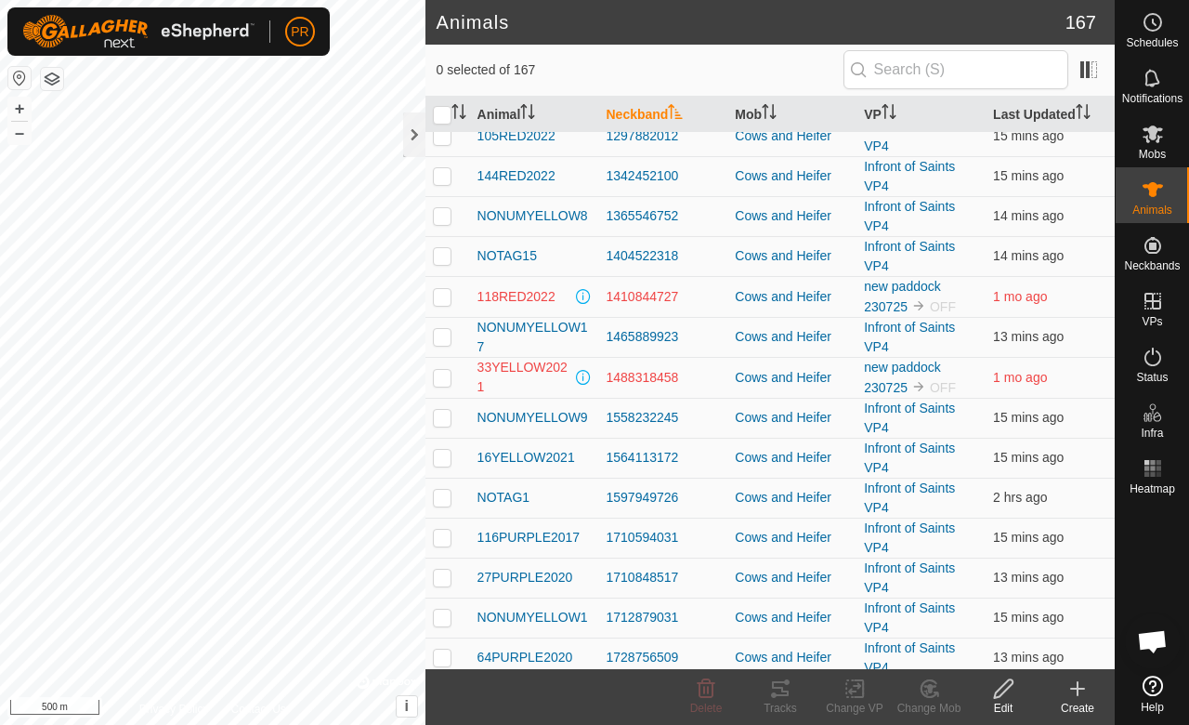
scroll to position [2122, 0]
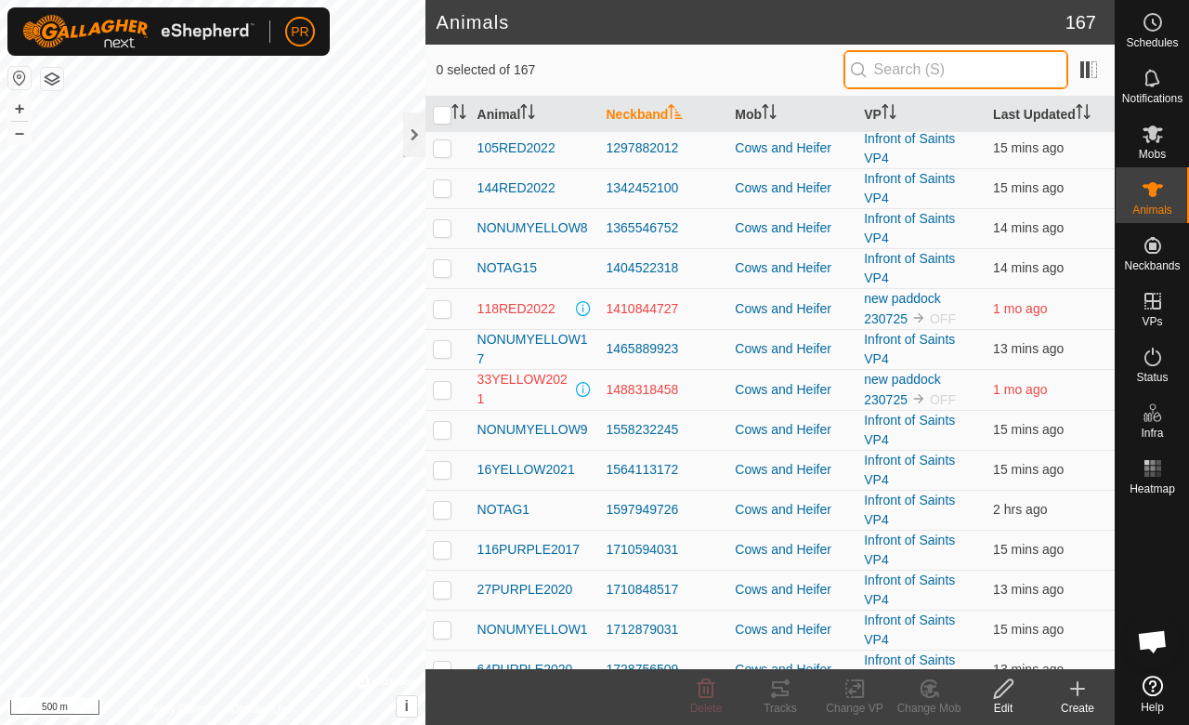
click at [965, 56] on input "text" at bounding box center [956, 69] width 225 height 39
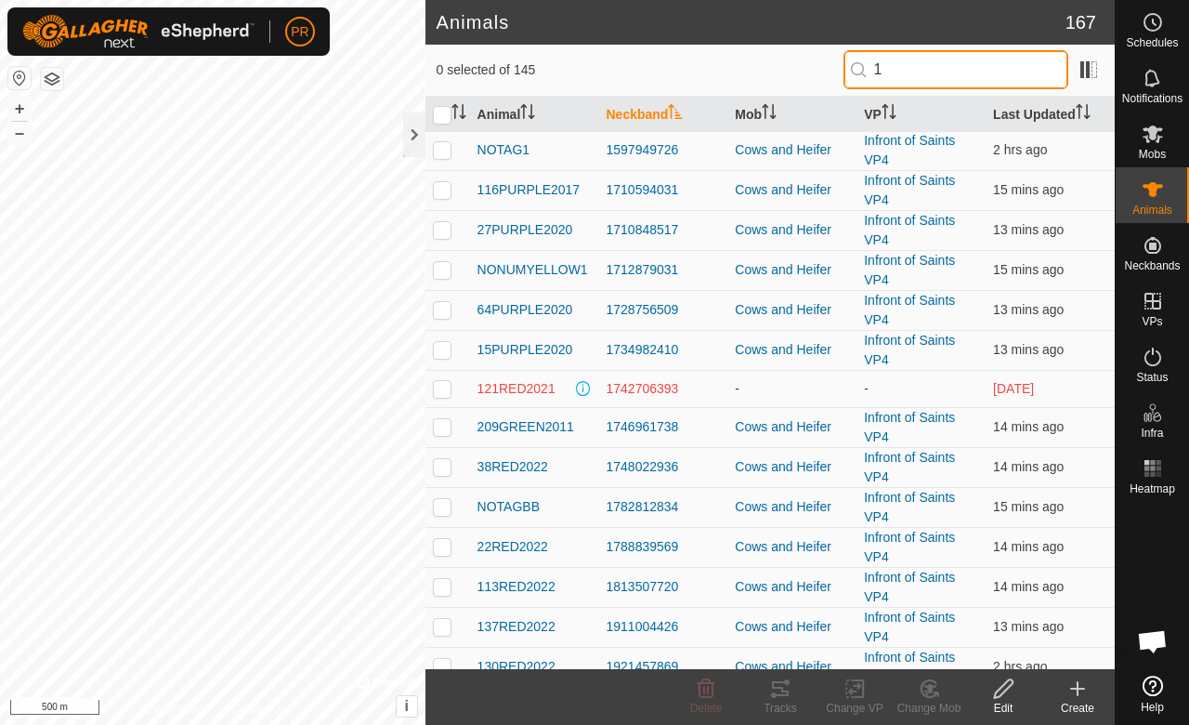
scroll to position [0, 0]
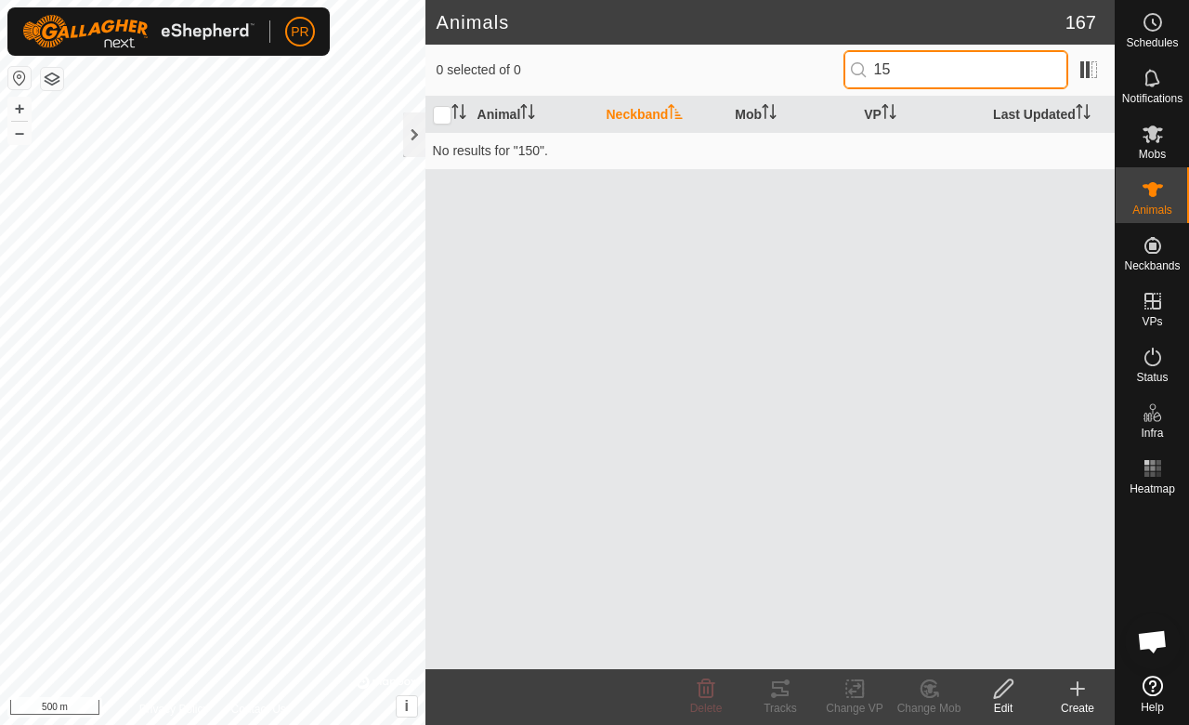
type input "1"
type input "531"
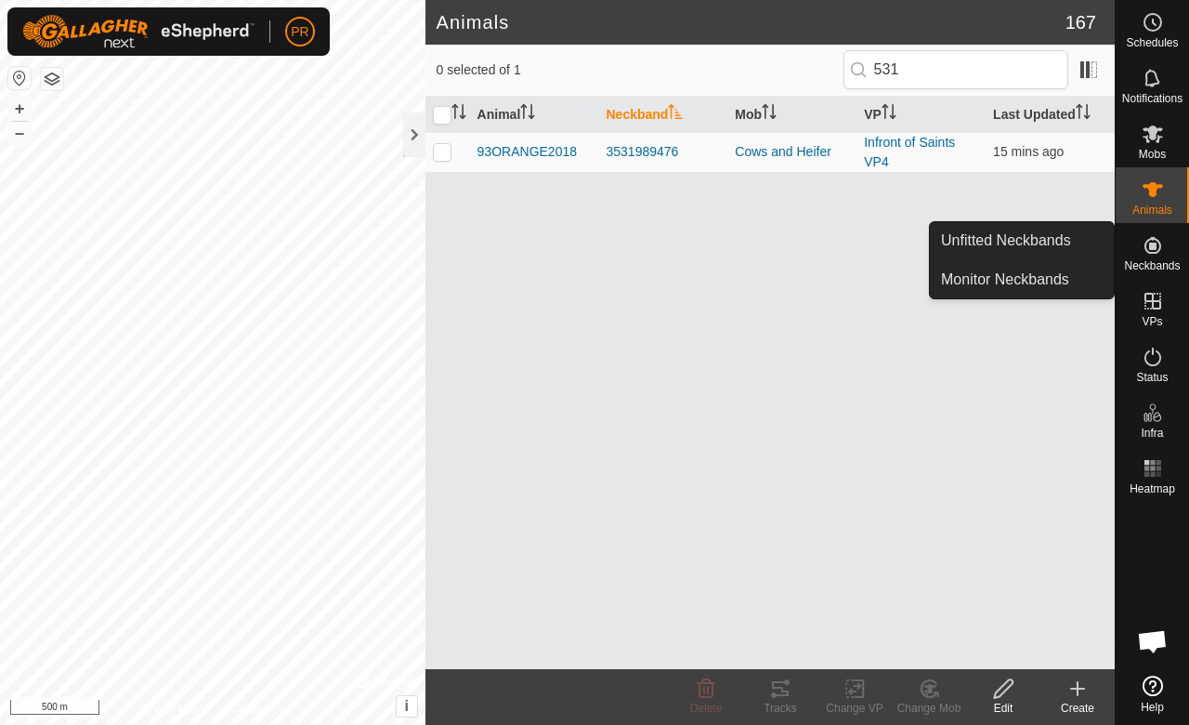
click at [1048, 230] on link "Unfitted Neckbands" at bounding box center [1022, 240] width 184 height 37
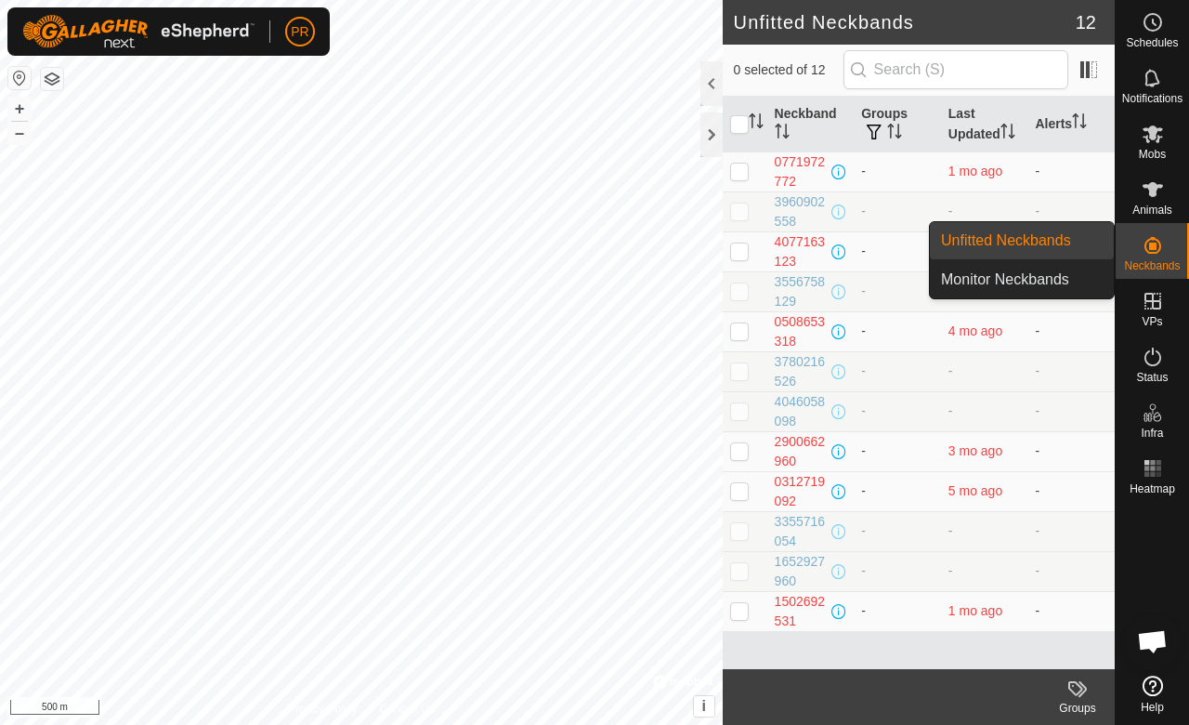
click at [1059, 277] on link "Monitor Neckbands" at bounding box center [1022, 279] width 184 height 37
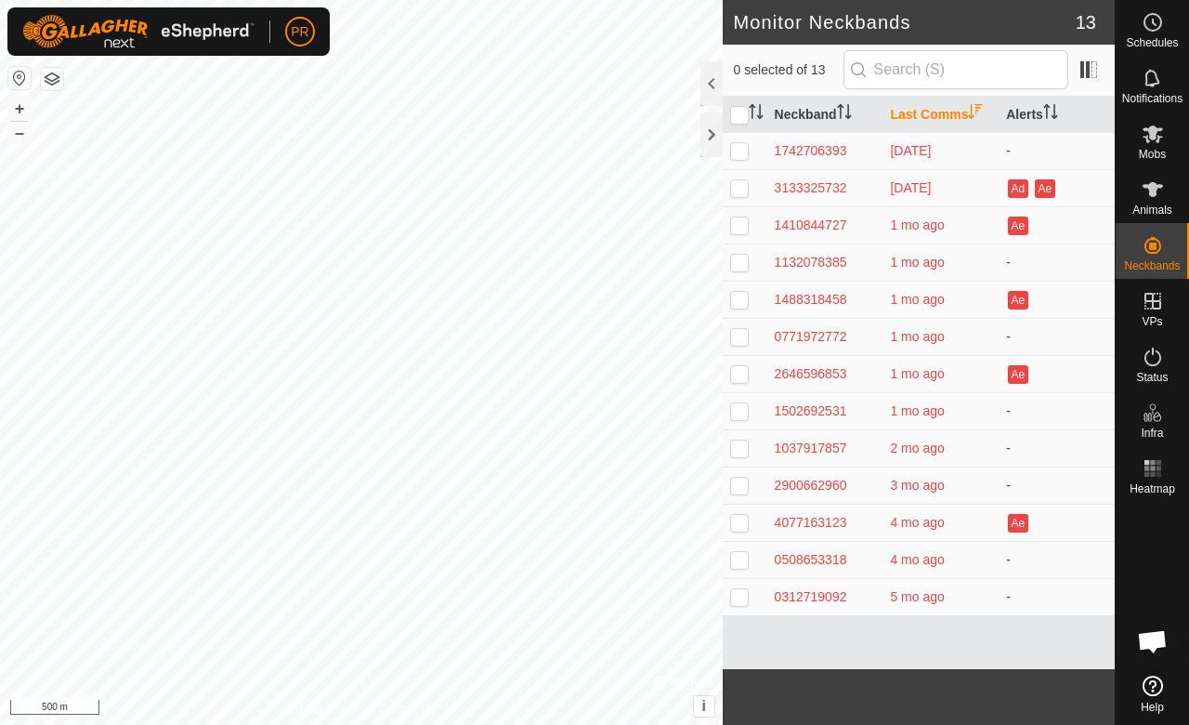
click at [797, 401] on div "1502692531" at bounding box center [825, 411] width 101 height 20
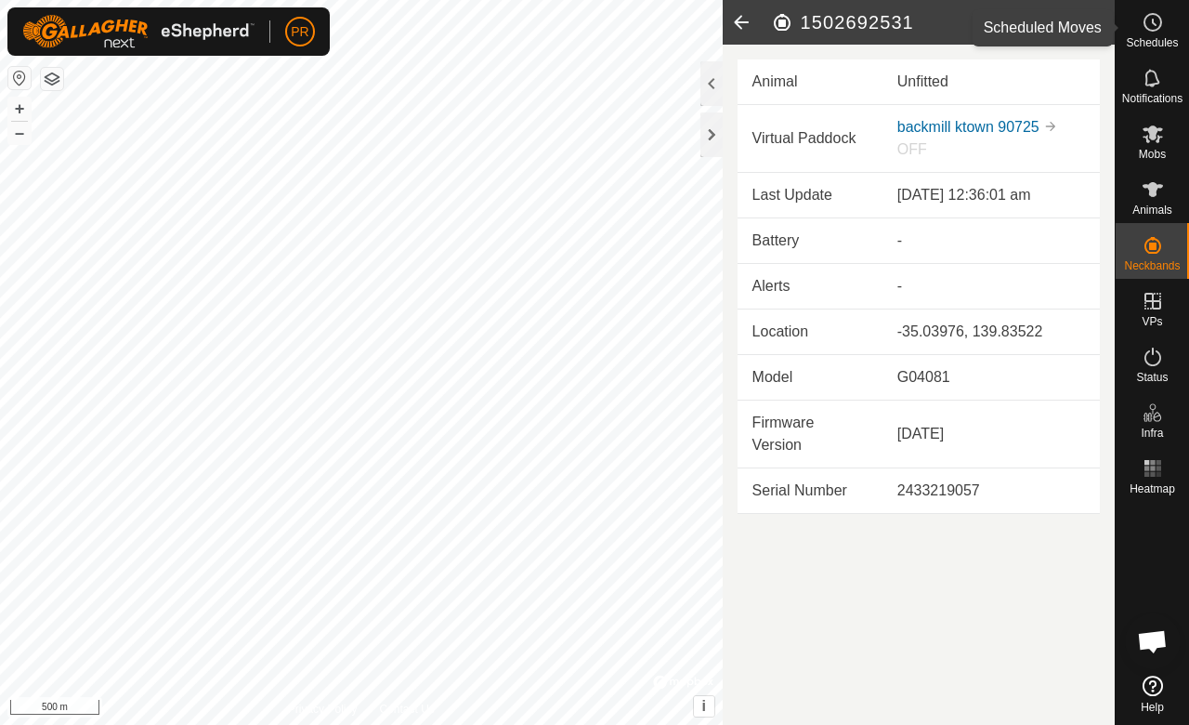
click at [1152, 37] on span "Schedules" at bounding box center [1152, 42] width 52 height 11
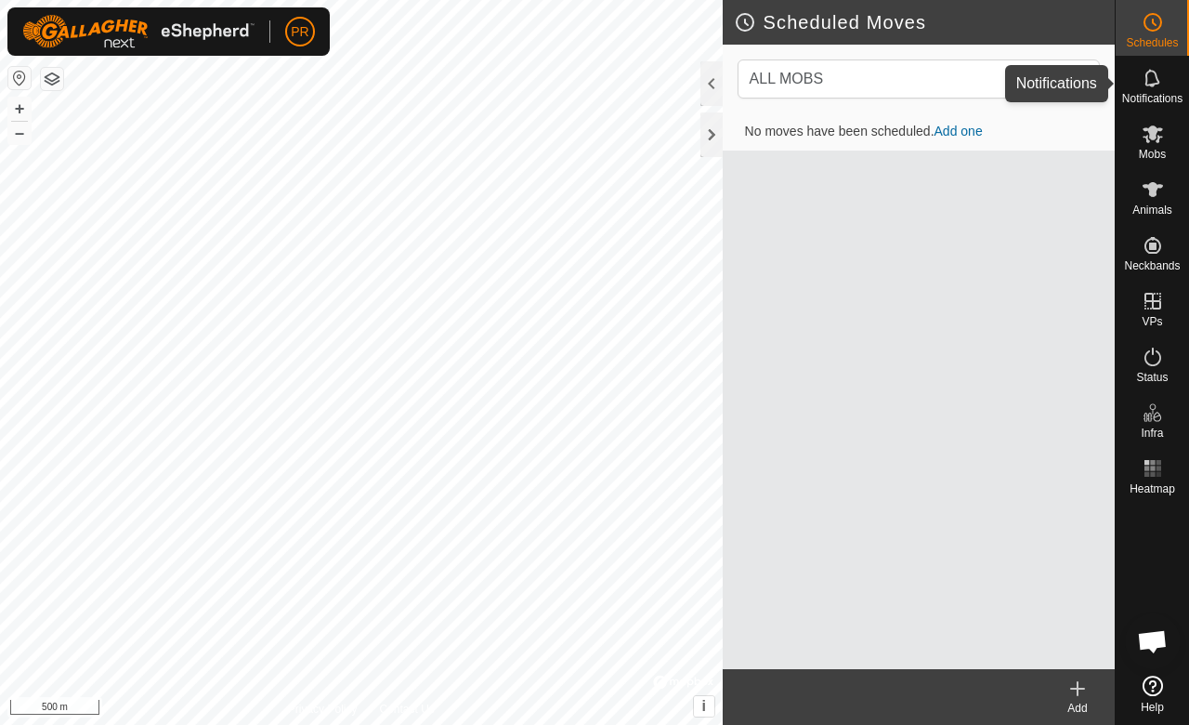
click at [1150, 95] on span "Notifications" at bounding box center [1153, 98] width 60 height 11
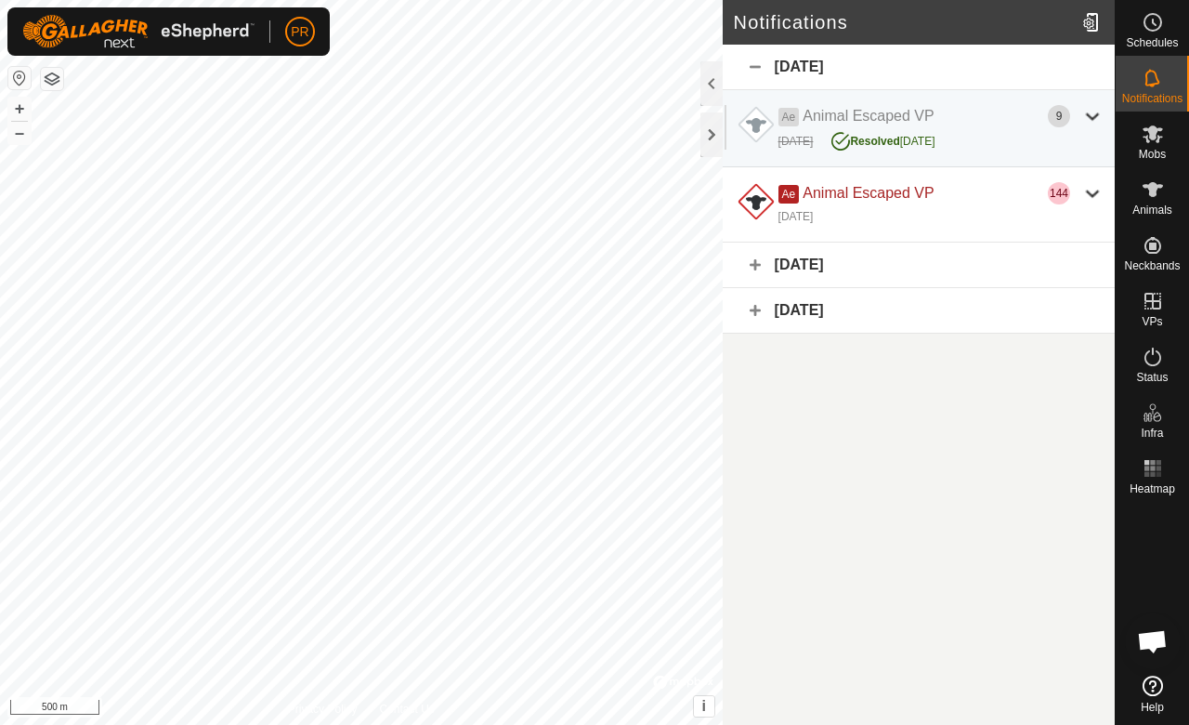
click at [890, 272] on div "[DATE]" at bounding box center [919, 266] width 392 height 46
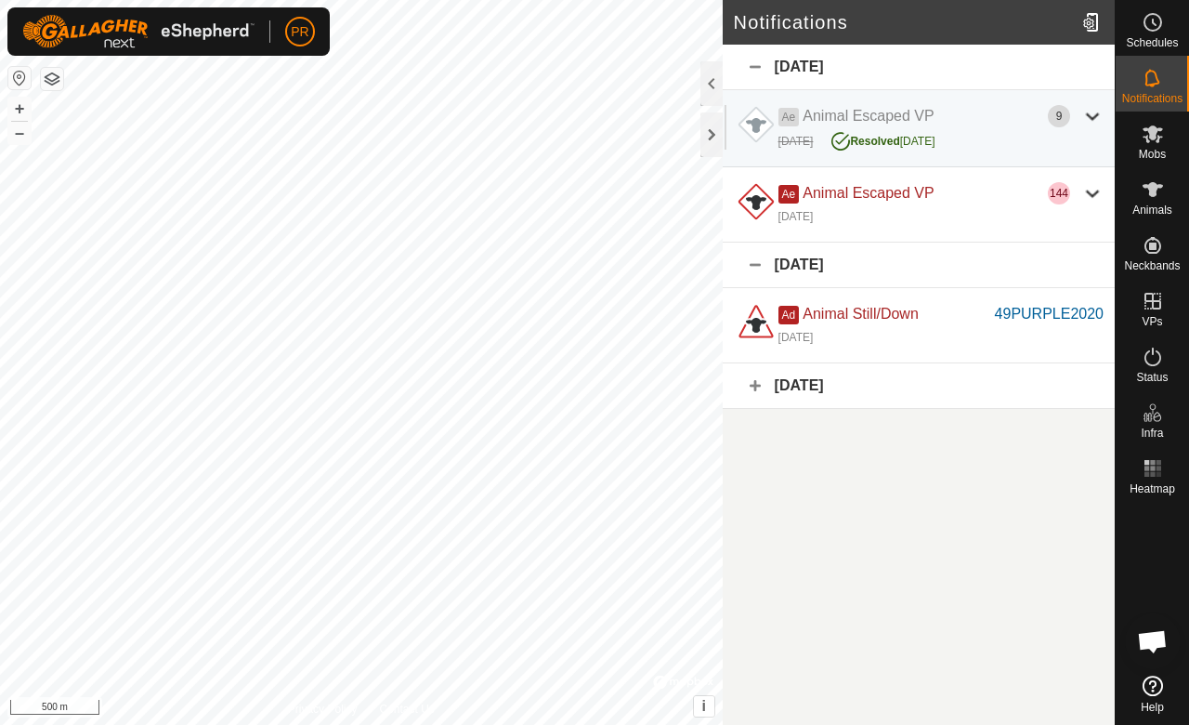
click at [890, 272] on div "[DATE]" at bounding box center [919, 266] width 392 height 46
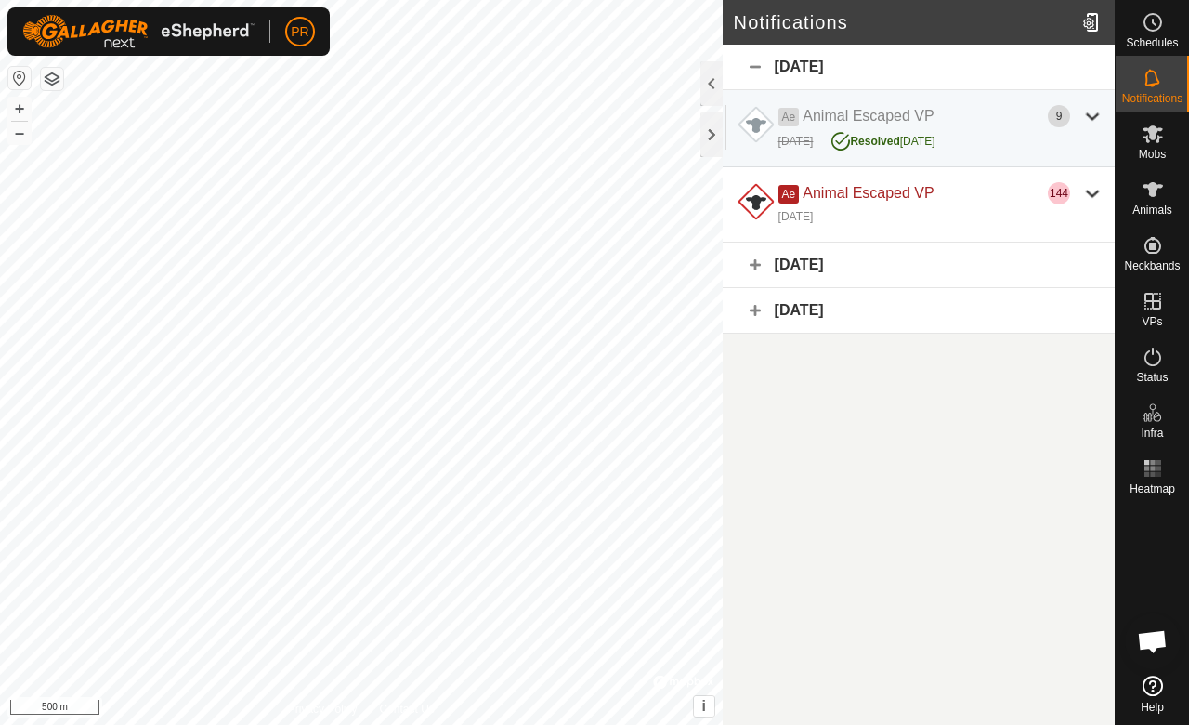
click at [887, 305] on div "[DATE]" at bounding box center [919, 311] width 392 height 46
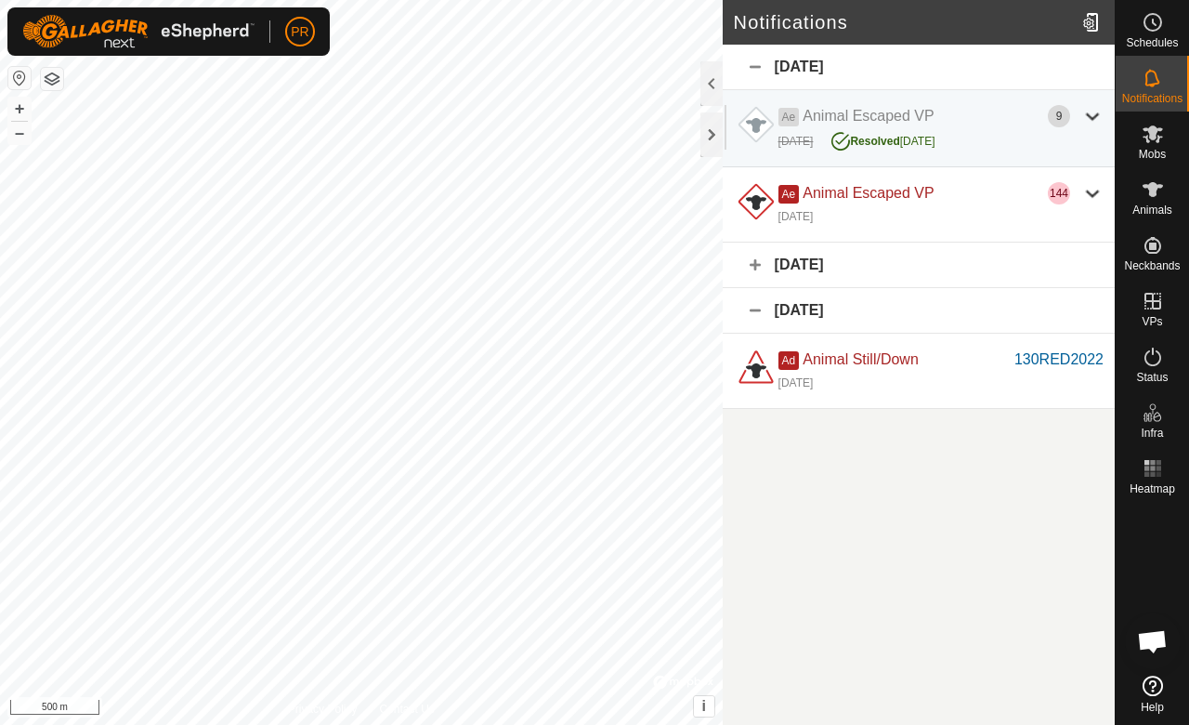
click at [887, 305] on div "[DATE]" at bounding box center [919, 311] width 392 height 46
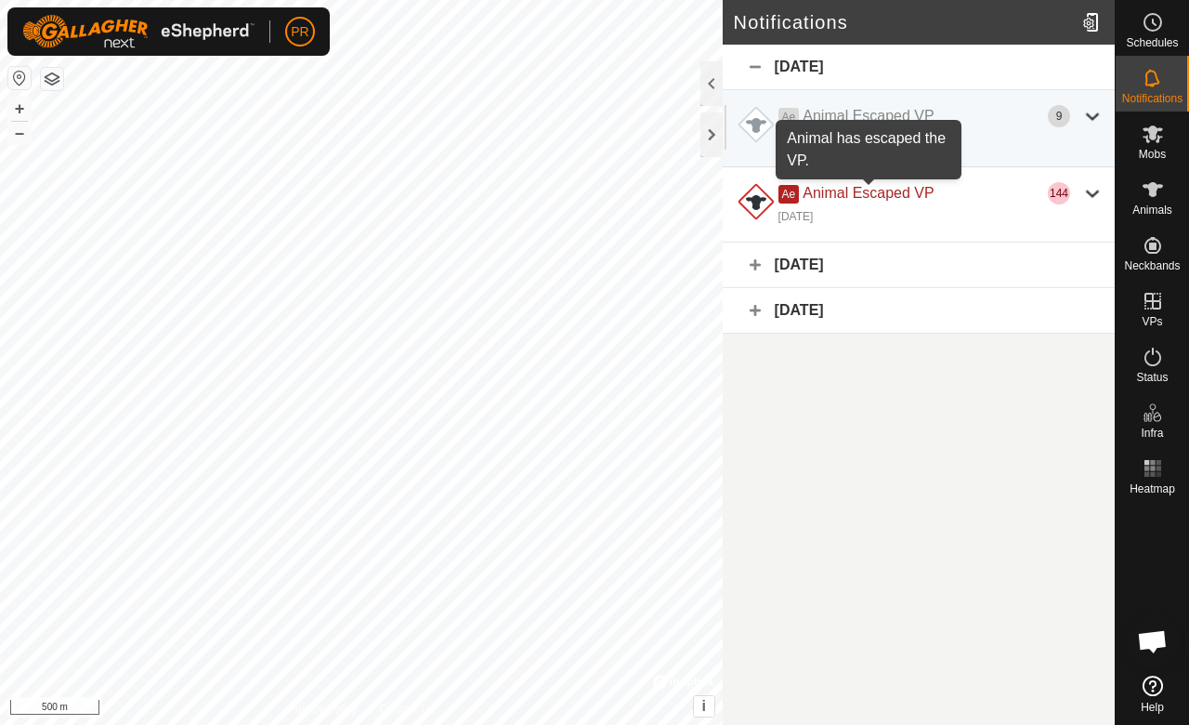
click at [899, 193] on span "Animal Escaped VP" at bounding box center [868, 193] width 131 height 16
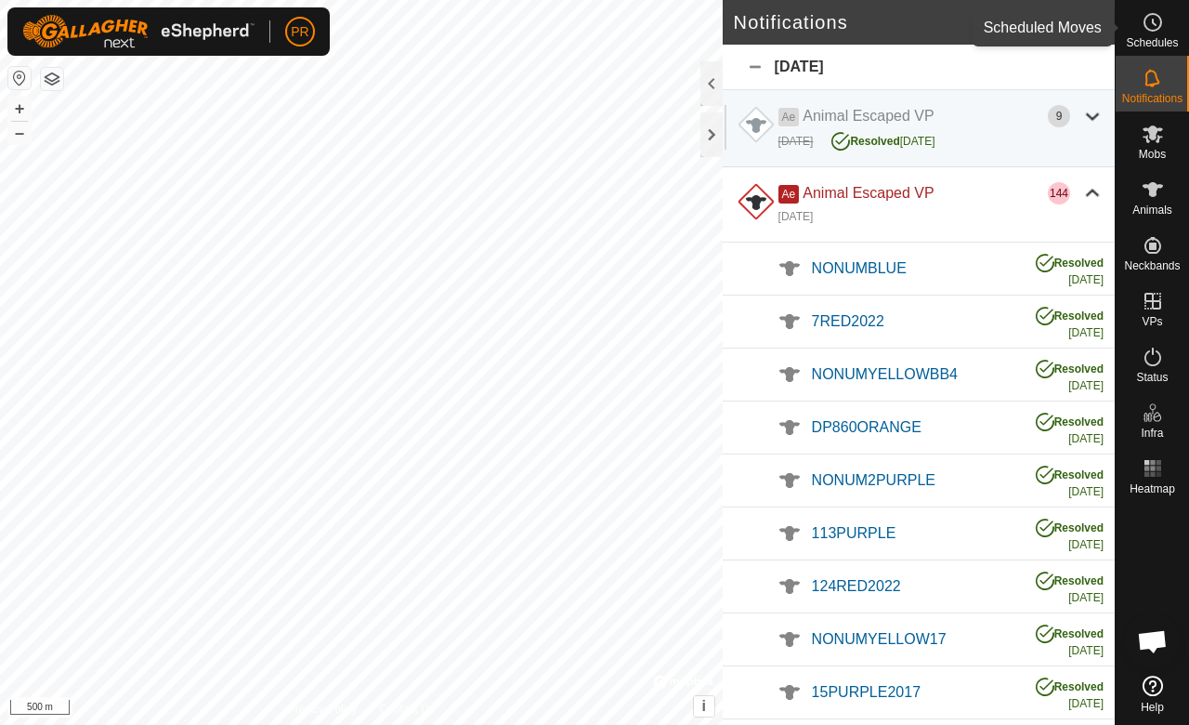
click at [1147, 37] on span "Schedules" at bounding box center [1152, 42] width 52 height 11
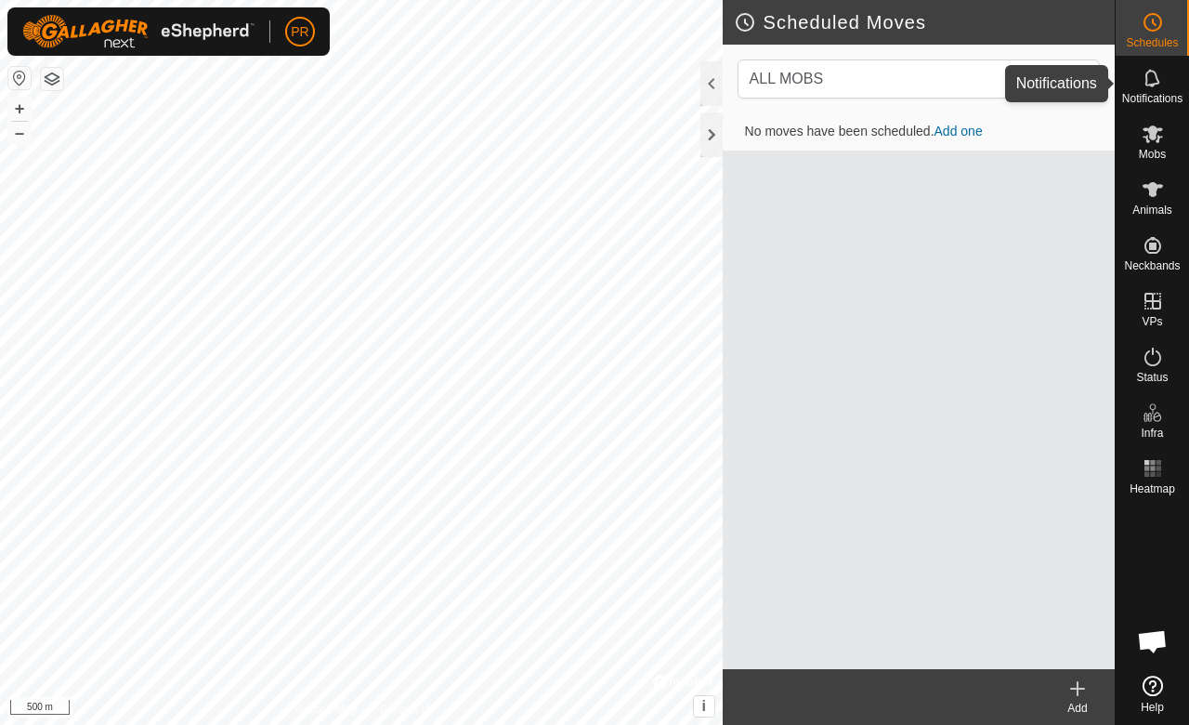
click at [1150, 82] on icon at bounding box center [1153, 78] width 22 height 22
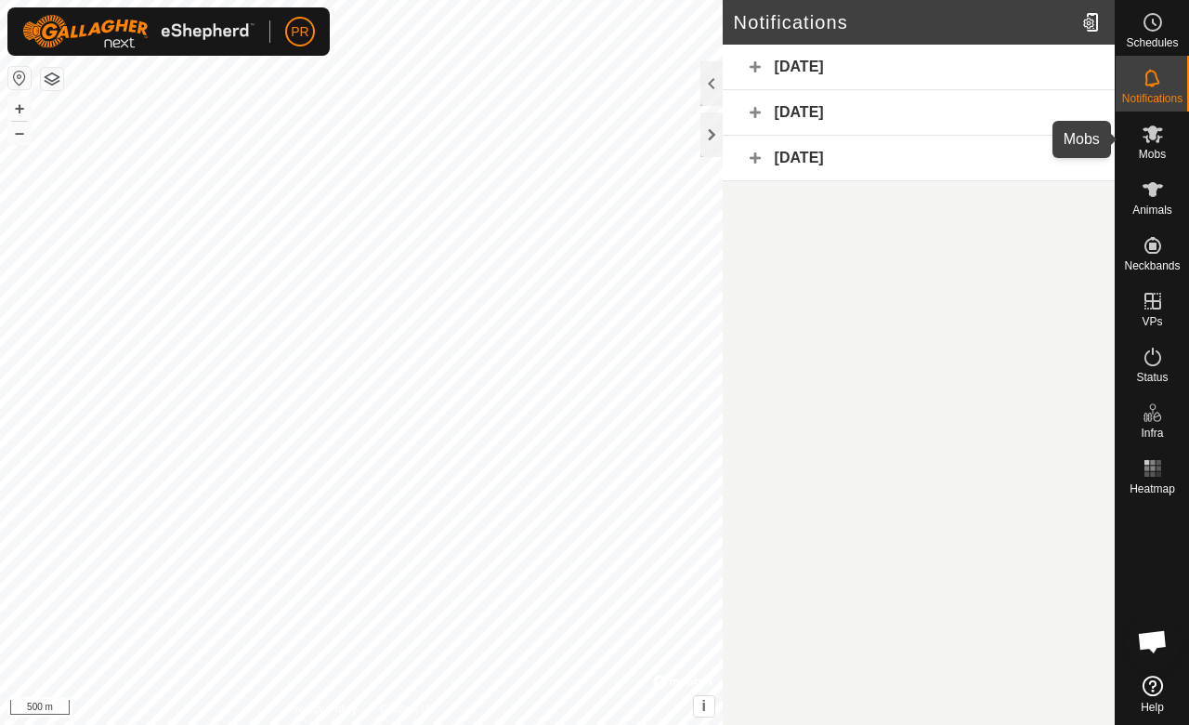
click at [1152, 130] on icon at bounding box center [1153, 134] width 20 height 18
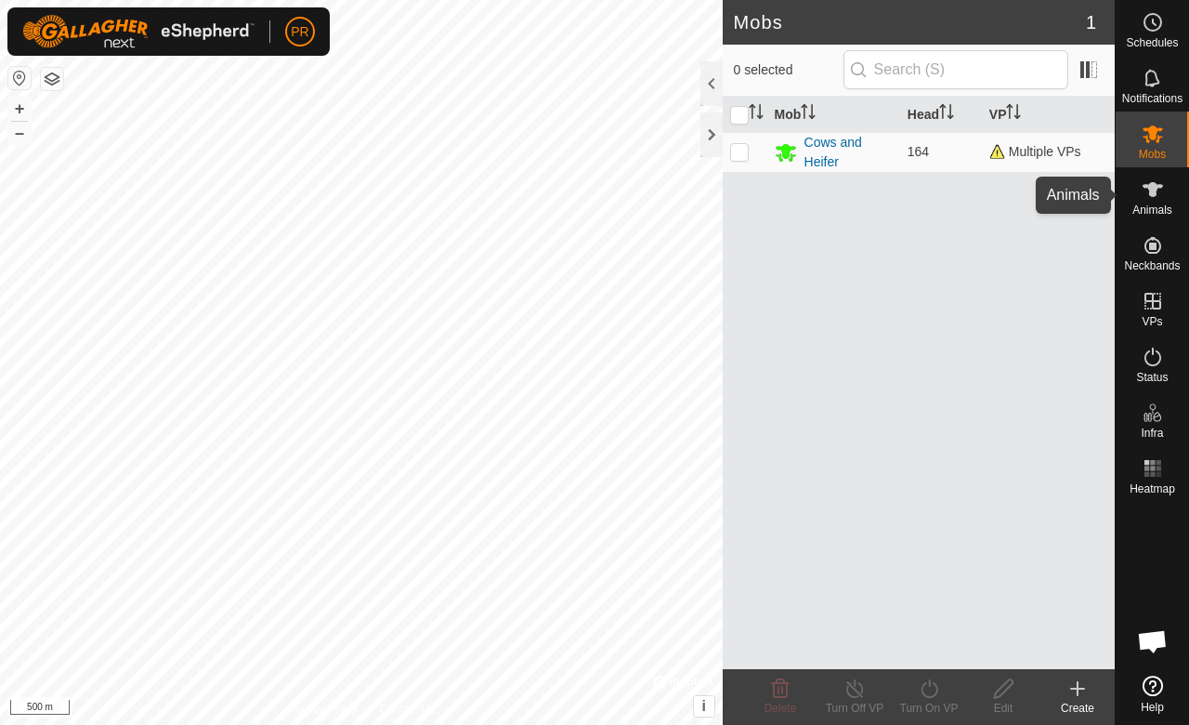
click at [1147, 197] on icon at bounding box center [1153, 189] width 22 height 22
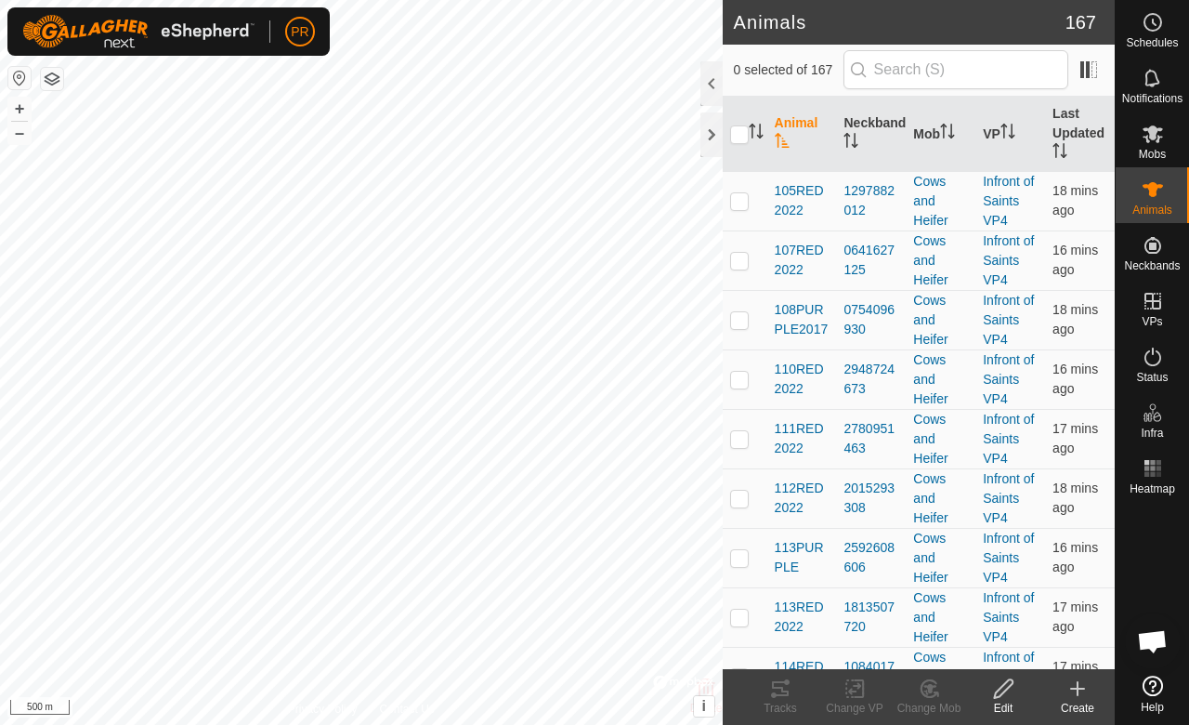
click at [709, 84] on div at bounding box center [712, 83] width 22 height 45
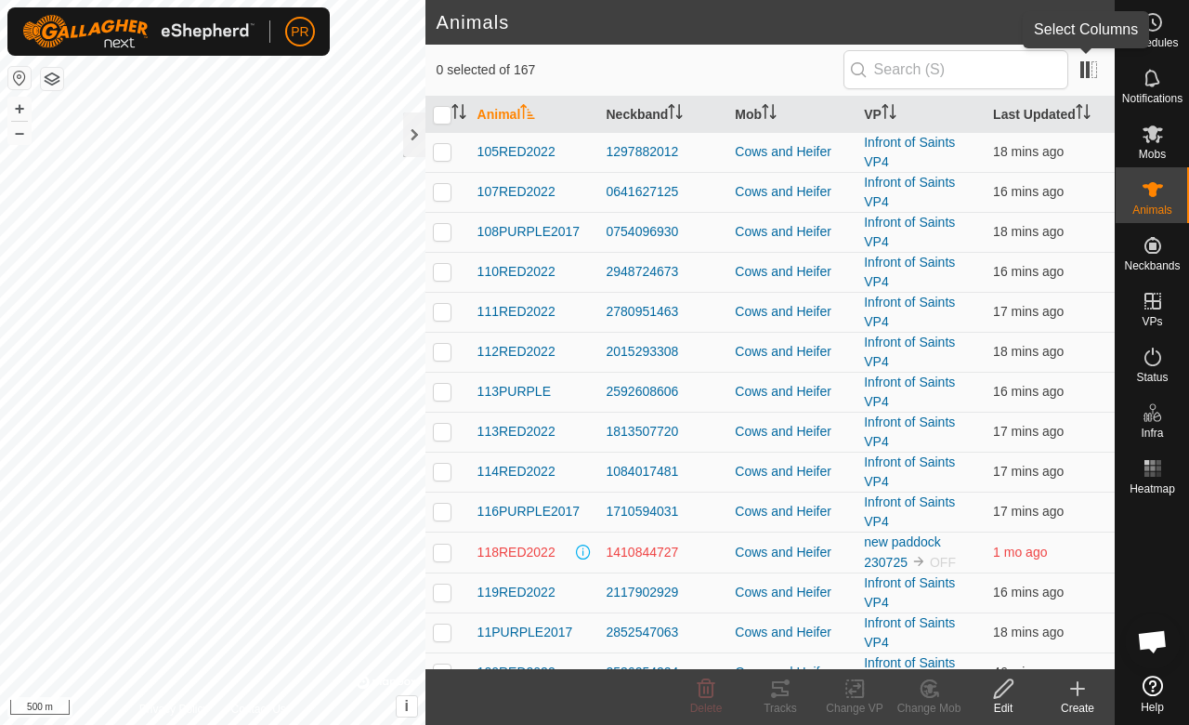
click at [1087, 75] on span at bounding box center [1089, 70] width 30 height 30
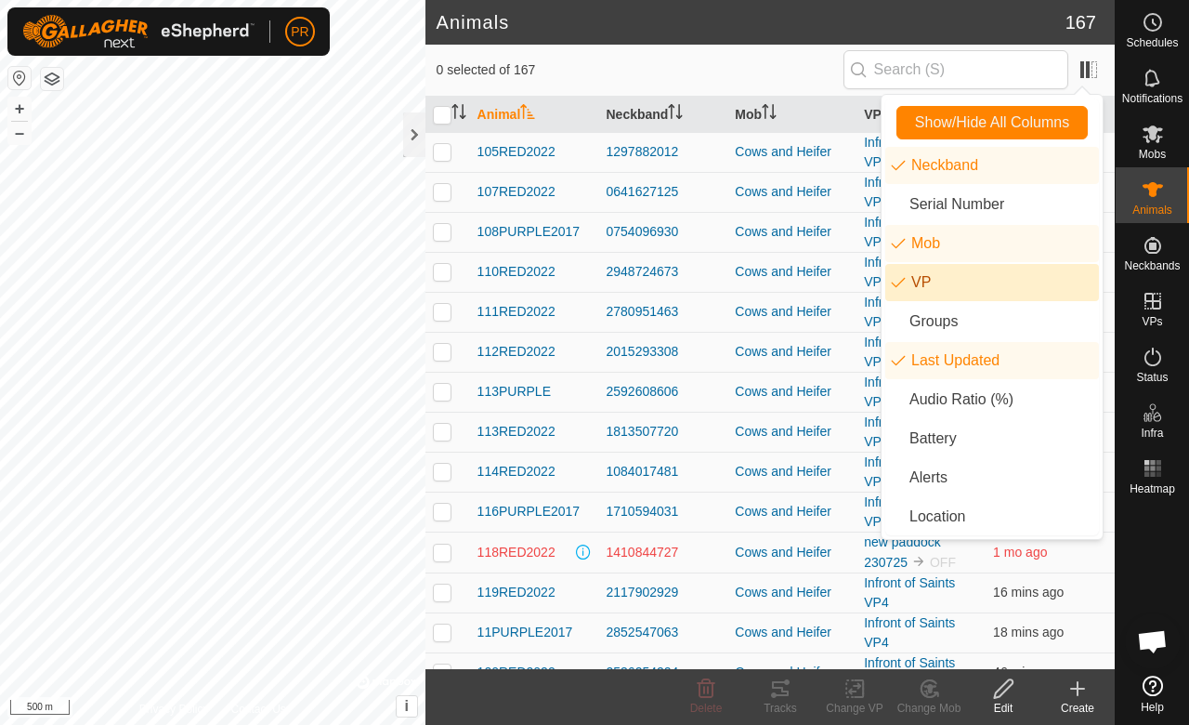
click at [898, 286] on li "VP" at bounding box center [993, 282] width 214 height 37
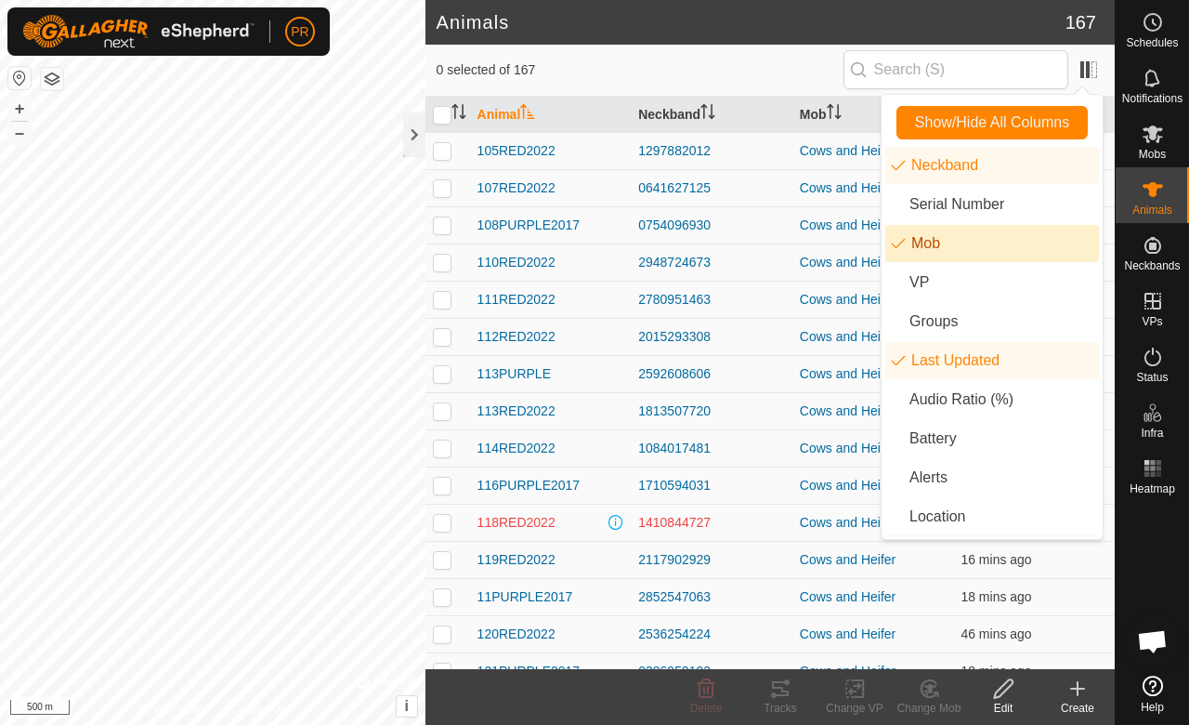
click at [900, 251] on li "Mob" at bounding box center [993, 243] width 214 height 37
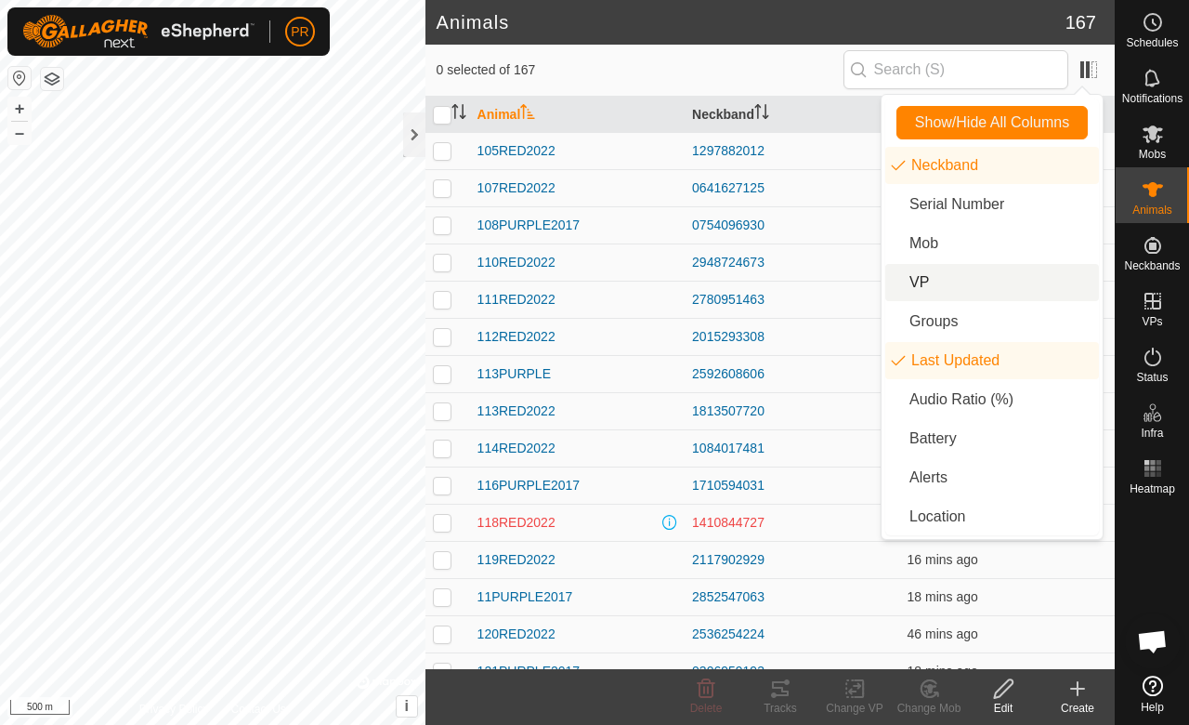
click at [783, 70] on span "0 selected of 167" at bounding box center [640, 70] width 407 height 20
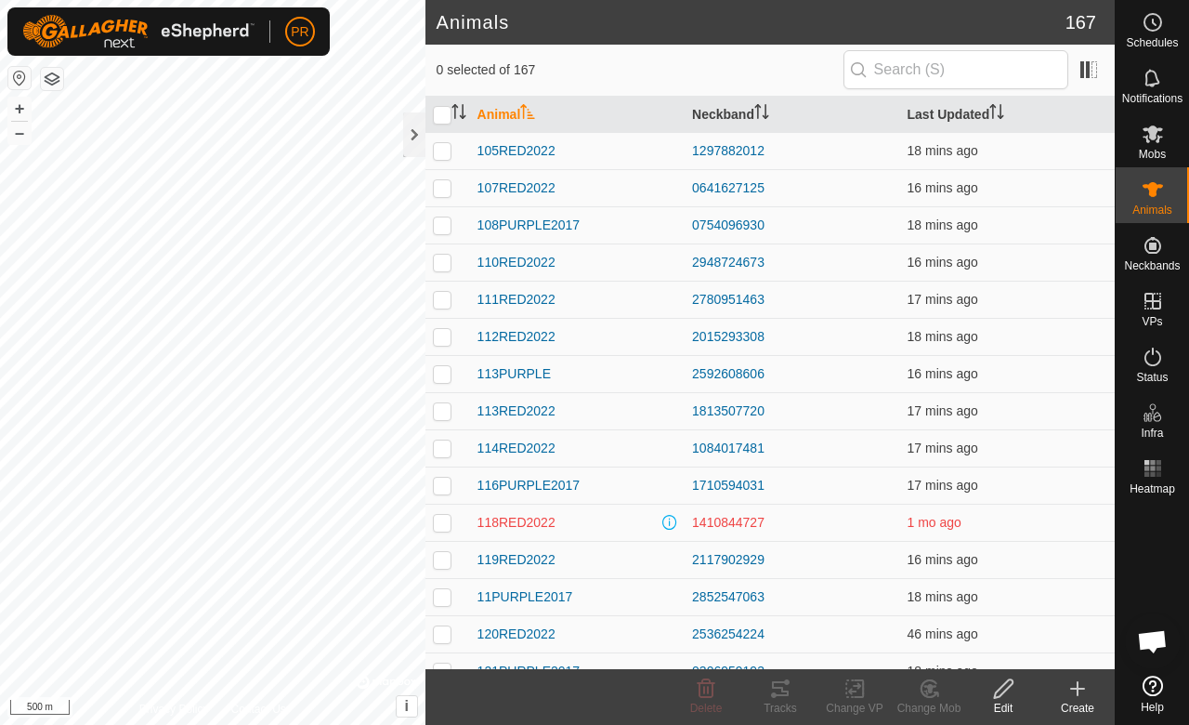
click at [950, 117] on th "Last Updated" at bounding box center [1007, 115] width 215 height 36
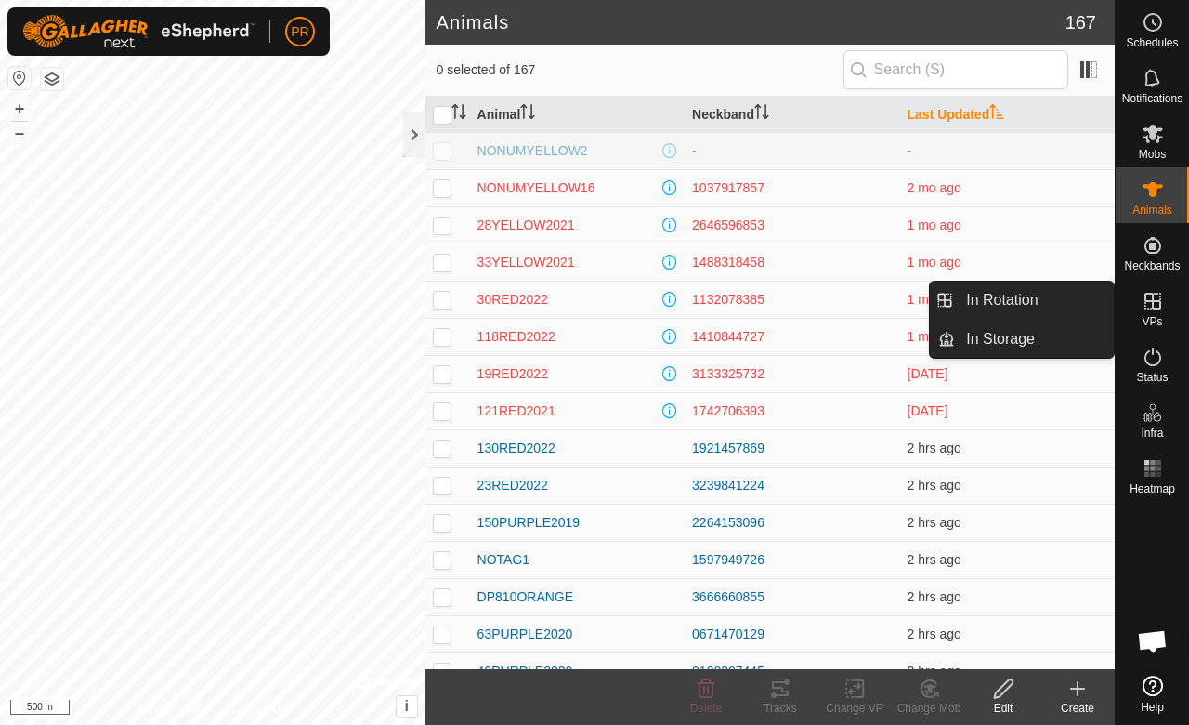
click at [1156, 314] on es-virtualpaddocks-svg-icon at bounding box center [1153, 301] width 33 height 30
click at [1013, 333] on link "In Storage" at bounding box center [1034, 339] width 159 height 37
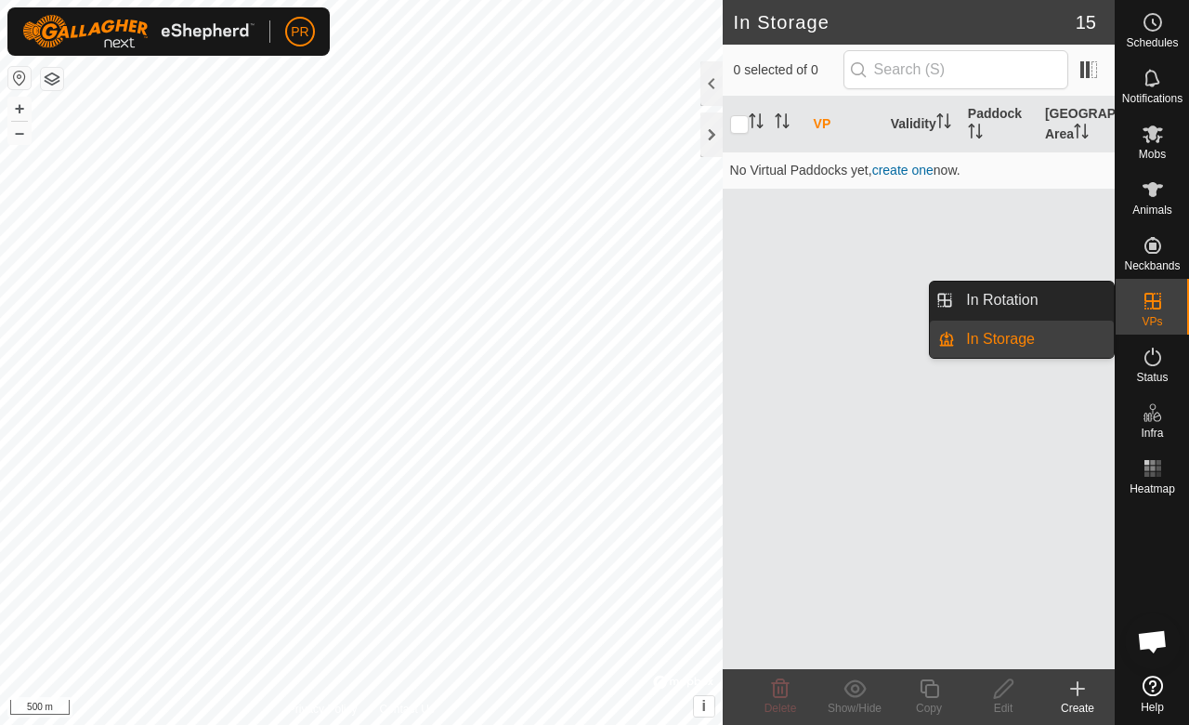
click at [996, 286] on link "In Rotation" at bounding box center [1034, 300] width 159 height 37
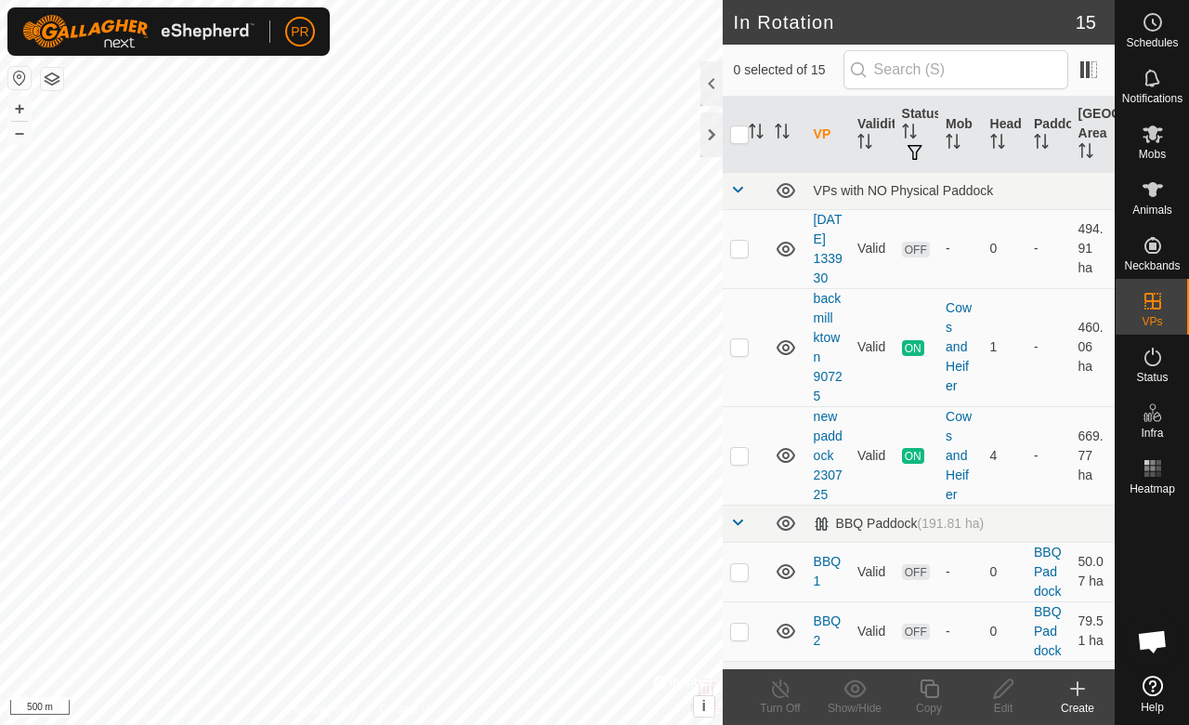
click at [712, 89] on div at bounding box center [712, 83] width 22 height 45
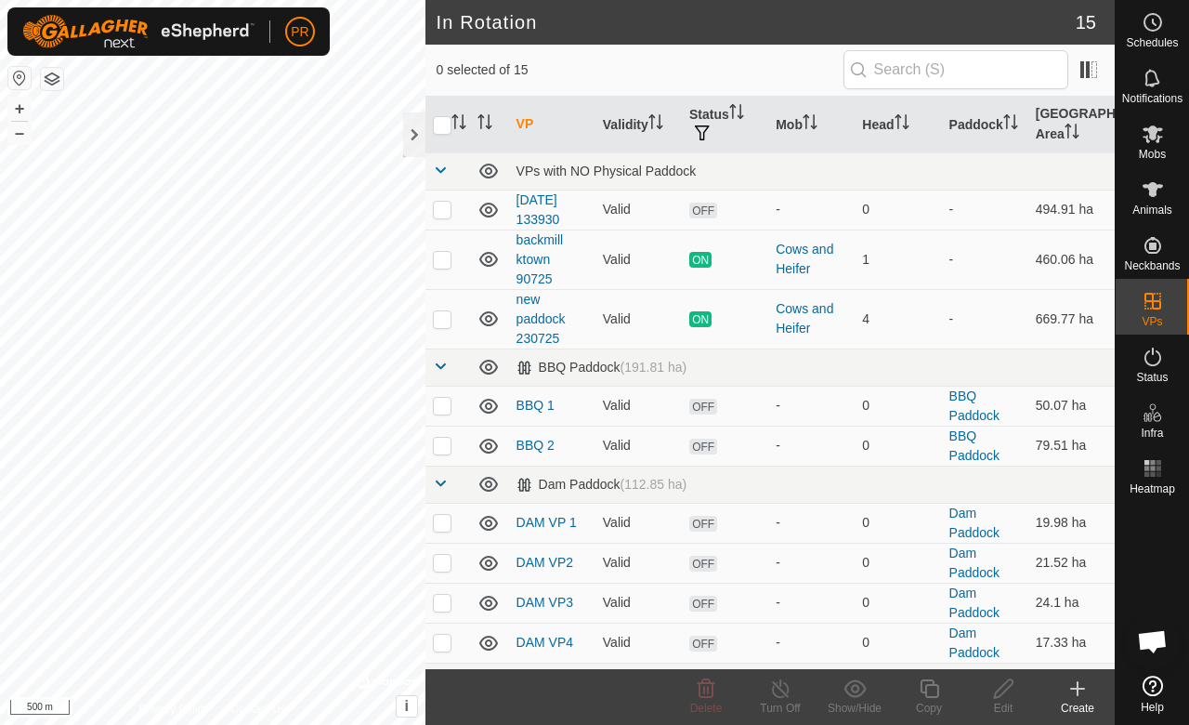
click at [443, 208] on p-checkbox at bounding box center [442, 209] width 19 height 15
checkbox input "true"
click at [712, 693] on icon at bounding box center [707, 688] width 18 height 19
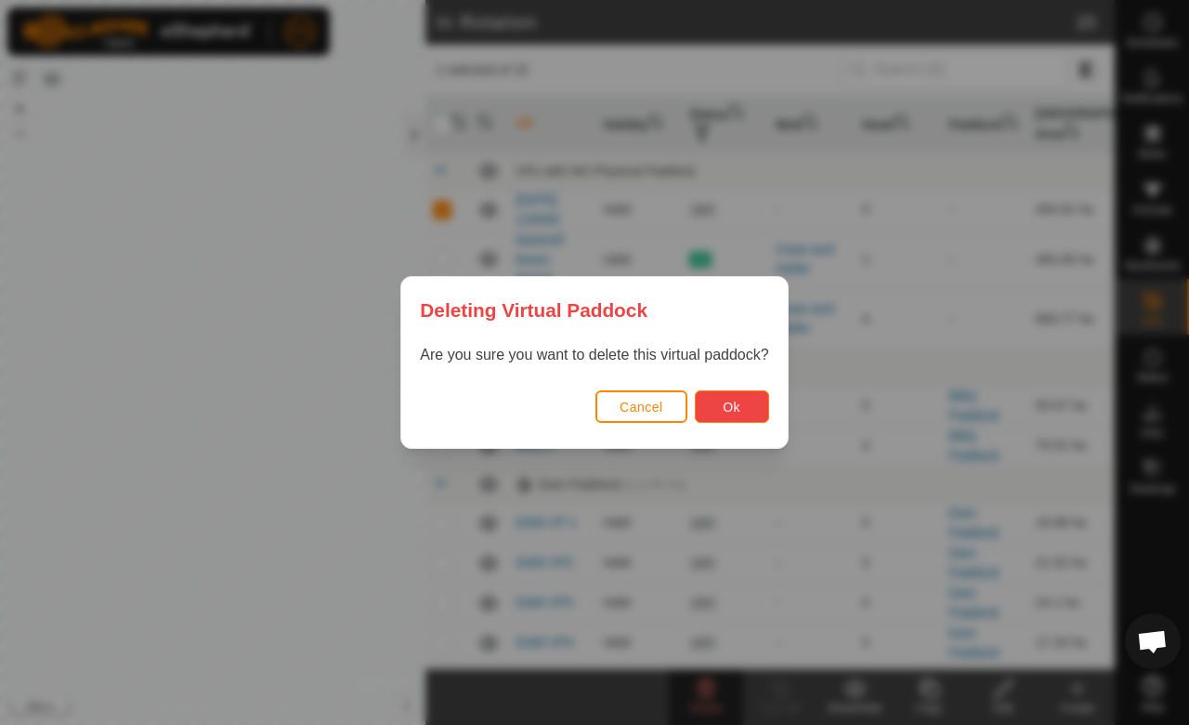
click at [729, 407] on span "Ok" at bounding box center [732, 407] width 18 height 15
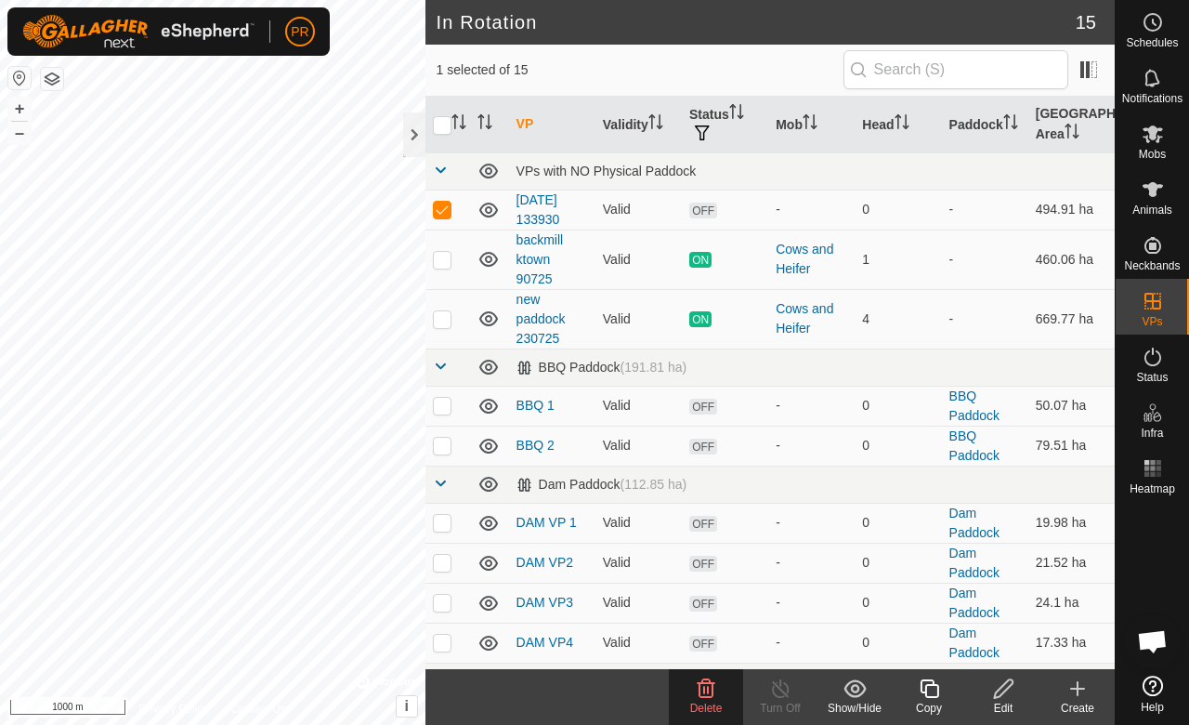
click at [1005, 697] on icon at bounding box center [1003, 688] width 23 height 22
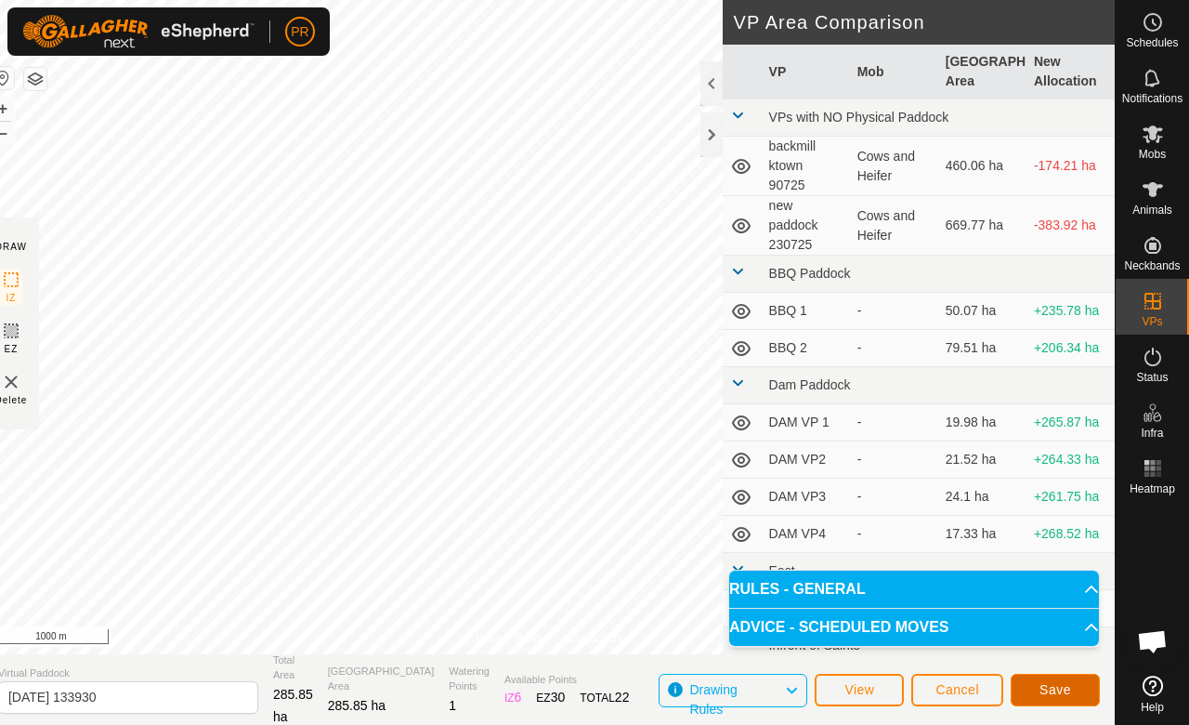
click at [1045, 686] on span "Save" at bounding box center [1056, 689] width 32 height 15
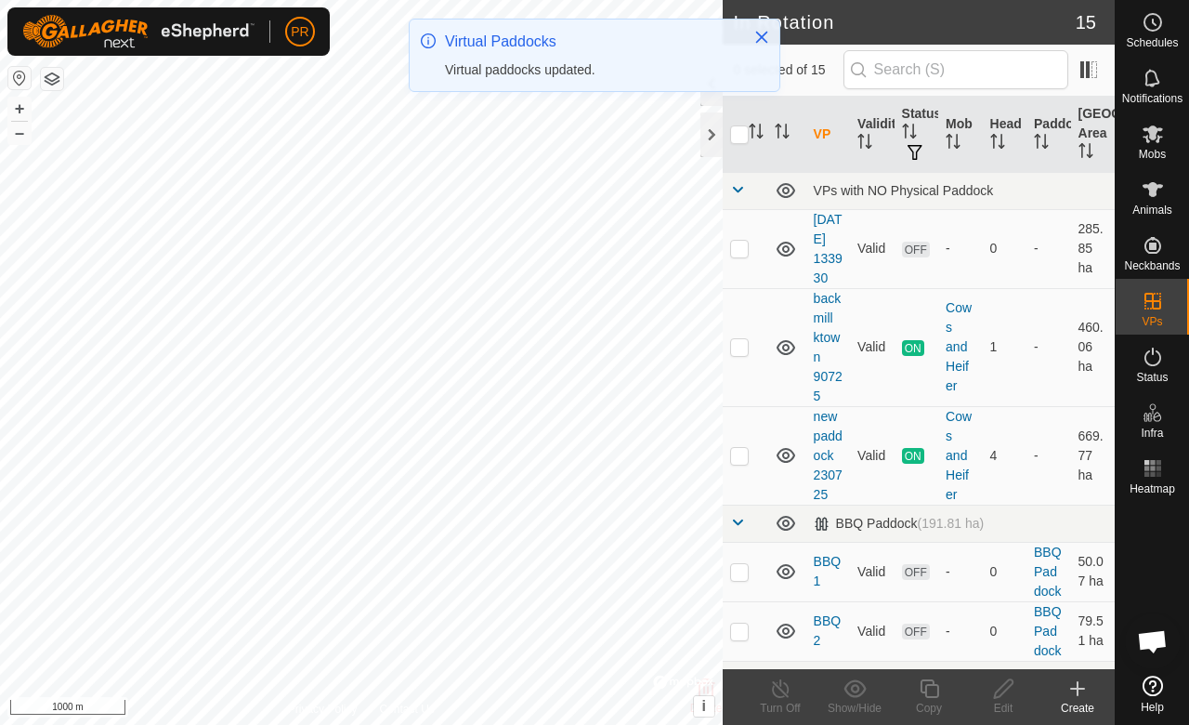
click at [742, 256] on p-checkbox at bounding box center [739, 248] width 19 height 15
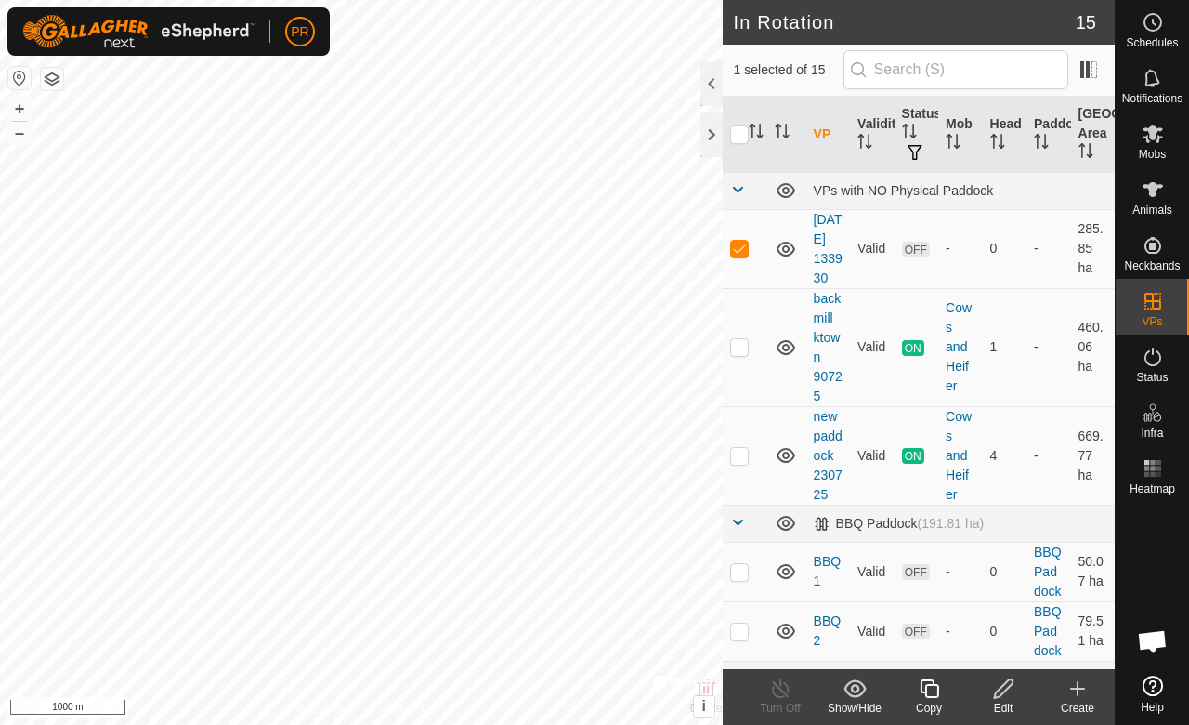
click at [706, 91] on div at bounding box center [712, 83] width 22 height 45
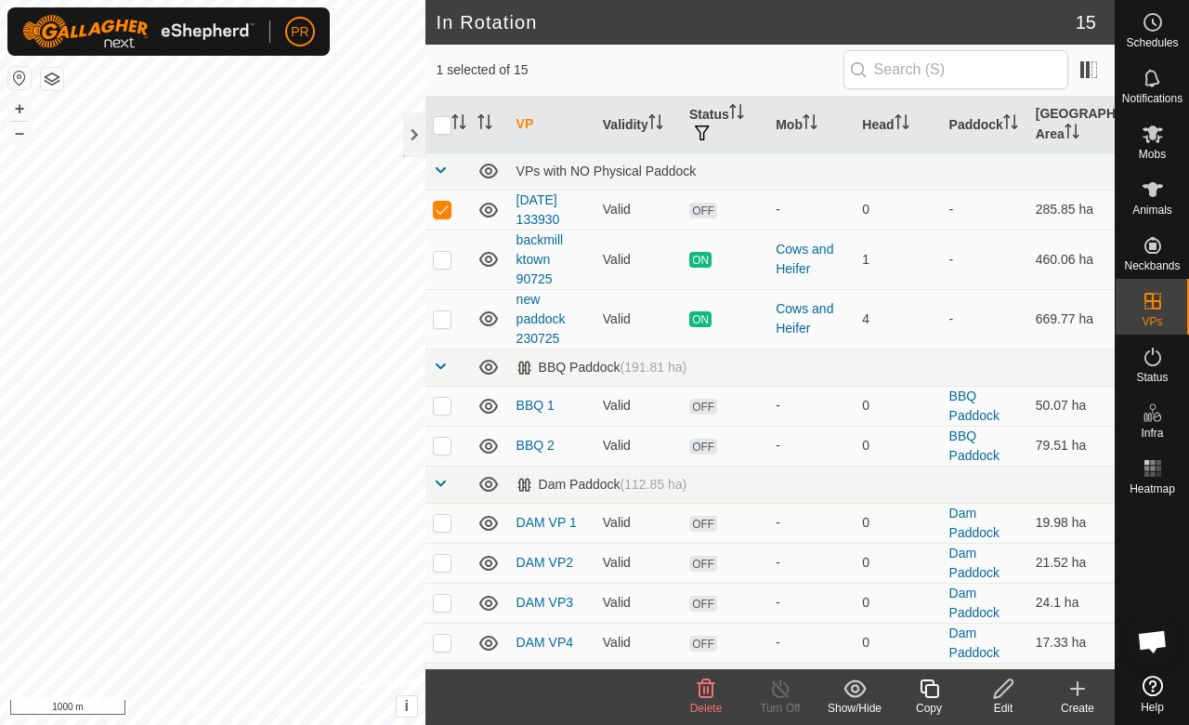
click at [706, 698] on icon at bounding box center [706, 688] width 22 height 22
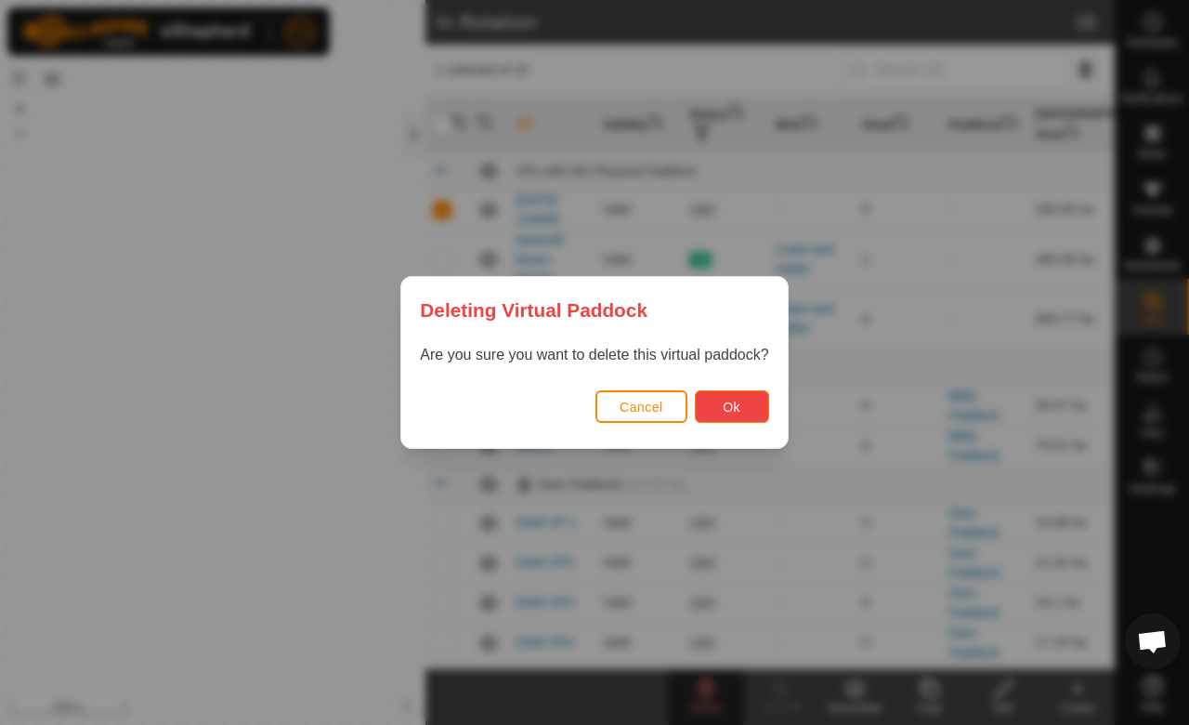
click at [726, 407] on span "Ok" at bounding box center [732, 407] width 18 height 15
checkbox input "false"
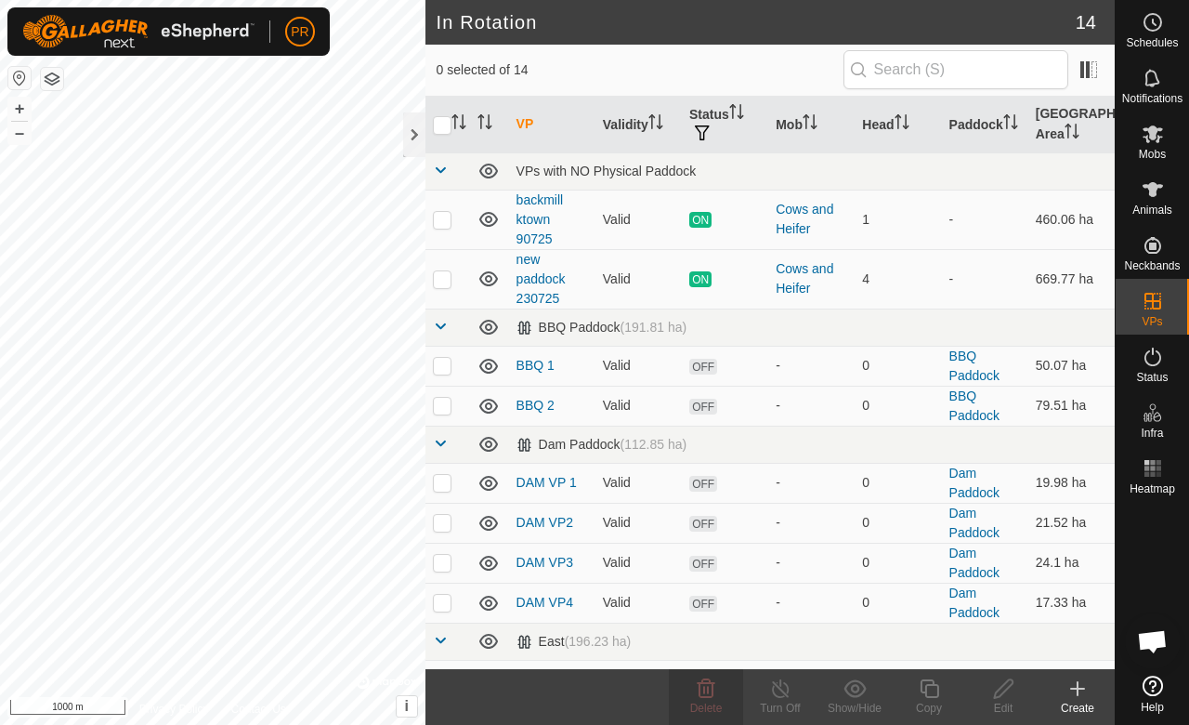
click at [442, 215] on p-checkbox at bounding box center [442, 219] width 19 height 15
checkbox input "true"
checkbox input "false"
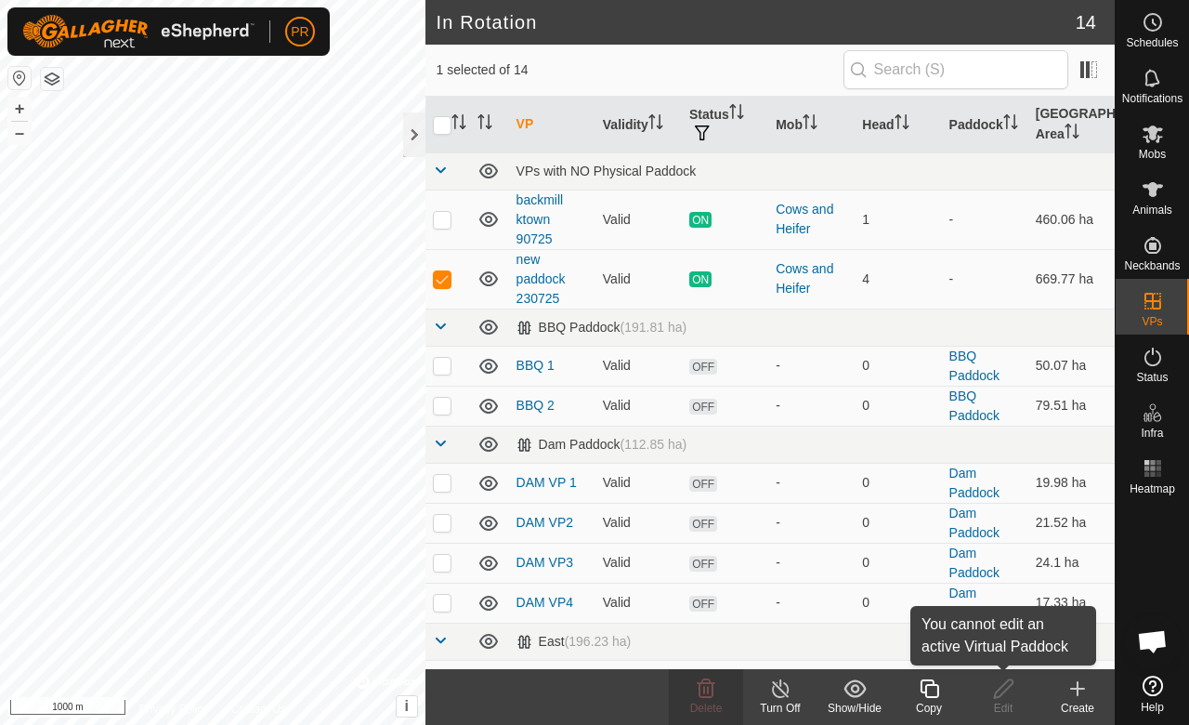
click at [1000, 706] on div "Edit" at bounding box center [1003, 708] width 74 height 17
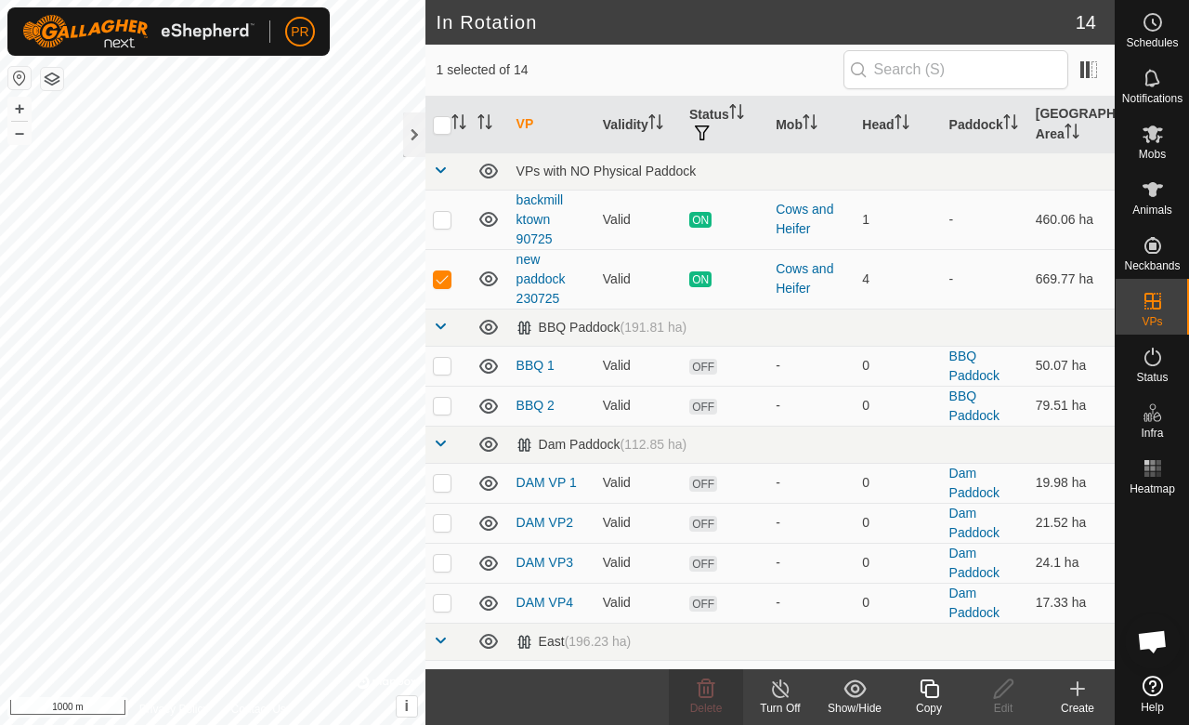
click at [1000, 706] on div "Edit" at bounding box center [1003, 708] width 74 height 17
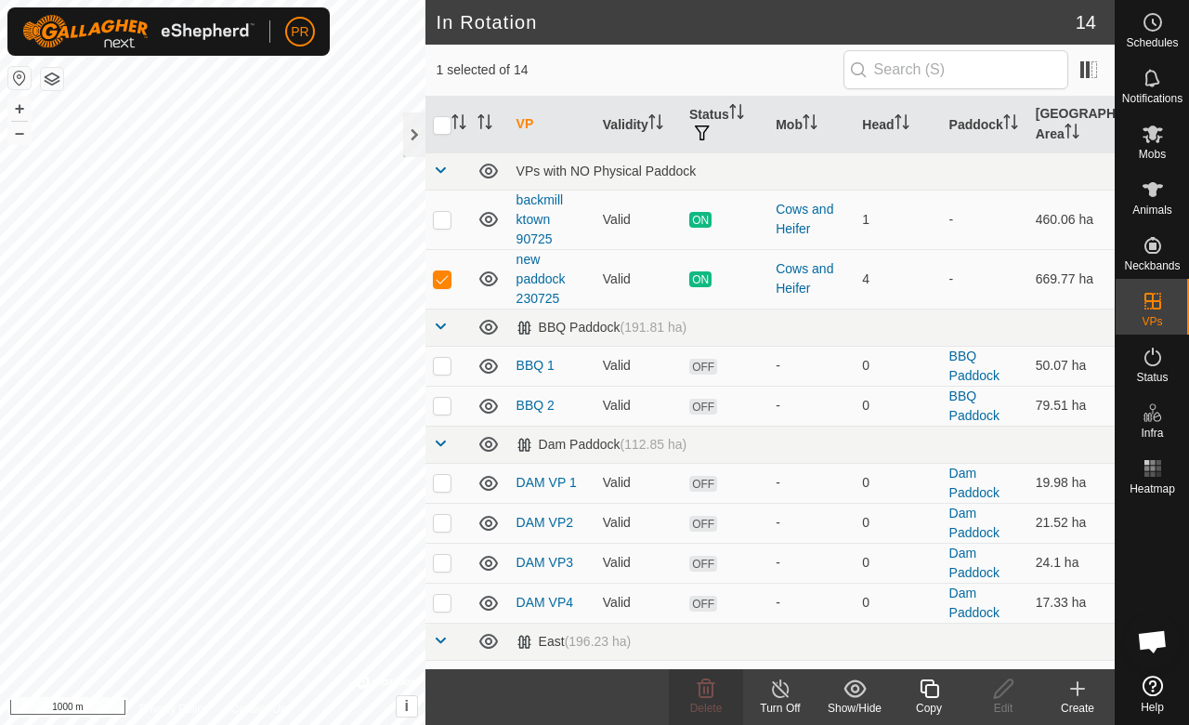
click at [483, 216] on icon at bounding box center [489, 219] width 22 height 22
click at [491, 277] on icon at bounding box center [489, 278] width 19 height 15
click at [443, 275] on p-checkbox at bounding box center [442, 278] width 19 height 15
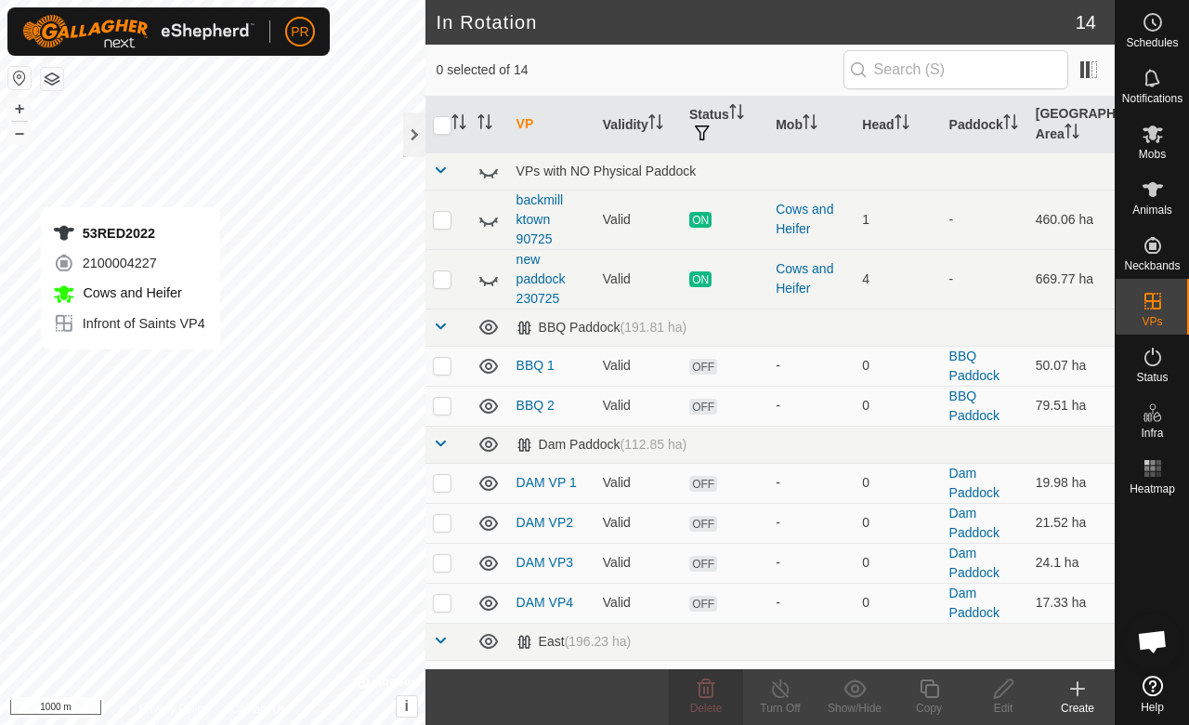
click at [481, 208] on icon at bounding box center [489, 219] width 22 height 22
click at [483, 275] on icon at bounding box center [489, 279] width 22 height 22
click at [441, 271] on p-checkbox at bounding box center [442, 278] width 19 height 15
checkbox input "true"
click at [781, 696] on icon at bounding box center [780, 688] width 17 height 19
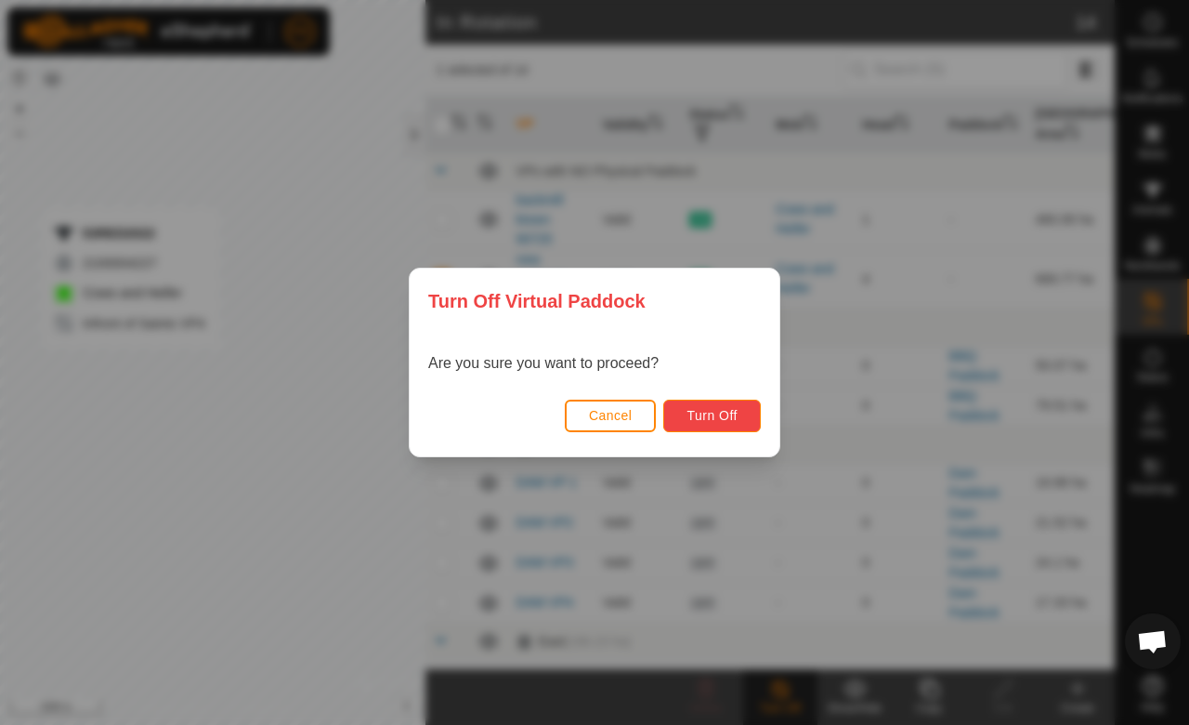
click at [721, 416] on span "Turn Off" at bounding box center [712, 415] width 51 height 15
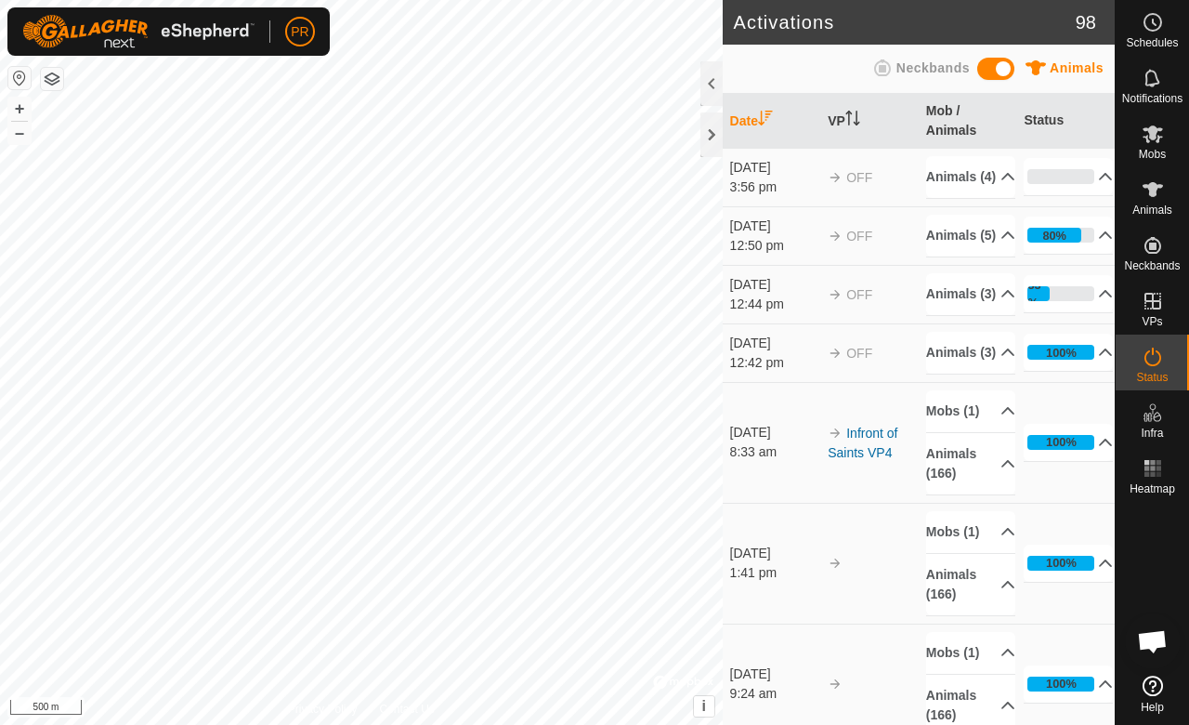
click at [707, 81] on div at bounding box center [712, 83] width 22 height 45
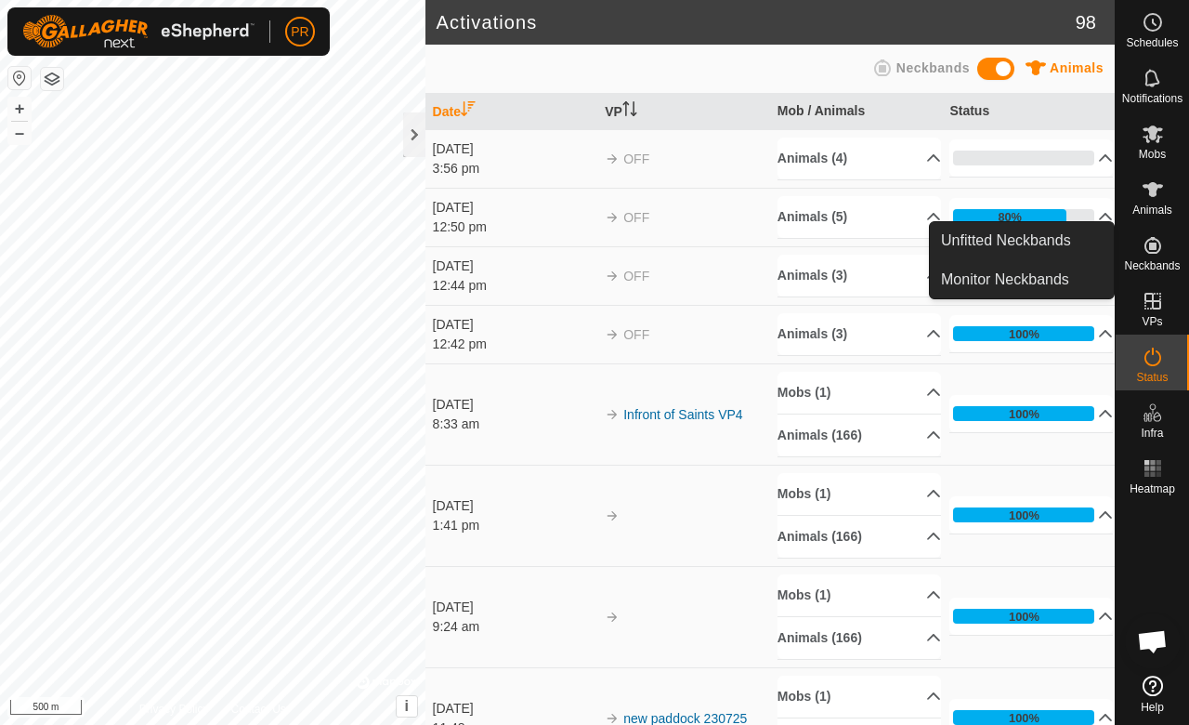
click at [1060, 281] on link "Monitor Neckbands" at bounding box center [1022, 279] width 184 height 37
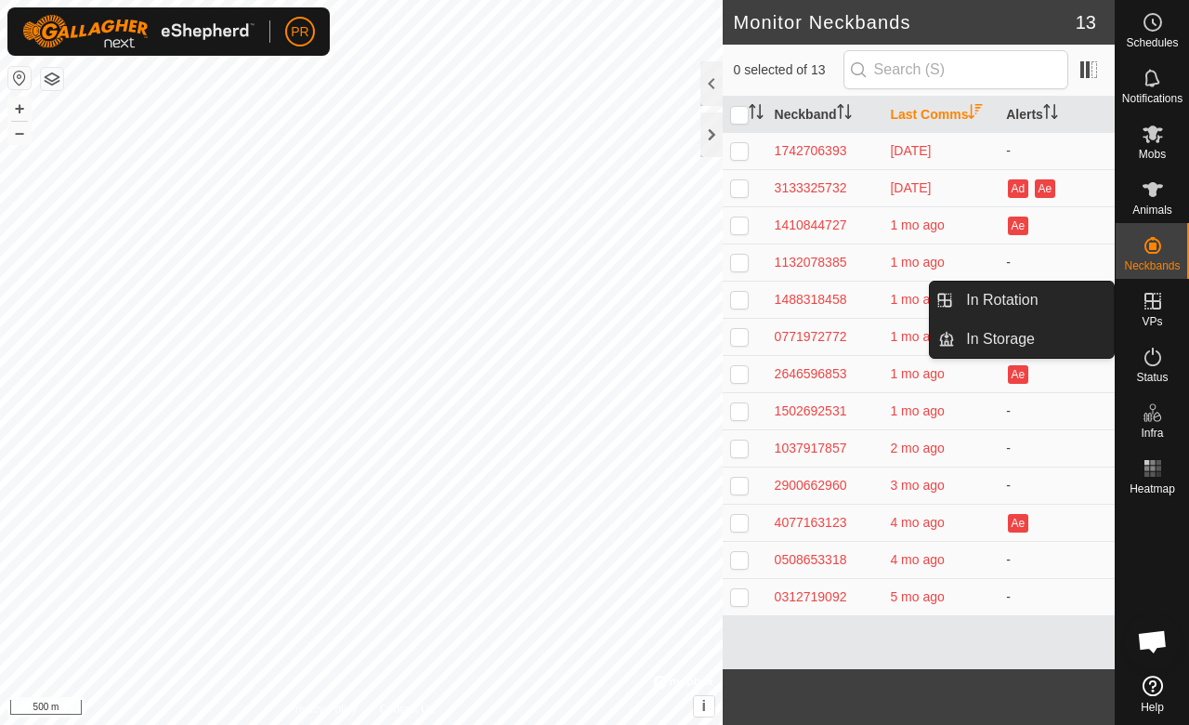
click at [1071, 296] on link "In Rotation" at bounding box center [1034, 300] width 159 height 37
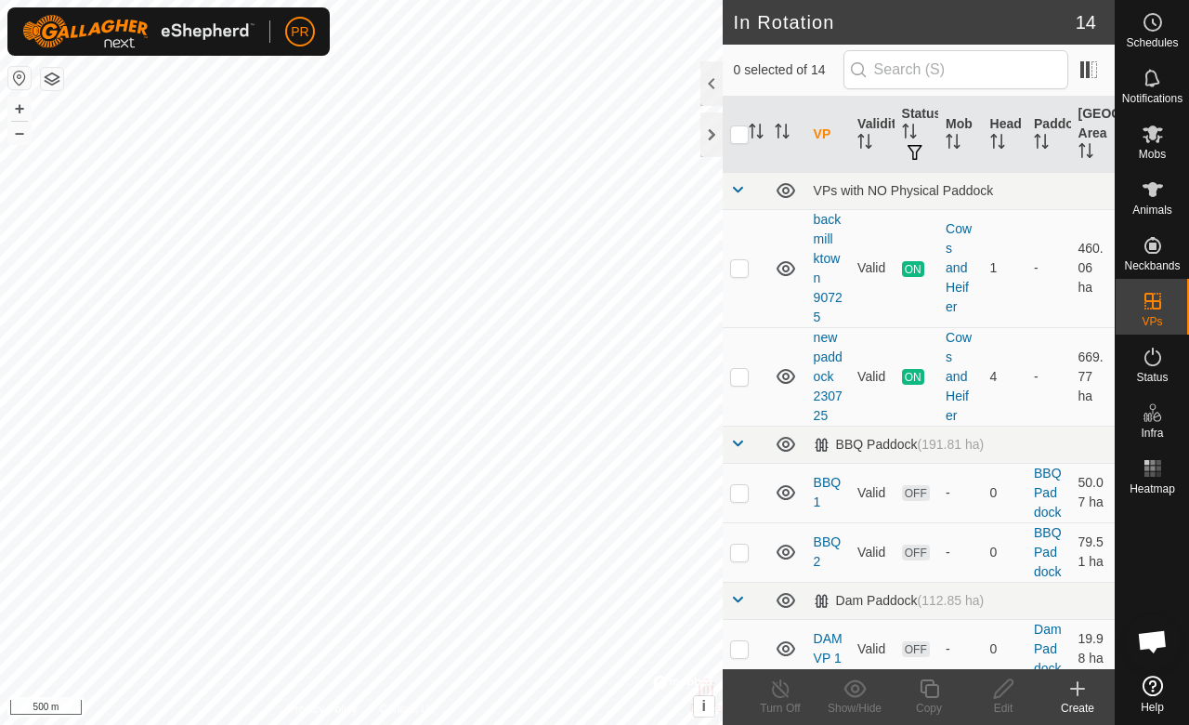
click at [708, 81] on div at bounding box center [712, 83] width 22 height 45
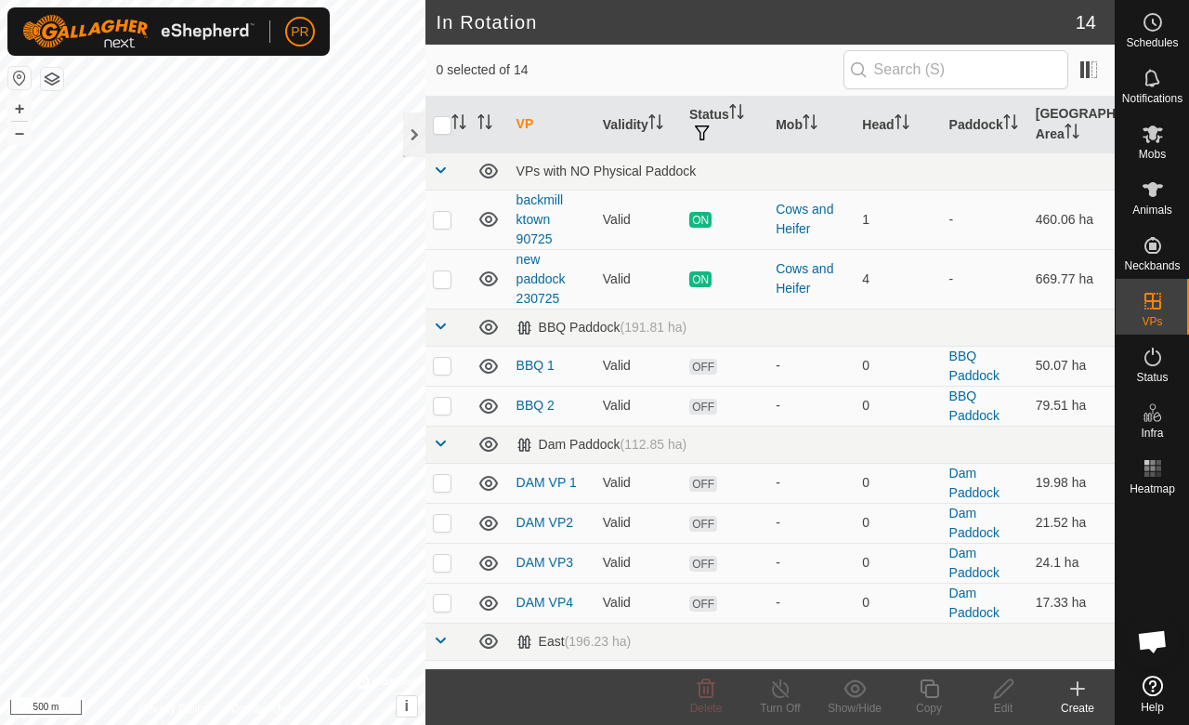
click at [442, 219] on p-checkbox at bounding box center [442, 219] width 19 height 15
checkbox input "true"
click at [444, 279] on p-checkbox at bounding box center [442, 278] width 19 height 15
checkbox input "true"
click at [1006, 703] on div "Edit" at bounding box center [1003, 708] width 74 height 17
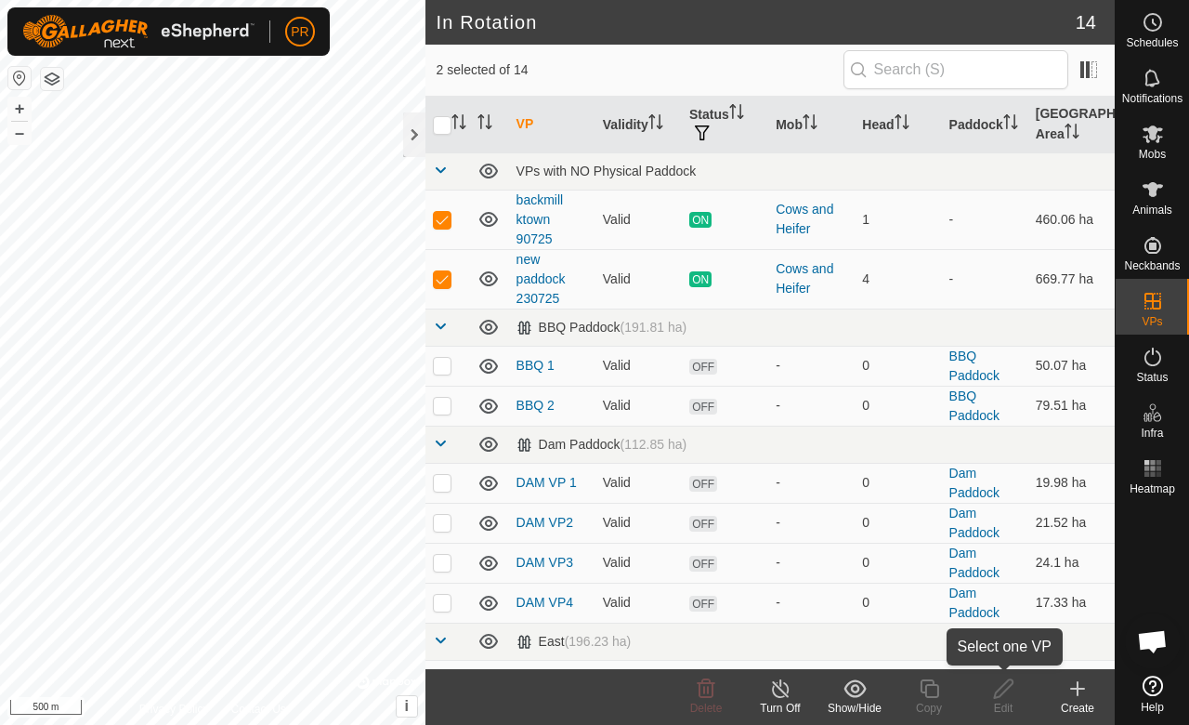
click at [1010, 708] on div "Edit" at bounding box center [1003, 708] width 74 height 17
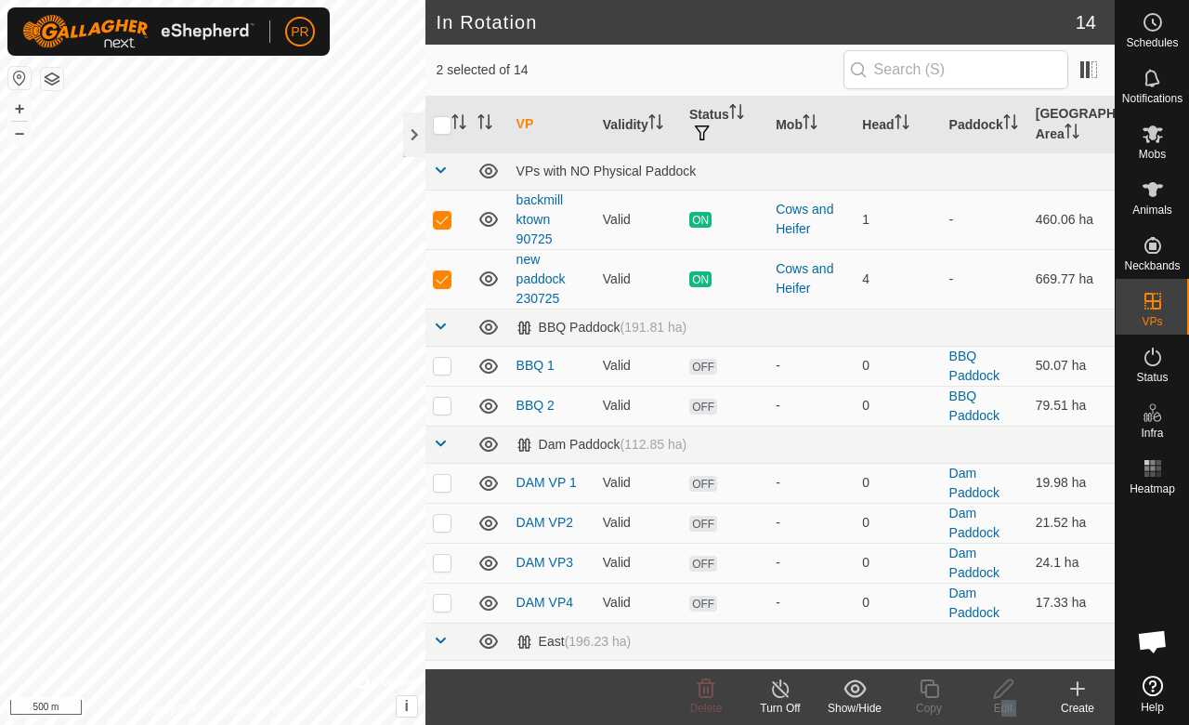
click at [1010, 708] on div "Edit" at bounding box center [1003, 708] width 74 height 17
click at [1152, 149] on span "Mobs" at bounding box center [1152, 154] width 27 height 11
